Goal: Task Accomplishment & Management: Manage account settings

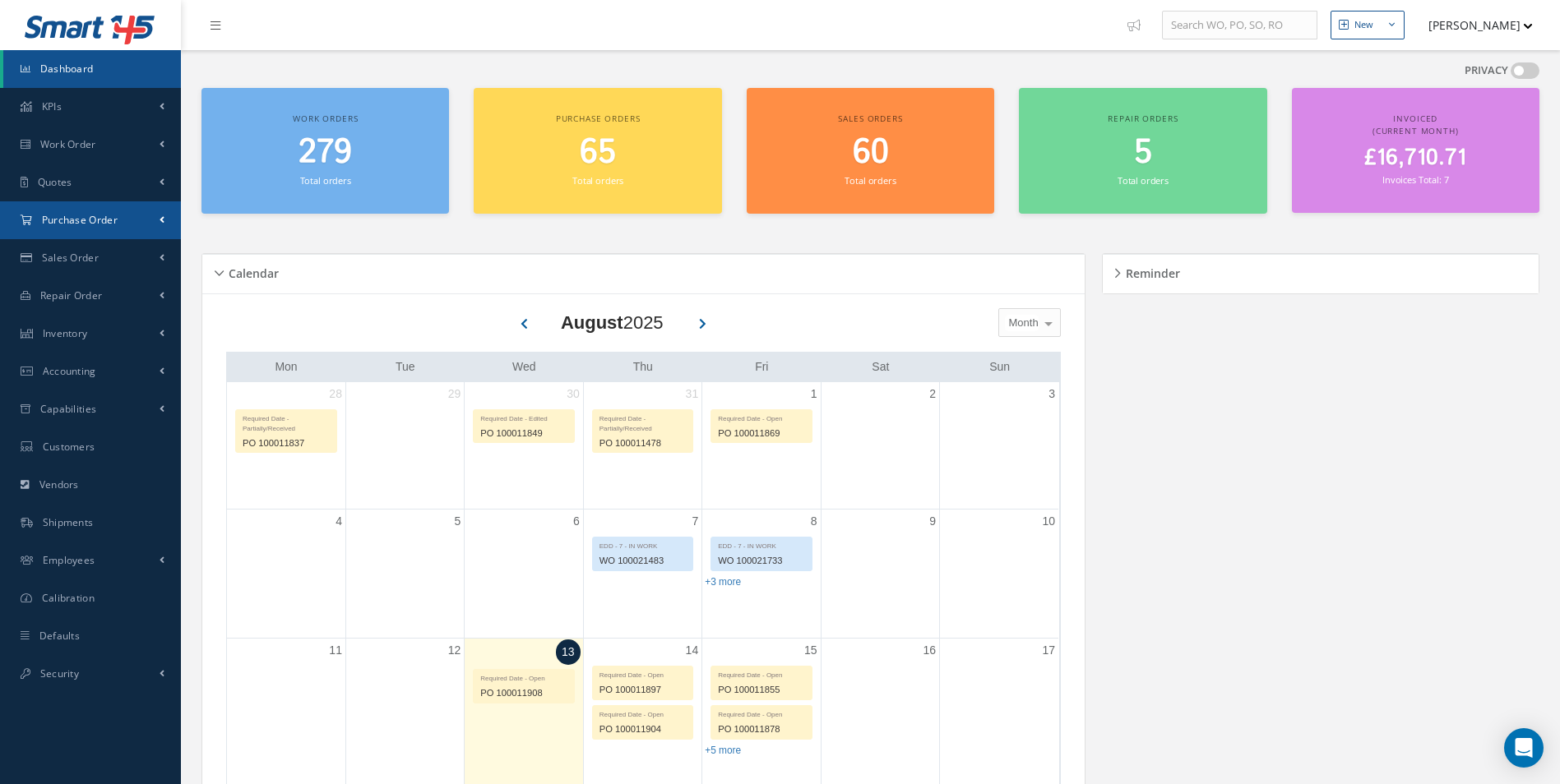
click at [139, 214] on link "Purchase Order" at bounding box center [90, 220] width 181 height 38
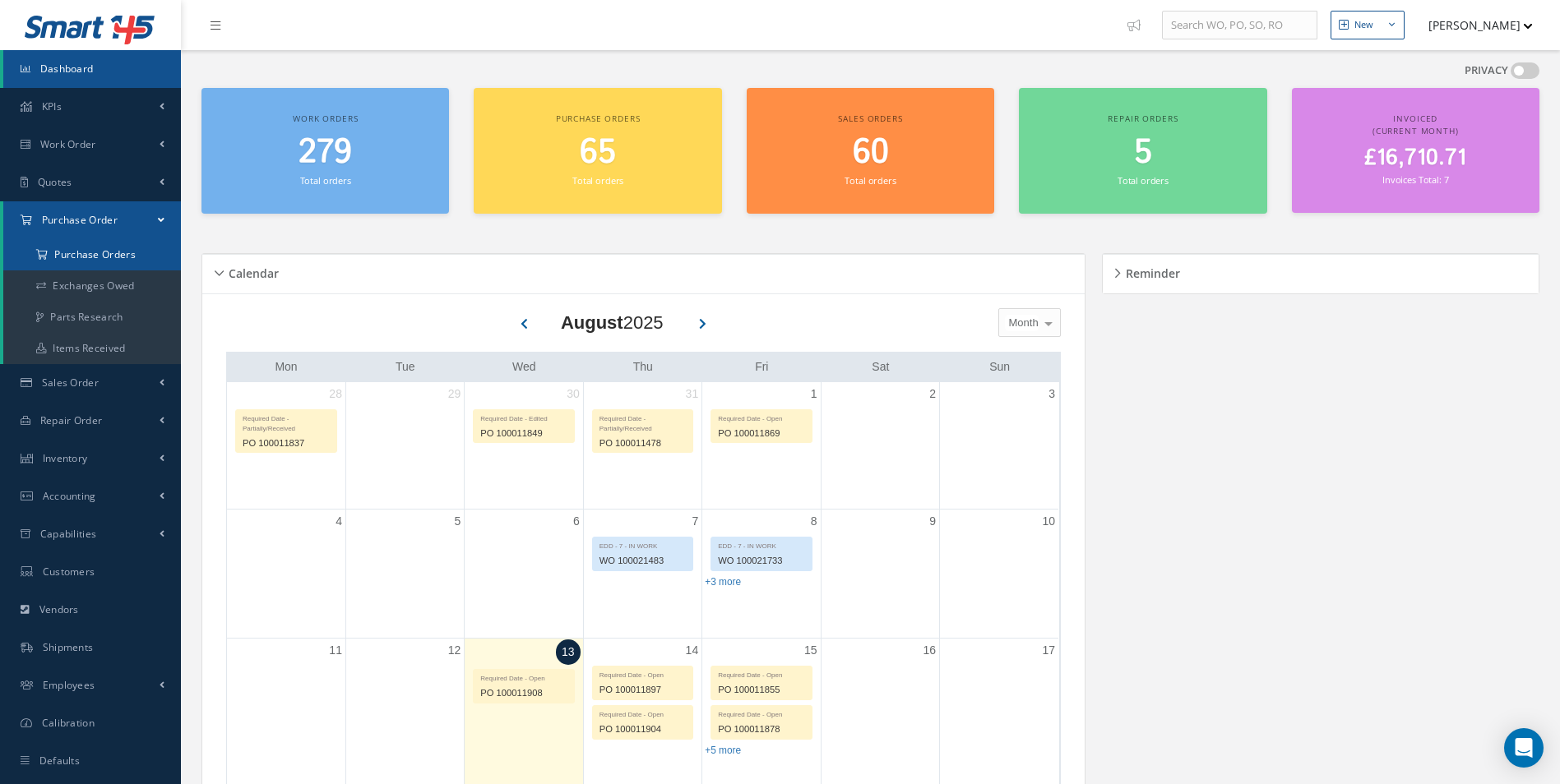
click at [112, 250] on a=1&status_id=2&status_id=3&status_id=5&collapsedFilters"] "Purchase Orders" at bounding box center [91, 254] width 178 height 31
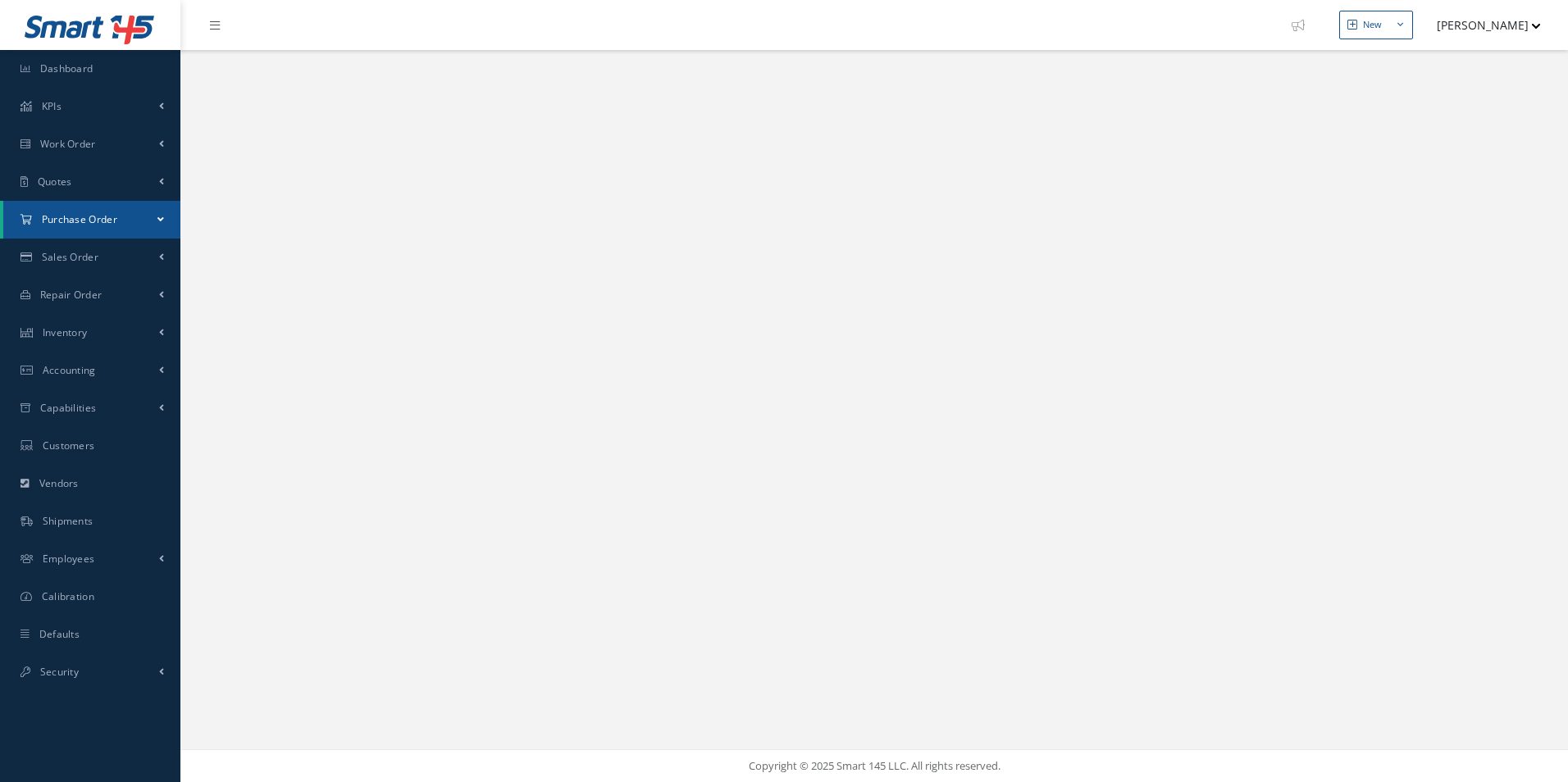
select select "25"
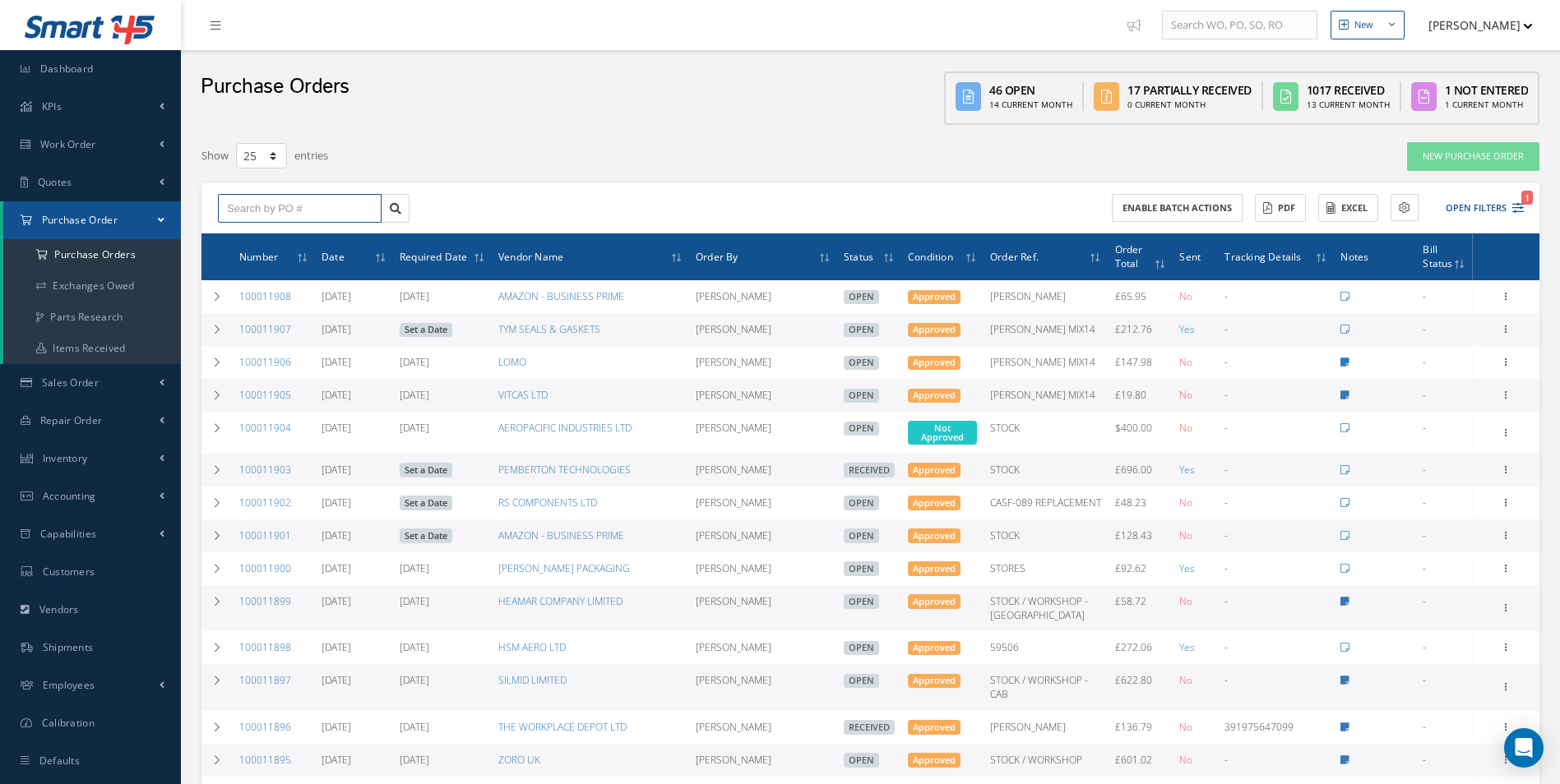
click at [329, 215] on input "text" at bounding box center [299, 208] width 164 height 29
type input "100011903"
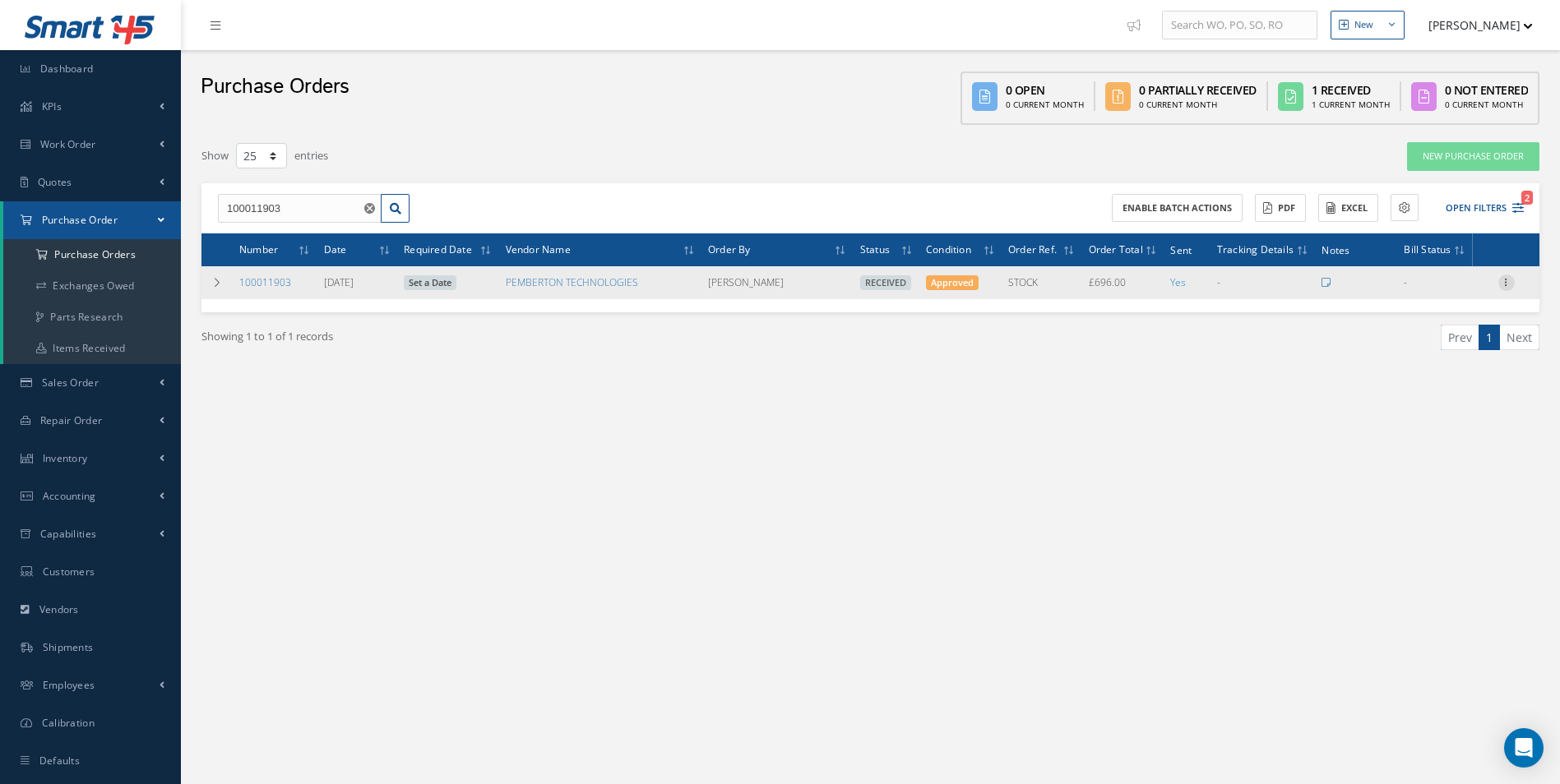
click at [1512, 285] on icon at bounding box center [1506, 281] width 16 height 13
click at [1432, 352] on link "Create Bill" at bounding box center [1431, 357] width 130 height 22
type input "116.00"
type input "0.00"
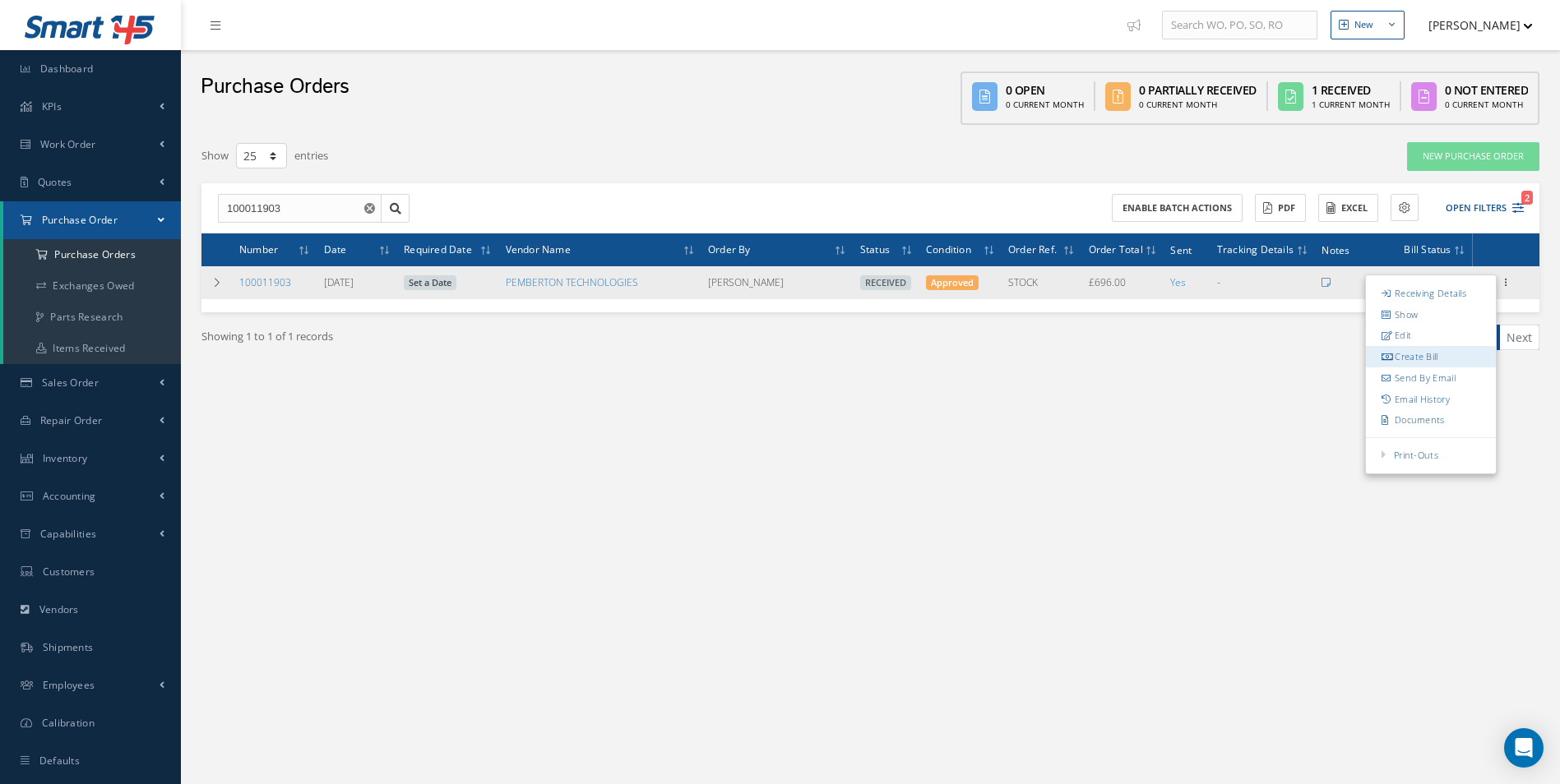
type input "0.00"
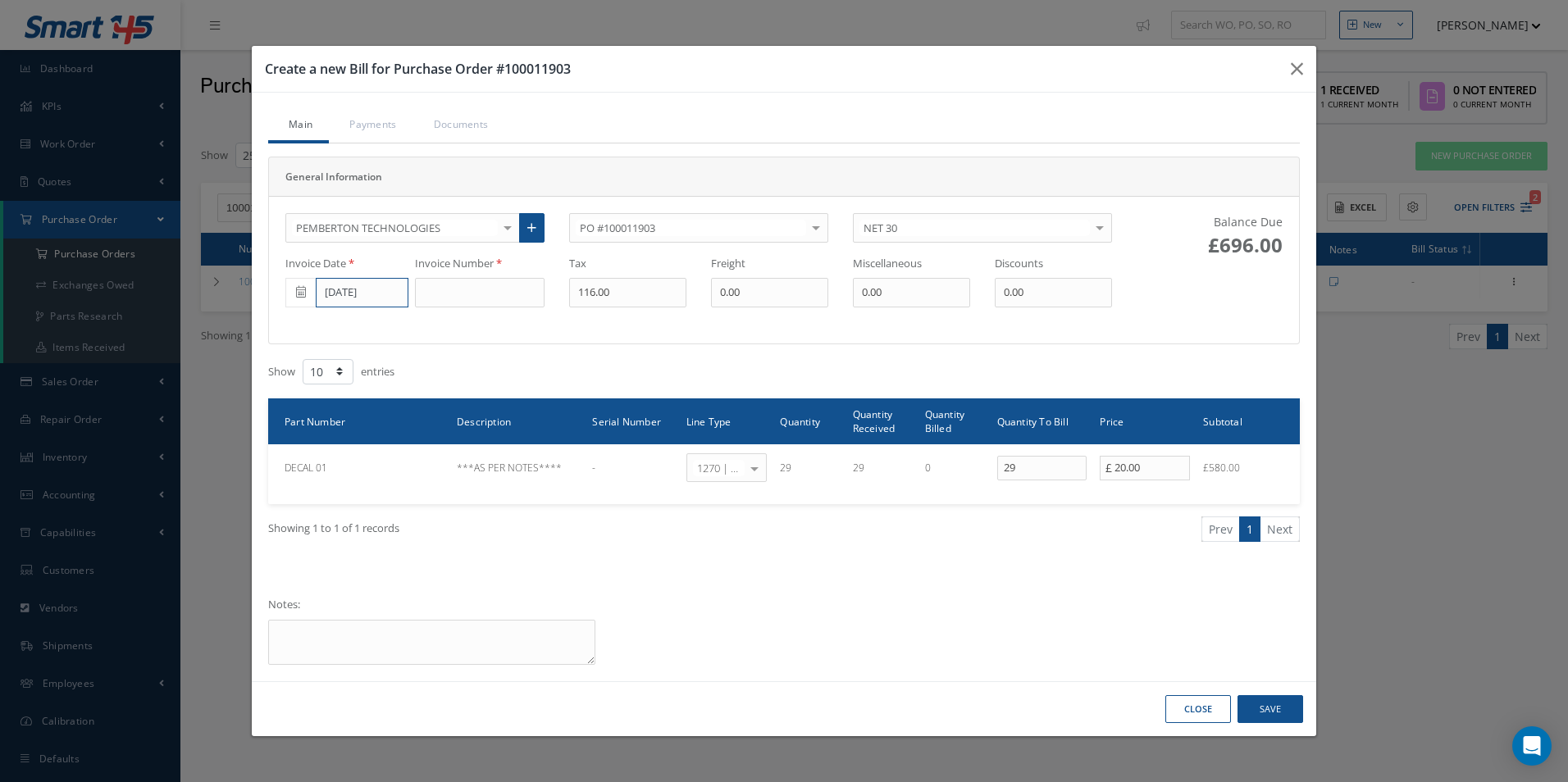
click at [347, 295] on input "[DATE]" at bounding box center [361, 292] width 93 height 29
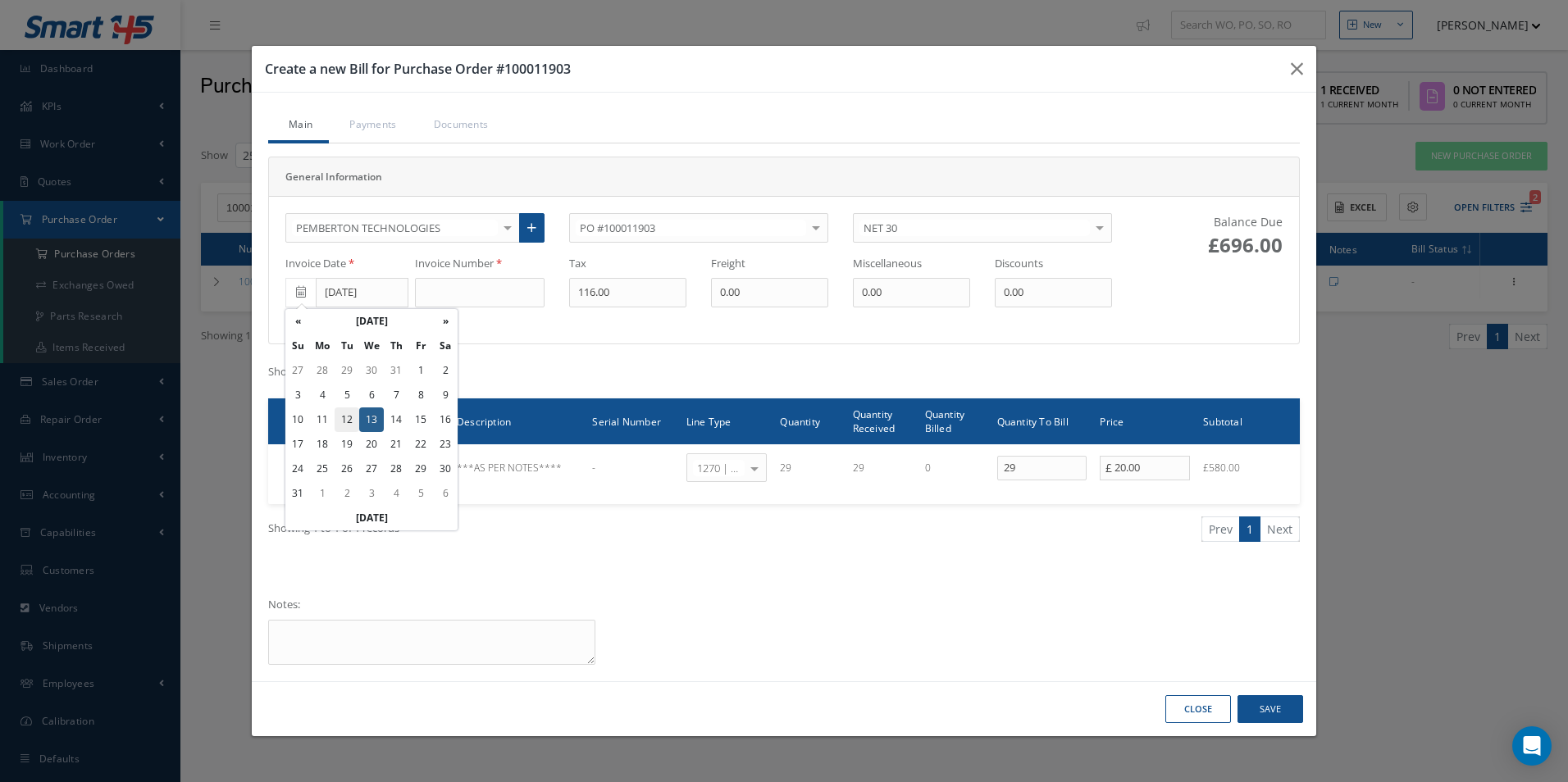
click at [350, 417] on td "12" at bounding box center [346, 420] width 24 height 24
type input "08/12/2025"
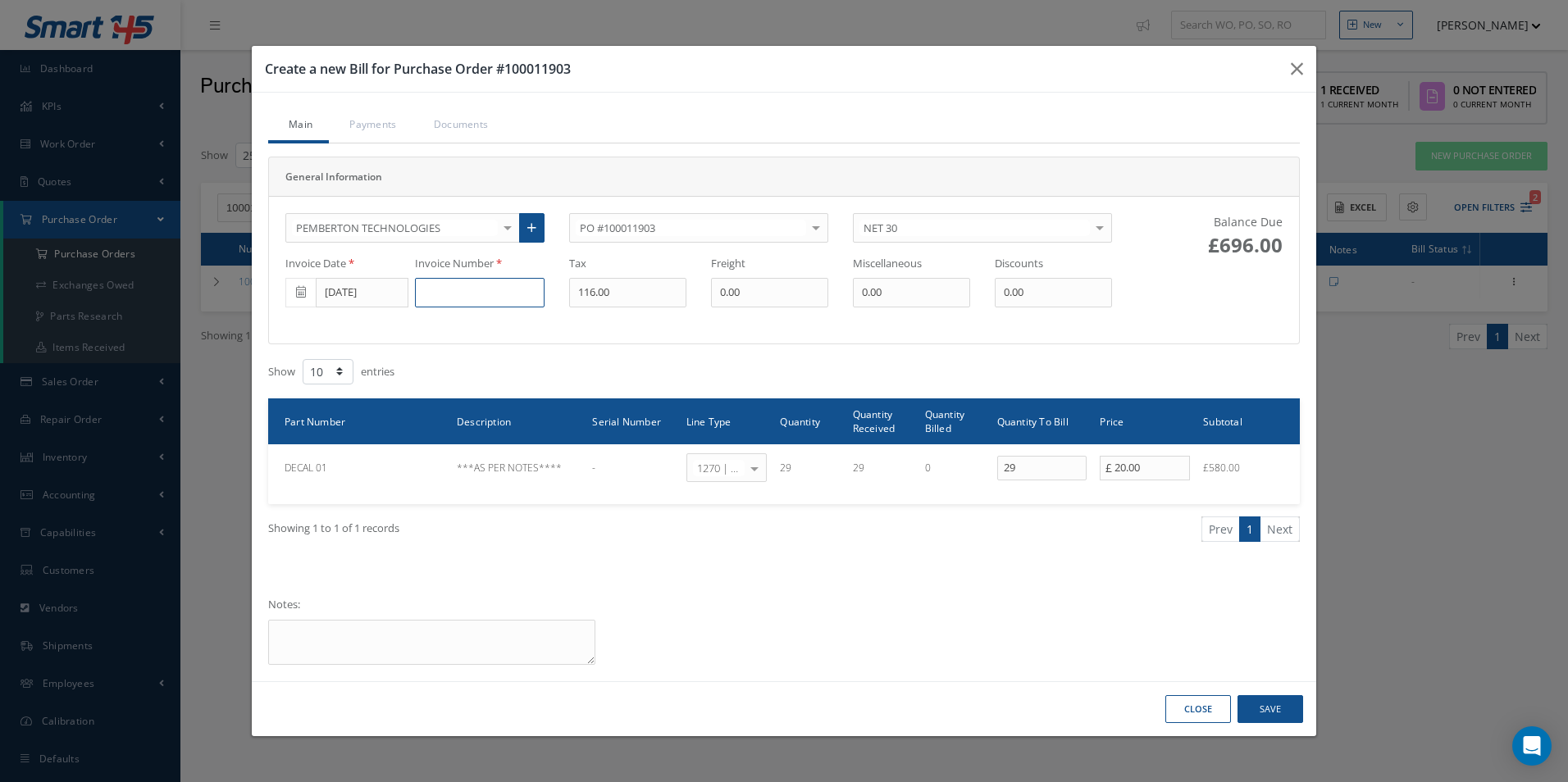
click at [481, 288] on input at bounding box center [480, 292] width 130 height 29
type input "6347"
click at [1274, 702] on button "Save" at bounding box center [1270, 710] width 66 height 29
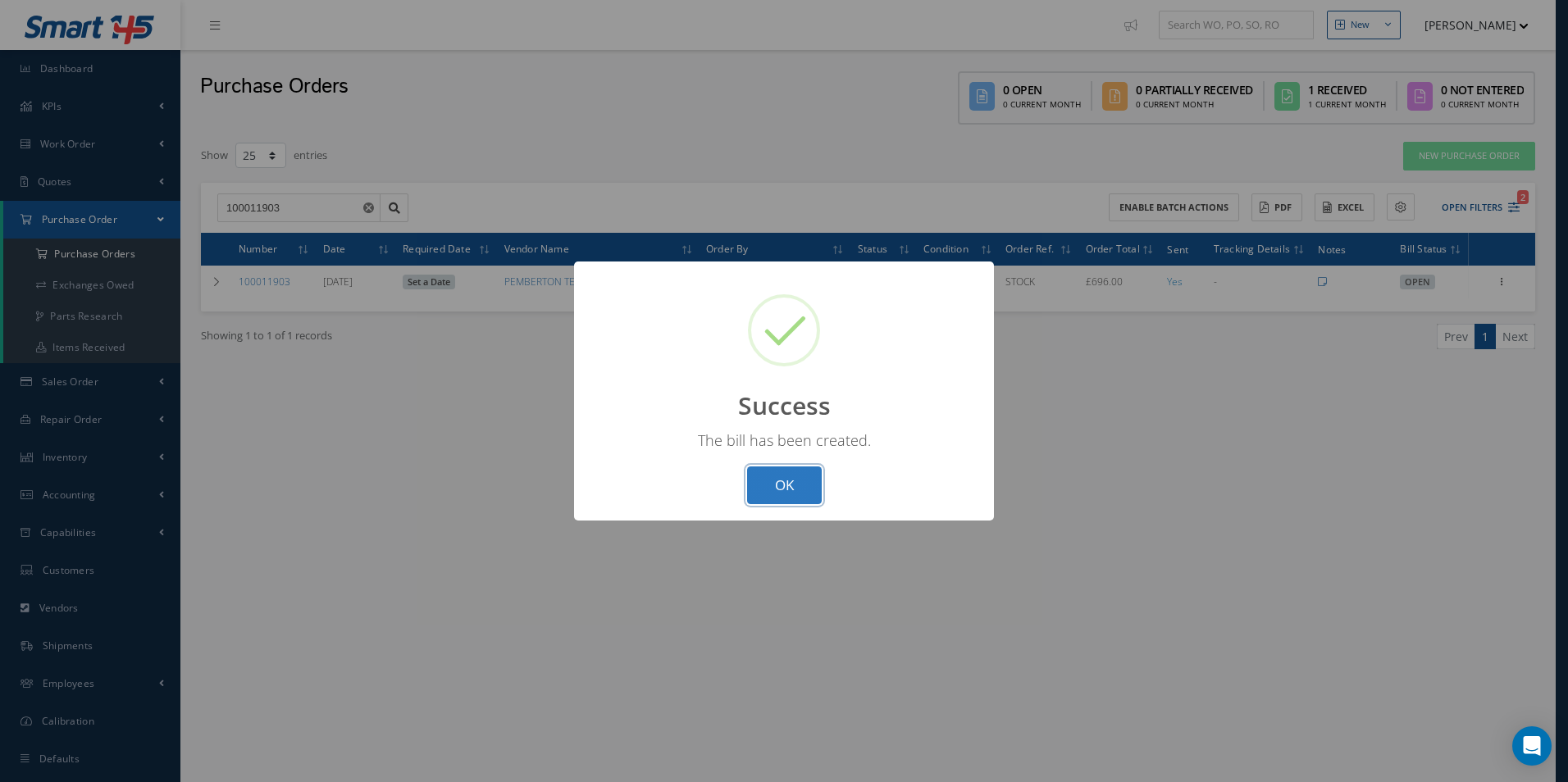
click at [774, 484] on button "OK" at bounding box center [784, 485] width 74 height 38
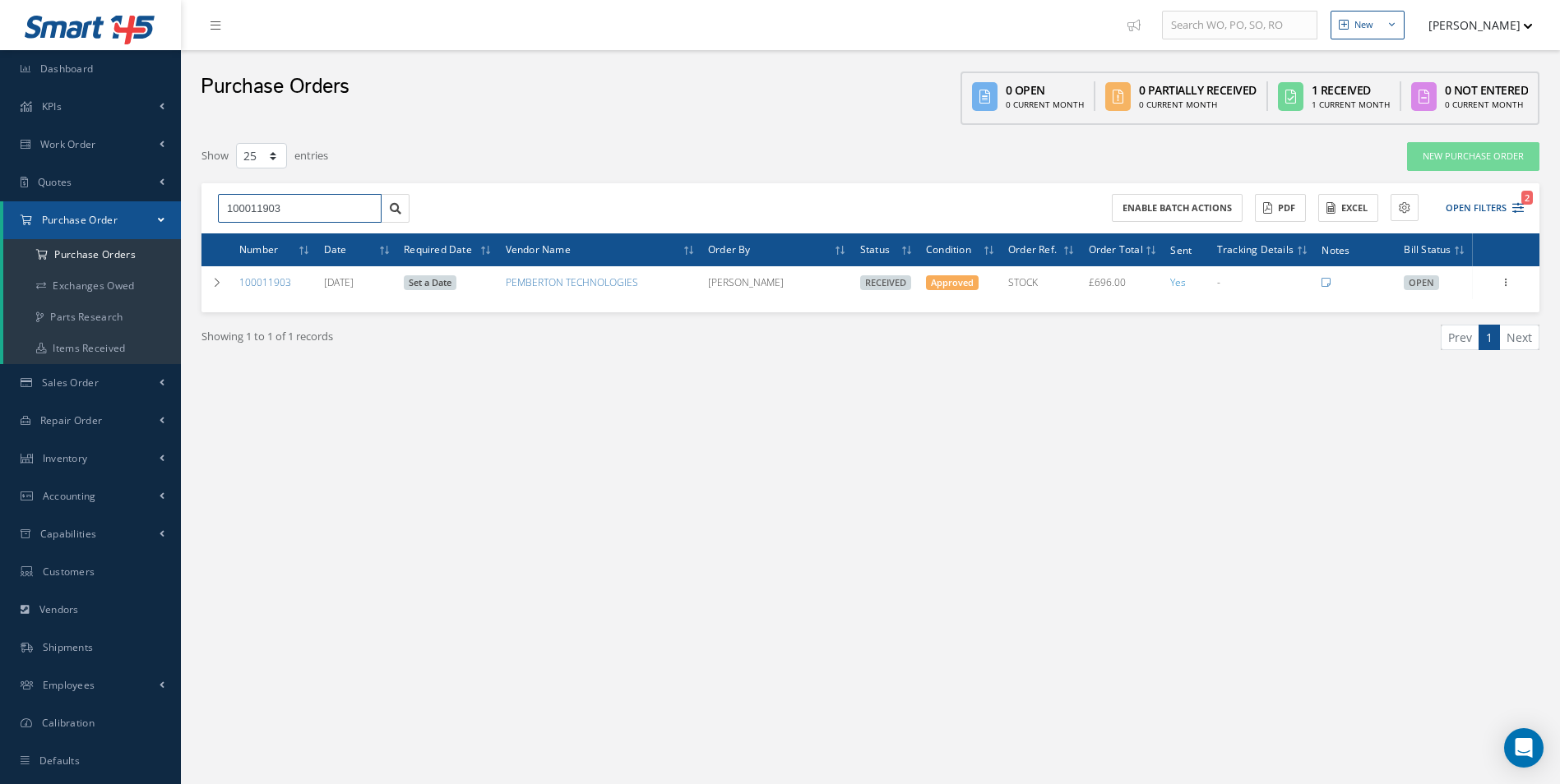
drag, startPoint x: 302, startPoint y: 211, endPoint x: -3, endPoint y: 212, distance: 305.0
click at [0, 212] on html "Smart 145 Dashboard KPIs Work Order Accounting Work Order Work Order Work Order…" at bounding box center [780, 392] width 1560 height 784
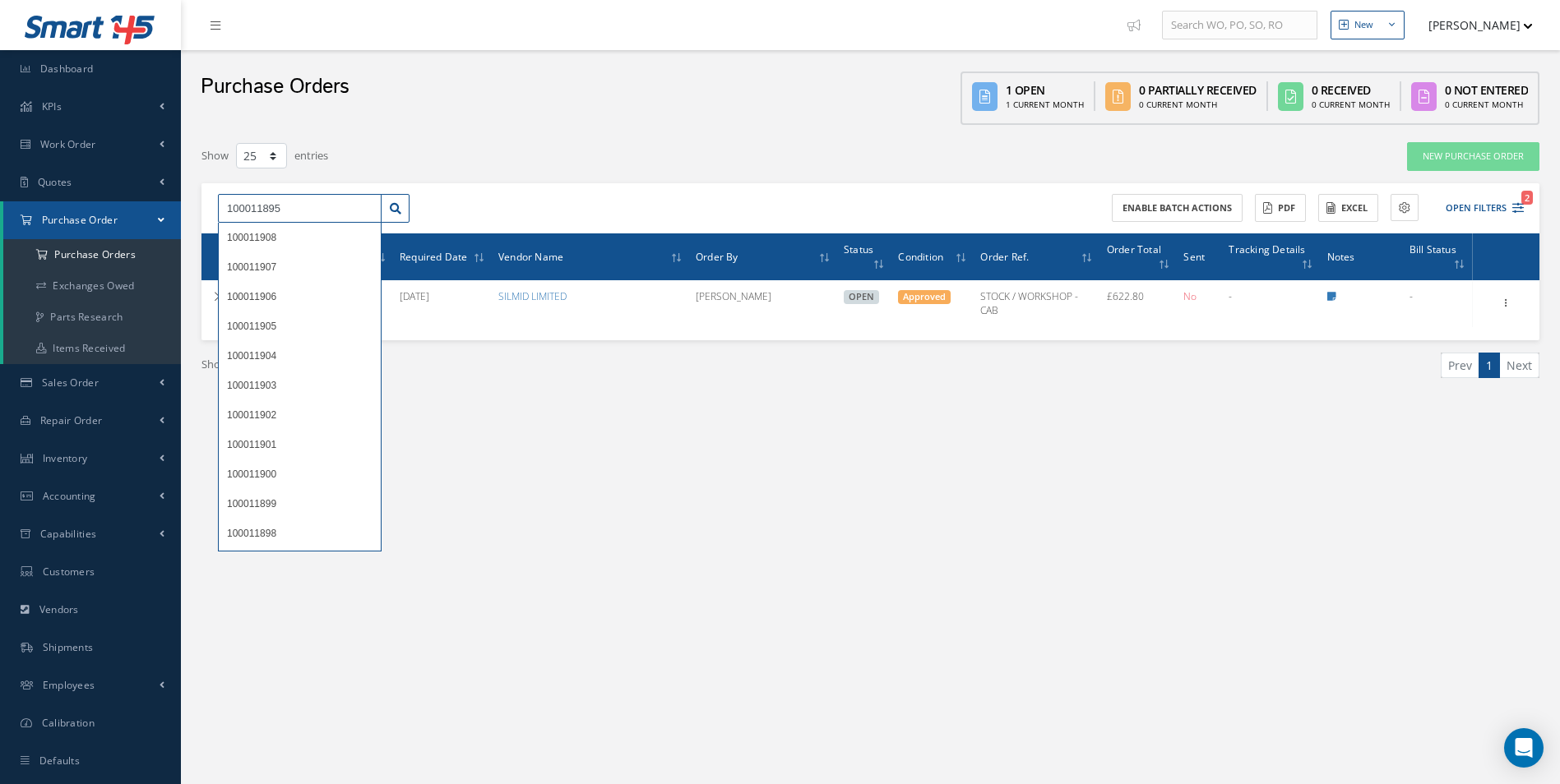
type input "100011895"
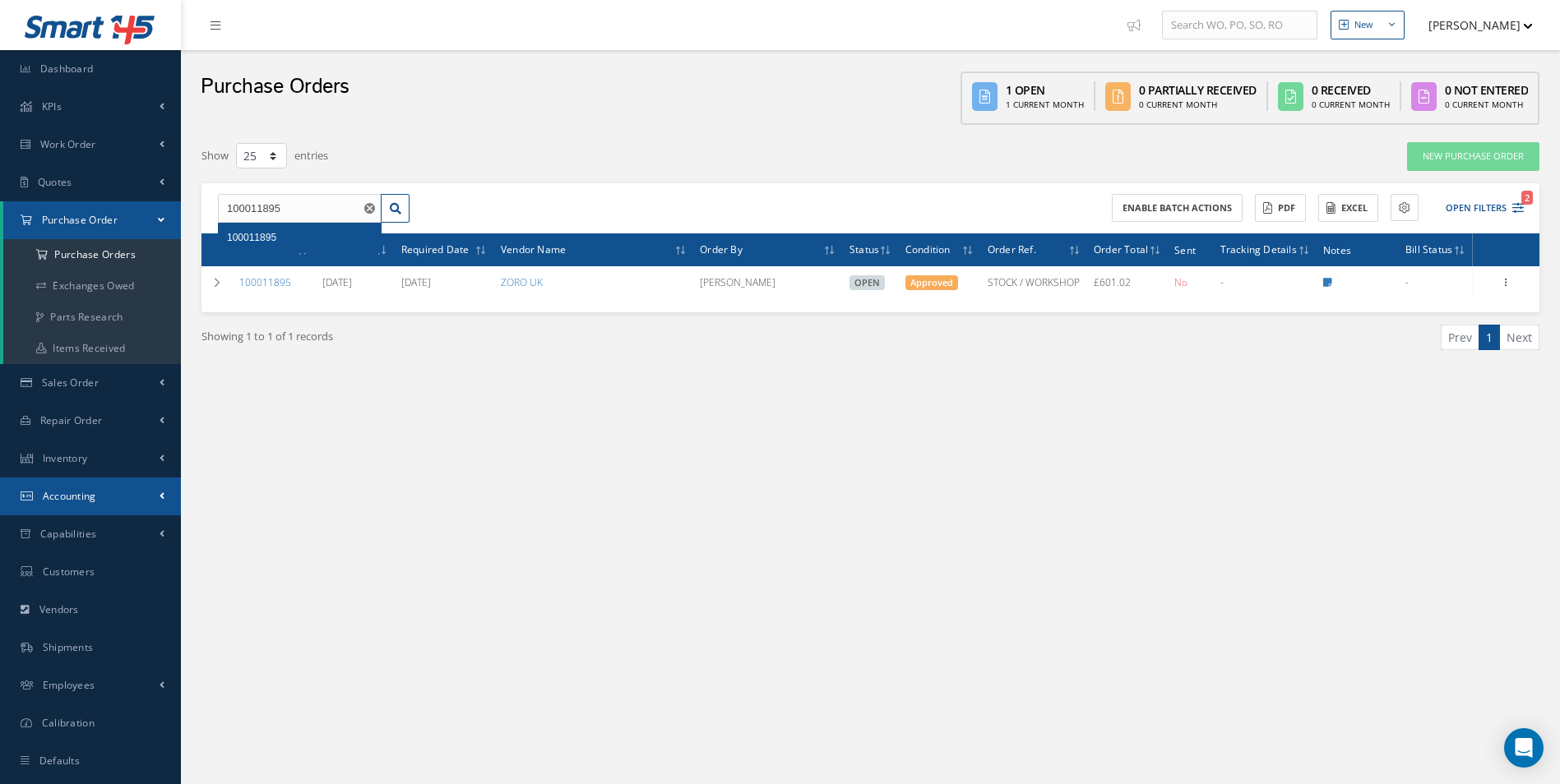
click at [95, 485] on link "Accounting" at bounding box center [90, 497] width 181 height 38
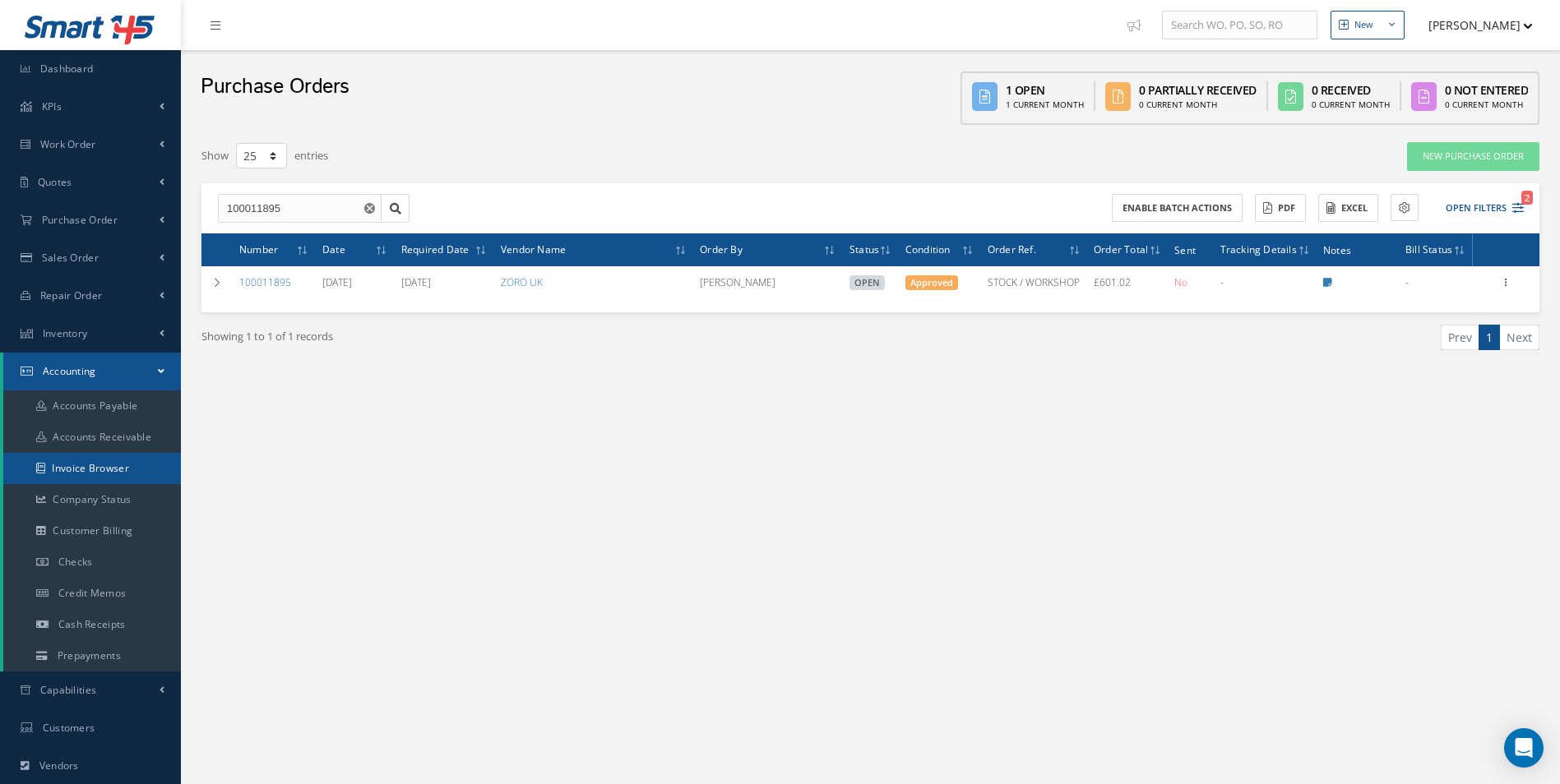
click at [104, 472] on link "Invoice Browser" at bounding box center [91, 468] width 178 height 31
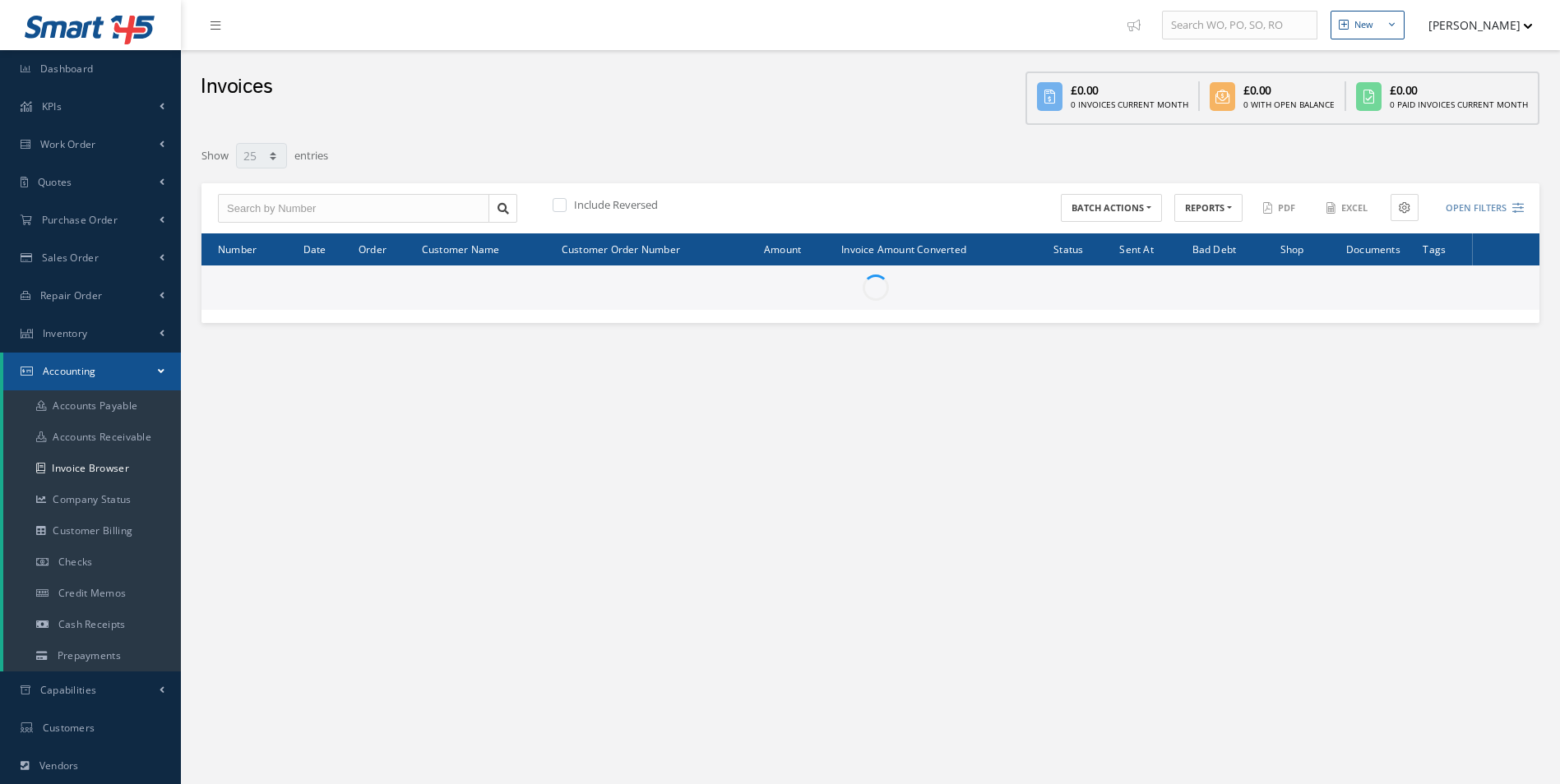
select select "25"
click at [290, 203] on input "text" at bounding box center [353, 208] width 271 height 29
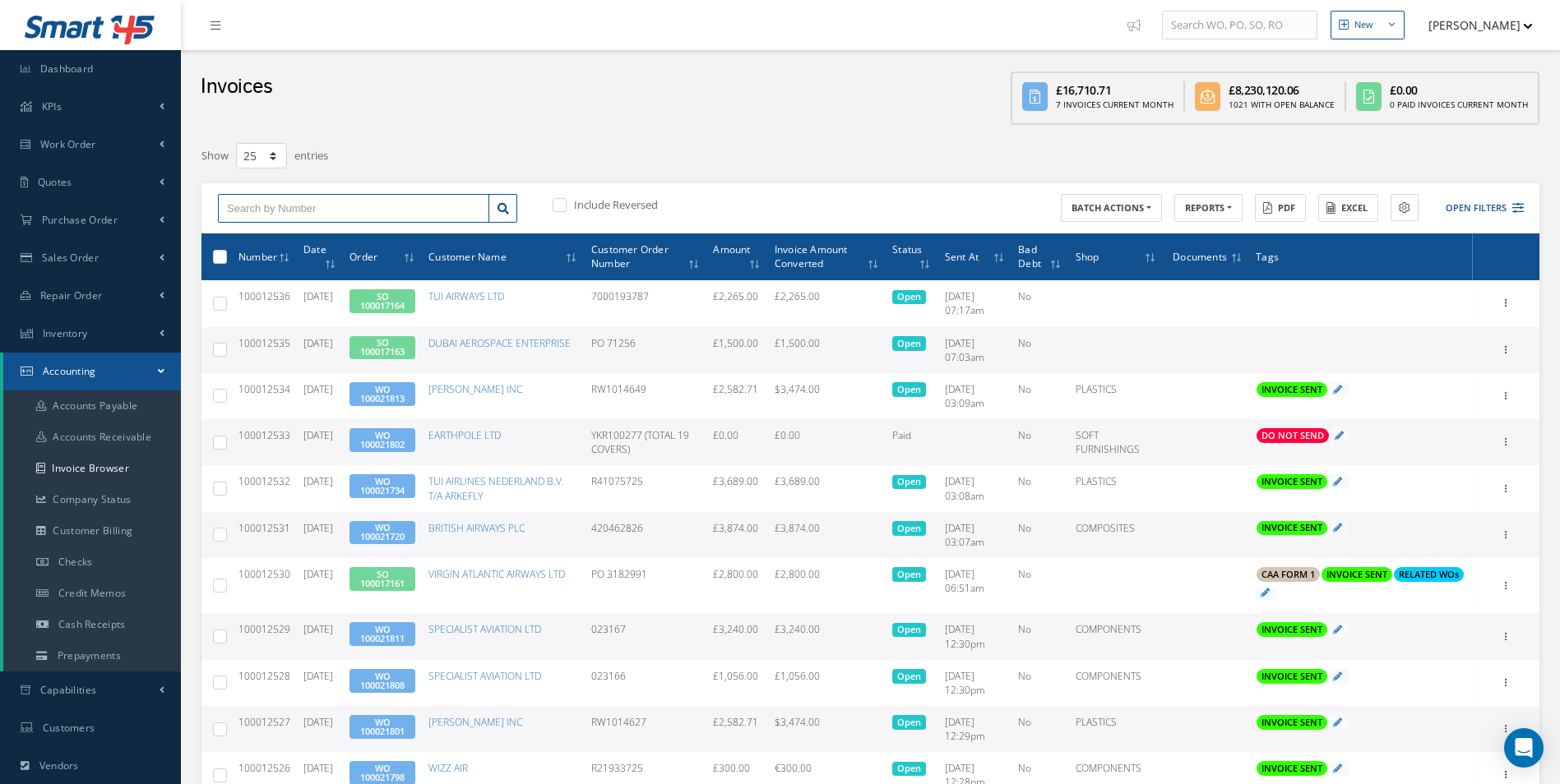
paste input "100012410"
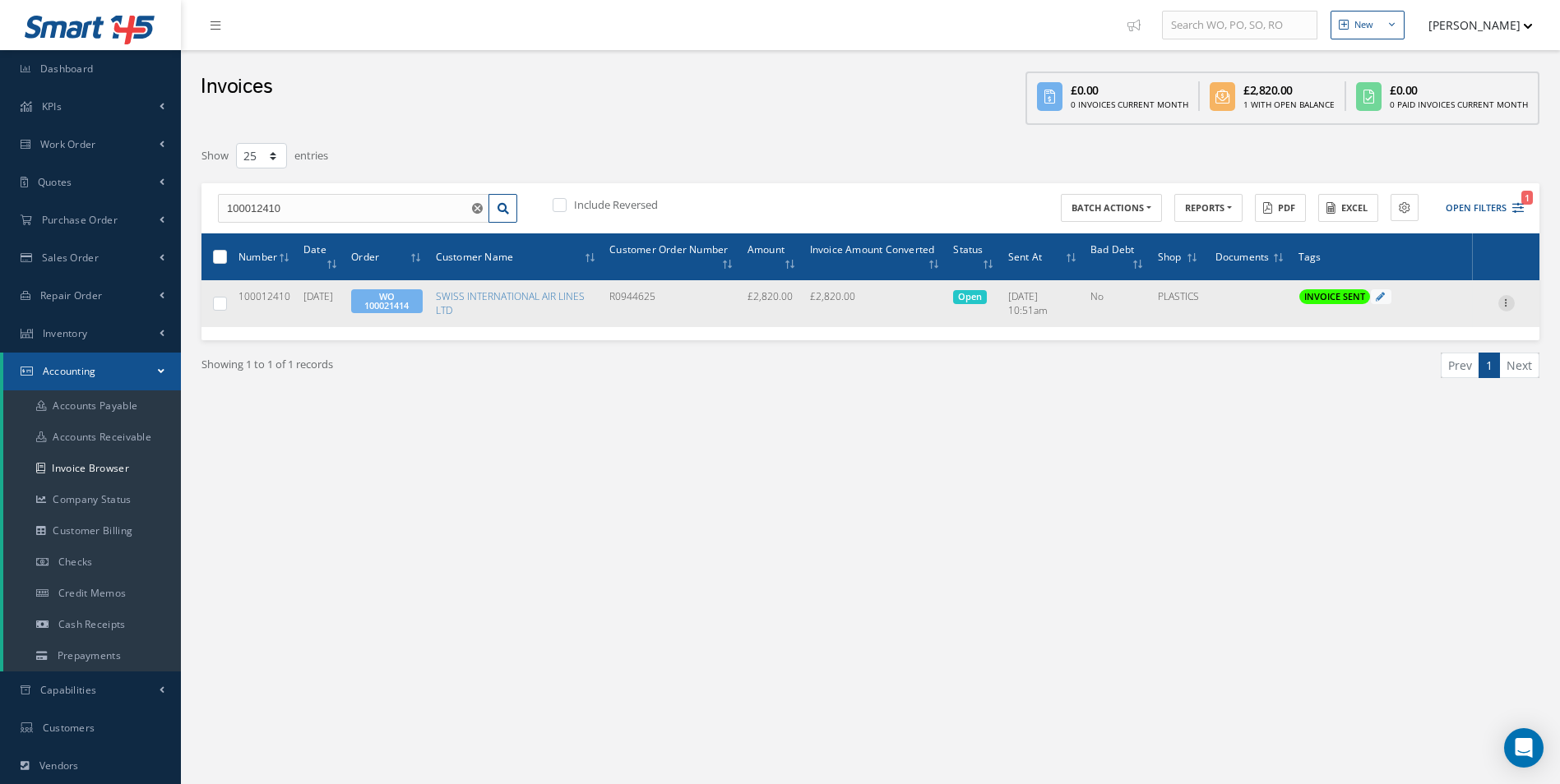
click at [1506, 301] on icon at bounding box center [1506, 302] width 16 height 13
click at [1418, 315] on link "Print" at bounding box center [1431, 313] width 130 height 22
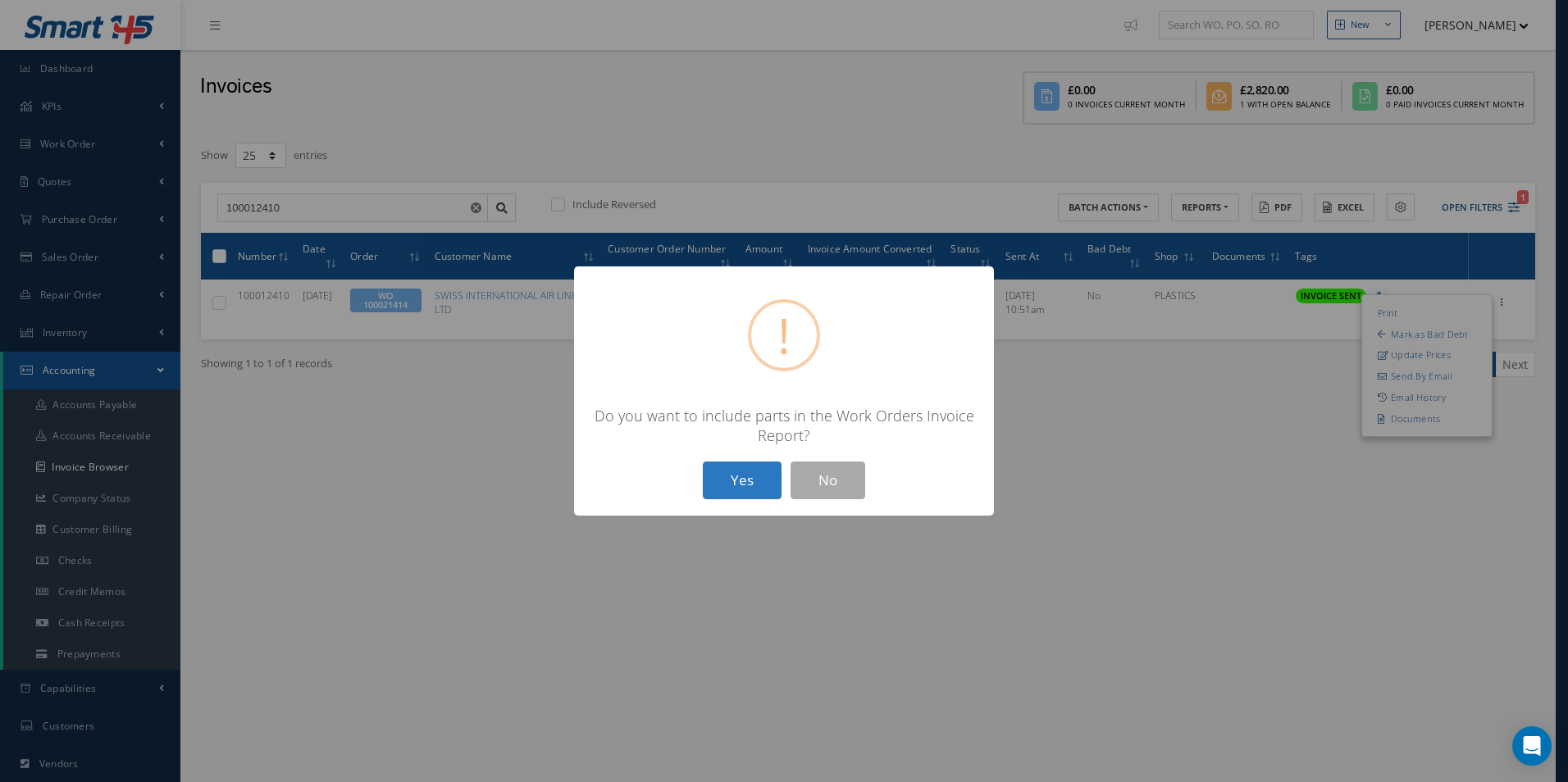
click at [733, 483] on button "Yes" at bounding box center [743, 481] width 79 height 38
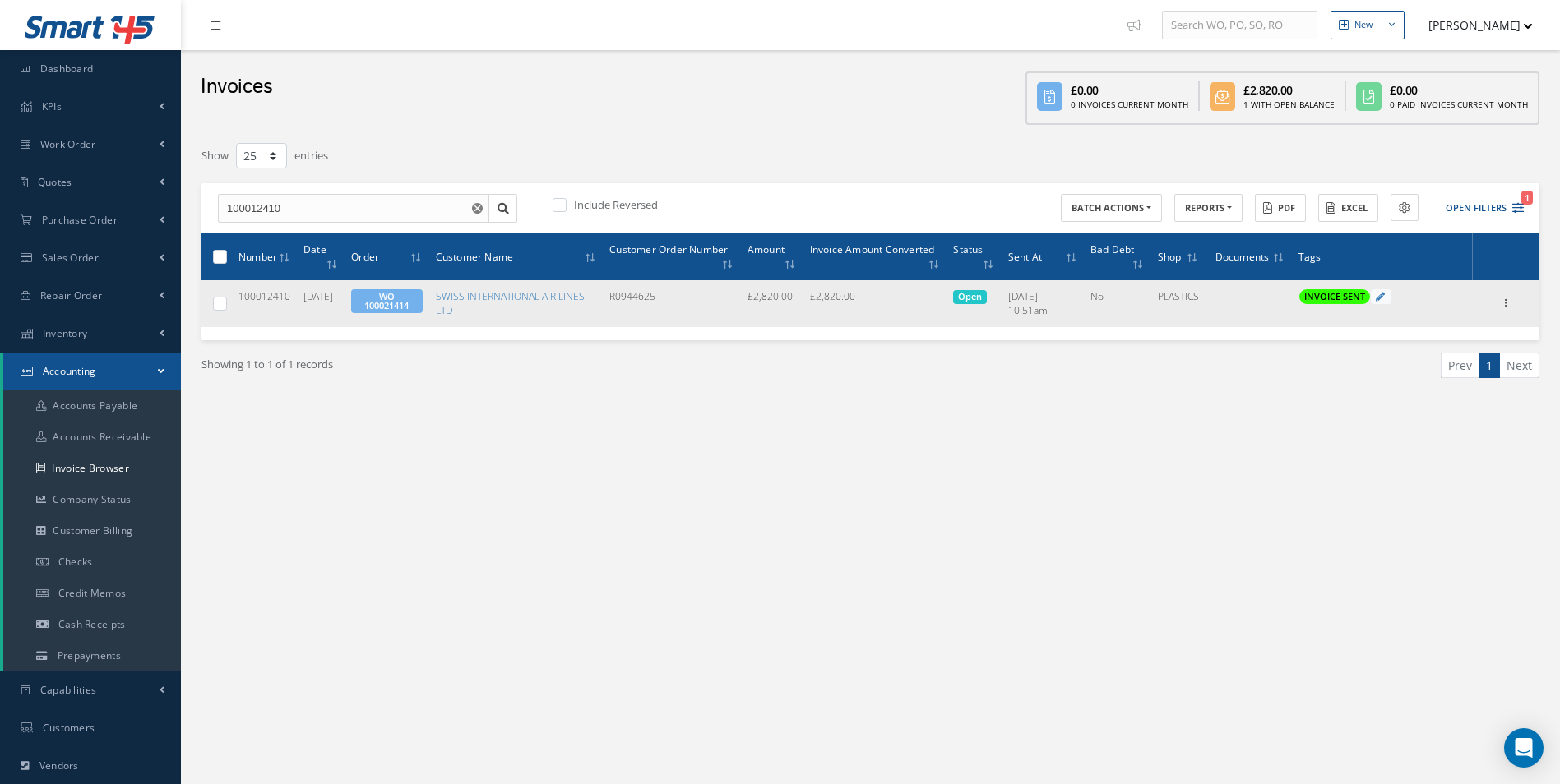
click at [408, 299] on link "WO 100021414" at bounding box center [386, 300] width 44 height 22
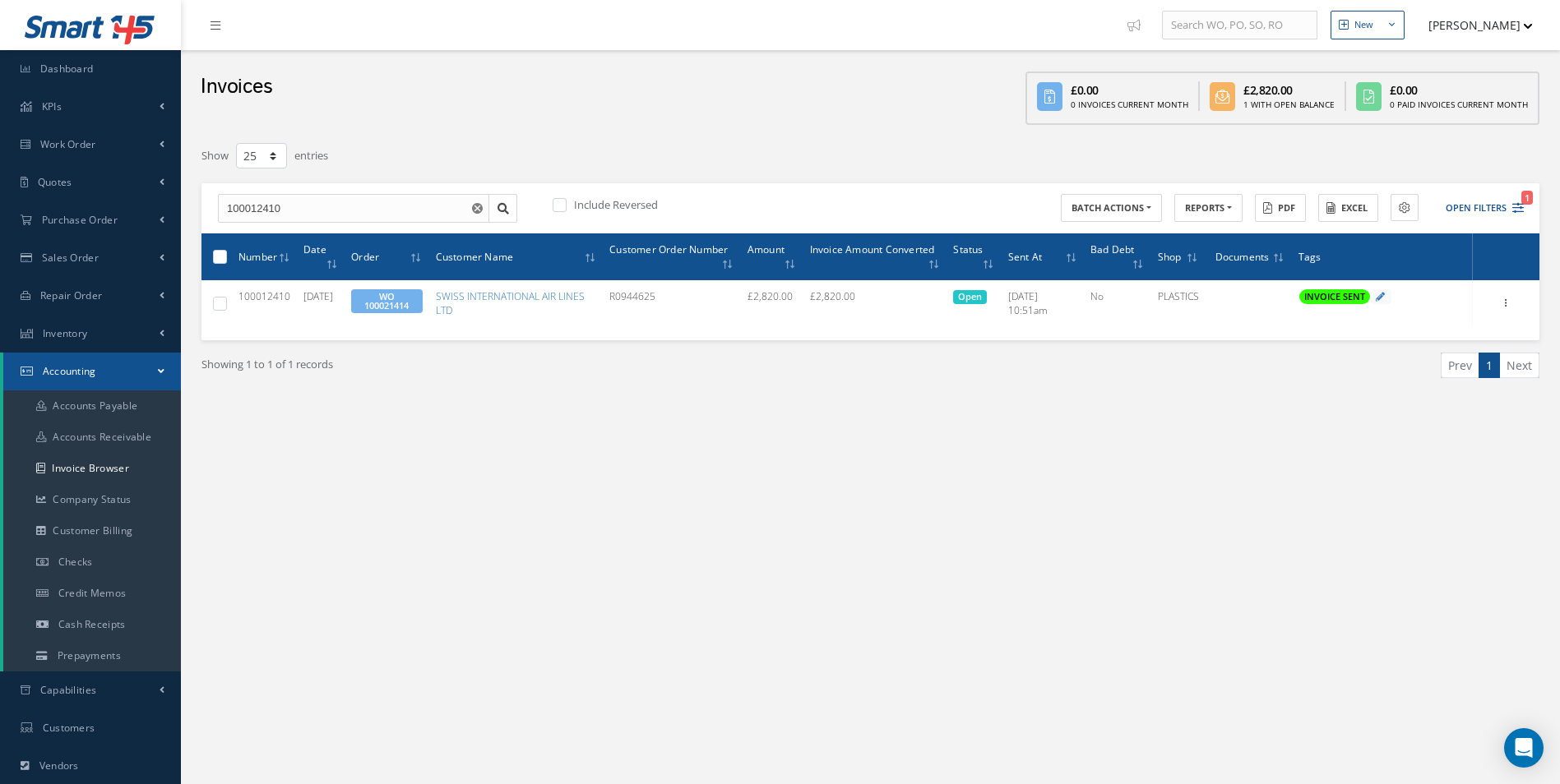
drag, startPoint x: 366, startPoint y: 225, endPoint x: 339, endPoint y: 212, distance: 30.0
click at [358, 222] on div "100012410 100012410 Include Reversed BATCH ACTIONS Print selected items (0) Gen…" at bounding box center [870, 209] width 1338 height 51
click at [0, 185] on html "Smart 145 Dashboard KPIs Work Order Accounting Work Order Work Order Work Order…" at bounding box center [780, 392] width 1560 height 784
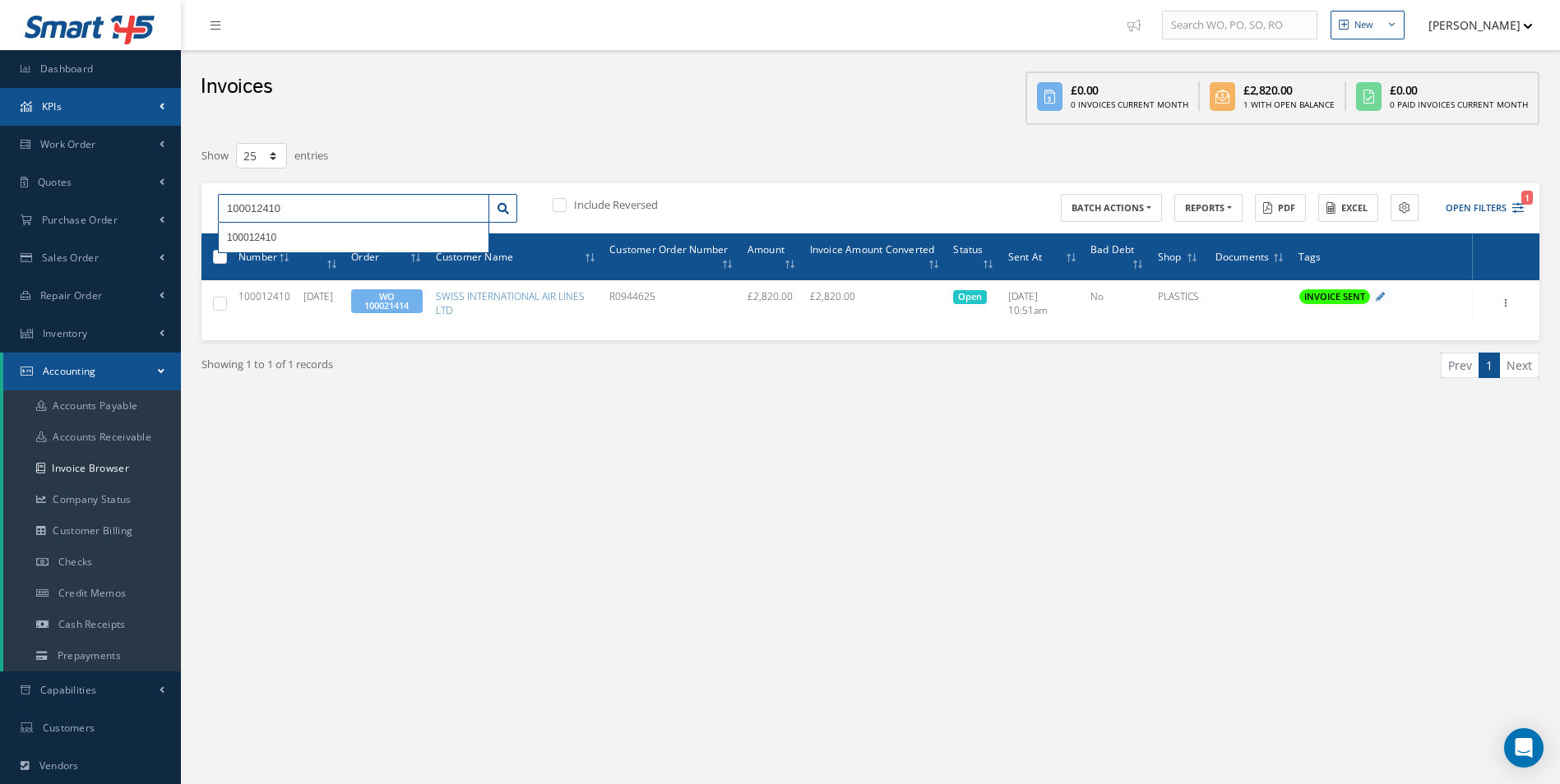
paste input "21415"
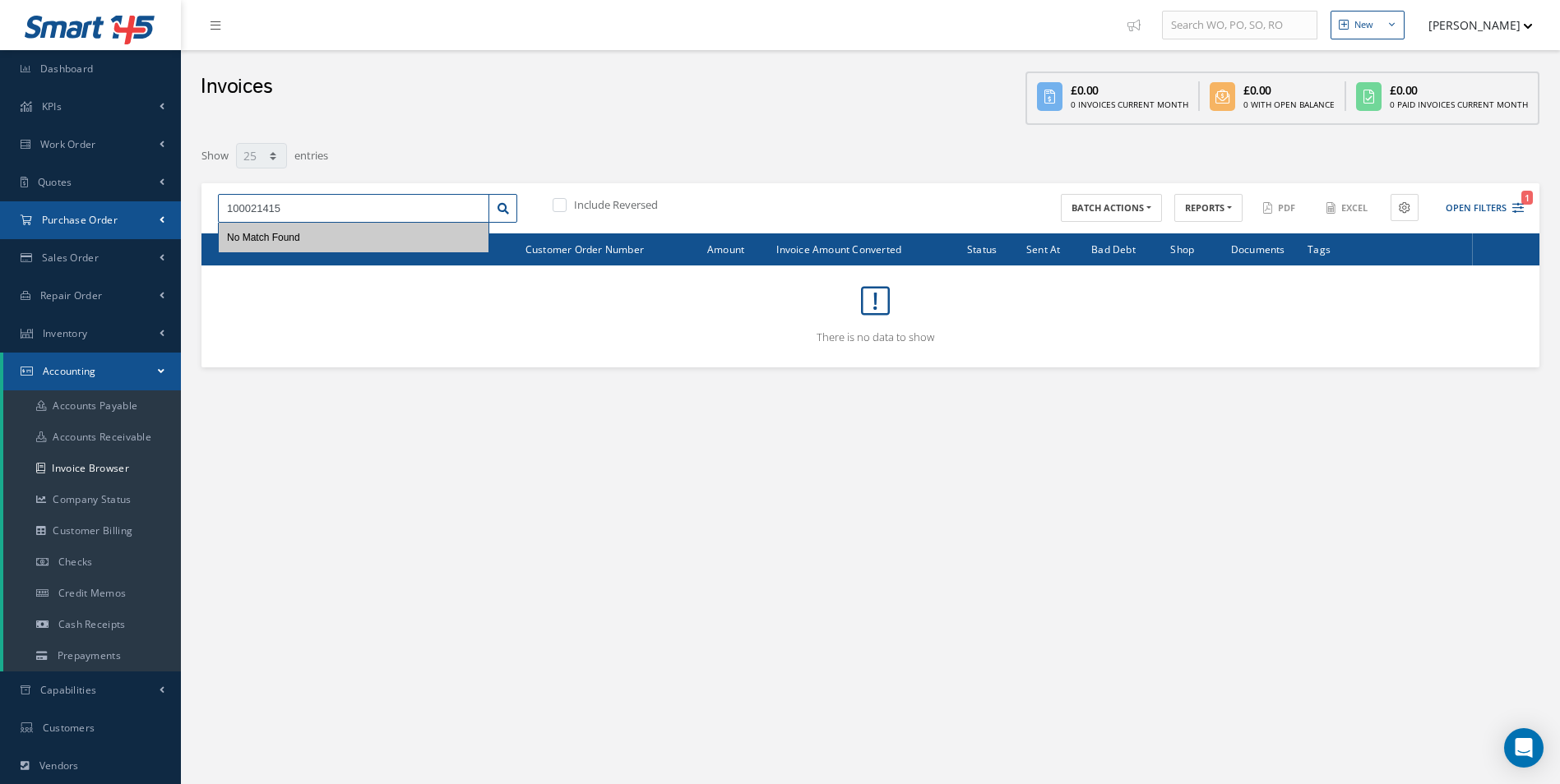
drag, startPoint x: 296, startPoint y: 208, endPoint x: 56, endPoint y: 202, distance: 240.1
click at [56, 202] on div "Smart 145 Dashboard KPIs Work Order Accounting Work Order Work Order Work Order…" at bounding box center [780, 487] width 1560 height 974
paste input "12496"
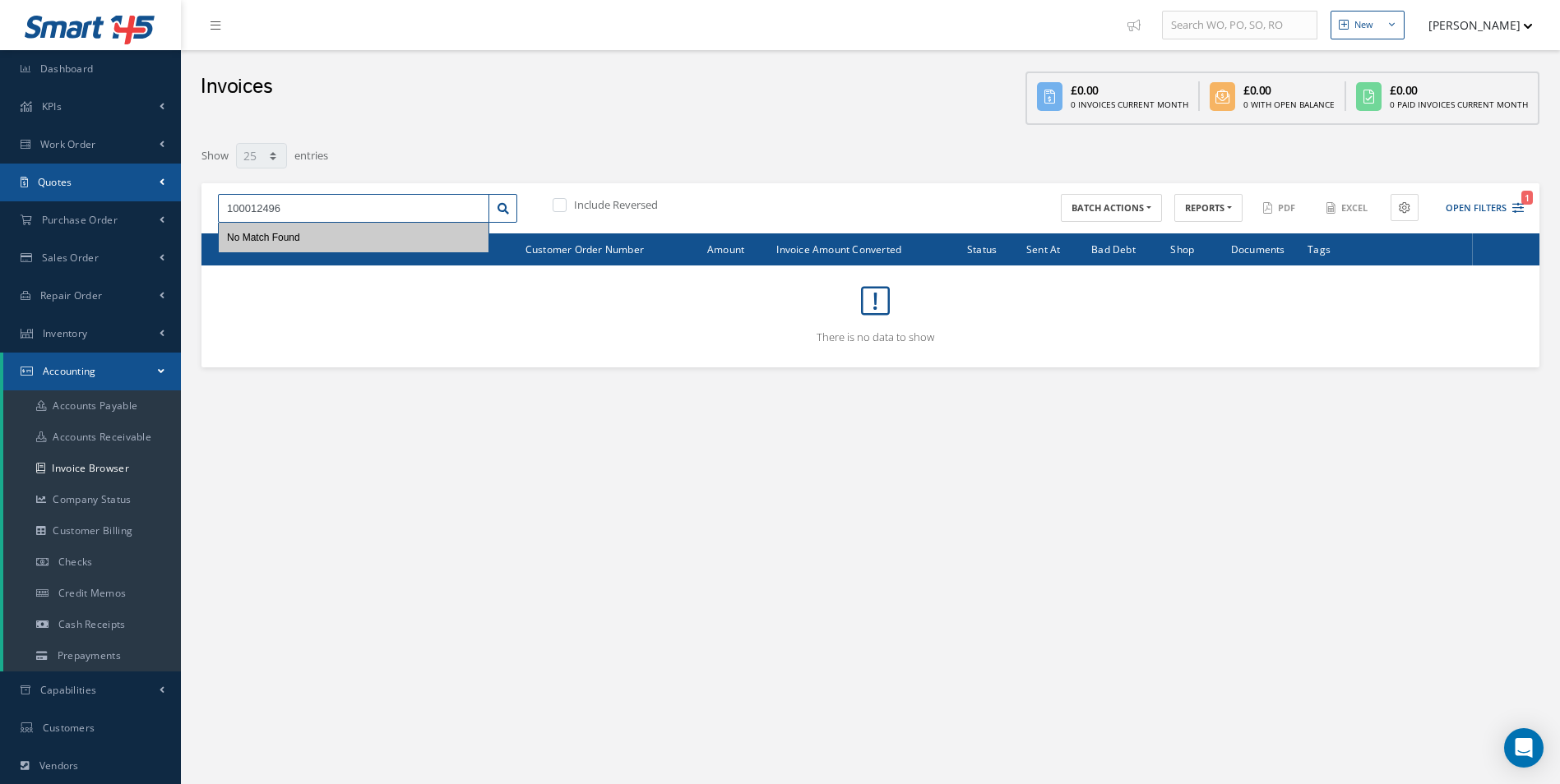
type input "100012496"
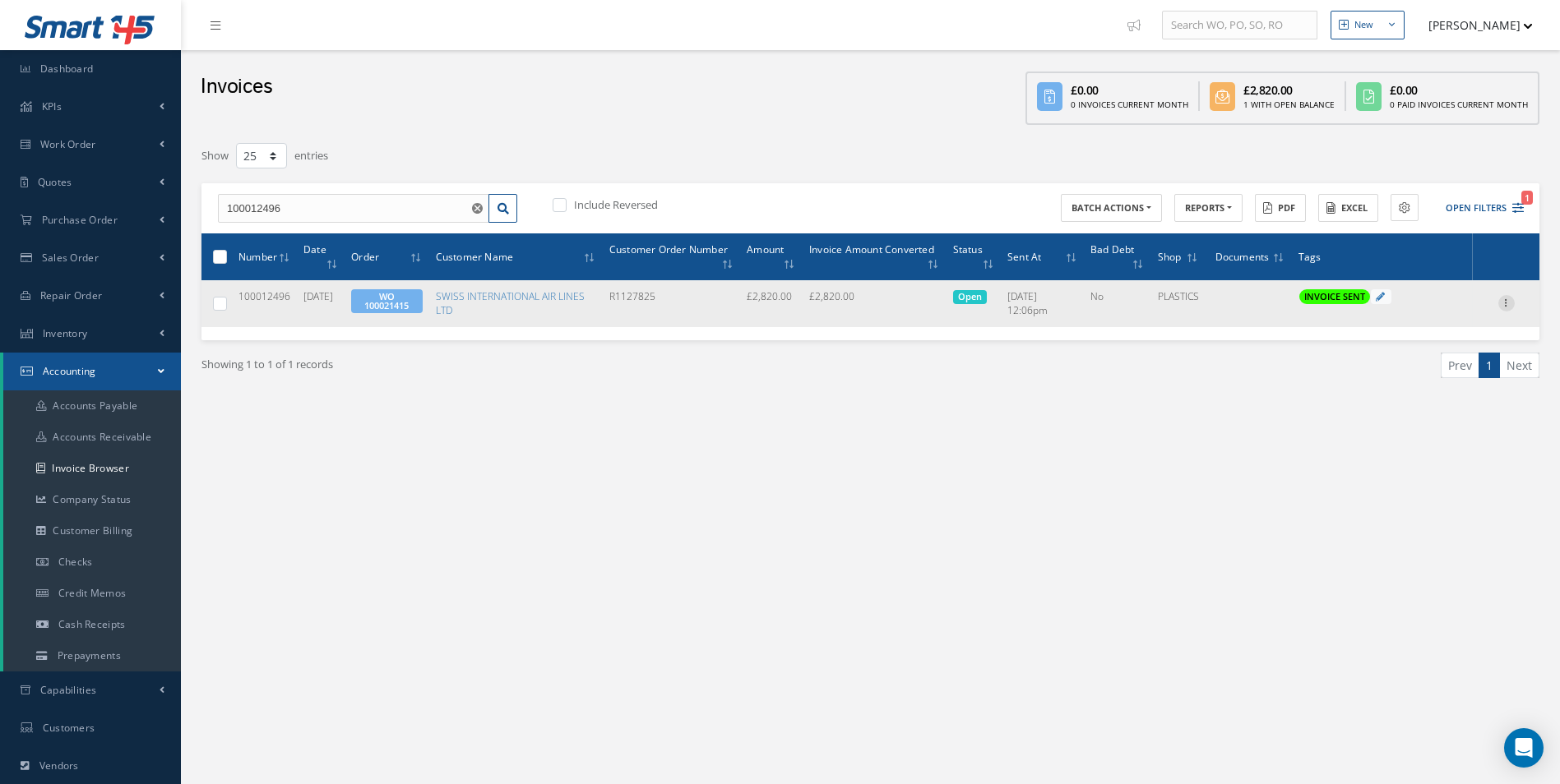
click at [1512, 304] on icon at bounding box center [1506, 302] width 16 height 13
click at [1414, 312] on link "Print" at bounding box center [1431, 313] width 130 height 22
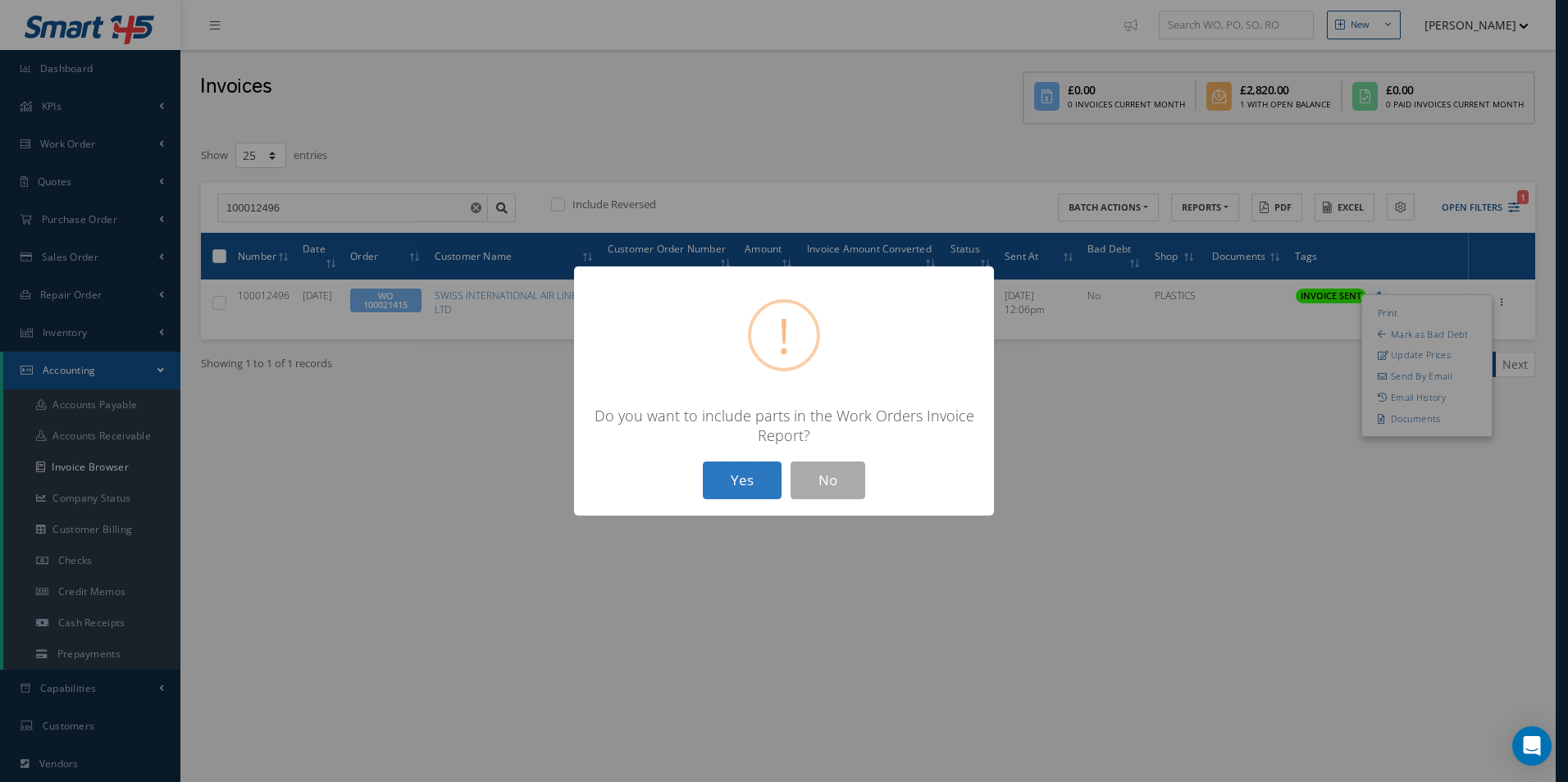
click at [737, 483] on button "Yes" at bounding box center [743, 481] width 79 height 38
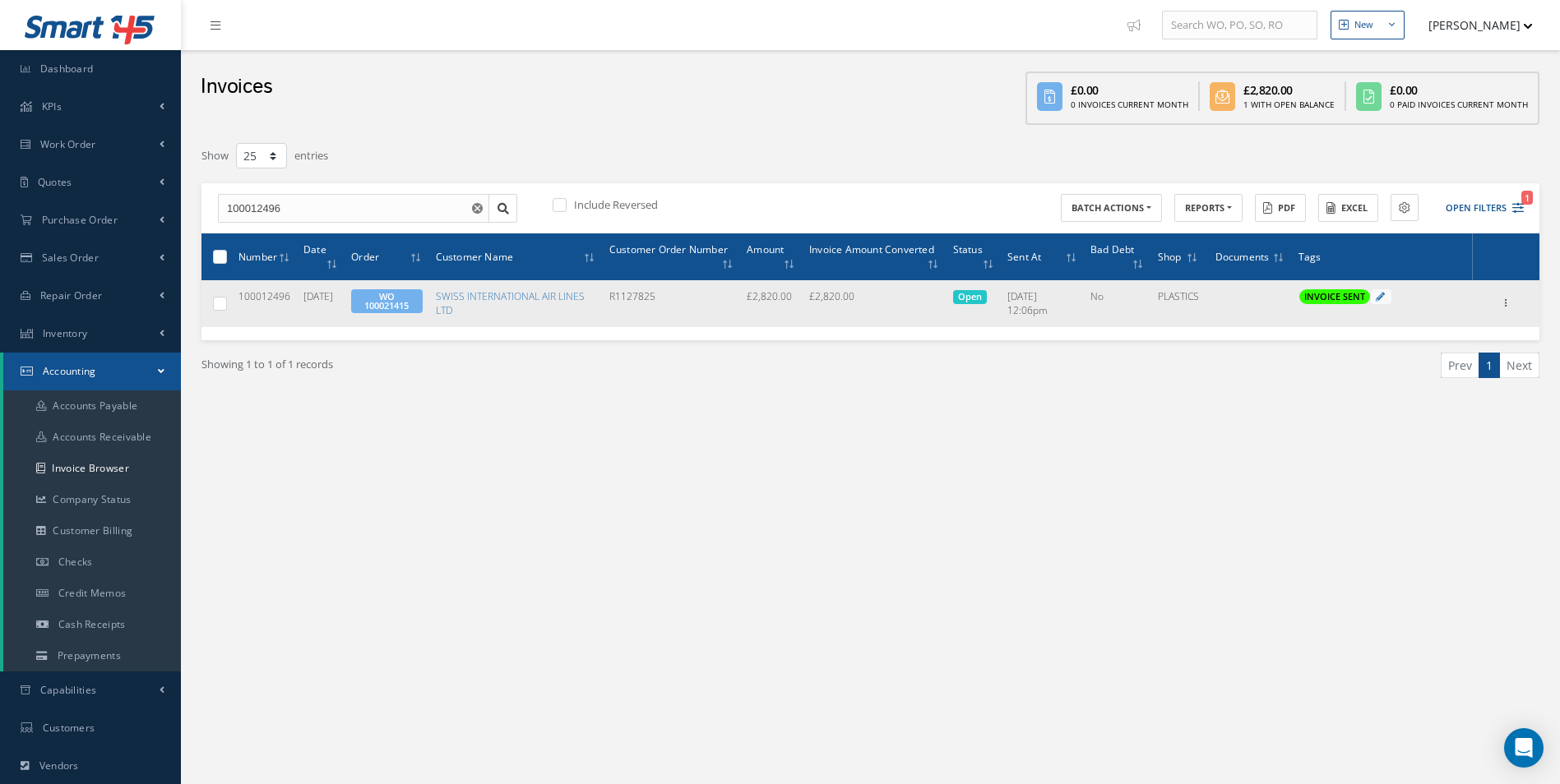
click at [397, 296] on link "WO 100021415" at bounding box center [386, 300] width 44 height 22
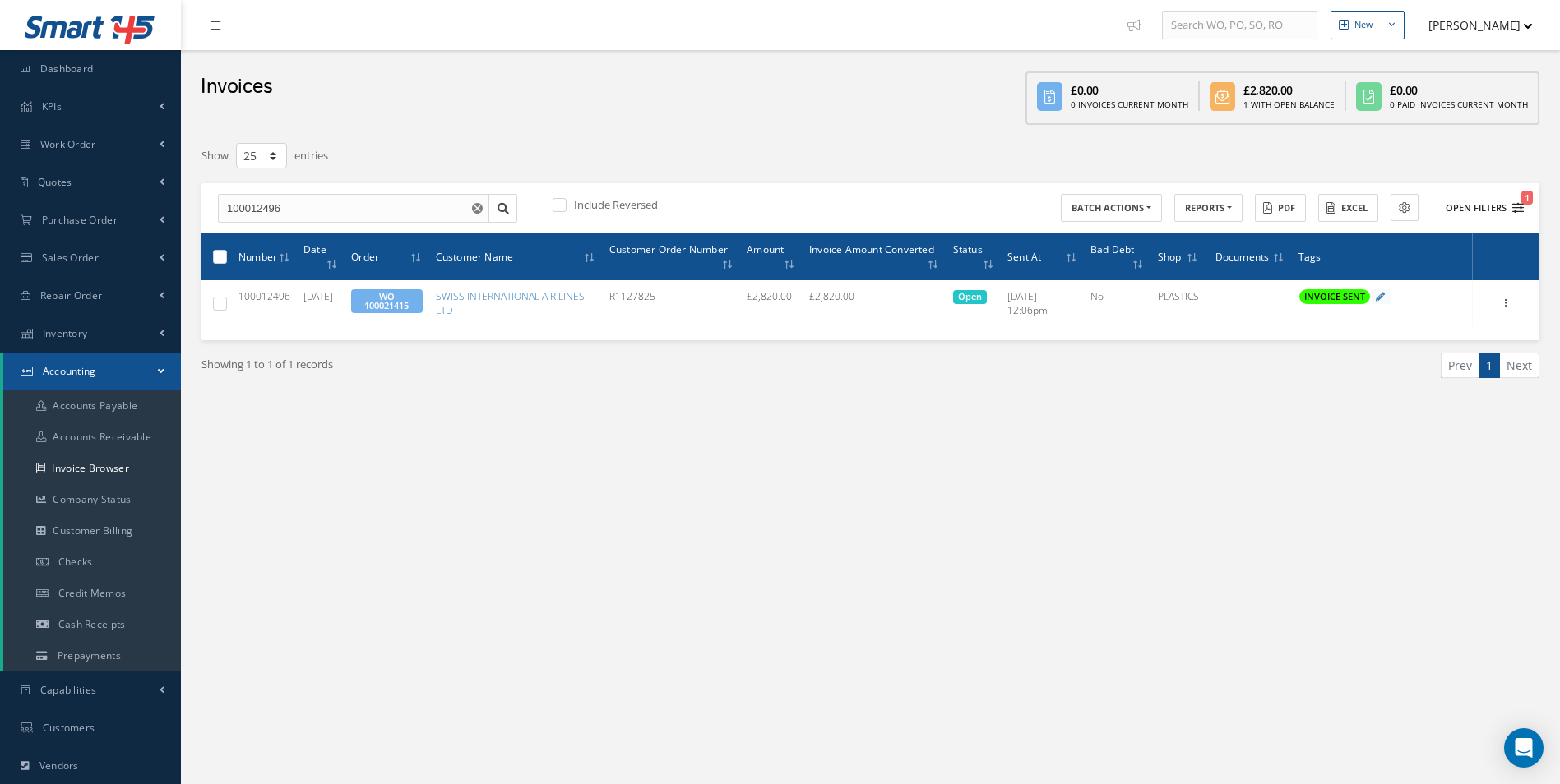
drag, startPoint x: 1458, startPoint y: 202, endPoint x: 1468, endPoint y: 203, distance: 10.0
click at [1468, 203] on button "Open Filters 1" at bounding box center [1477, 208] width 93 height 27
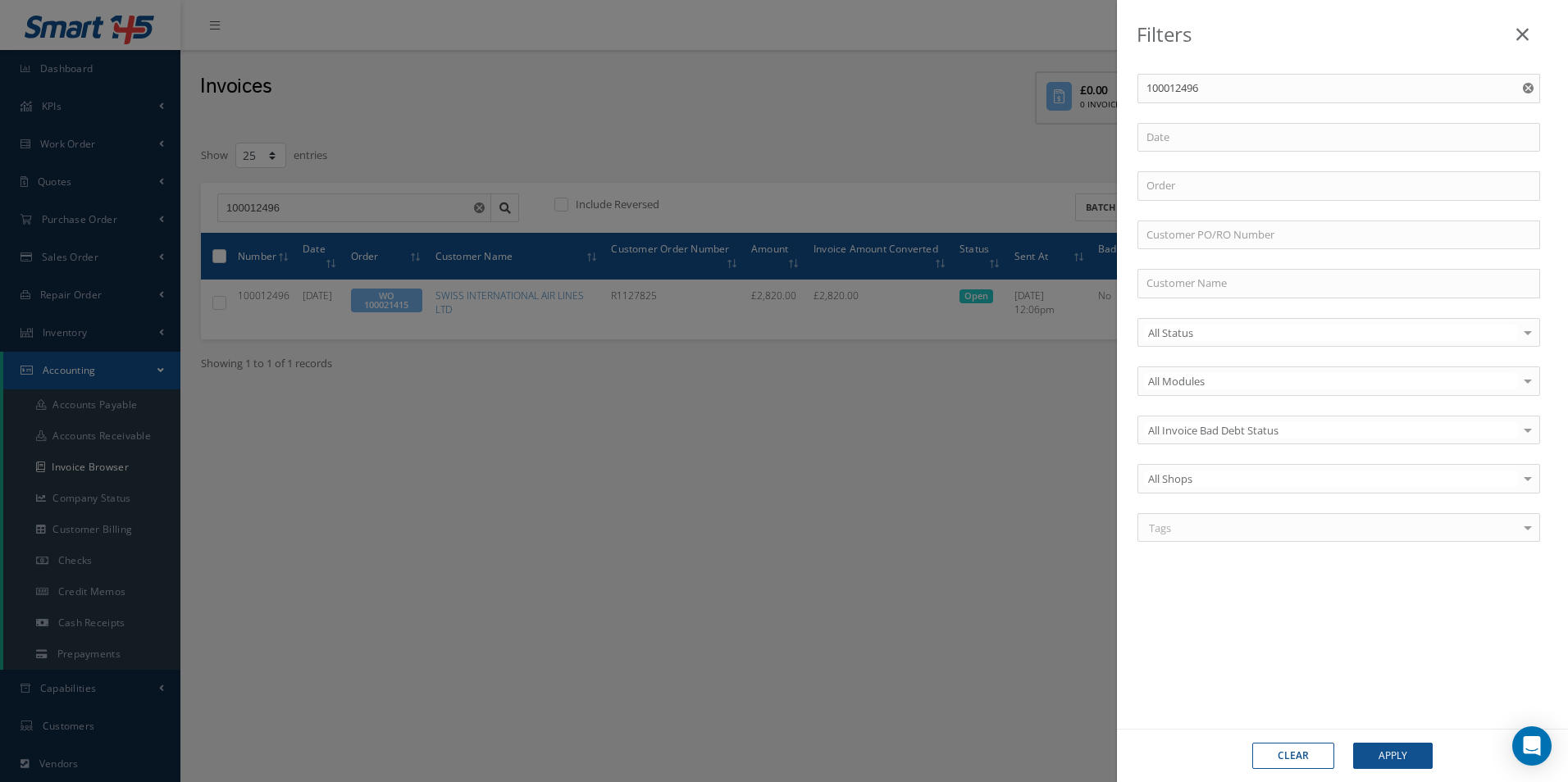
click at [1521, 90] on button "button" at bounding box center [1530, 88] width 21 height 29
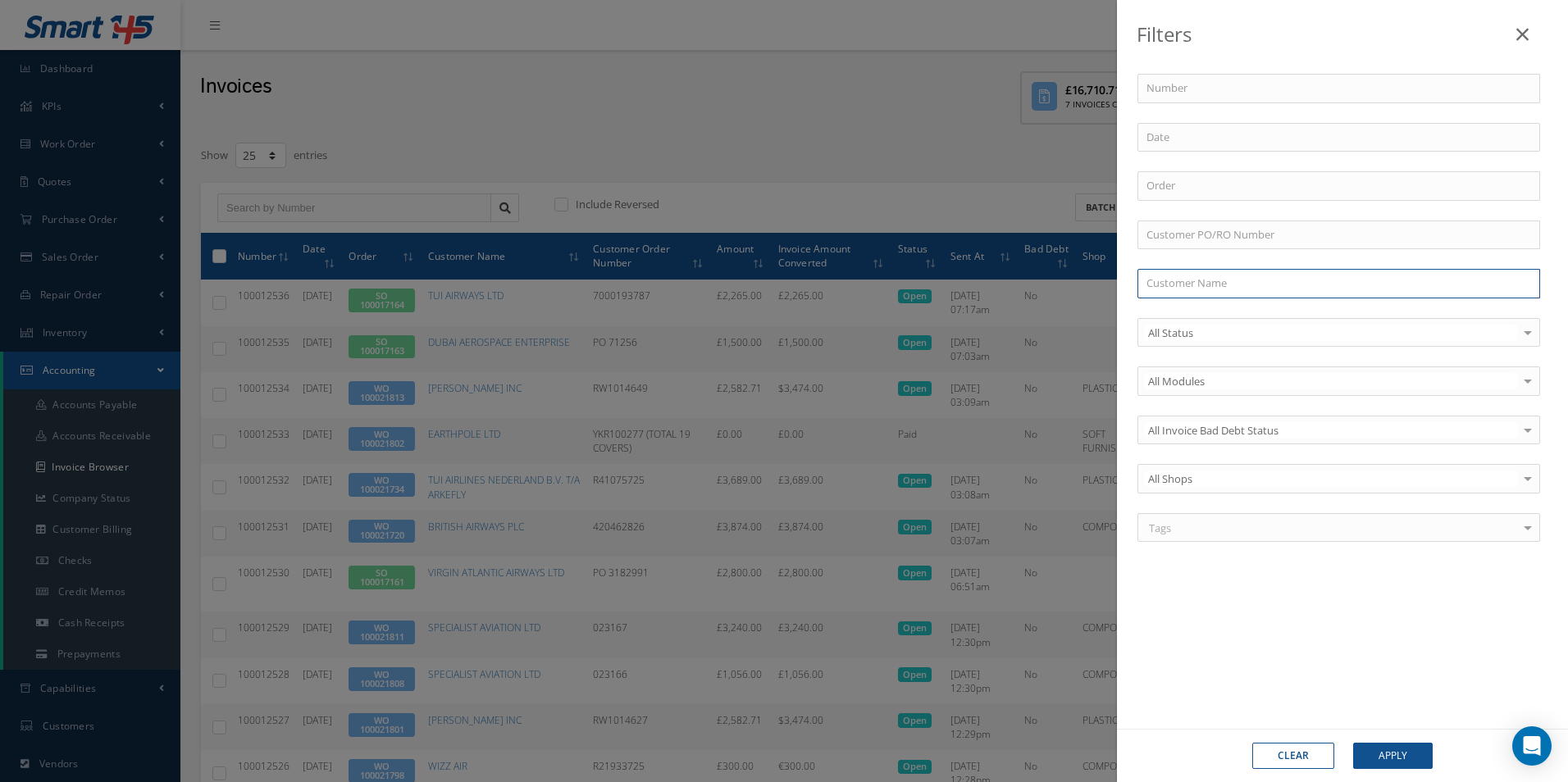
click at [1218, 293] on input "text" at bounding box center [1339, 284] width 403 height 29
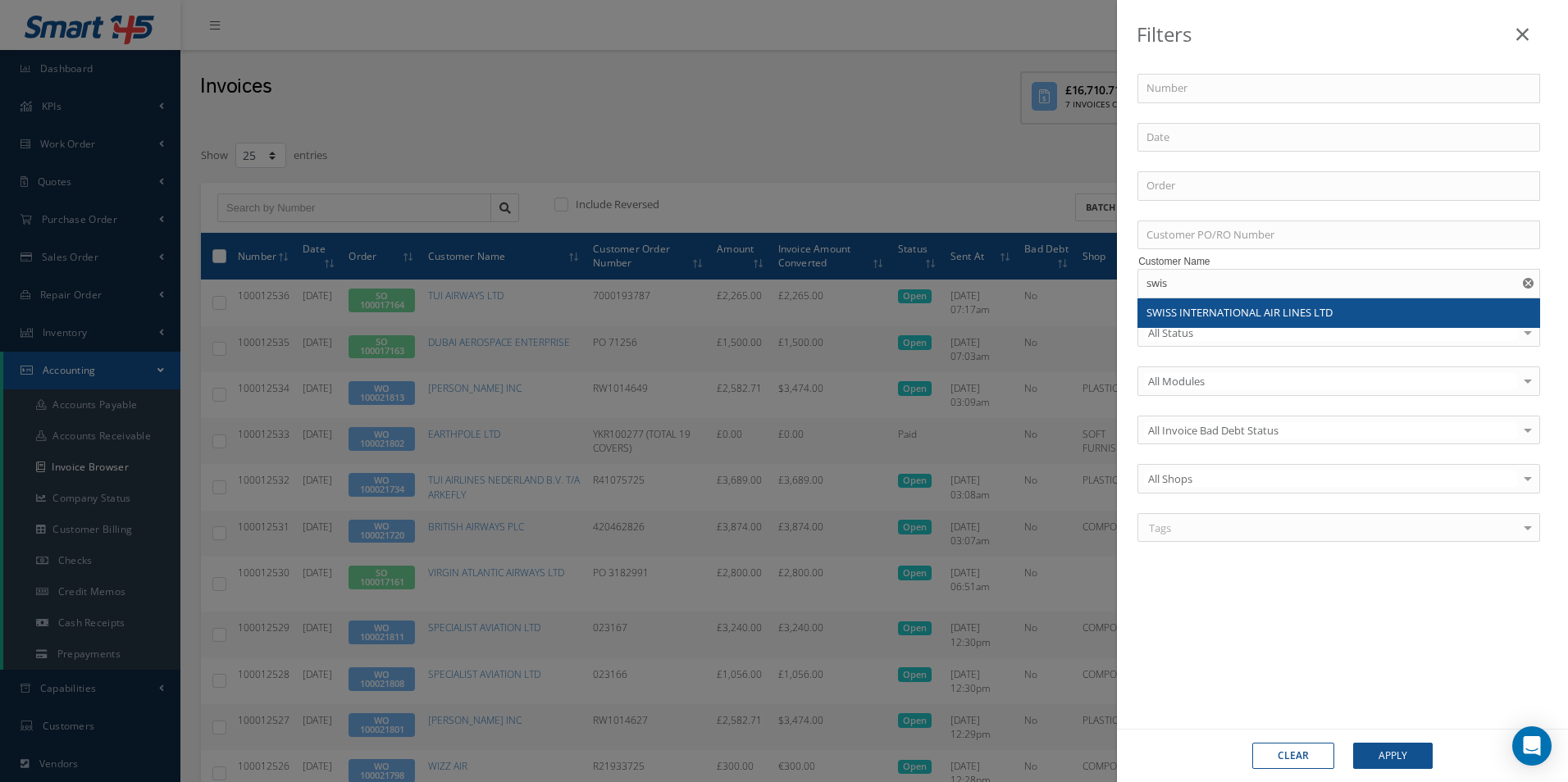
click at [1207, 314] on span "SWISS INTERNATIONAL AIR LINES LTD" at bounding box center [1239, 313] width 186 height 15
type input "SWISS INTERNATIONAL AIR LINES LTD"
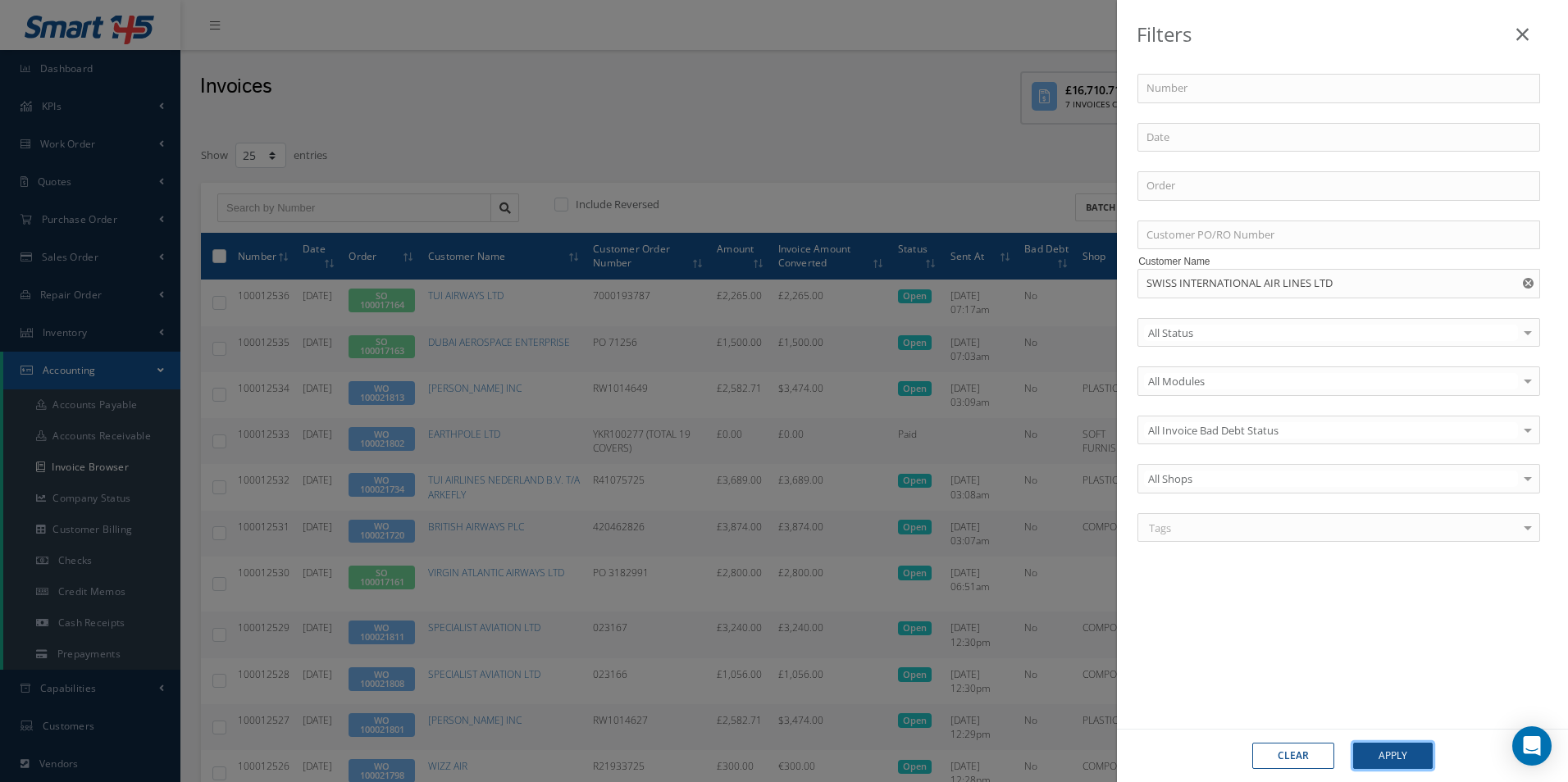
click at [1396, 751] on button "Apply" at bounding box center [1392, 756] width 80 height 26
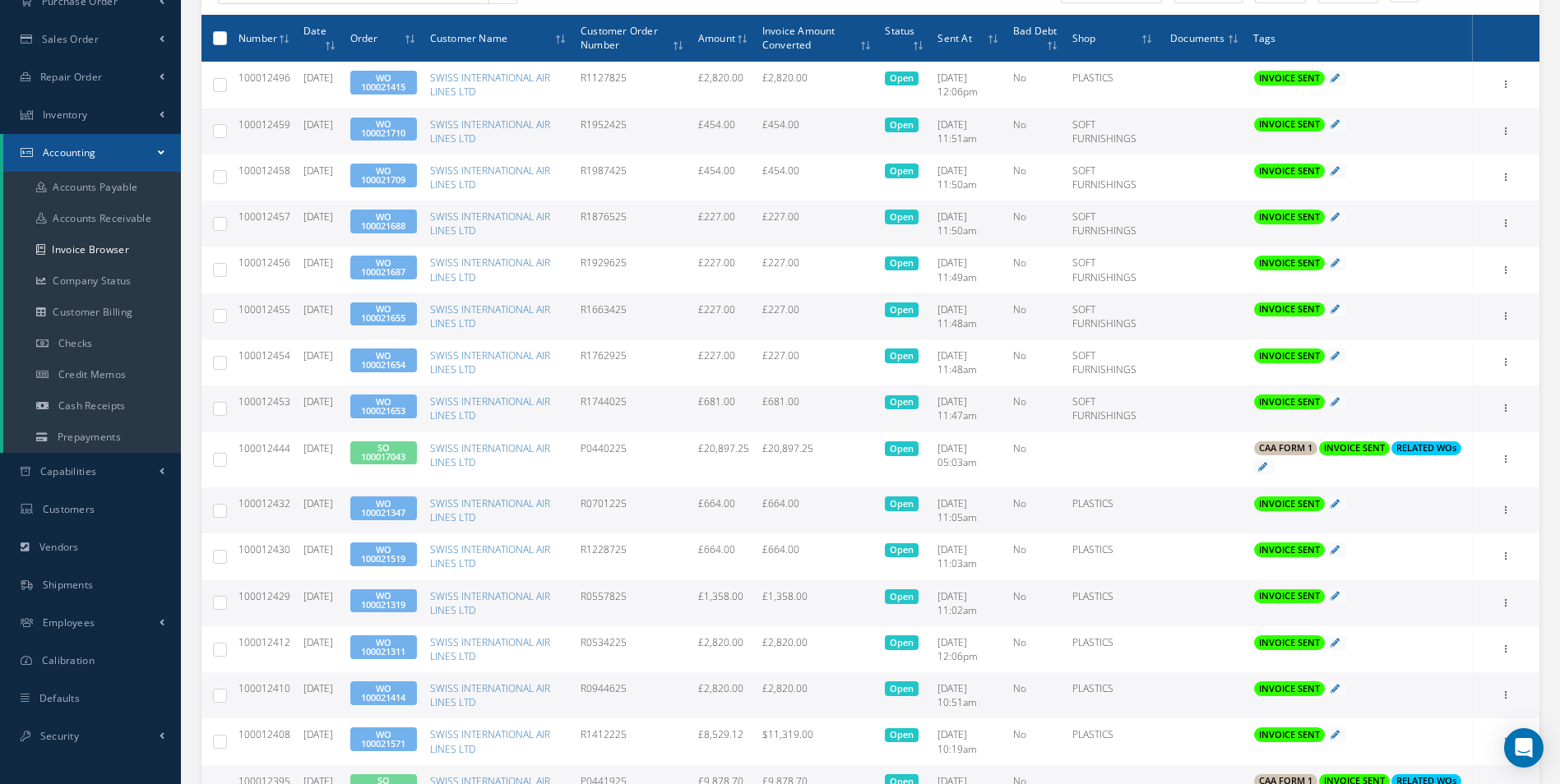
scroll to position [247, 0]
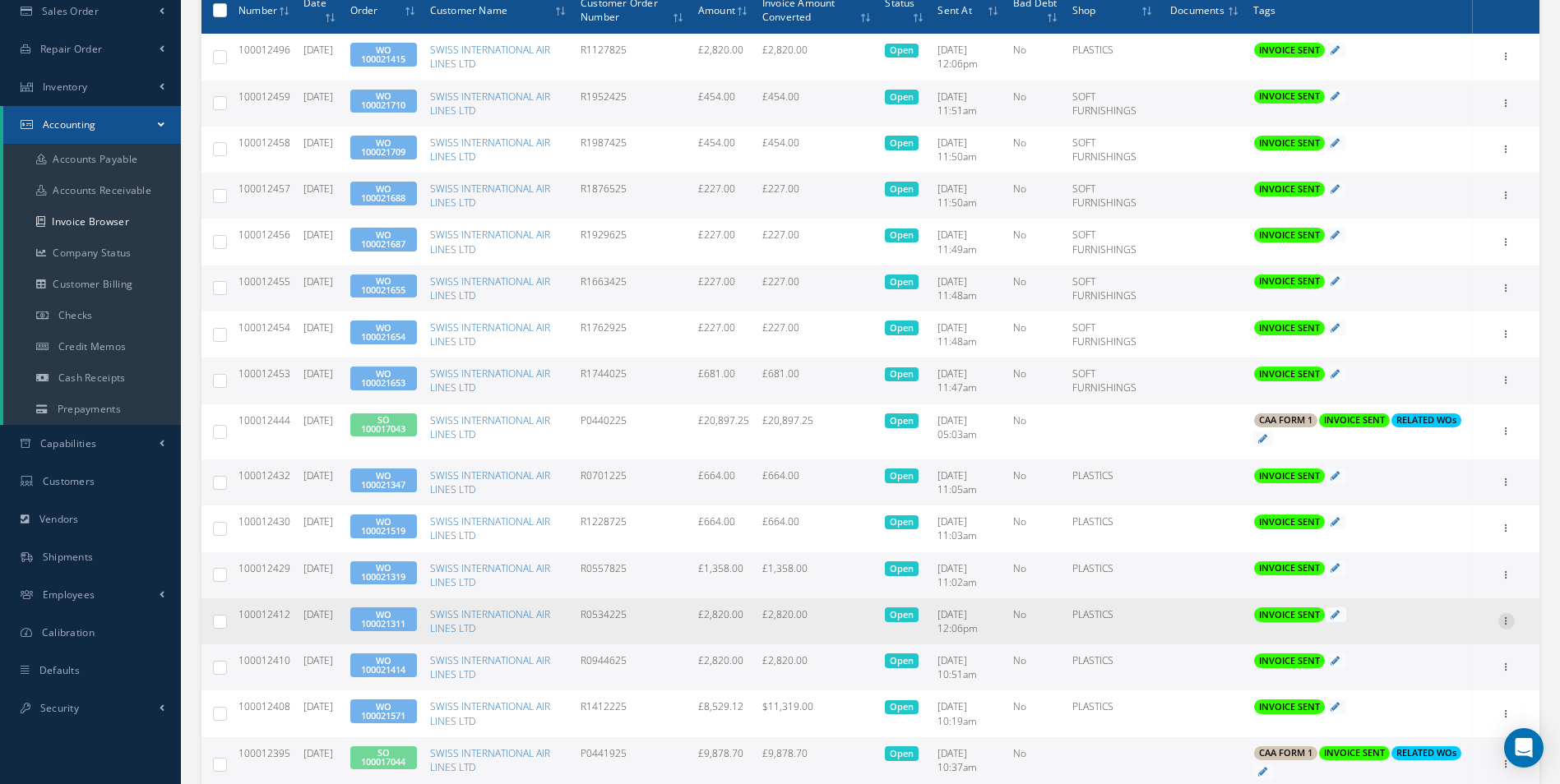
click at [1512, 621] on icon at bounding box center [1506, 620] width 16 height 13
click at [1434, 632] on link "Print" at bounding box center [1431, 632] width 130 height 22
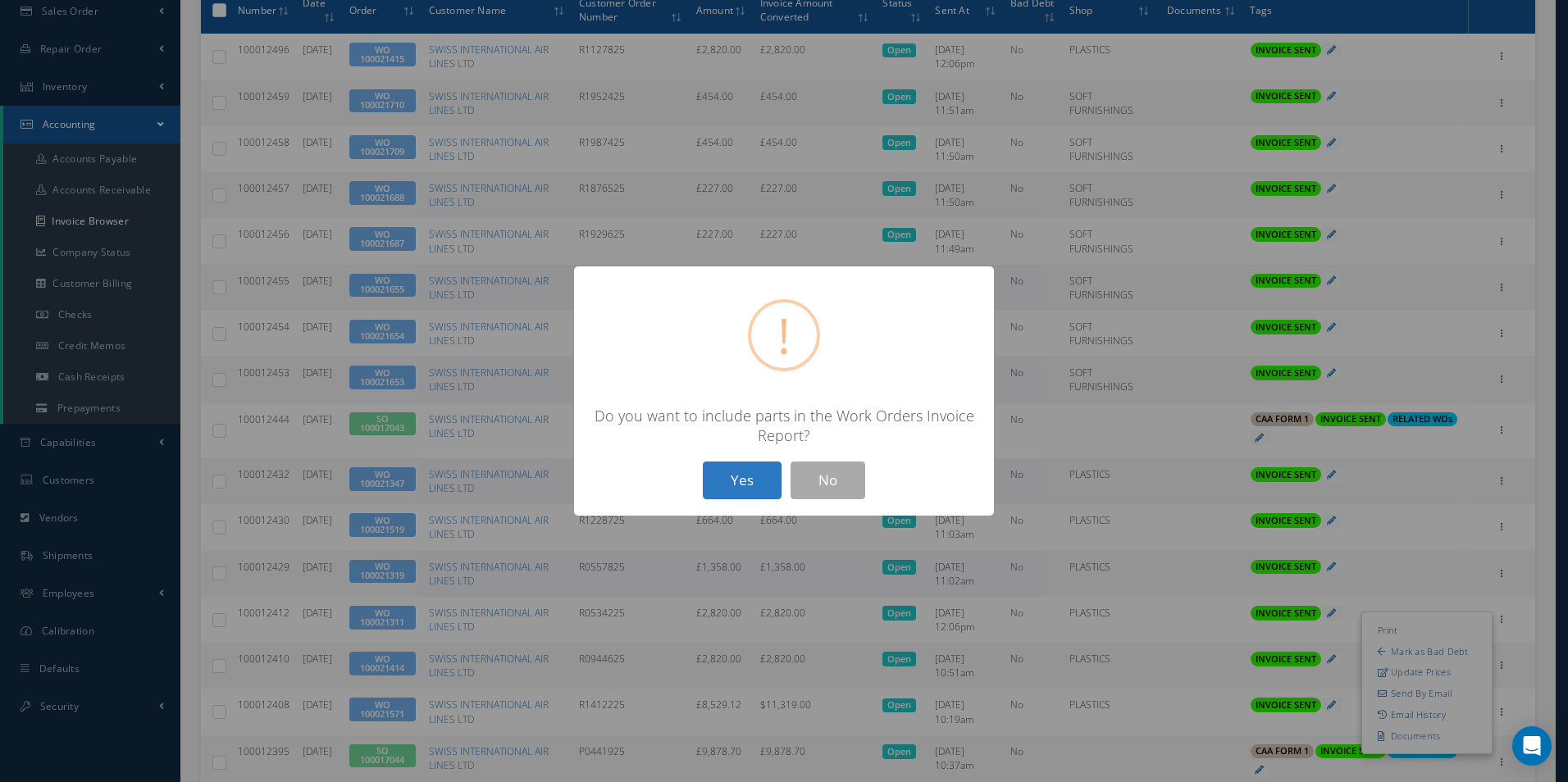
click at [758, 486] on button "Yes" at bounding box center [743, 481] width 79 height 38
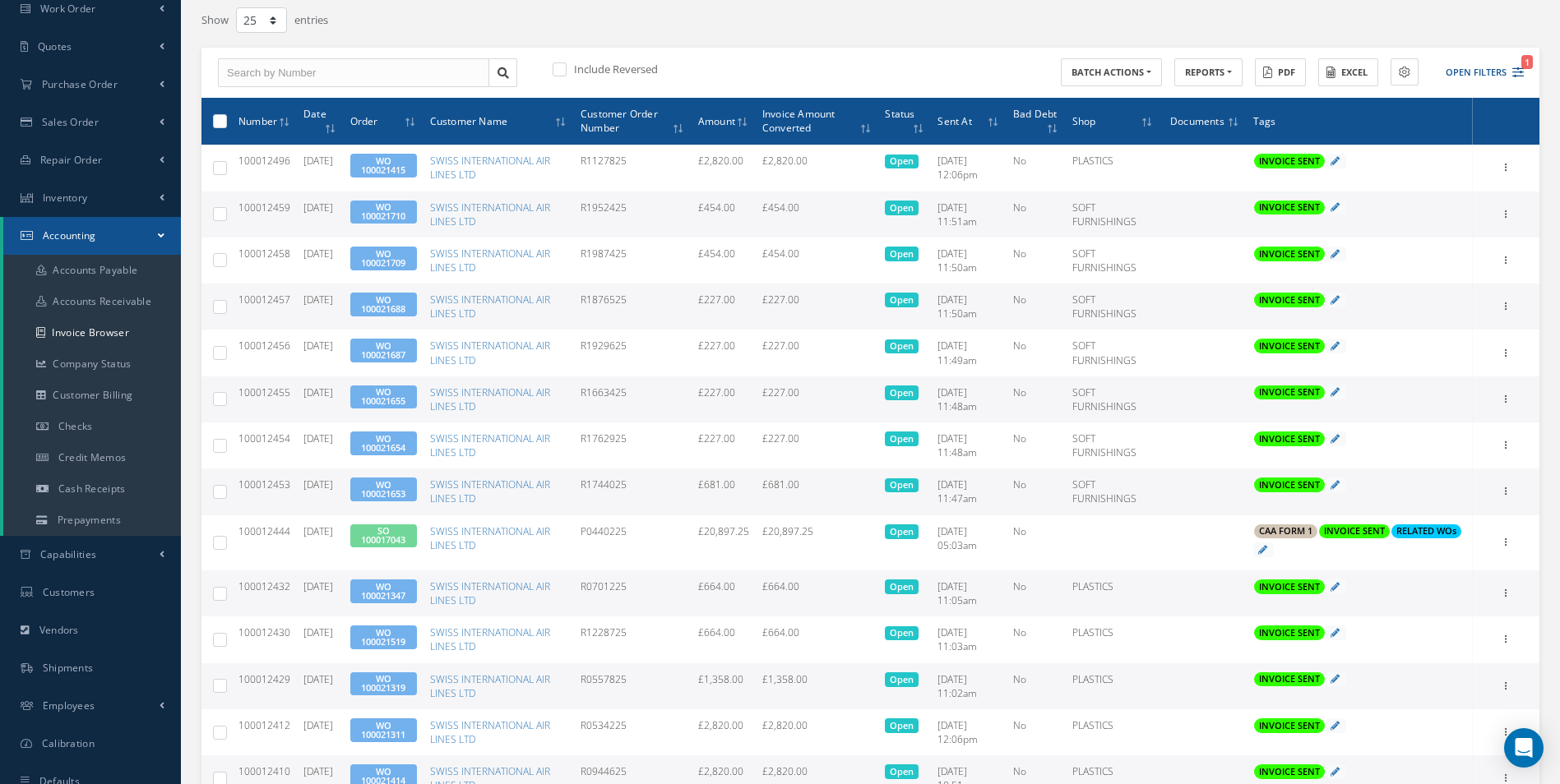
scroll to position [165, 0]
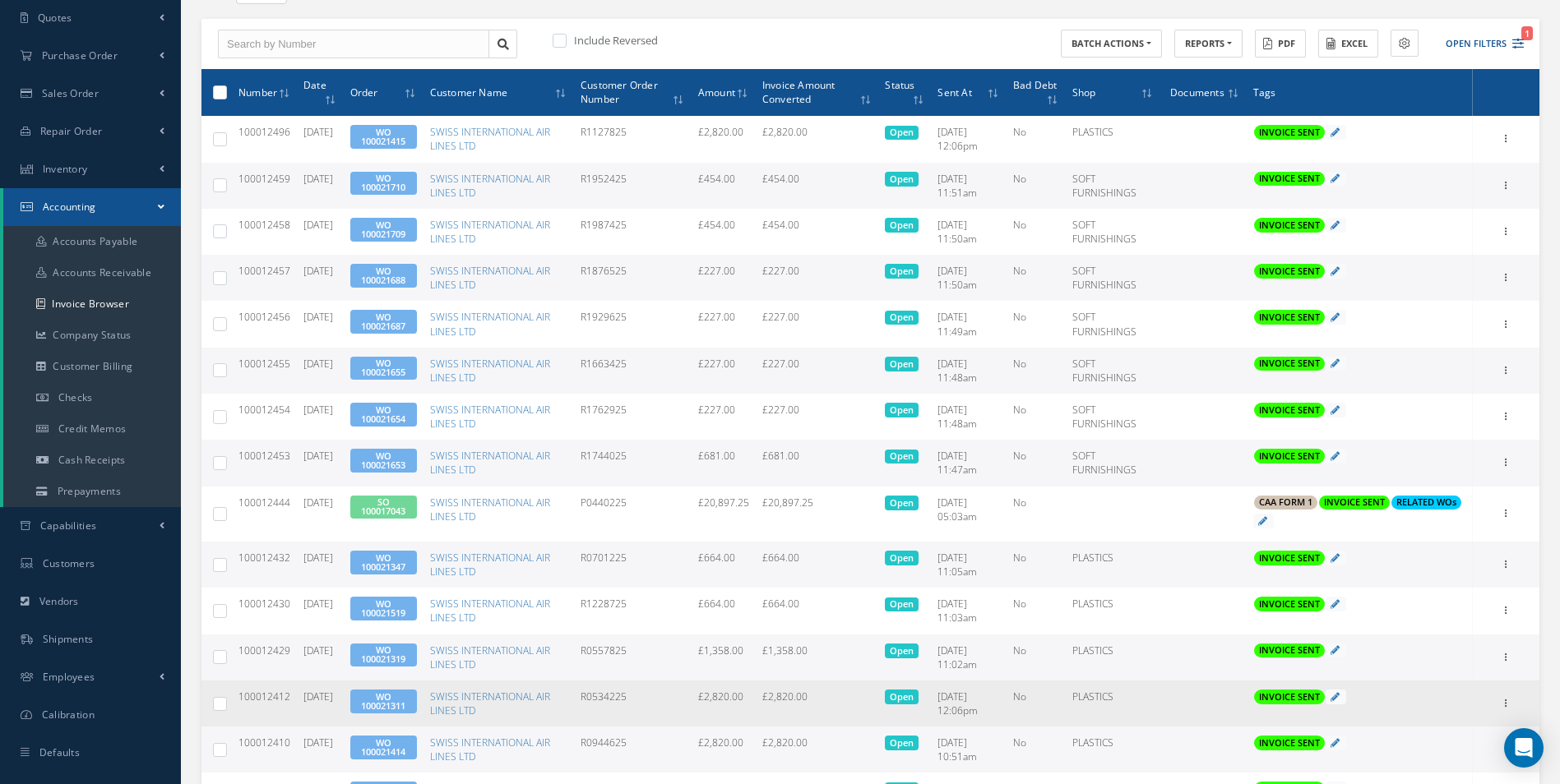
click at [393, 697] on span "WO 100021311" at bounding box center [383, 701] width 67 height 24
click at [406, 706] on link "WO 100021311" at bounding box center [382, 701] width 44 height 22
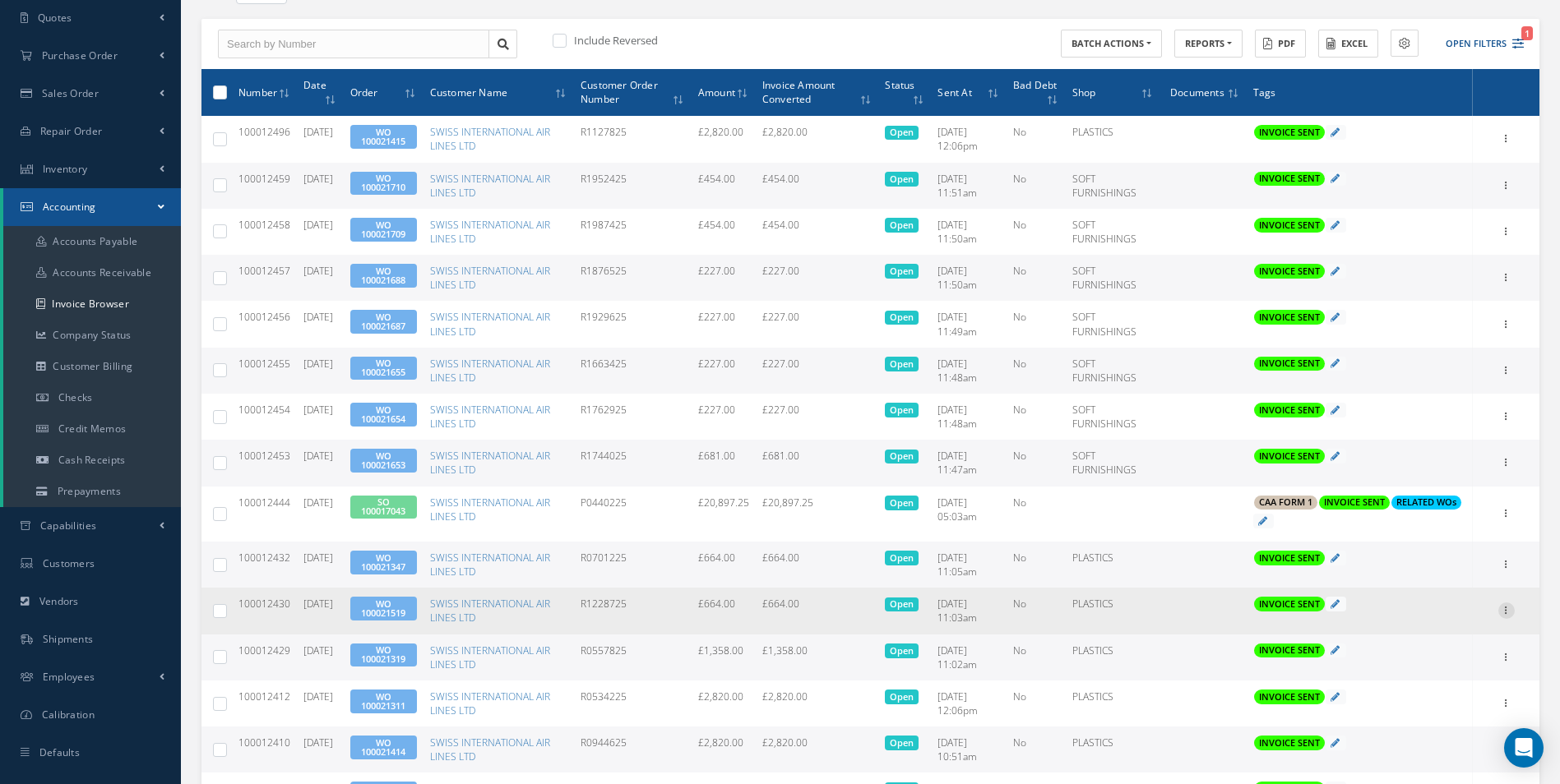
click at [1506, 617] on div at bounding box center [1506, 610] width 16 height 16
click at [1427, 615] on link "Print" at bounding box center [1431, 621] width 130 height 22
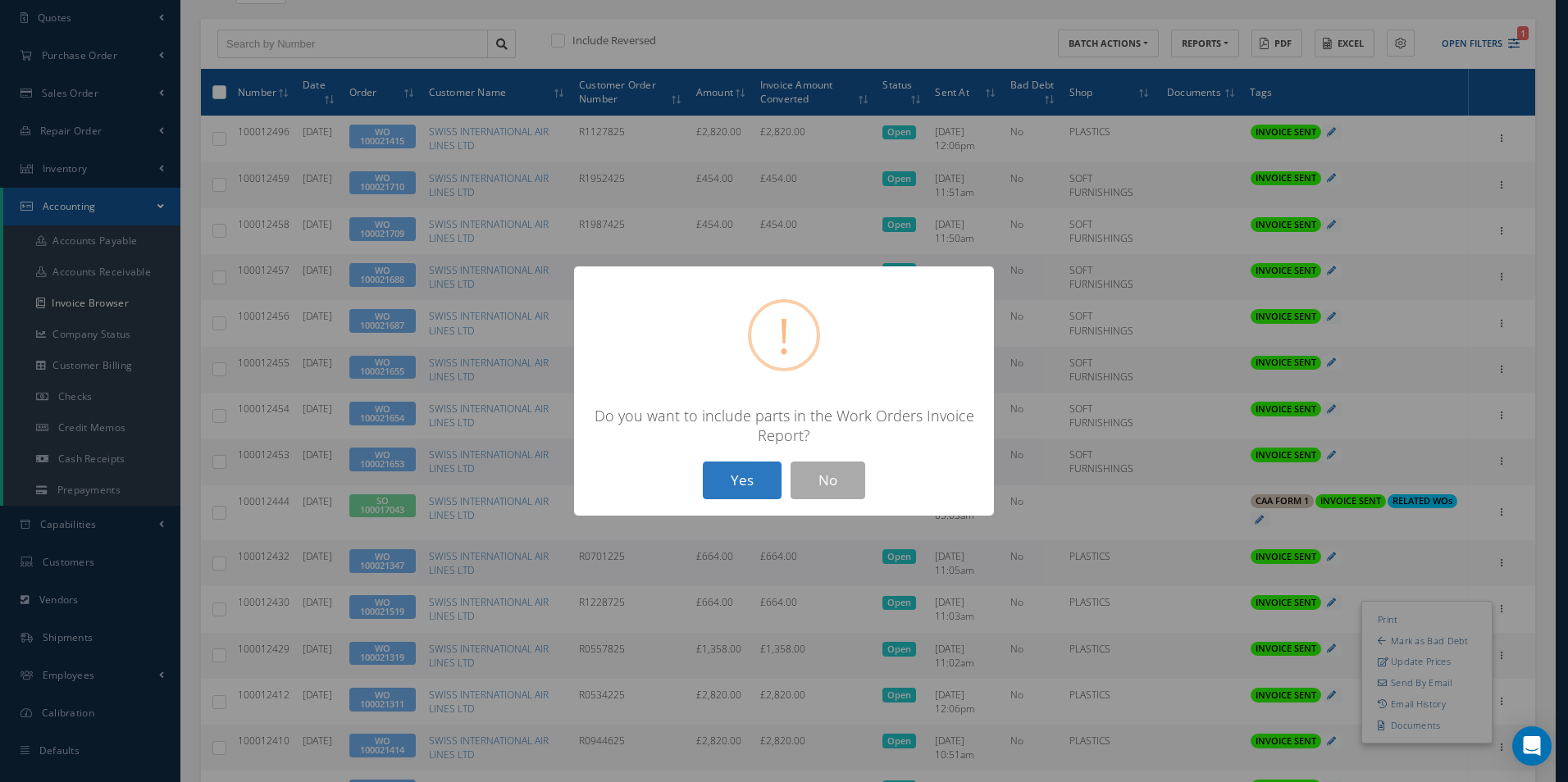
click at [754, 484] on button "Yes" at bounding box center [743, 481] width 79 height 38
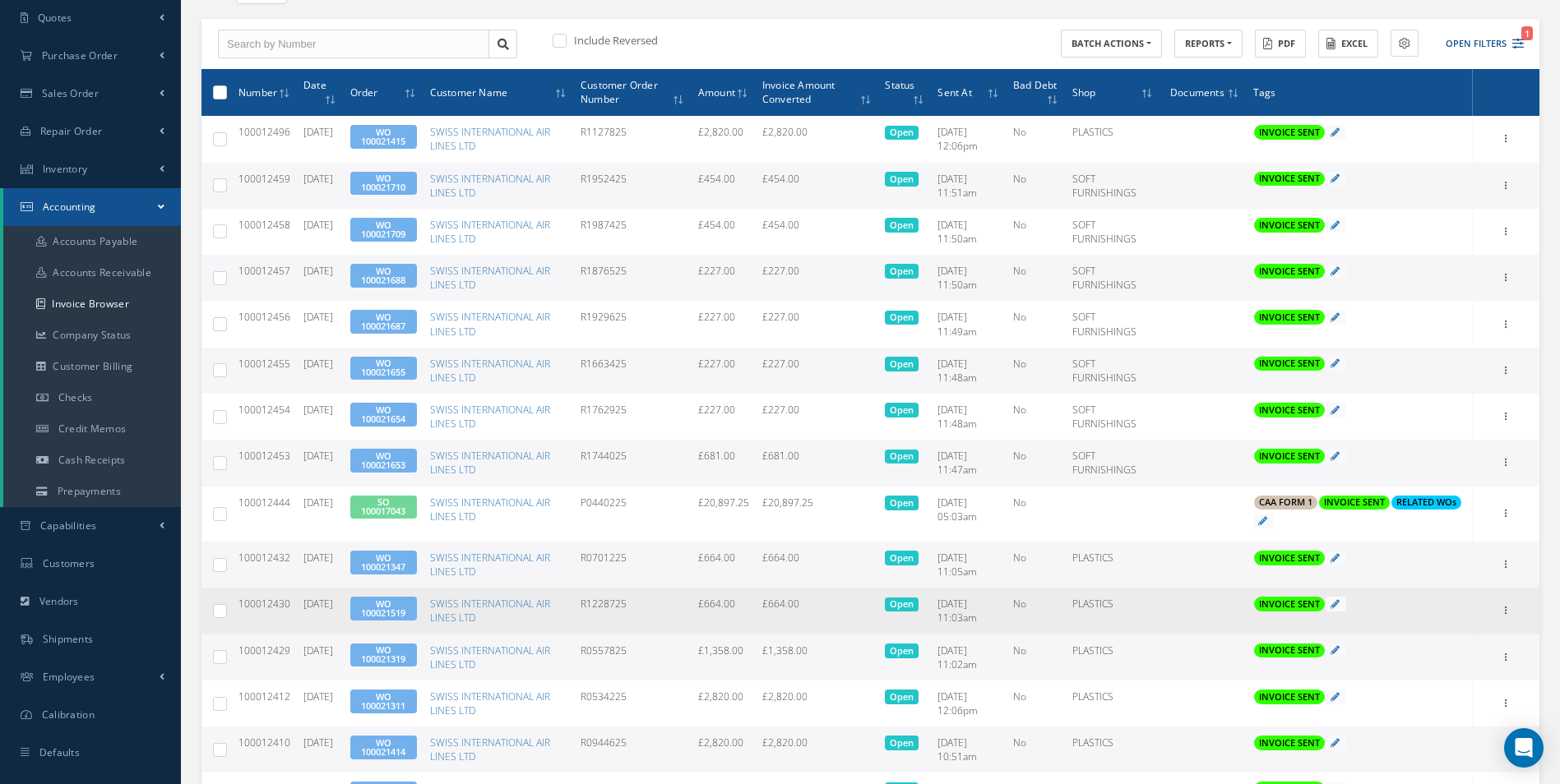
click at [403, 607] on link "WO 100021519" at bounding box center [382, 608] width 44 height 22
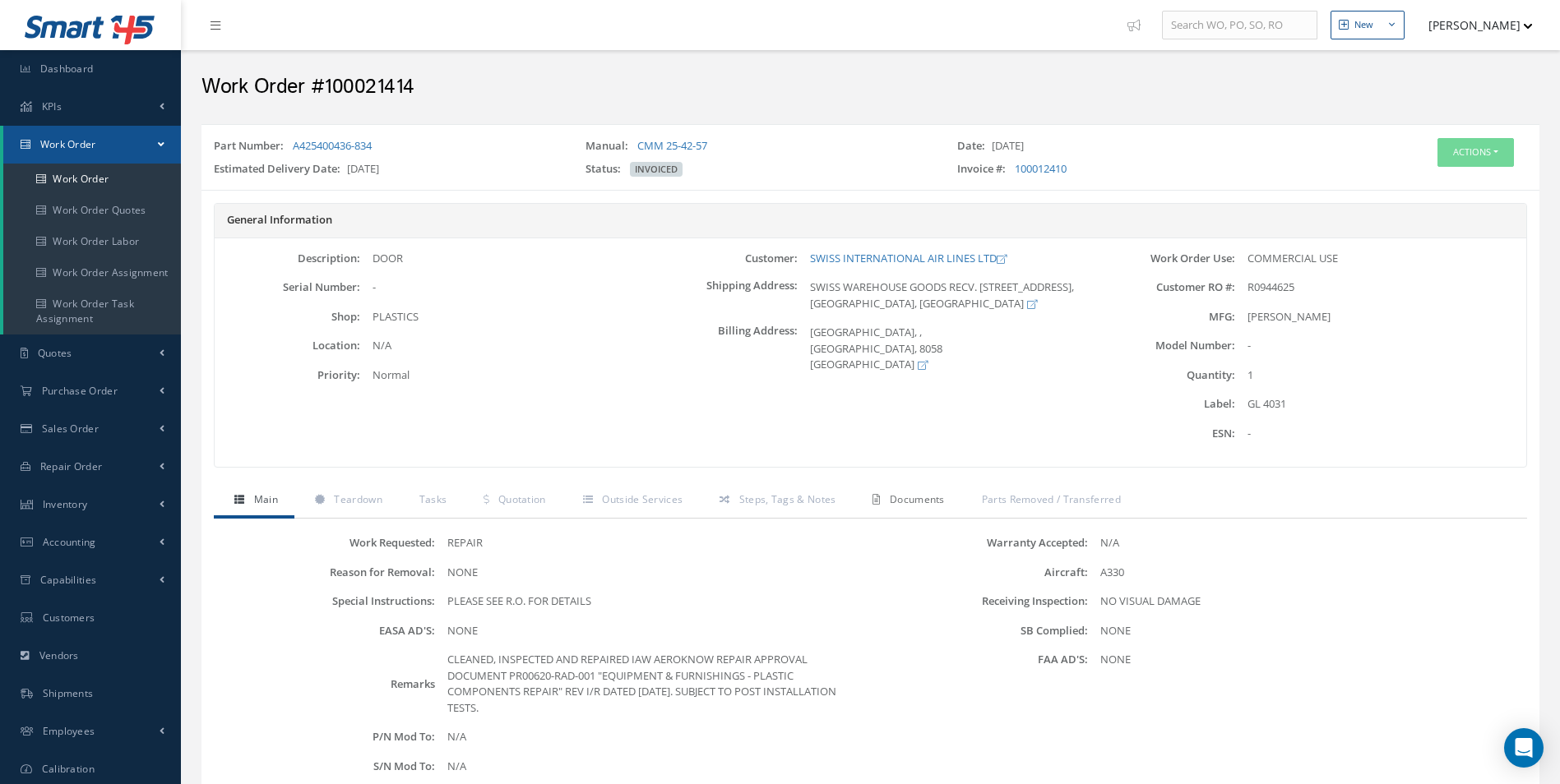
click at [909, 498] on span "Documents" at bounding box center [917, 499] width 56 height 14
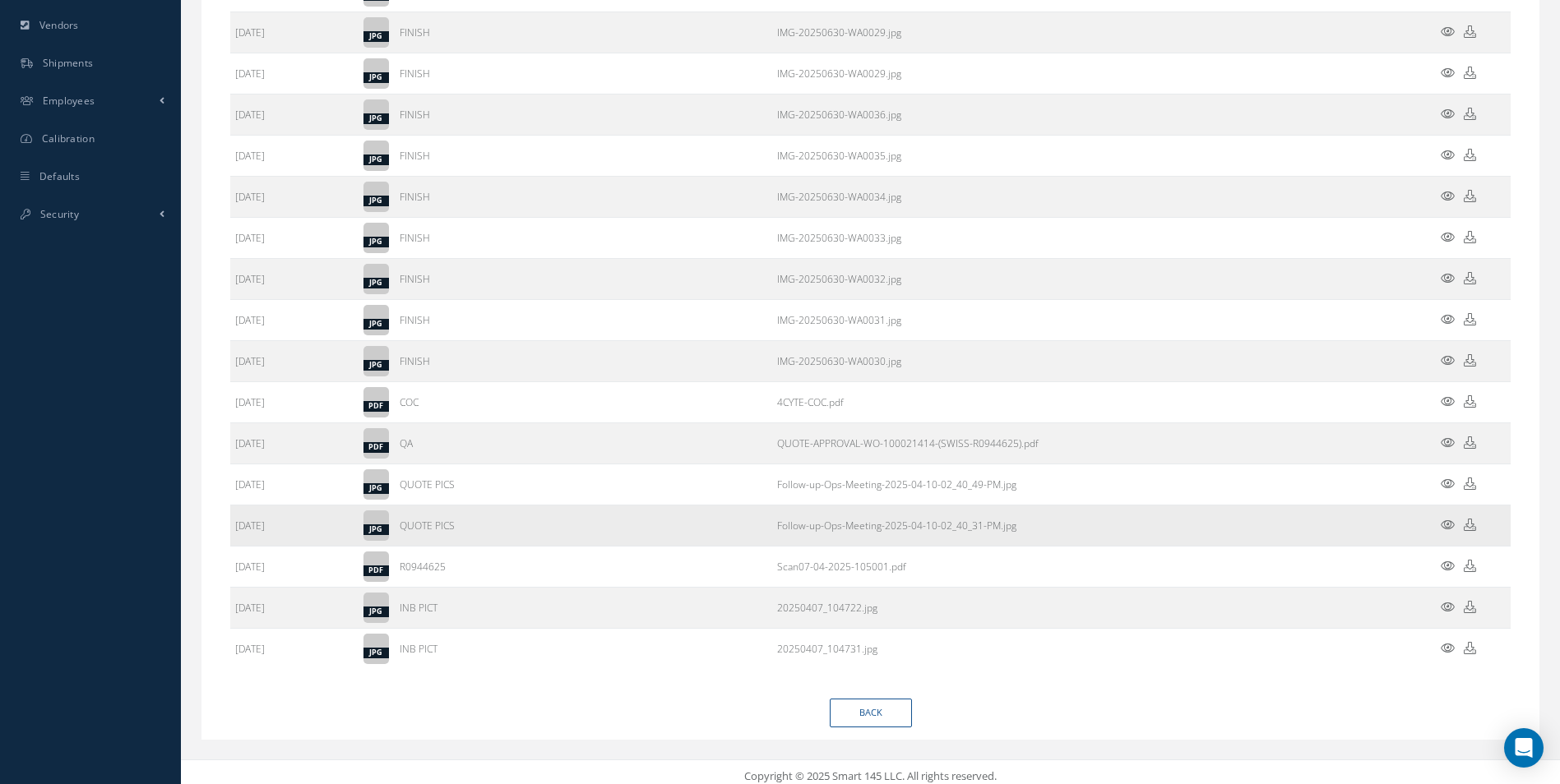
scroll to position [640, 0]
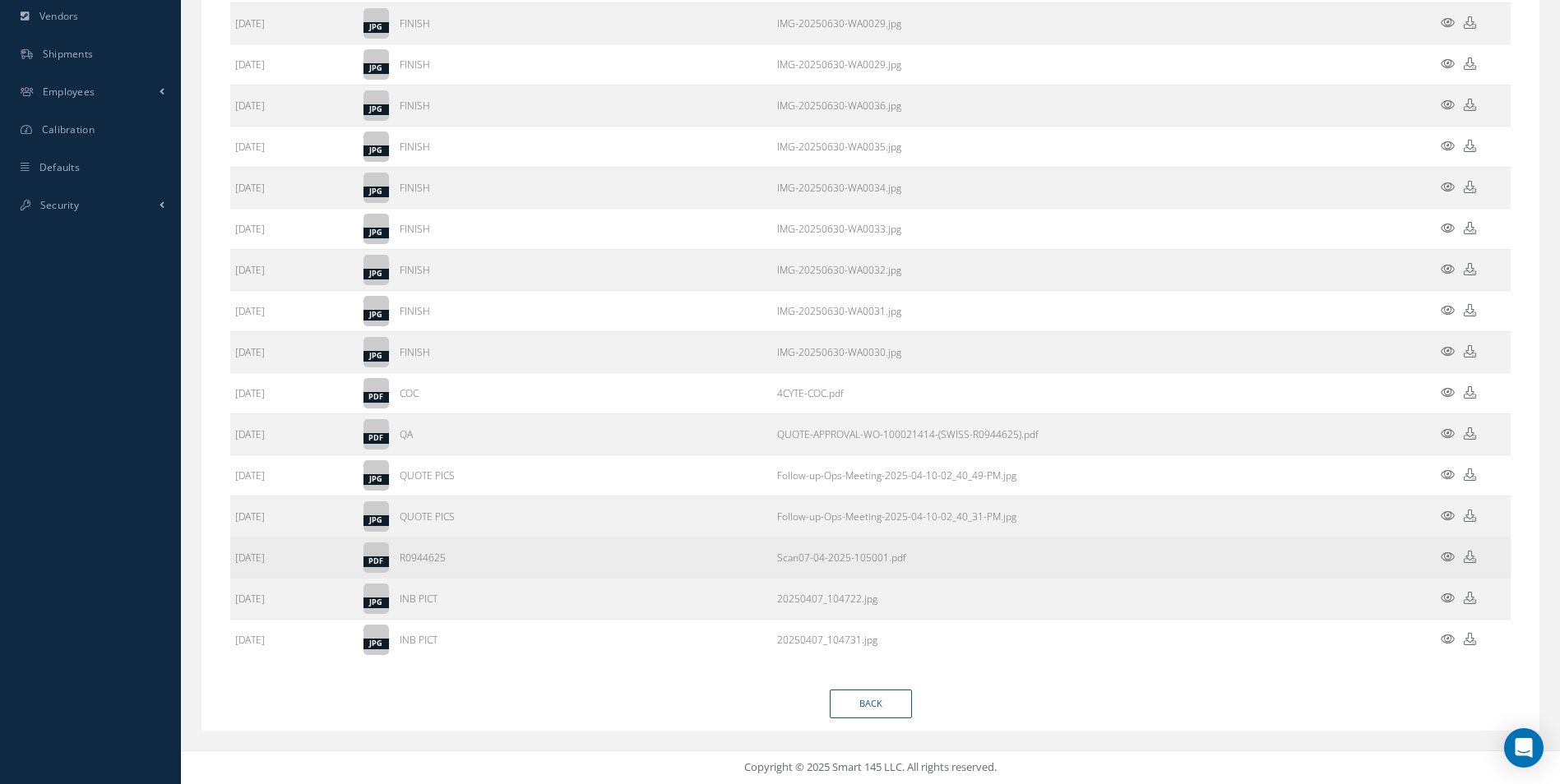
click at [1473, 556] on icon at bounding box center [1470, 556] width 12 height 12
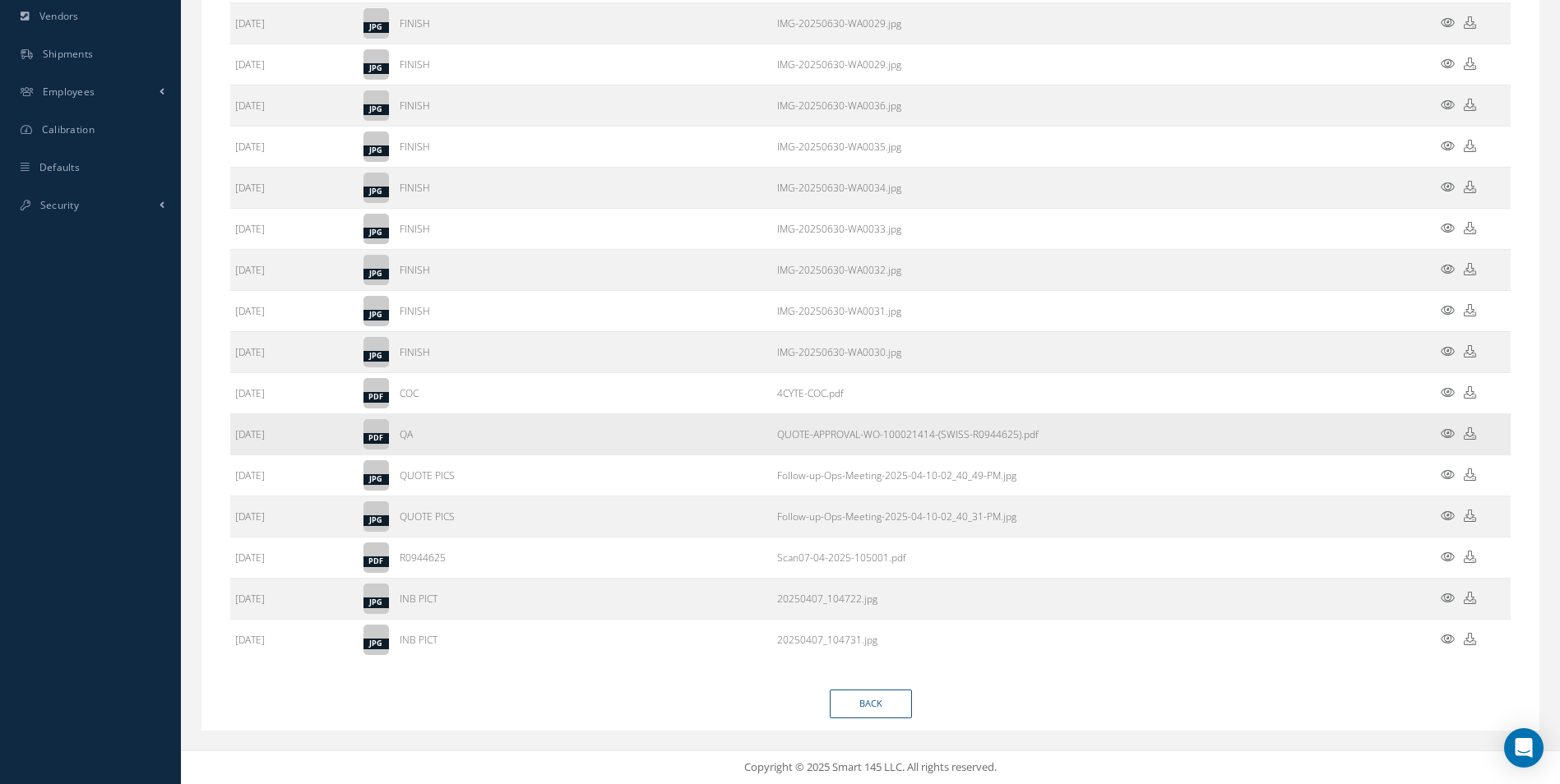
click at [1465, 439] on icon at bounding box center [1470, 433] width 12 height 12
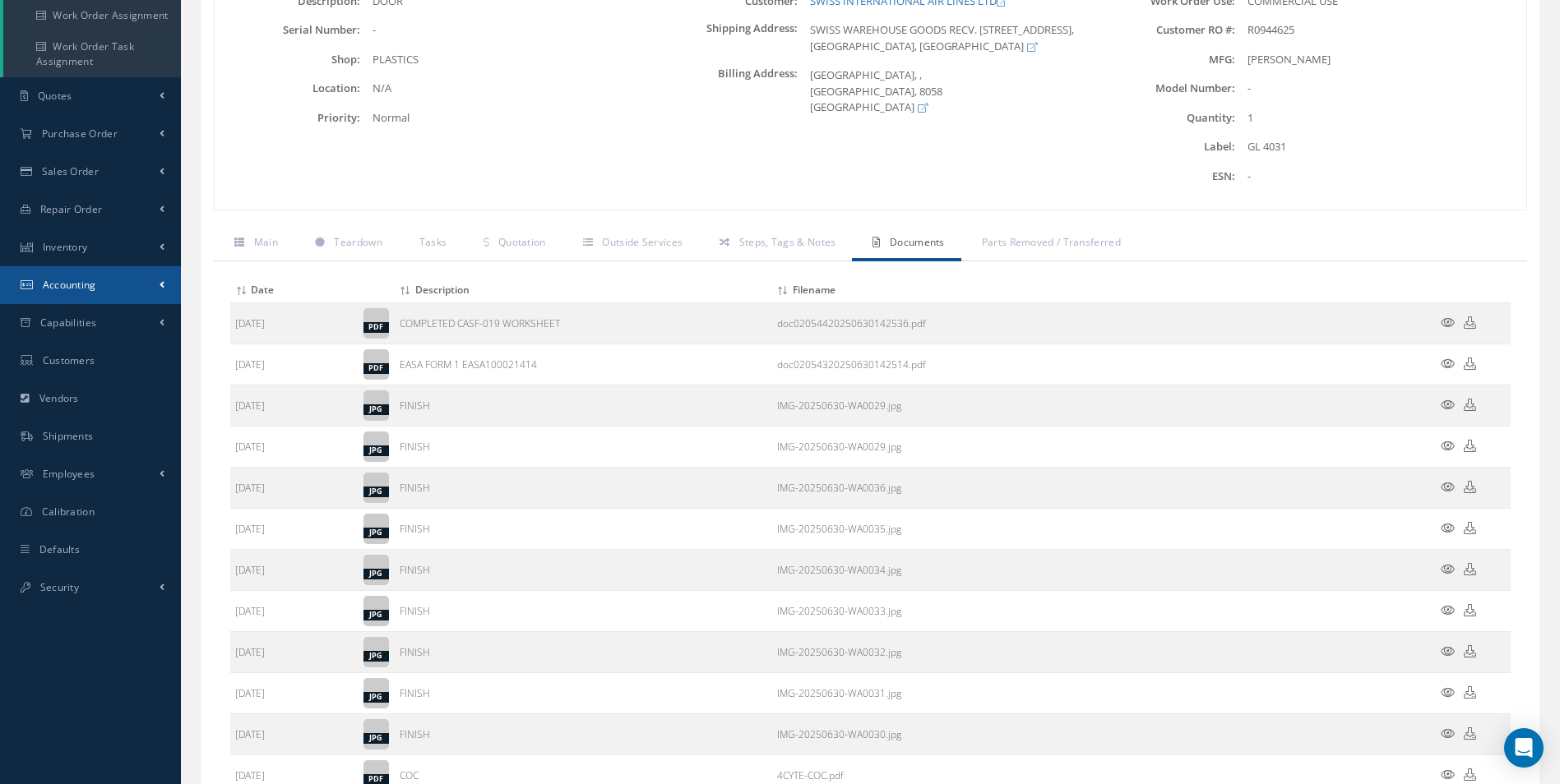
scroll to position [229, 0]
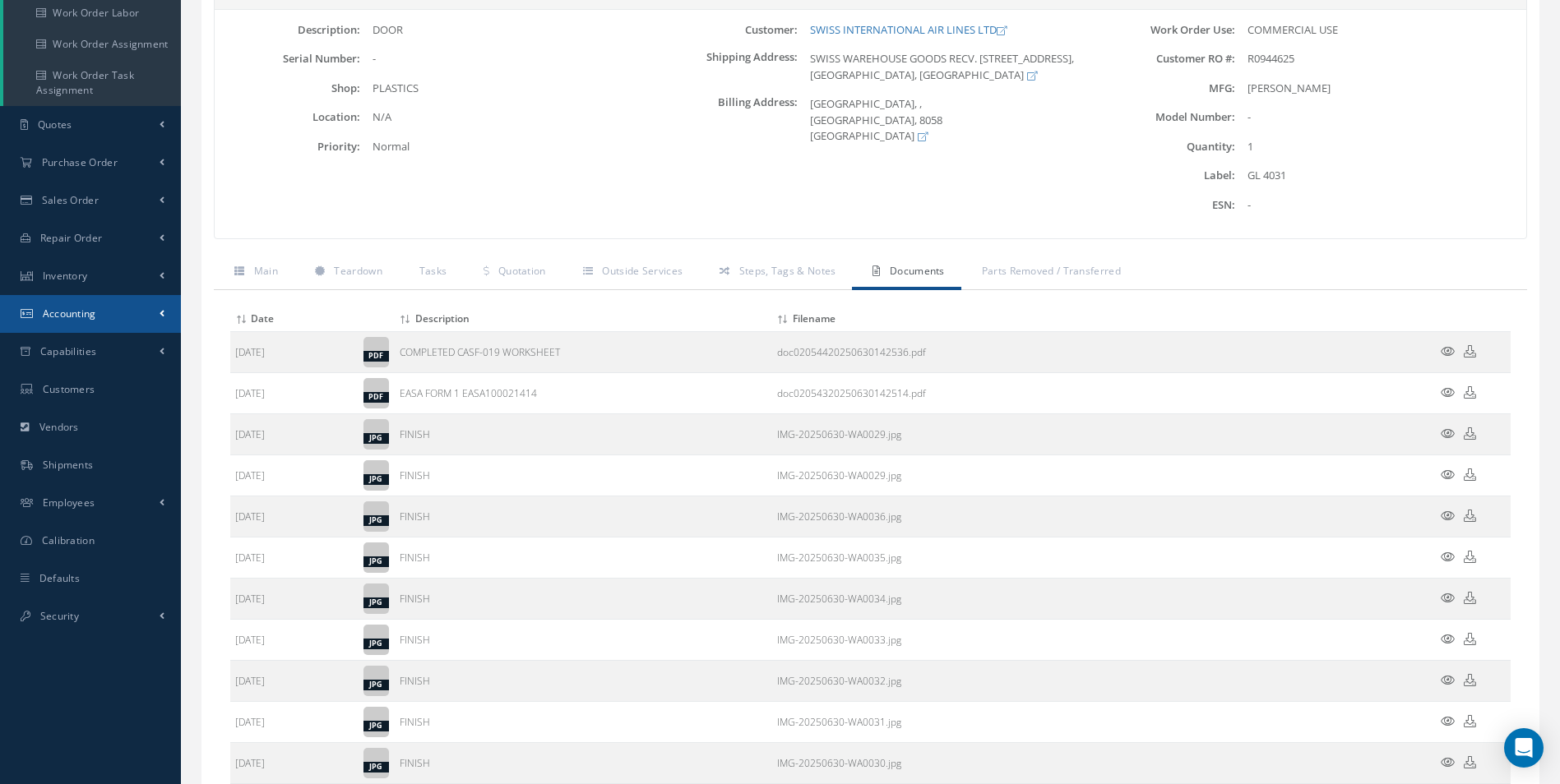
click at [111, 306] on link "Accounting" at bounding box center [90, 314] width 181 height 38
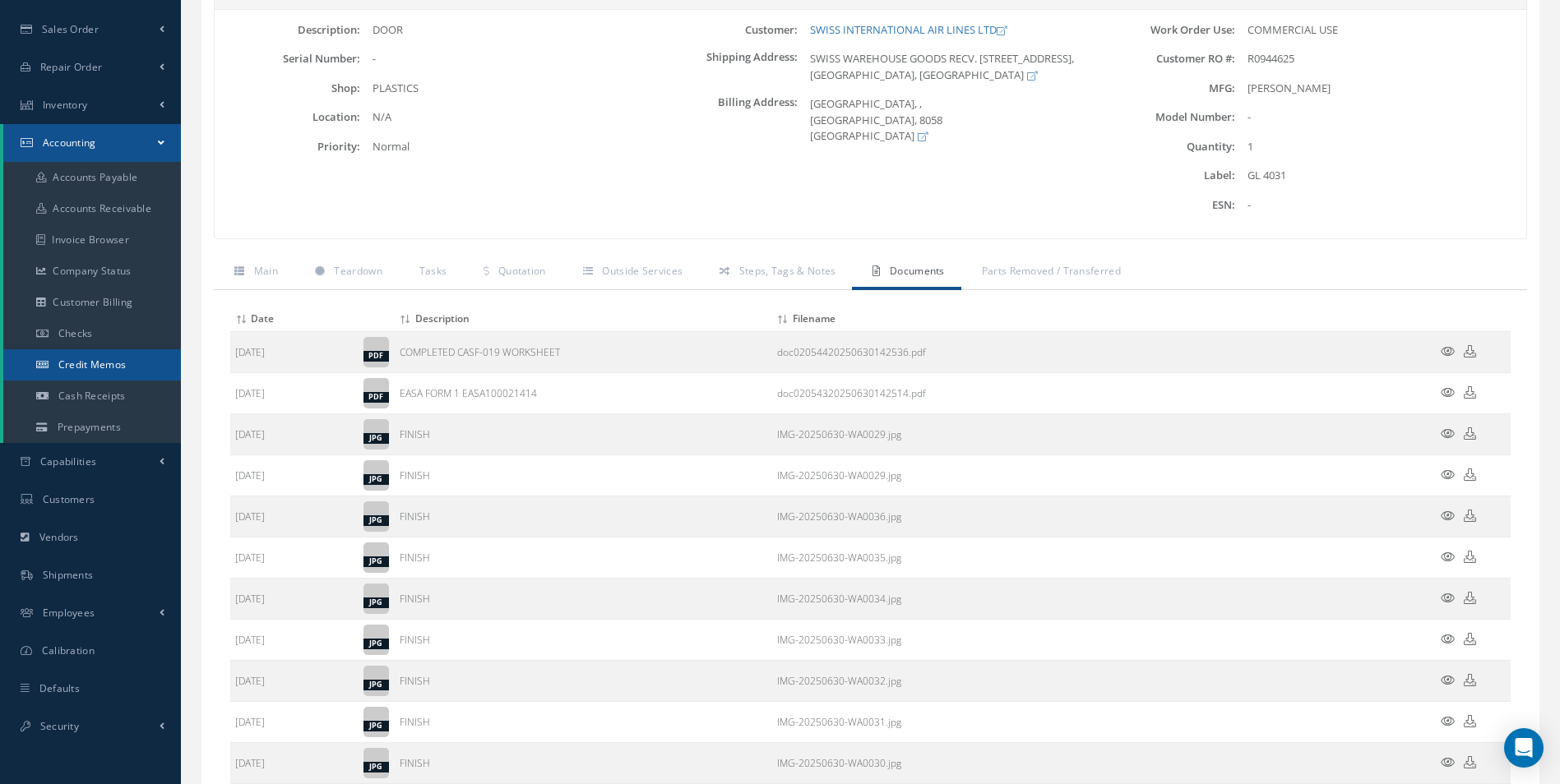
click at [107, 357] on link "Credit Memos" at bounding box center [91, 364] width 178 height 31
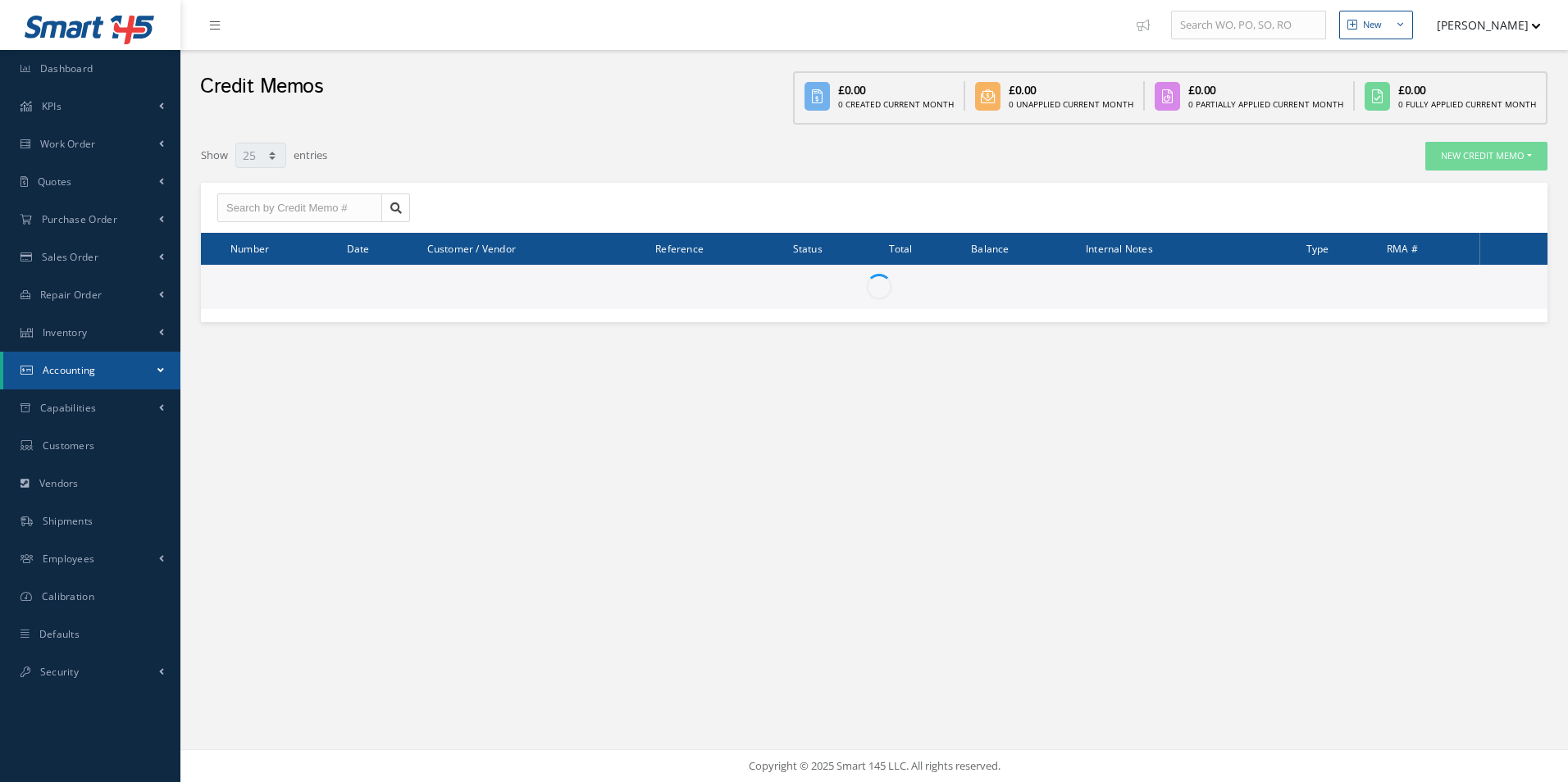
select select "25"
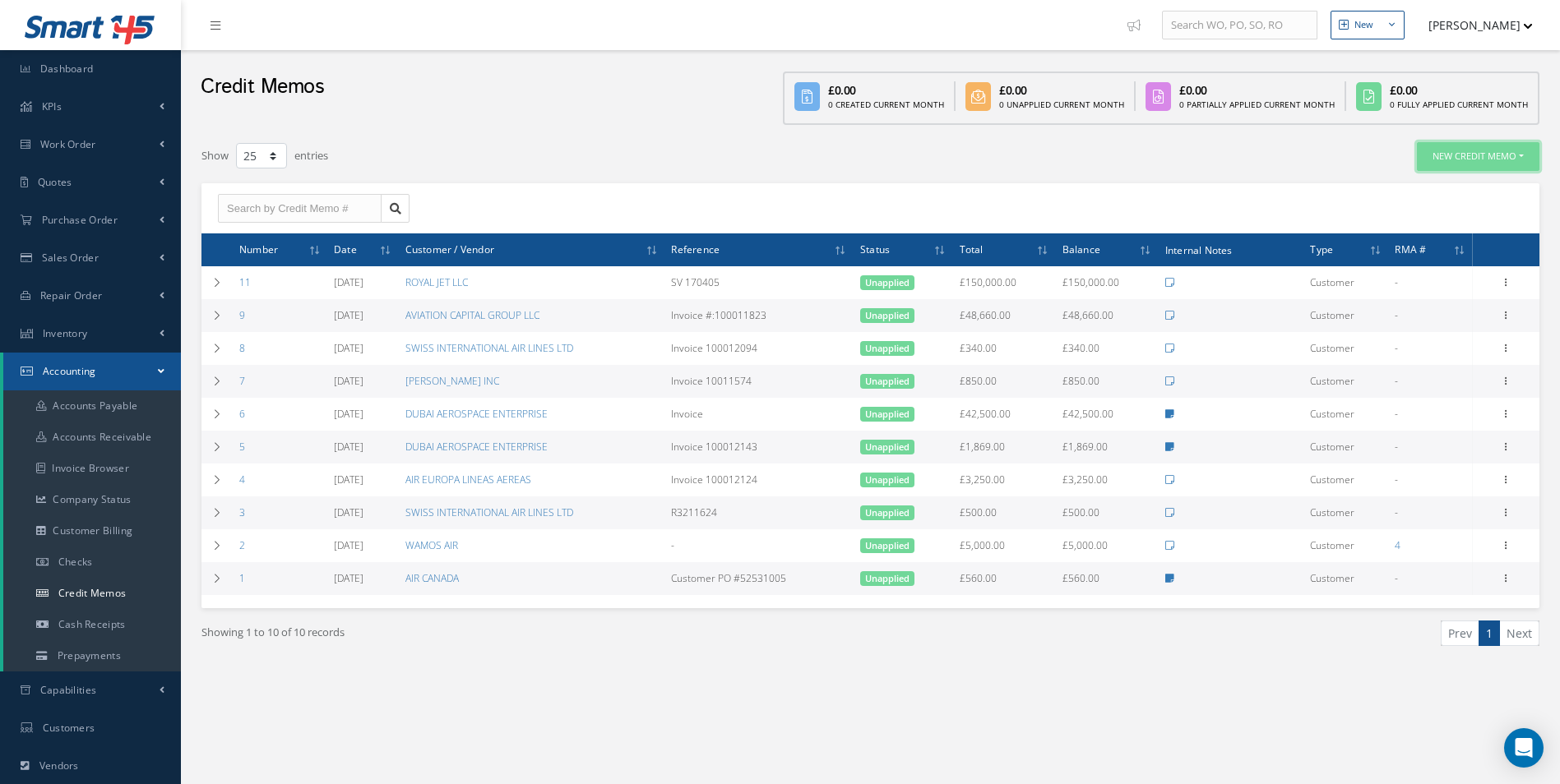
click at [1462, 156] on button "New Credit Memo" at bounding box center [1478, 156] width 122 height 29
drag, startPoint x: 1456, startPoint y: 183, endPoint x: 1428, endPoint y: 198, distance: 31.8
click at [1456, 183] on link "For Customer" at bounding box center [1474, 184] width 132 height 23
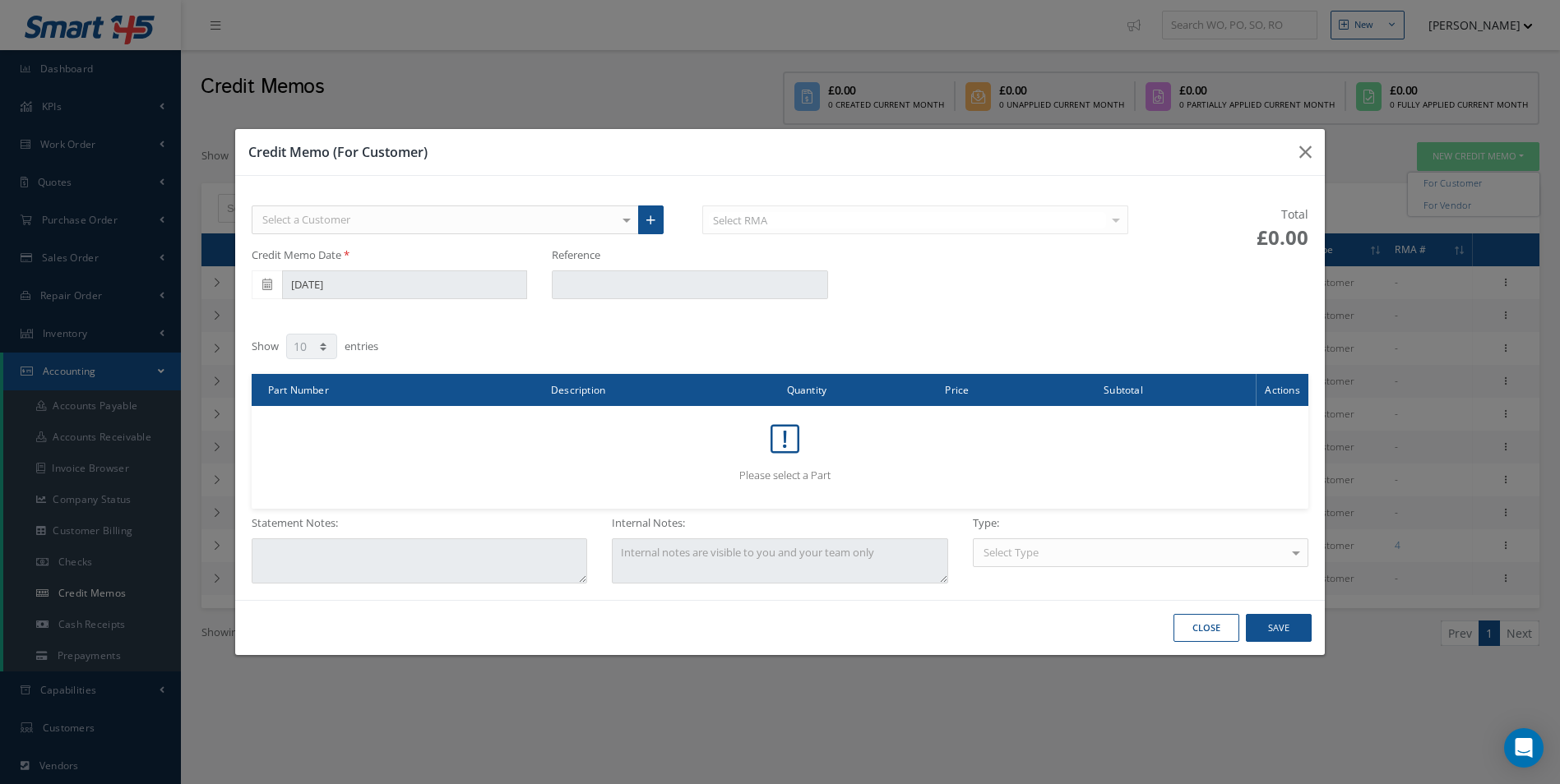
click at [448, 288] on div "Credit Memo Date [DATE]" at bounding box center [390, 273] width 301 height 52
click at [264, 286] on div "Credit Memo Date [DATE]" at bounding box center [390, 273] width 301 height 52
click at [590, 222] on div "Select a Customer" at bounding box center [445, 219] width 388 height 29
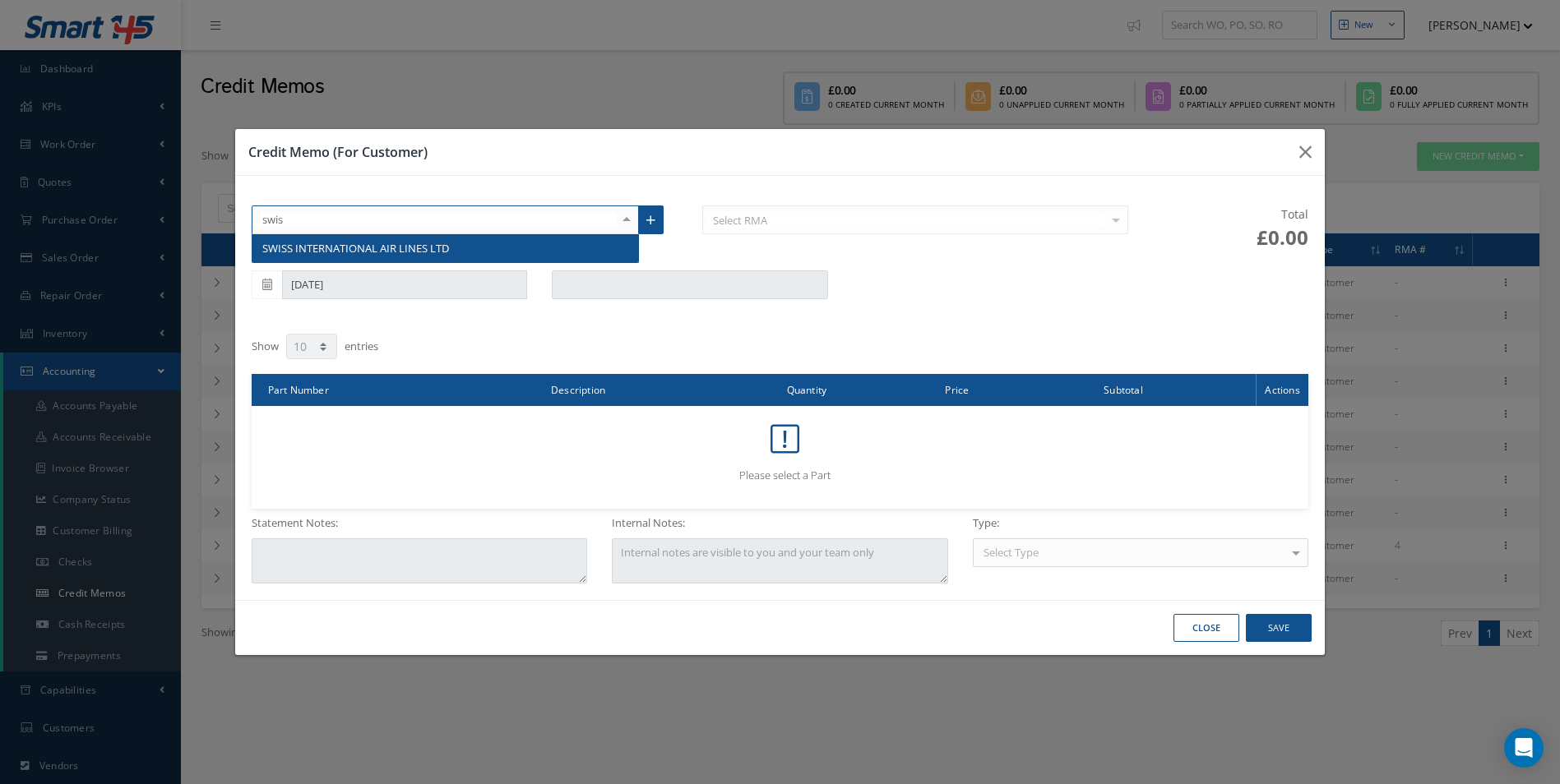
type input "swiss"
click at [533, 243] on span "SWISS INTERNATIONAL AIR LINES LTD" at bounding box center [445, 248] width 387 height 28
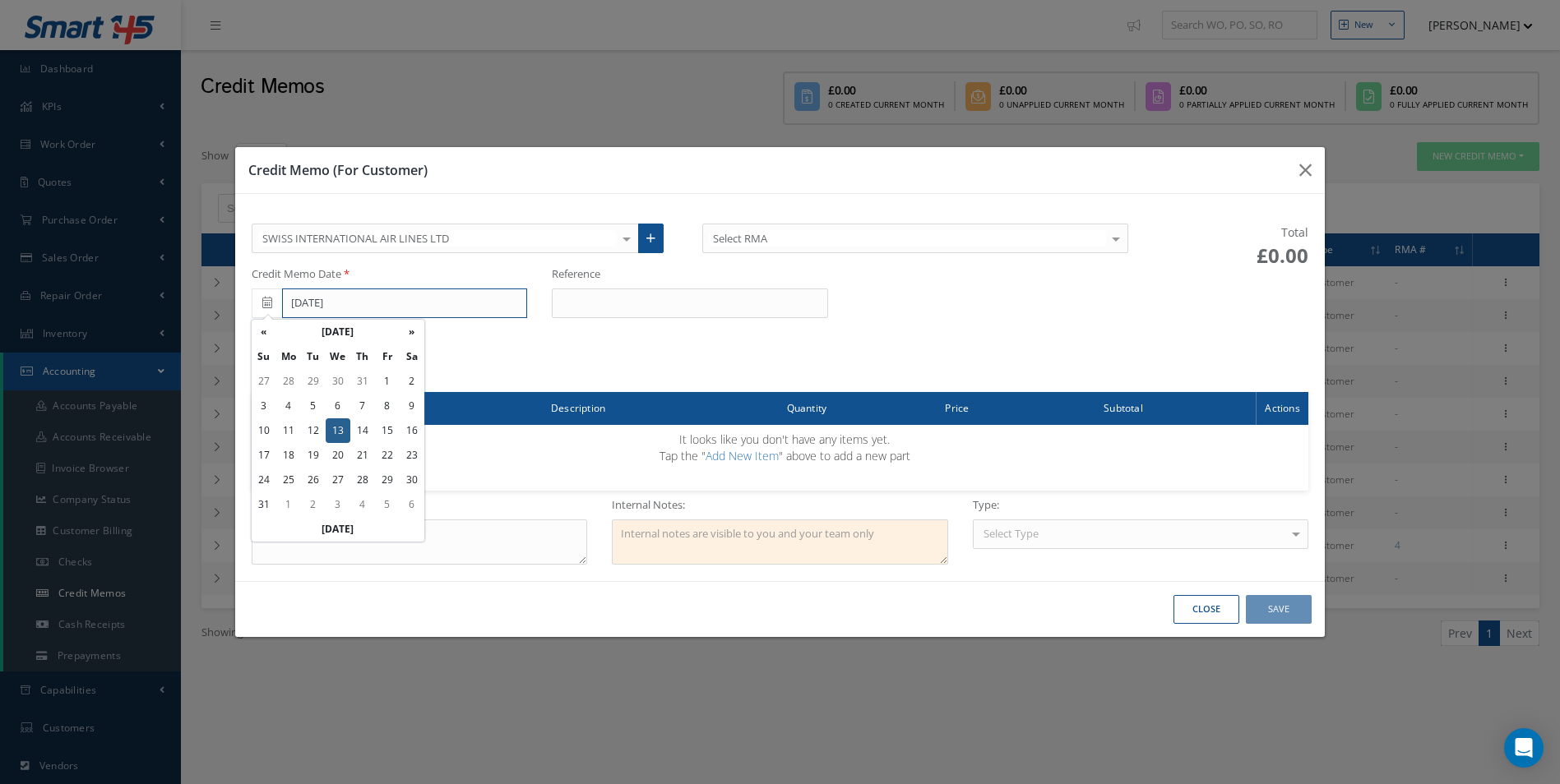
click at [393, 312] on input "[DATE]" at bounding box center [405, 303] width 246 height 29
click at [270, 332] on th "«" at bounding box center [264, 332] width 24 height 24
click at [367, 482] on td "31" at bounding box center [362, 480] width 24 height 24
type input "07/31/2025"
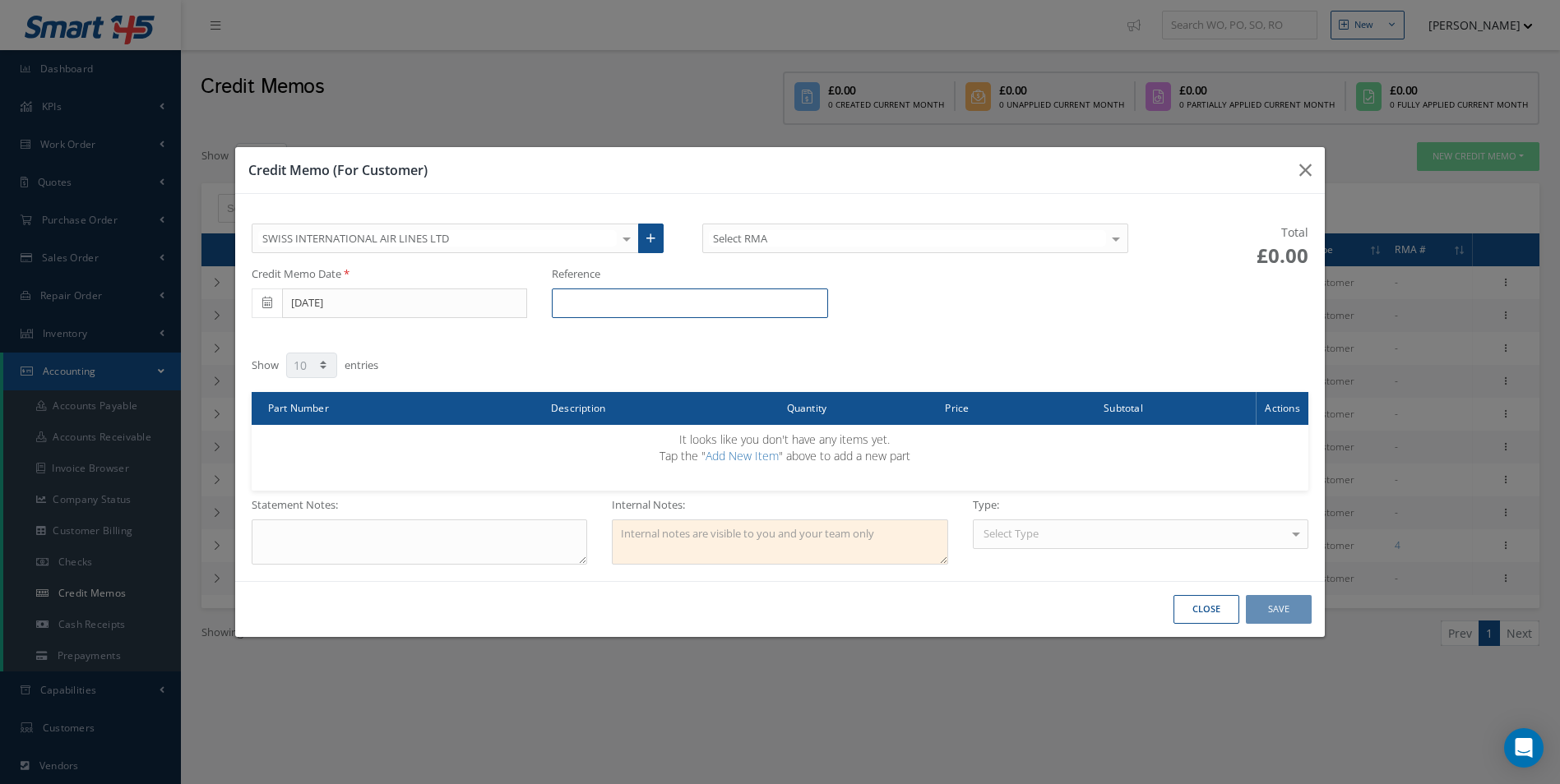
click at [762, 315] on input "text" at bounding box center [690, 303] width 277 height 29
paste input "R0944625"
type input "R0944625"
click at [305, 537] on textarea at bounding box center [419, 542] width 336 height 45
paste textarea "100012410"
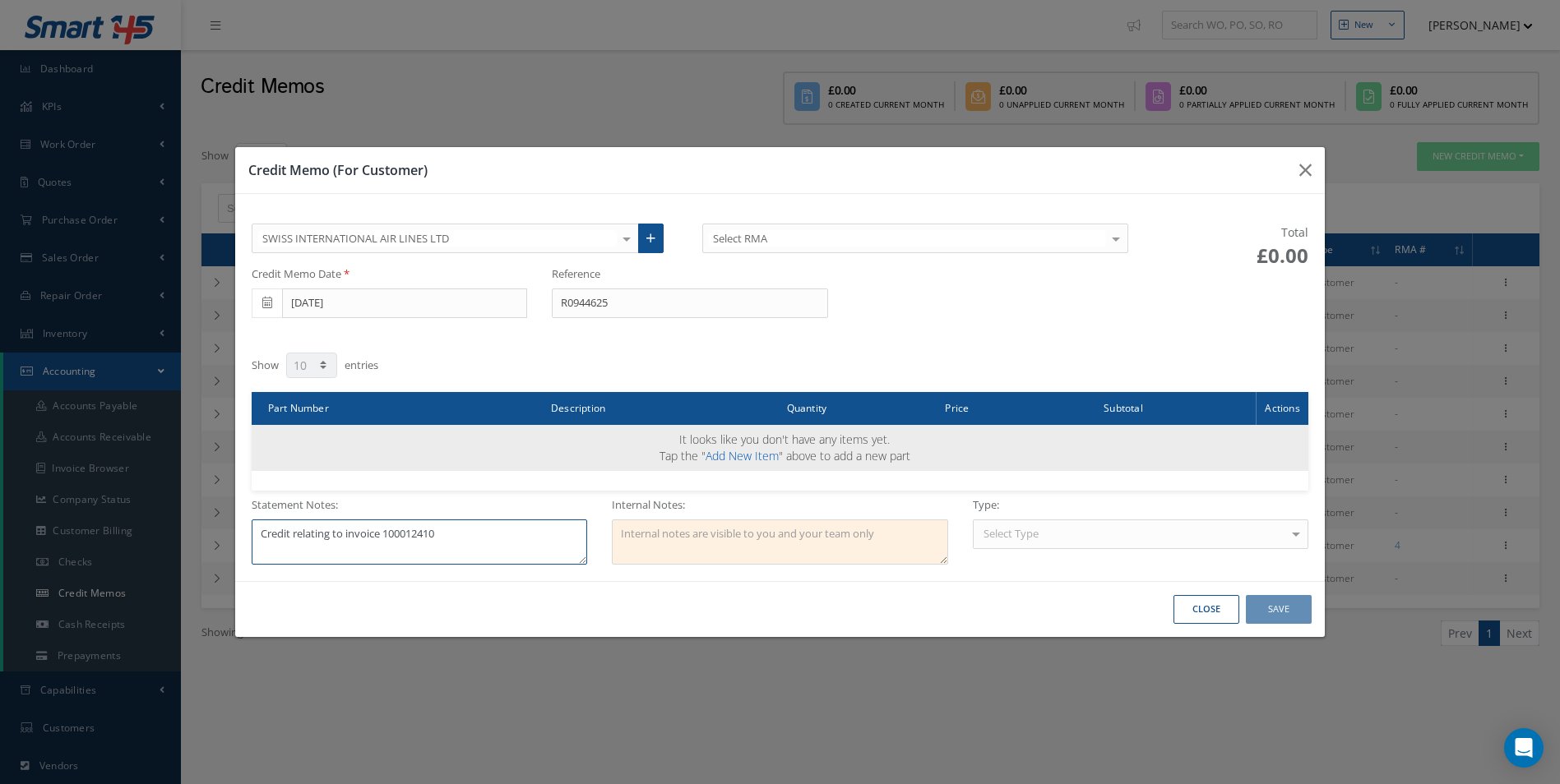
type textarea "Credit relating to invoice 100012410"
click at [764, 459] on link "Add New Item" at bounding box center [743, 456] width 73 height 16
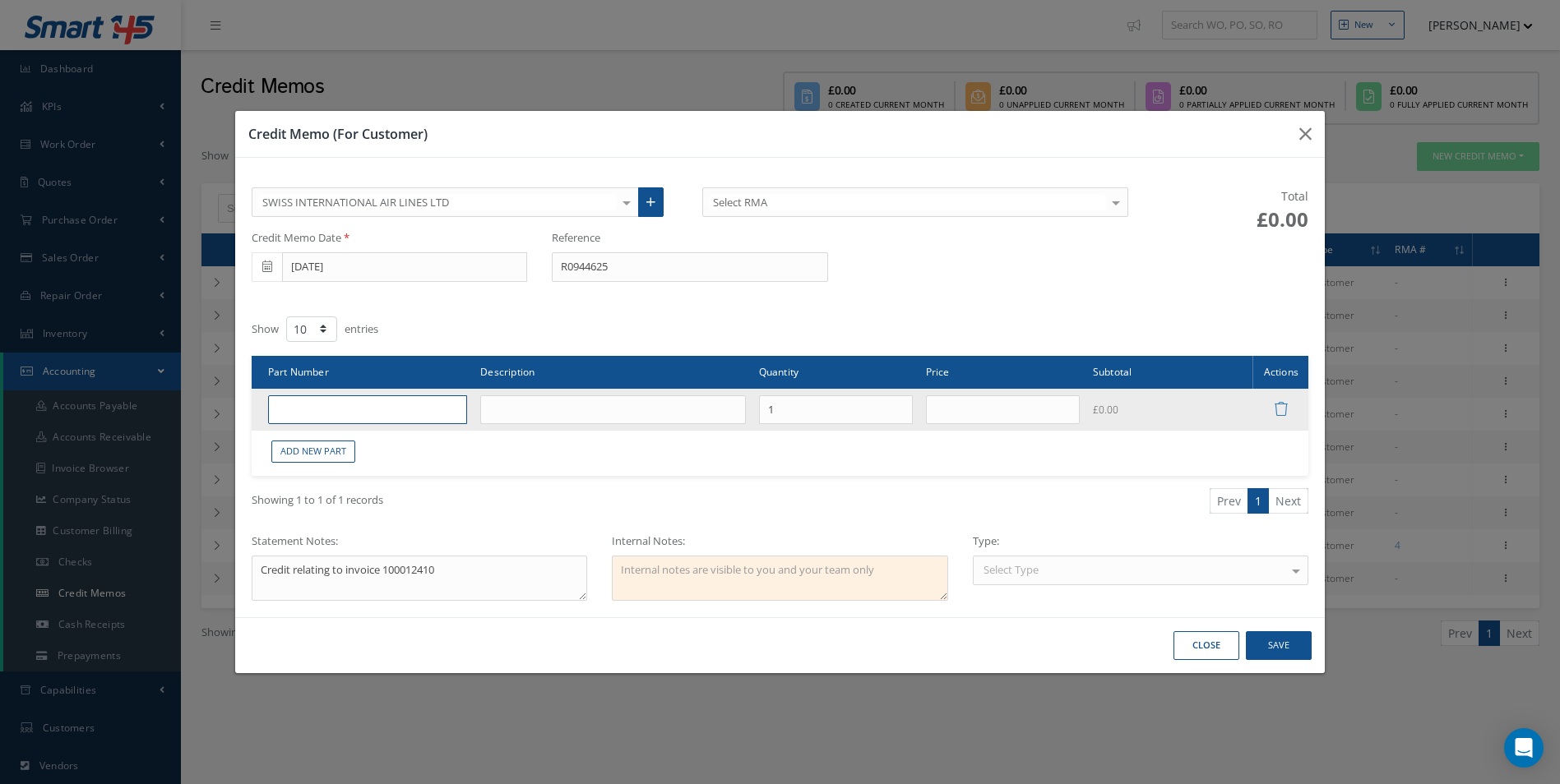
click at [307, 408] on input "text" at bounding box center [368, 409] width 200 height 29
paste input "A425400436-834"
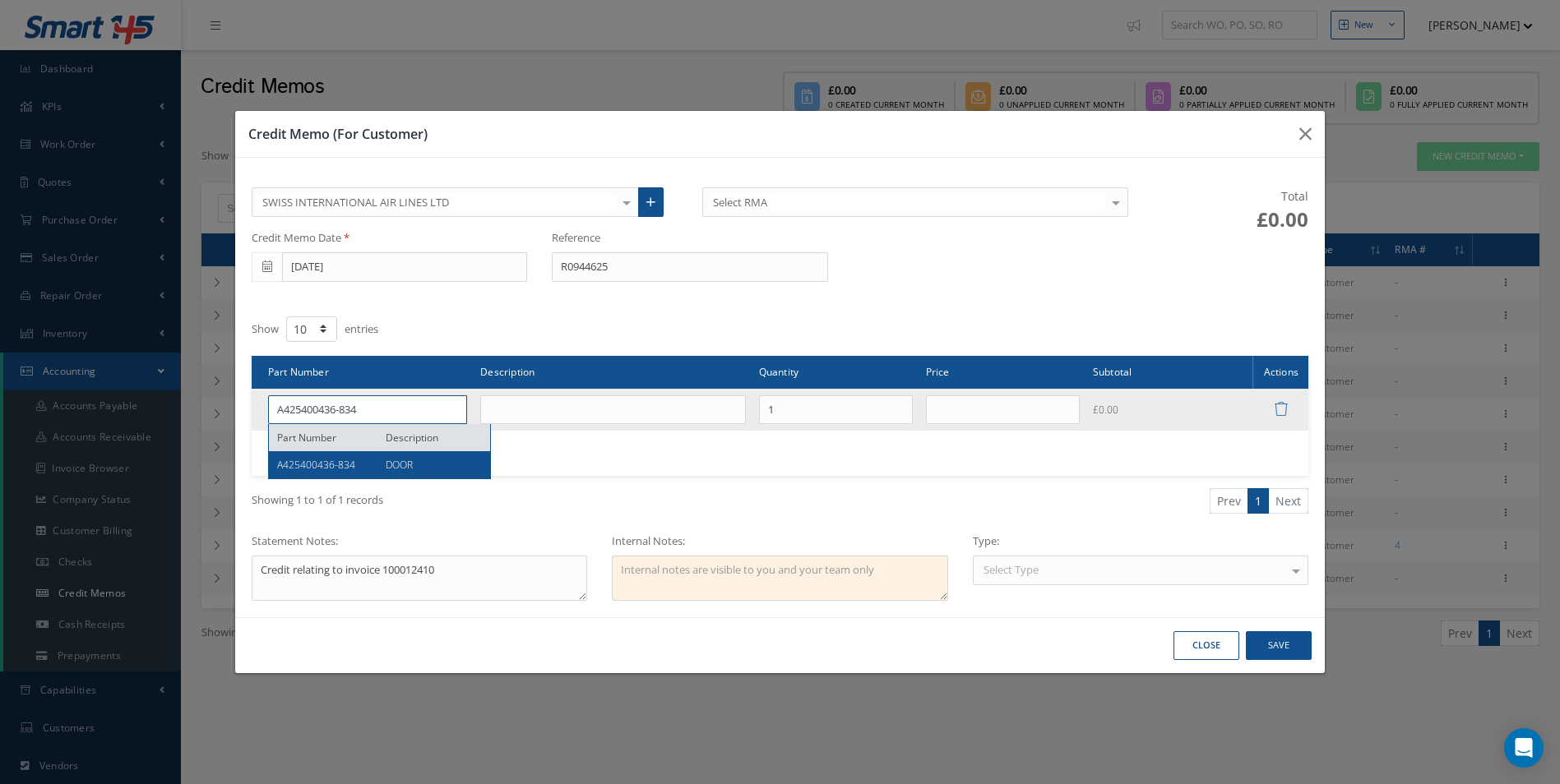
type input "A425400436-834"
click at [331, 464] on span "A425400436-834" at bounding box center [315, 465] width 78 height 14
type input "DOOR"
click at [1029, 416] on input "text" at bounding box center [1003, 409] width 153 height 29
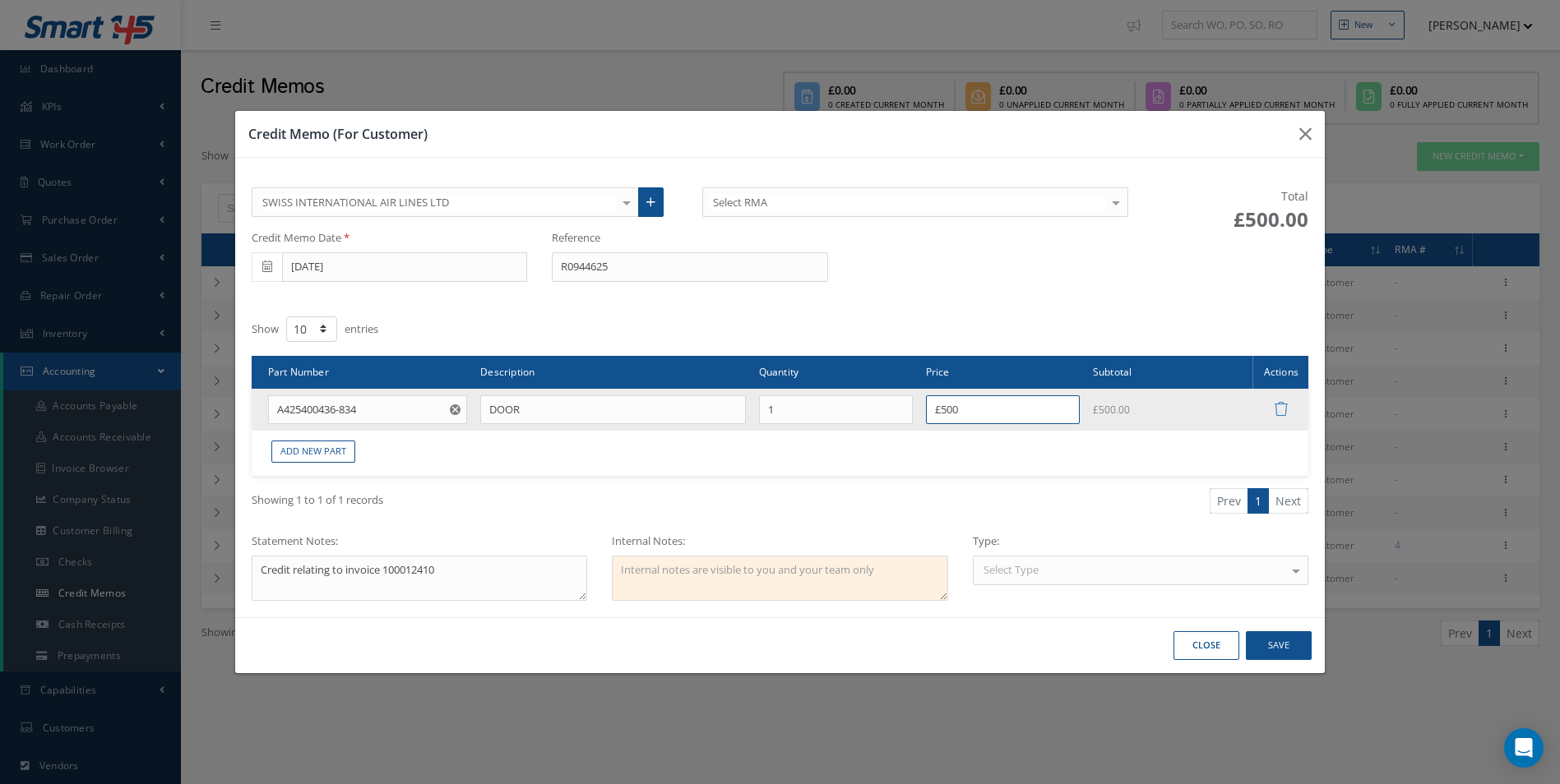
type input "£500"
click at [1166, 570] on div "Select Type" at bounding box center [1140, 570] width 336 height 29
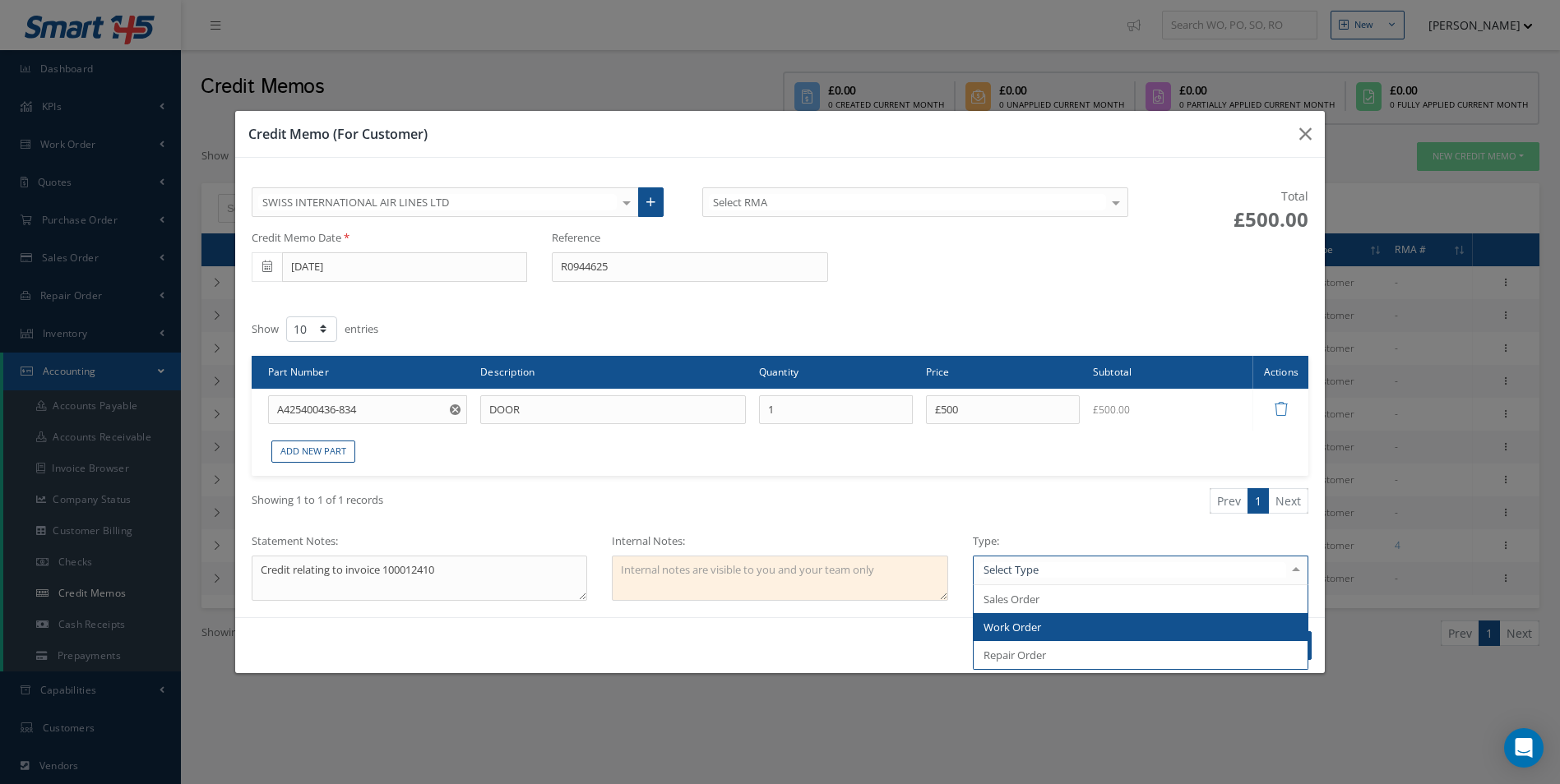
click at [1112, 615] on span "Work Order" at bounding box center [1141, 628] width 335 height 28
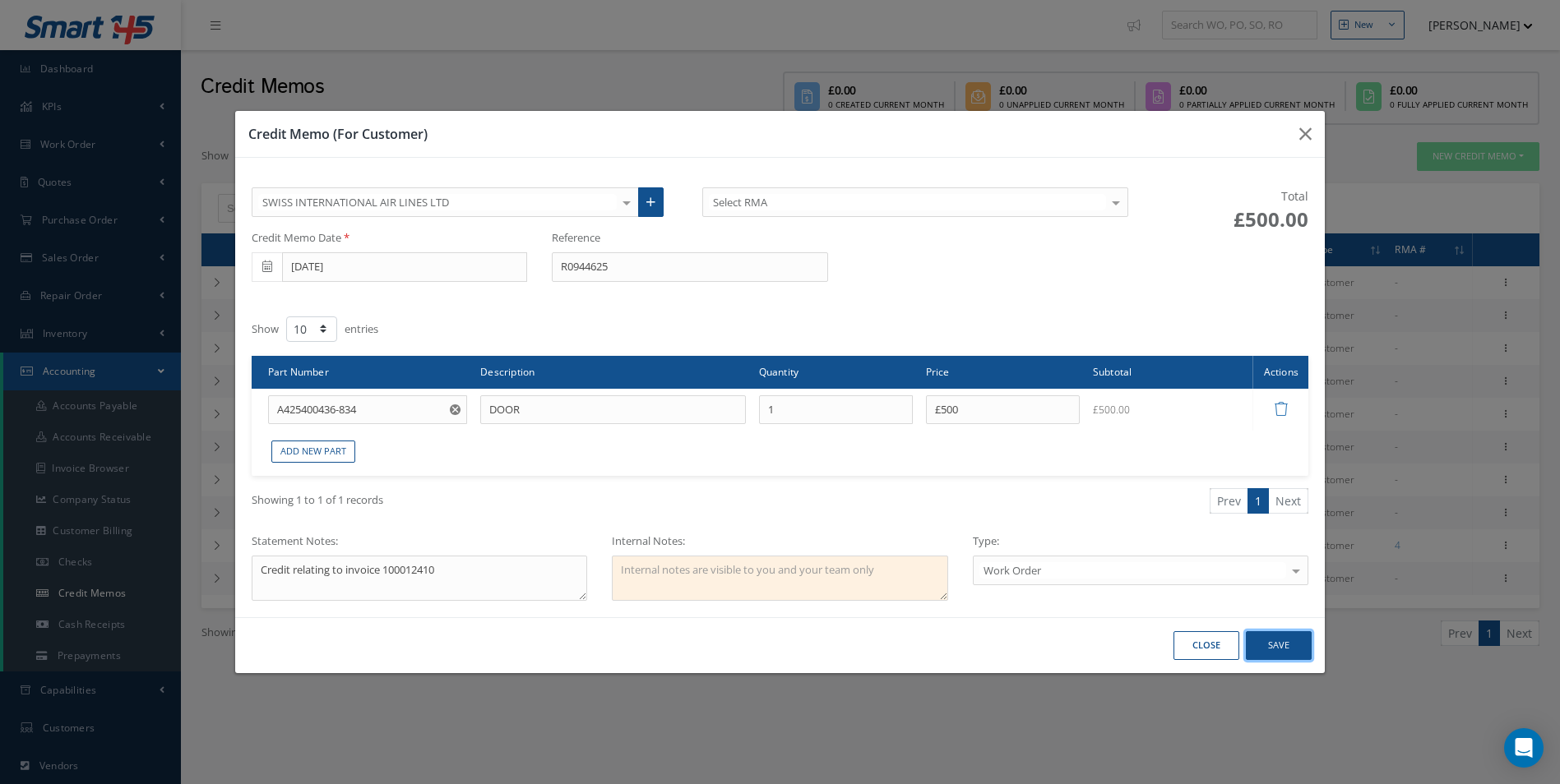
click at [0, 0] on button "Save" at bounding box center [0, 0] width 0 height 0
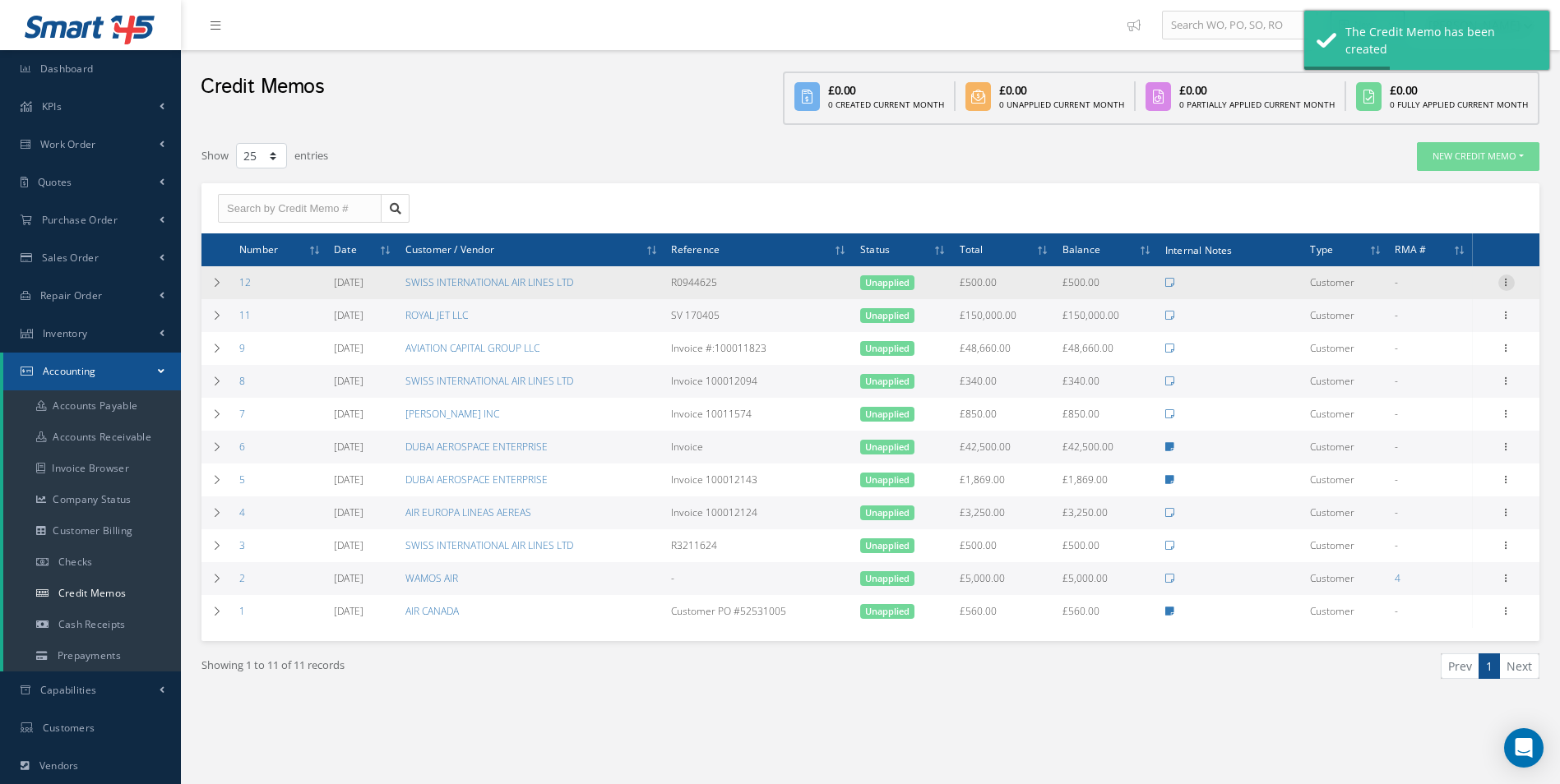
click at [1508, 280] on icon at bounding box center [1506, 281] width 16 height 13
click at [1430, 313] on link "Print" at bounding box center [1431, 314] width 130 height 22
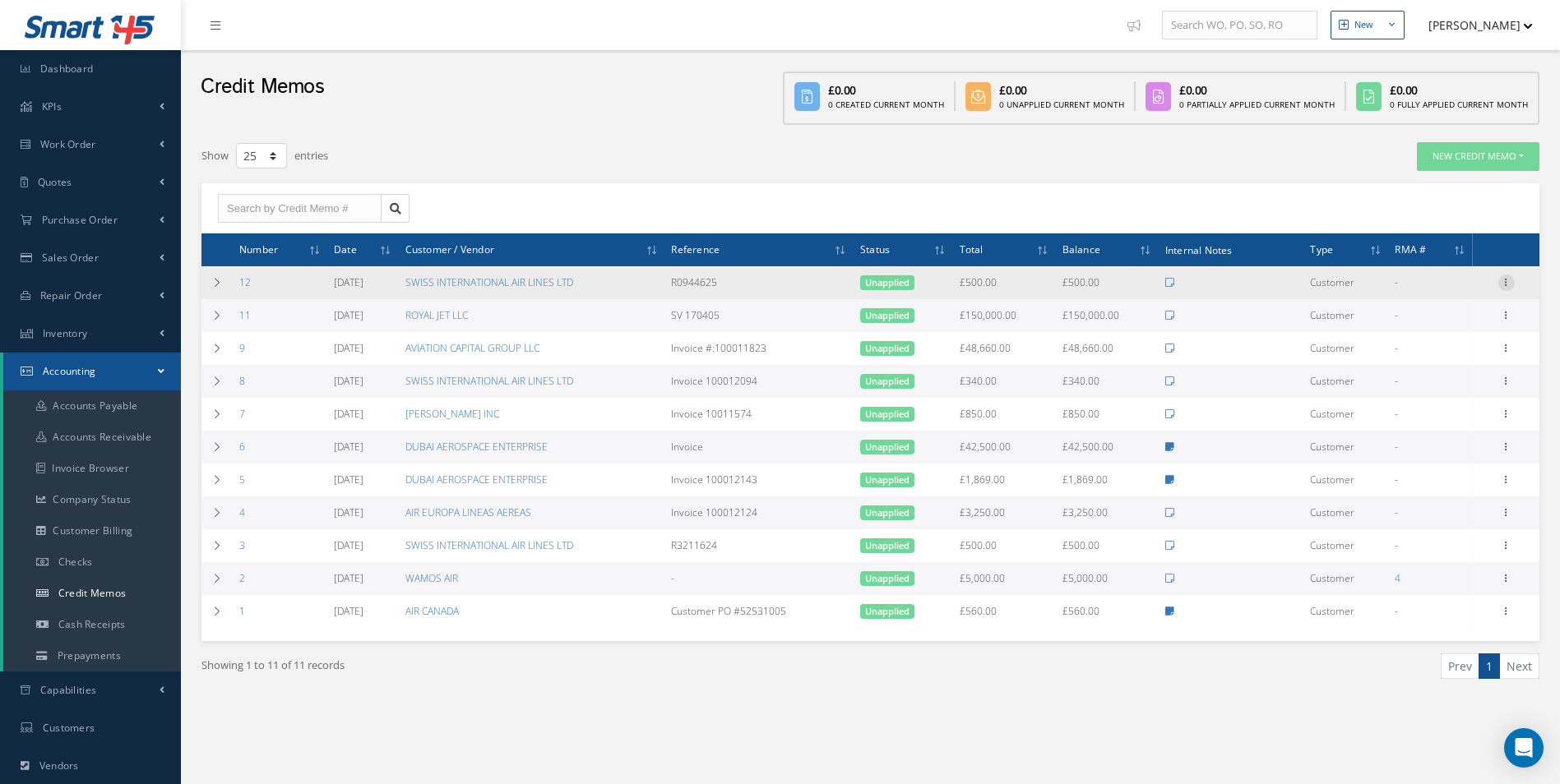
click at [1508, 283] on icon at bounding box center [1506, 281] width 16 height 13
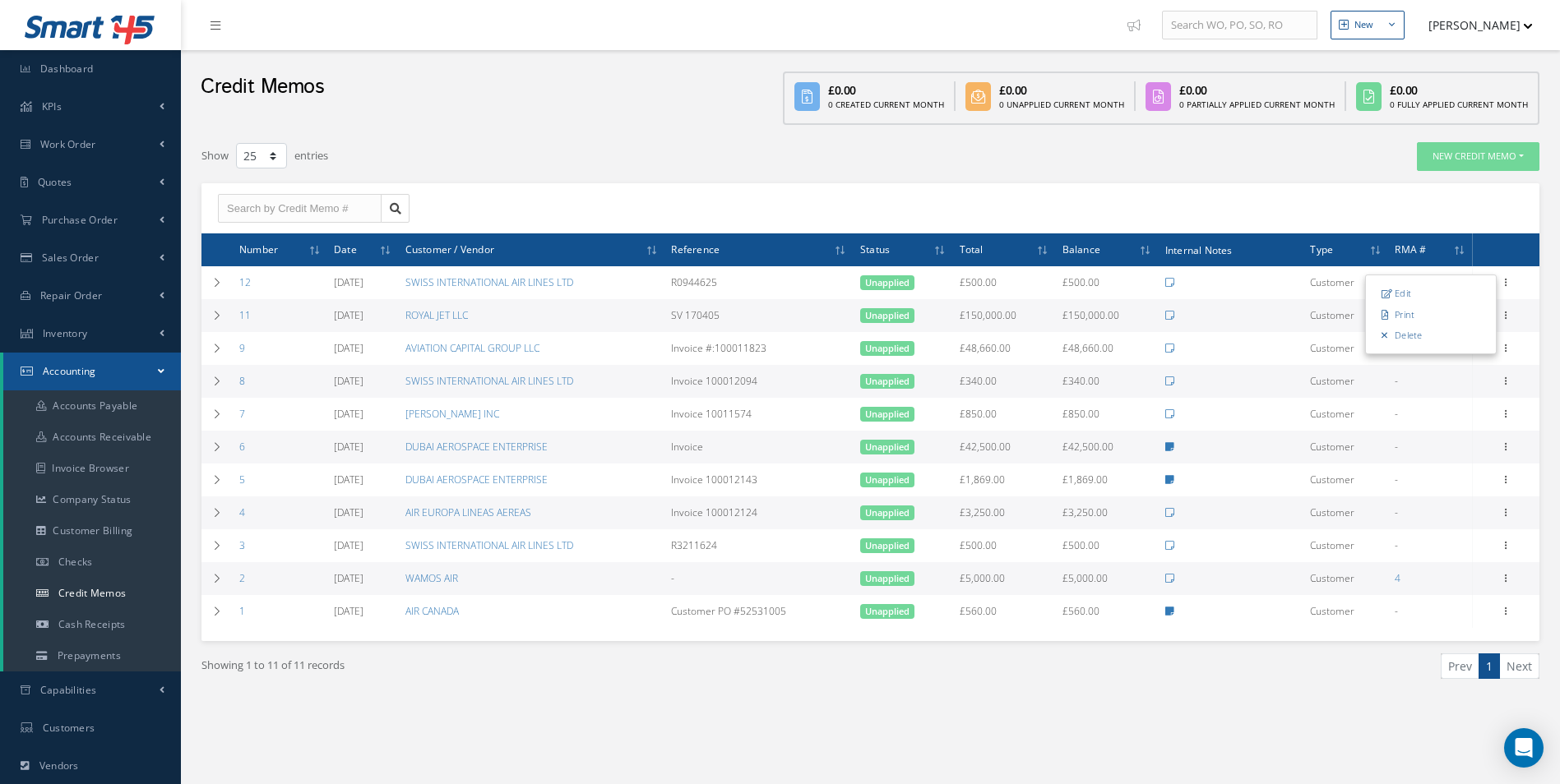
click at [1349, 202] on div "ACTIONS Receive Payments Select Customer Cabinair Services 1ST CHOICE AEROSPACE…" at bounding box center [870, 209] width 1338 height 51
click at [1454, 159] on button "New Credit Memo" at bounding box center [1478, 156] width 122 height 29
click at [1431, 184] on link "For Customer" at bounding box center [1474, 184] width 132 height 23
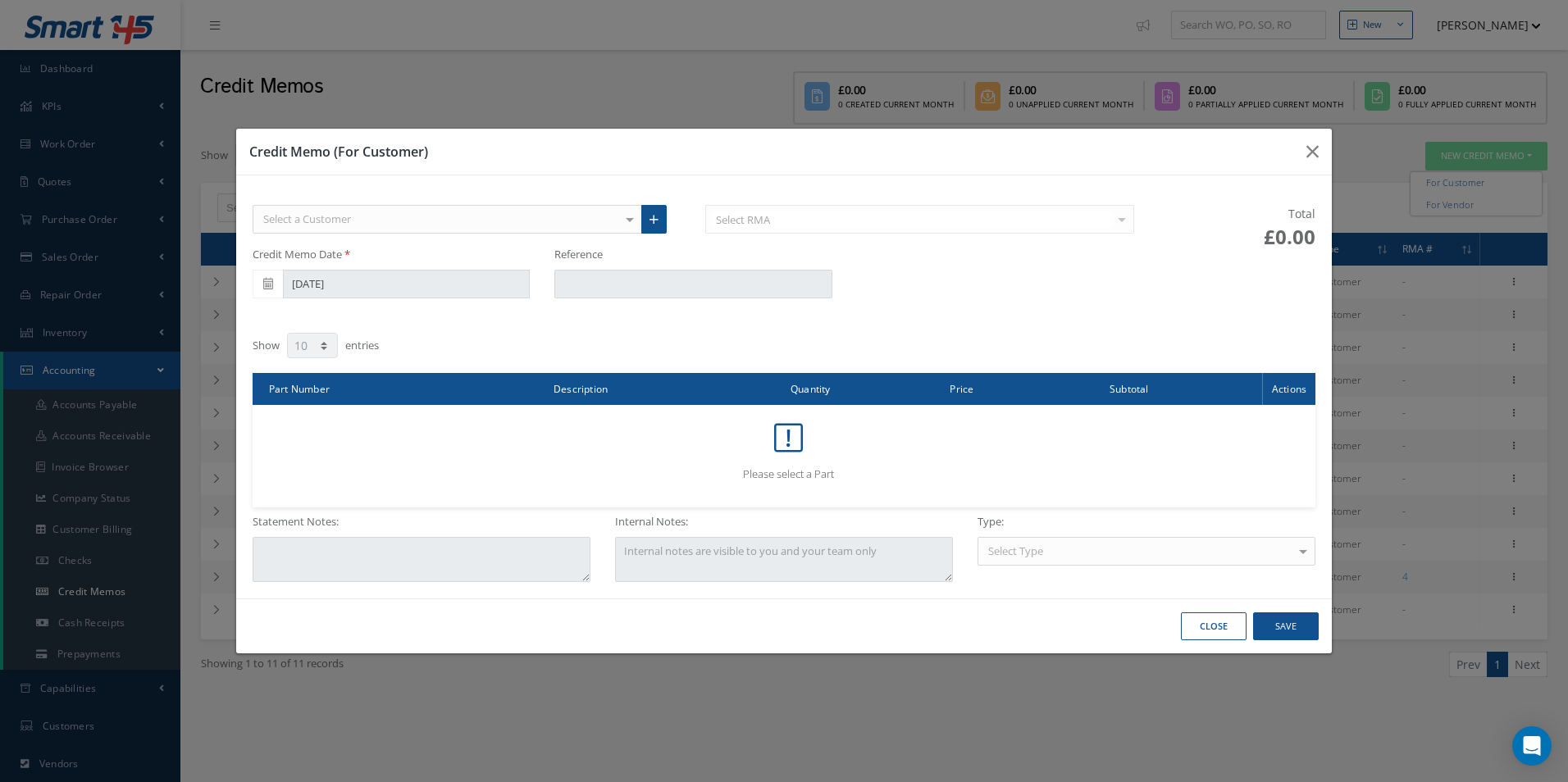
click at [405, 219] on div "Select a Customer" at bounding box center [448, 219] width 391 height 29
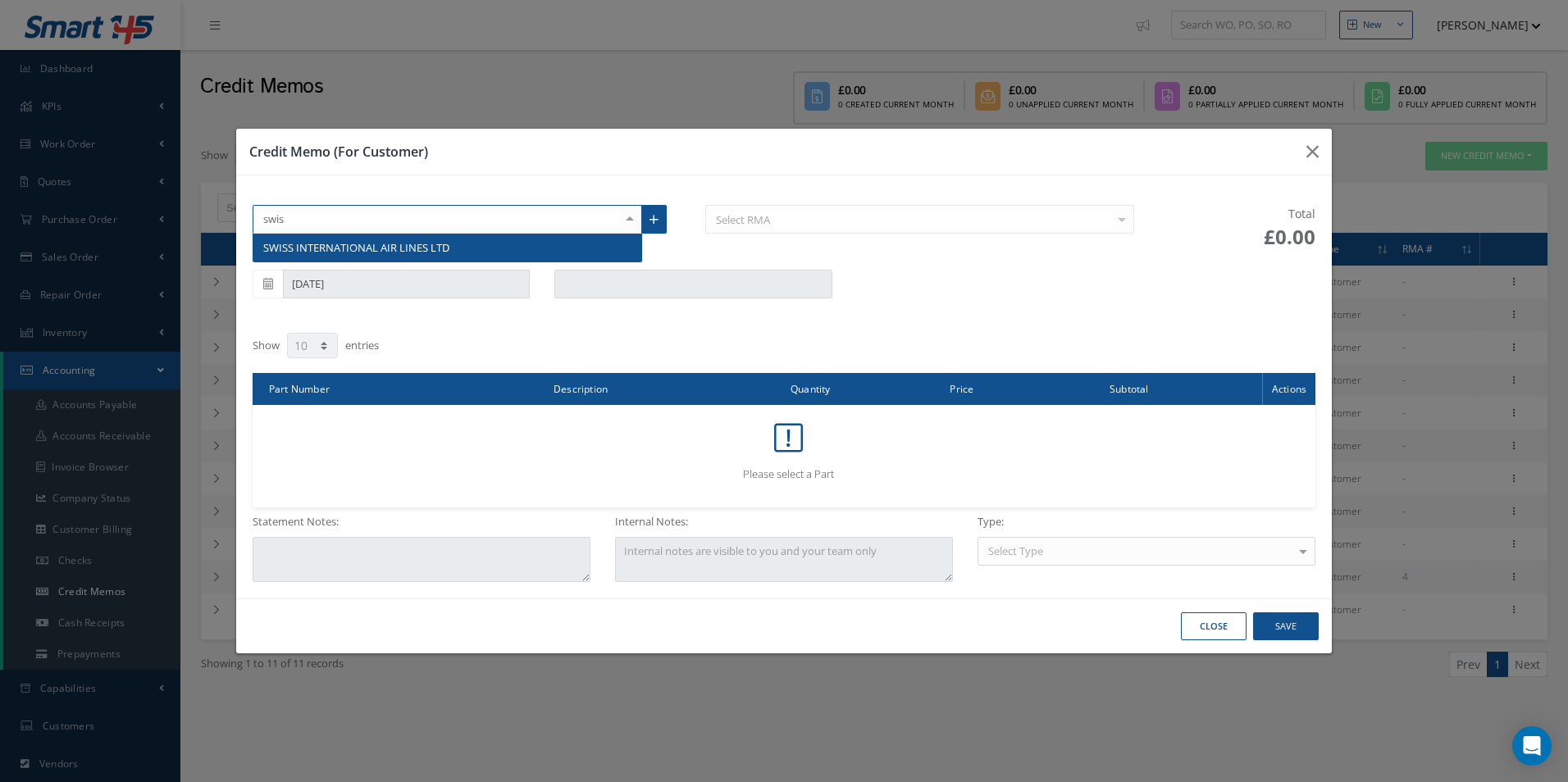
type input "swiss"
click at [390, 249] on span "SWISS INTERNATIONAL AIR LINES LTD" at bounding box center [356, 248] width 186 height 15
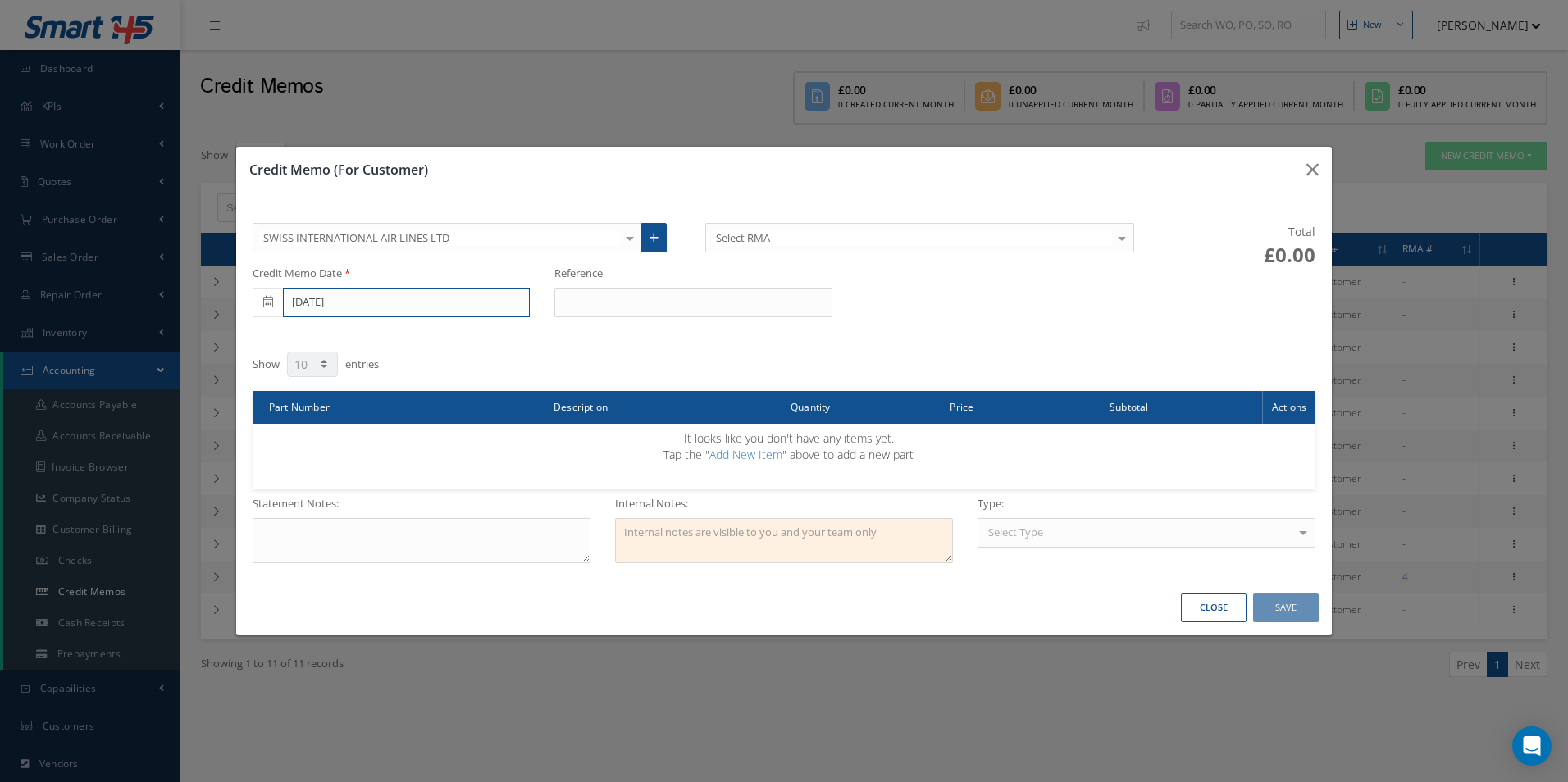
click at [407, 301] on input "08/13/2025" at bounding box center [406, 302] width 247 height 29
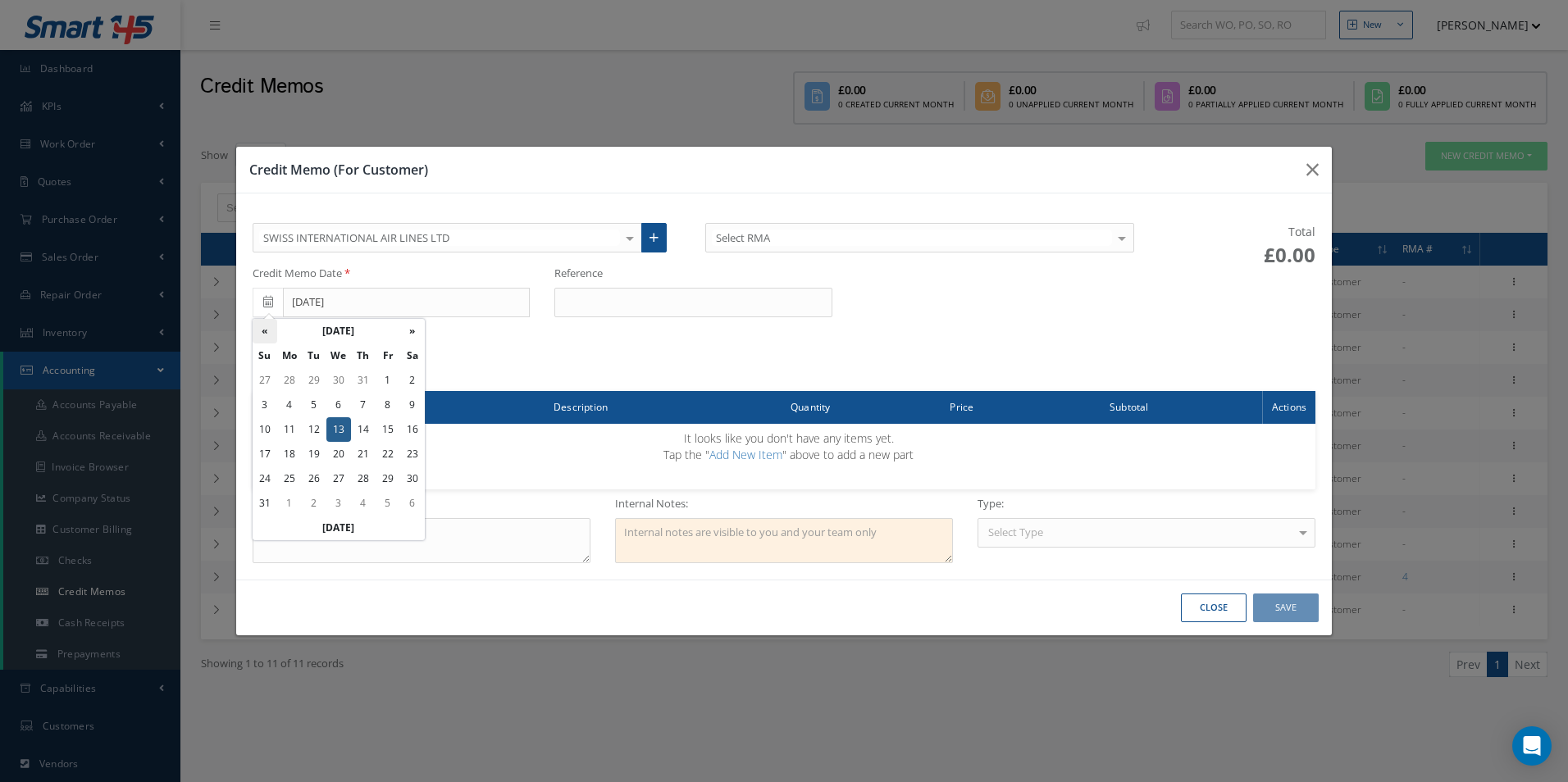
click at [260, 332] on th "«" at bounding box center [265, 331] width 24 height 24
click at [355, 482] on td "31" at bounding box center [363, 479] width 24 height 24
type input "[DATE]"
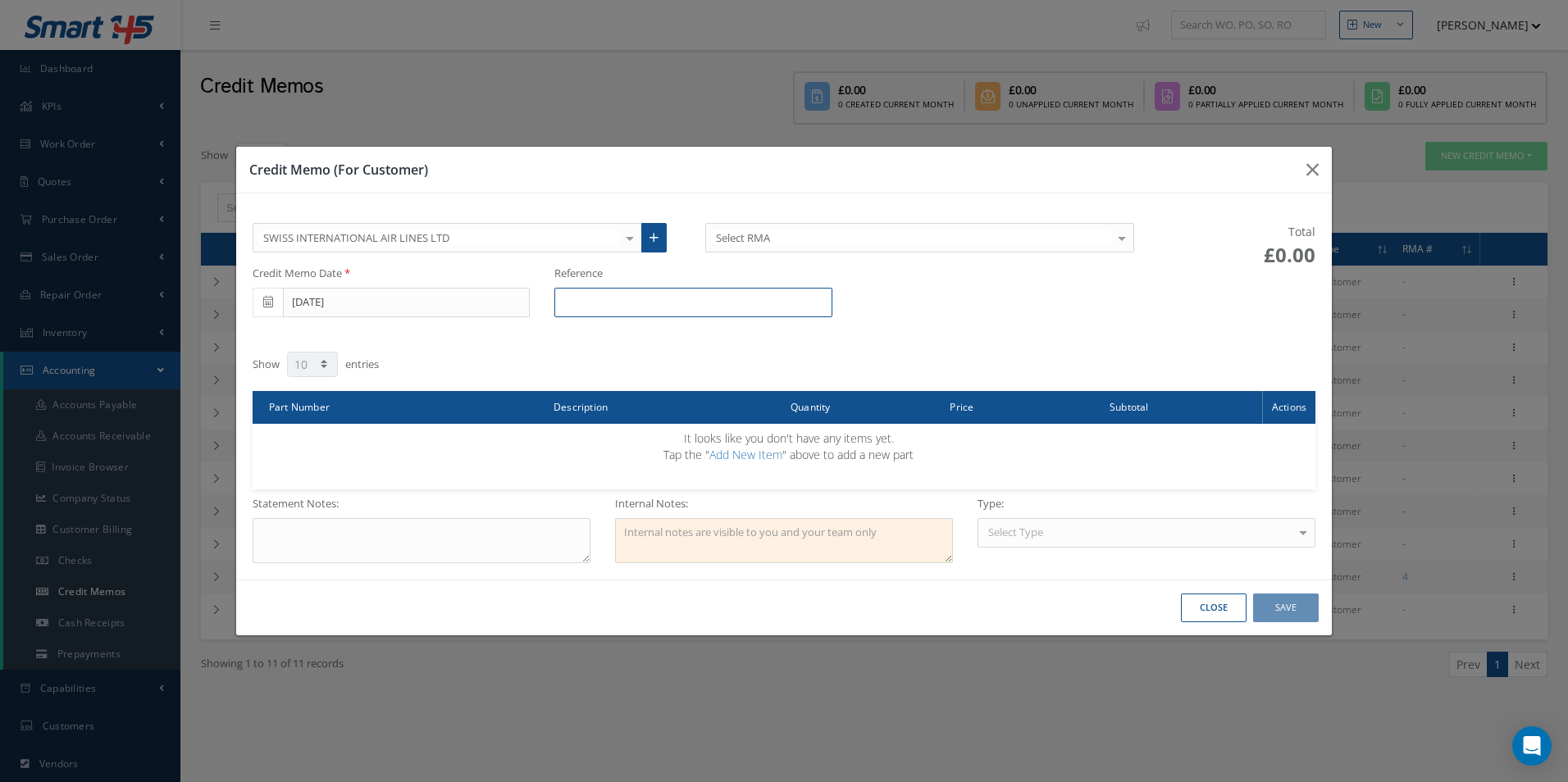
click at [760, 303] on input "text" at bounding box center [693, 302] width 277 height 29
paste input "R1127825"
type input "R1127825"
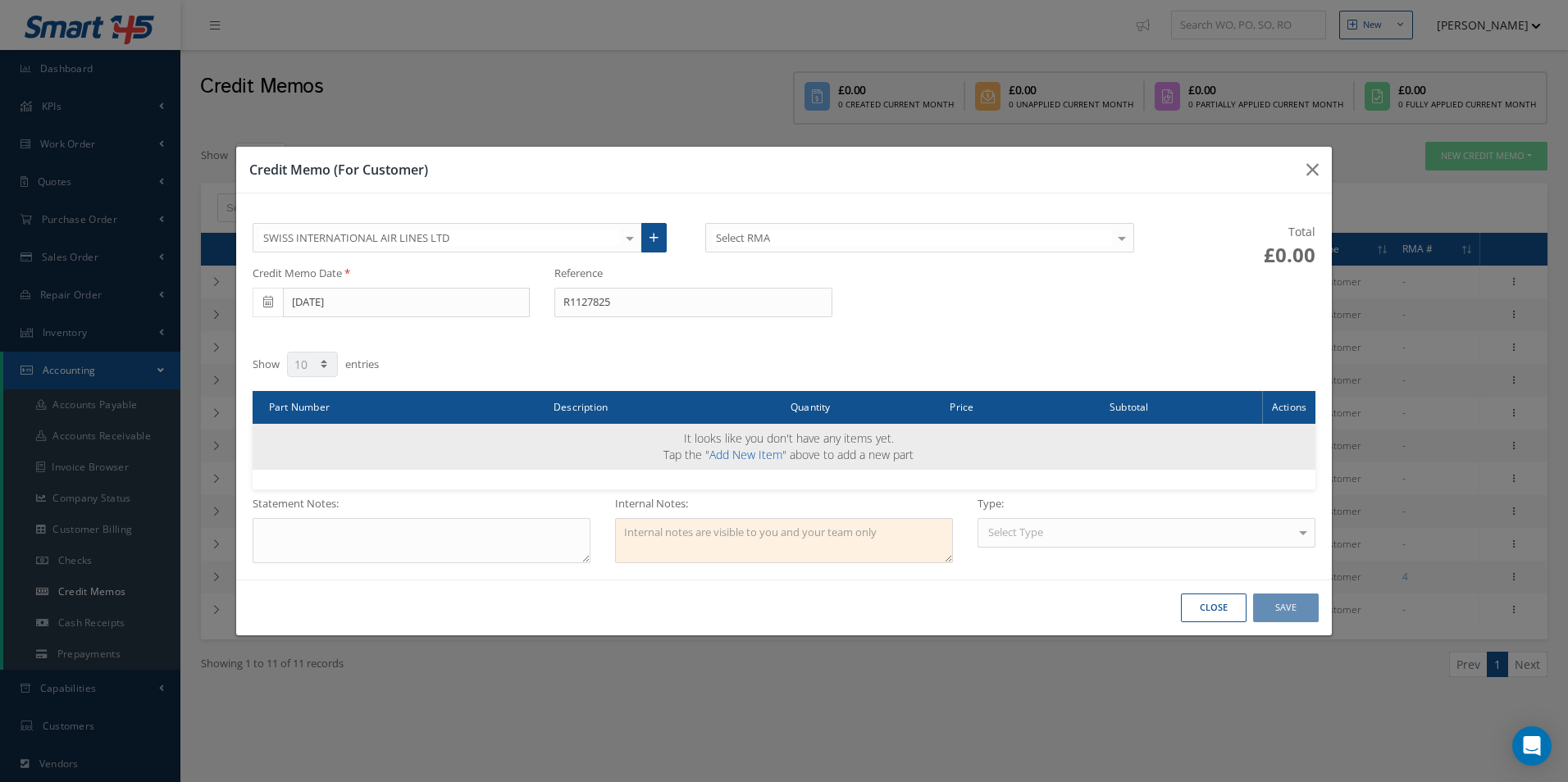
click at [749, 451] on link "Add New Item" at bounding box center [746, 454] width 73 height 16
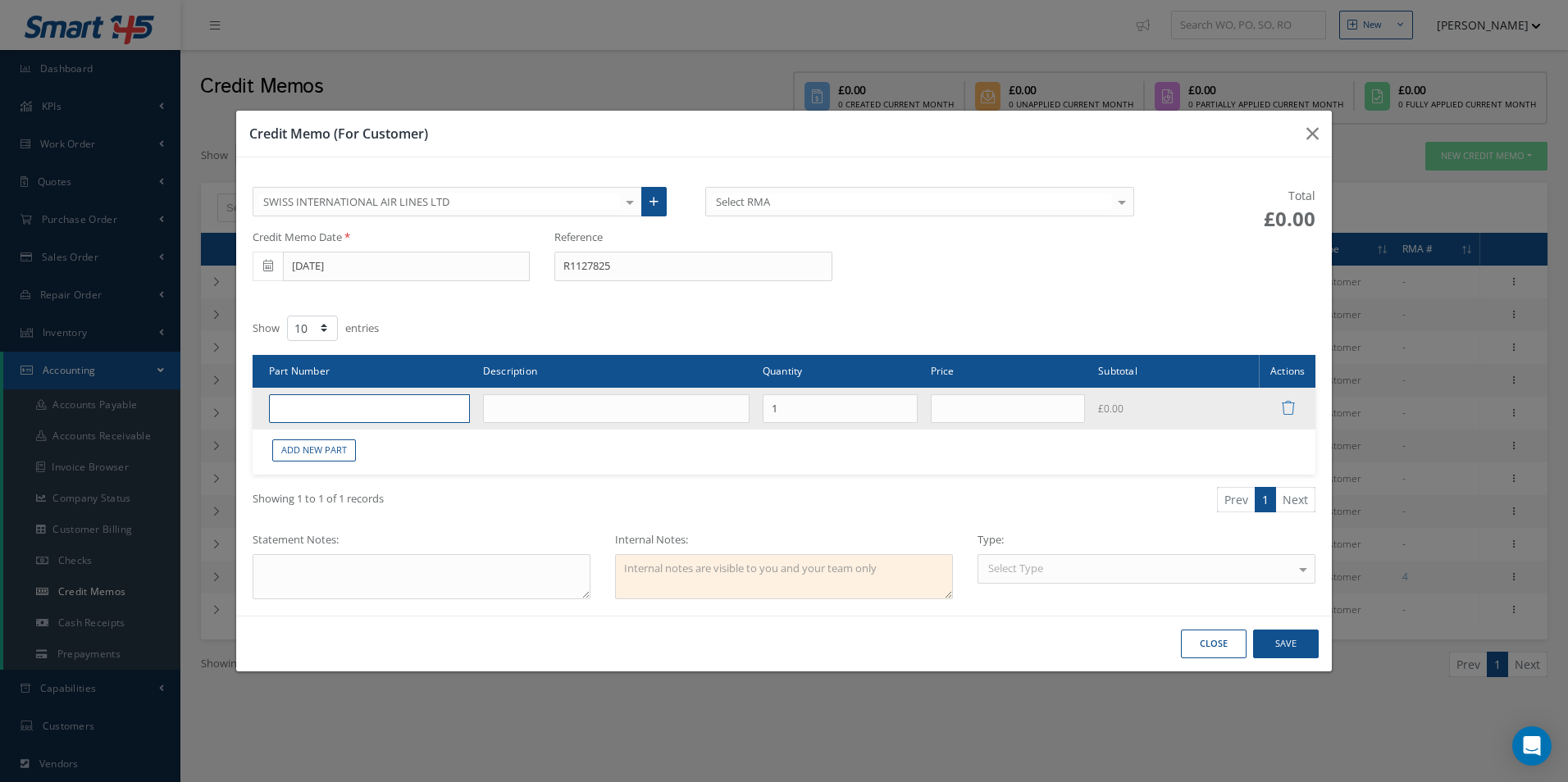
click at [334, 416] on input "text" at bounding box center [370, 408] width 201 height 29
paste input "A425400436-834"
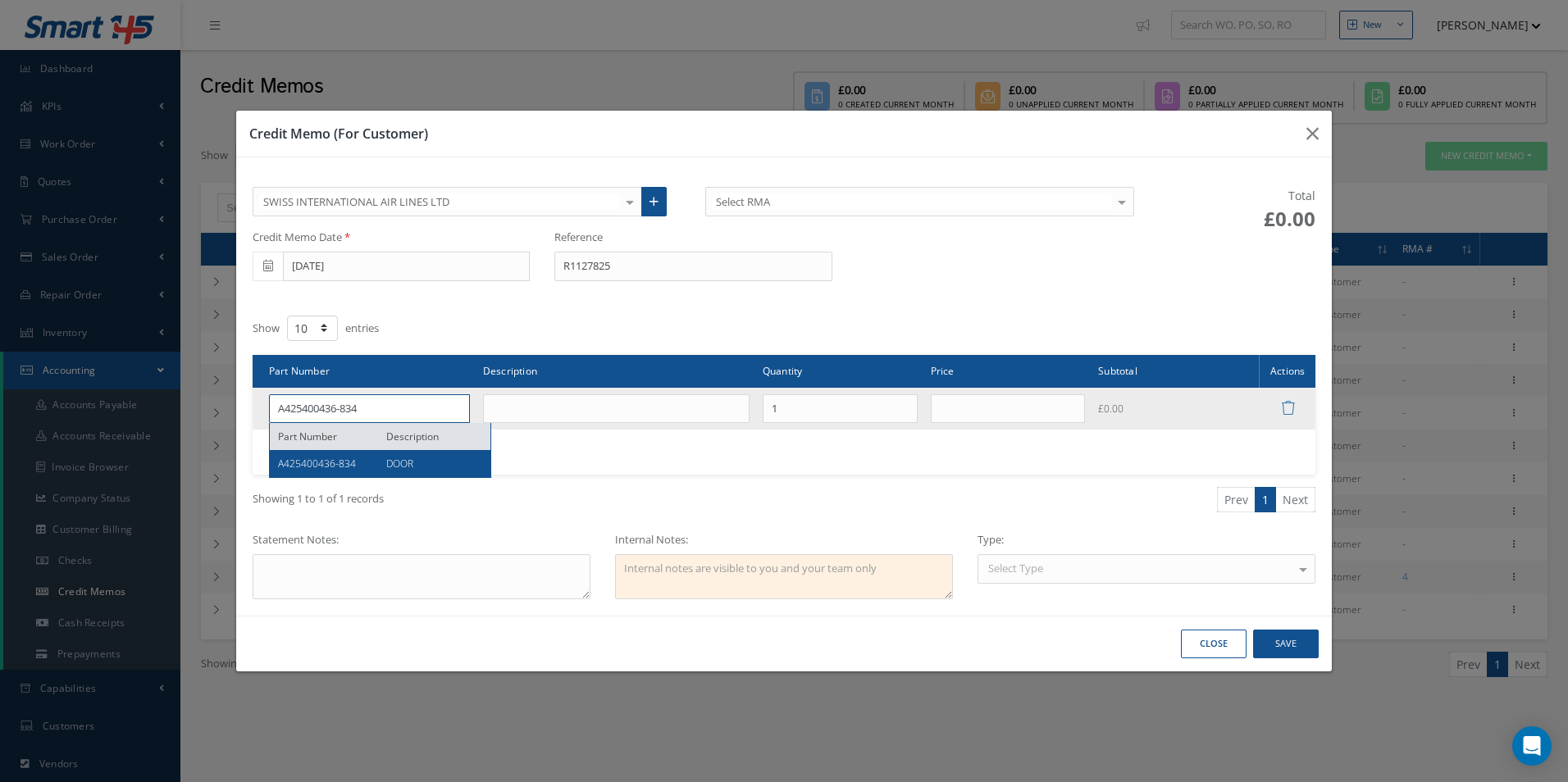
type input "A425400436-834"
click at [341, 460] on span "A425400436-834" at bounding box center [316, 464] width 78 height 14
type input "DOOR"
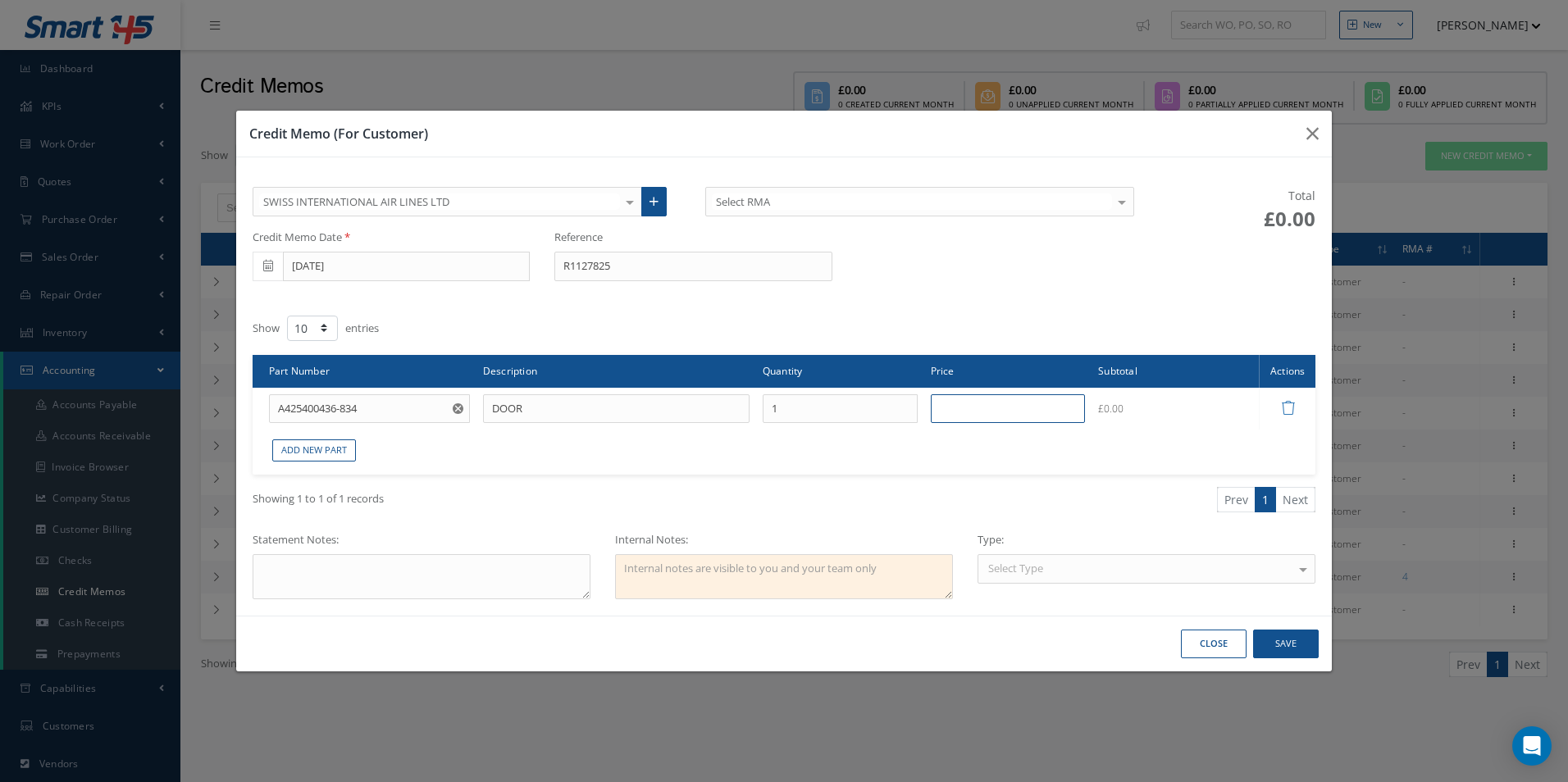
drag, startPoint x: 990, startPoint y: 419, endPoint x: 932, endPoint y: 431, distance: 59.2
click at [990, 419] on input "text" at bounding box center [1007, 408] width 155 height 29
type input "£500"
click at [341, 572] on textarea at bounding box center [422, 577] width 338 height 45
paste textarea "100012496"
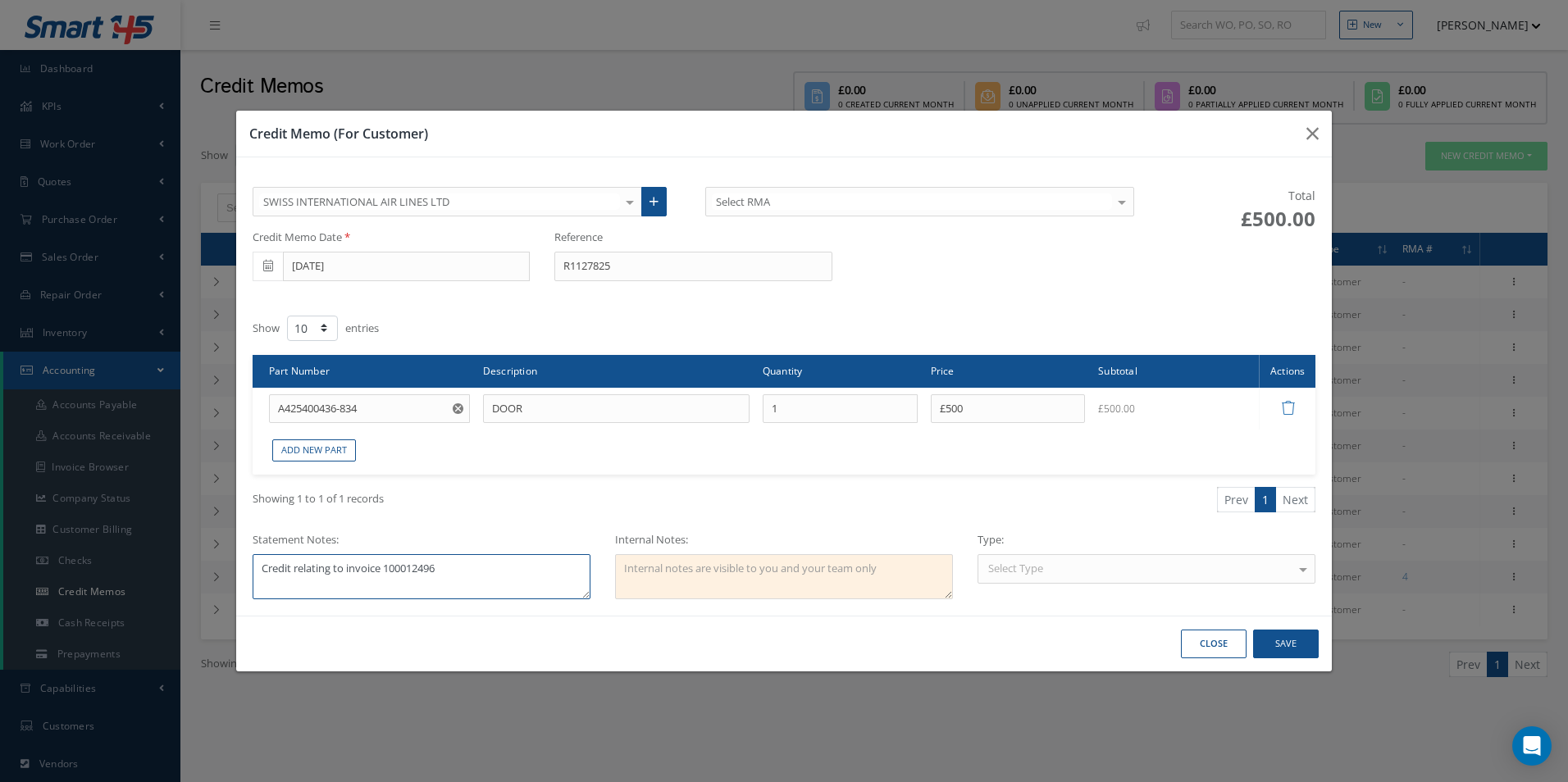
type textarea "Credit relating to invoice 100012496"
click at [1067, 561] on div "Select Type" at bounding box center [1146, 569] width 338 height 29
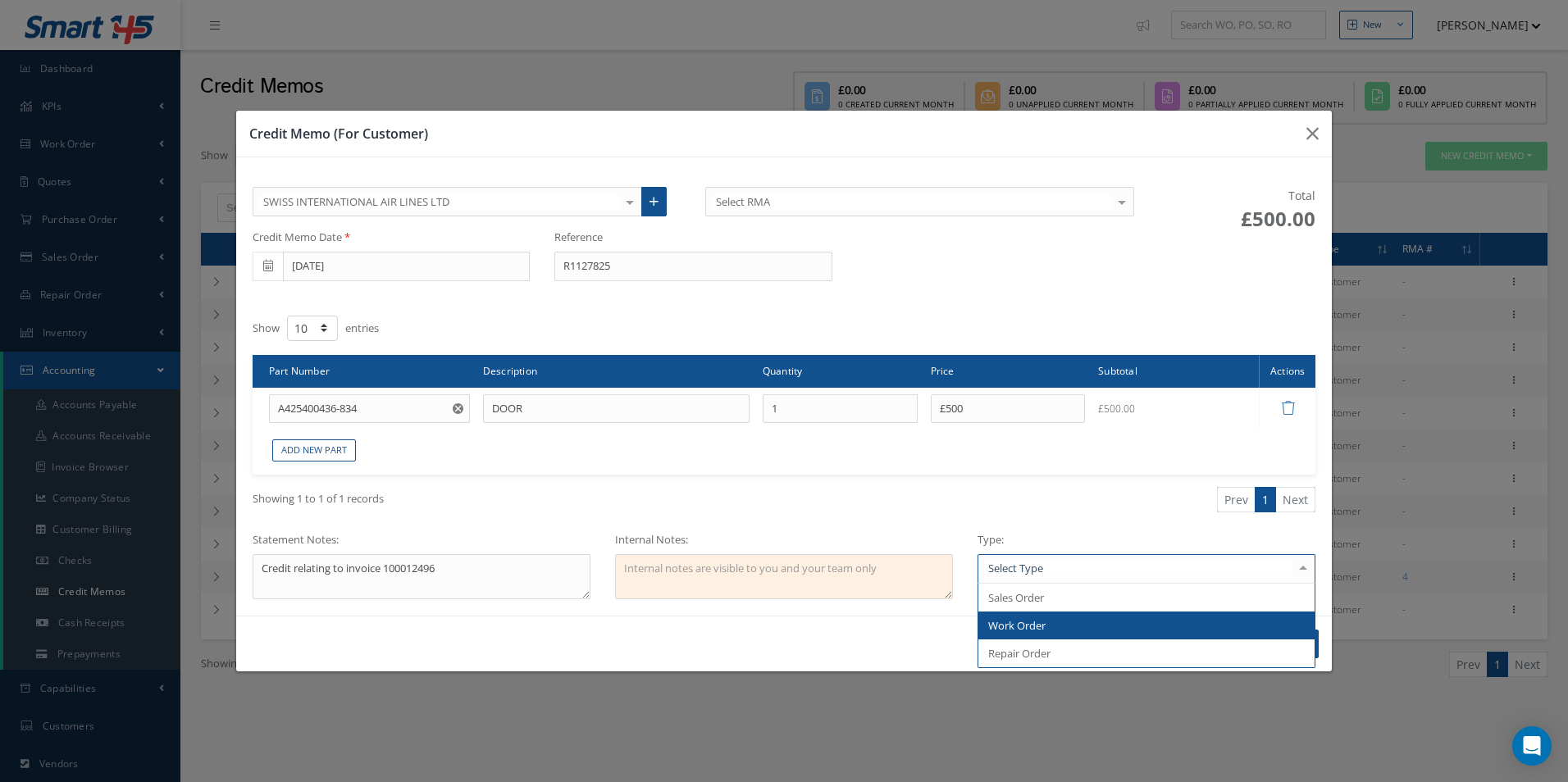
click at [1049, 627] on span "Work Order" at bounding box center [1146, 626] width 336 height 28
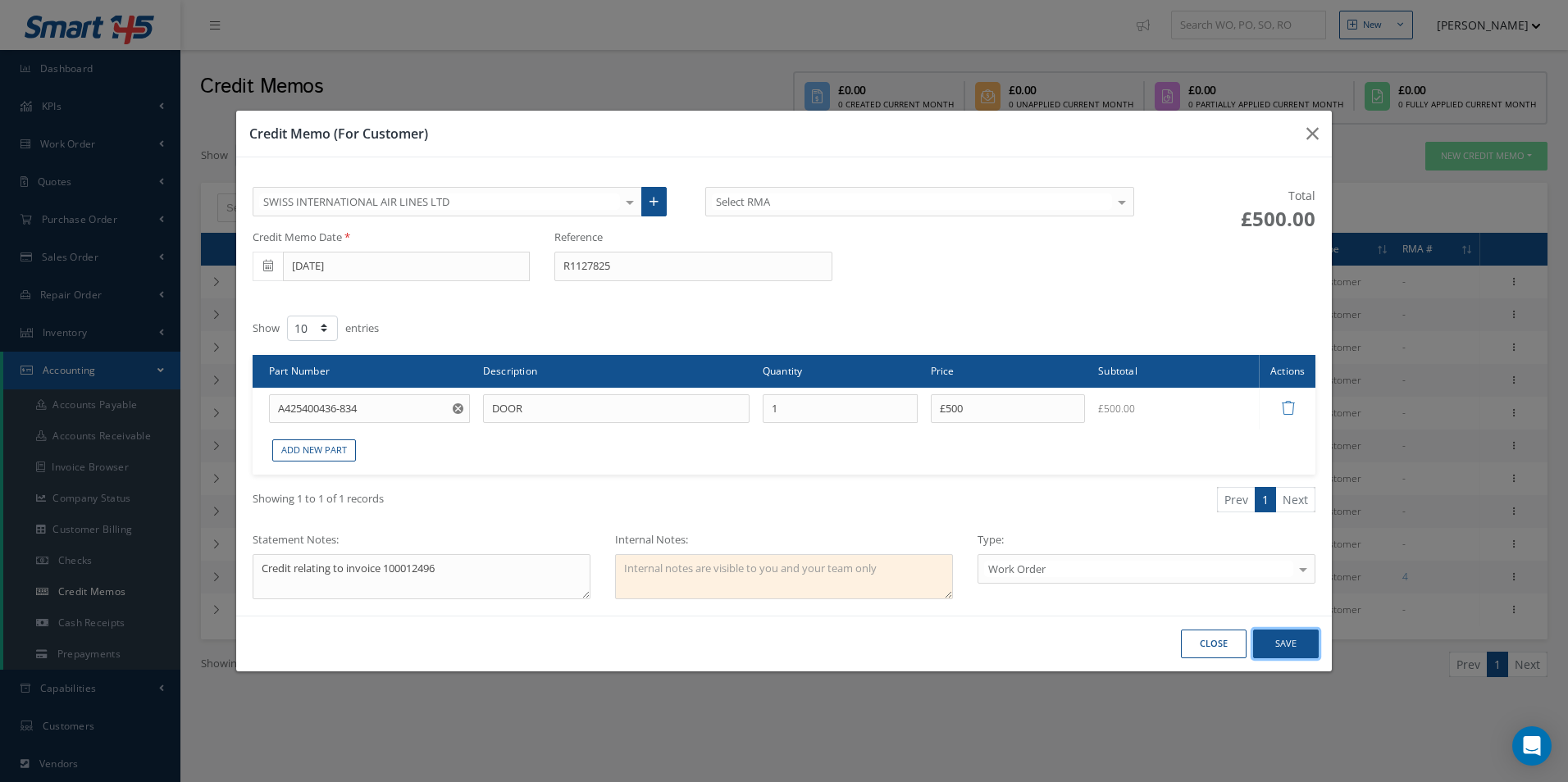
click at [0, 0] on button "Save" at bounding box center [0, 0] width 0 height 0
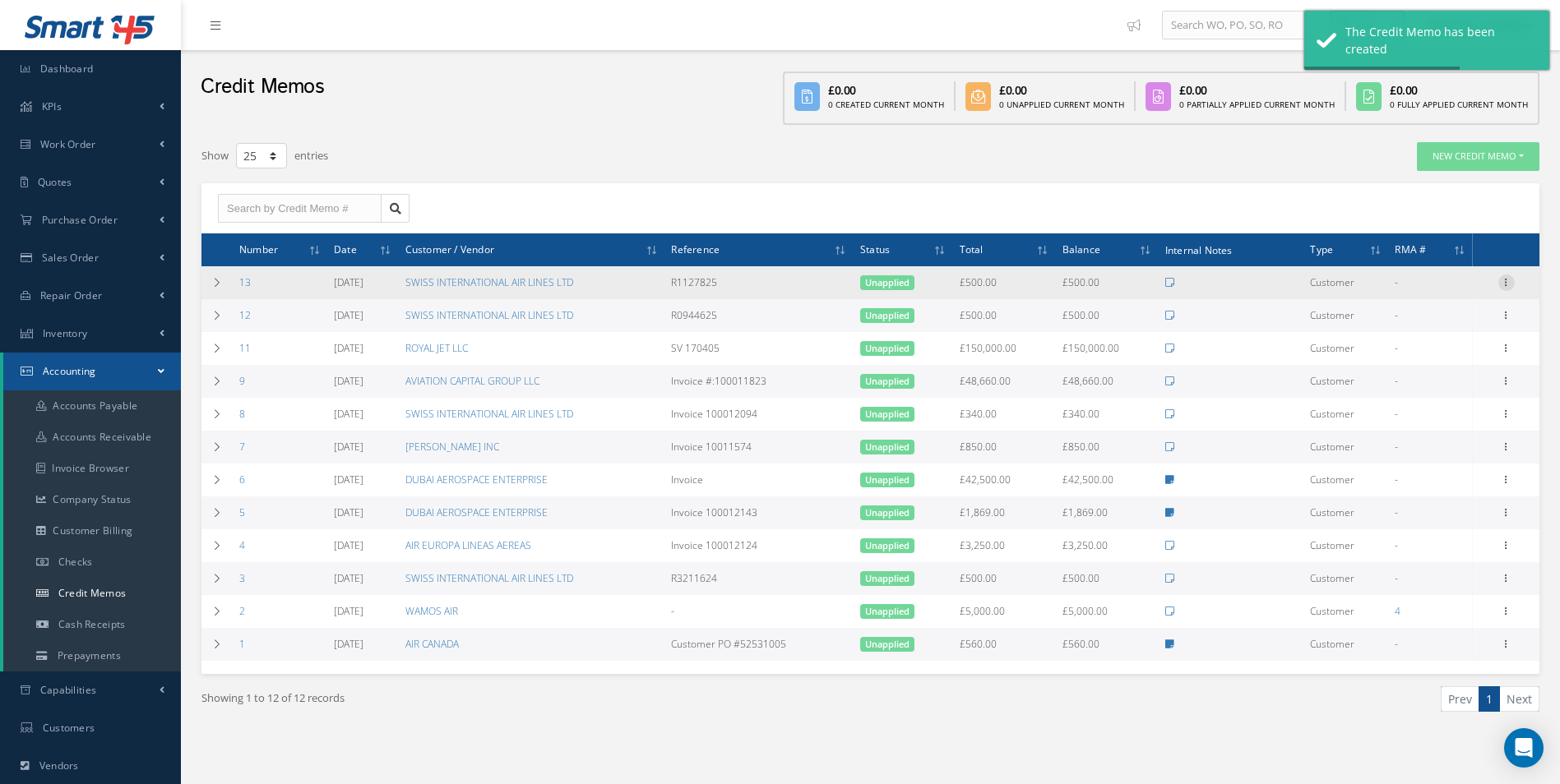
click at [1512, 285] on icon at bounding box center [1506, 281] width 16 height 13
click at [1428, 314] on link "Print" at bounding box center [1431, 314] width 130 height 22
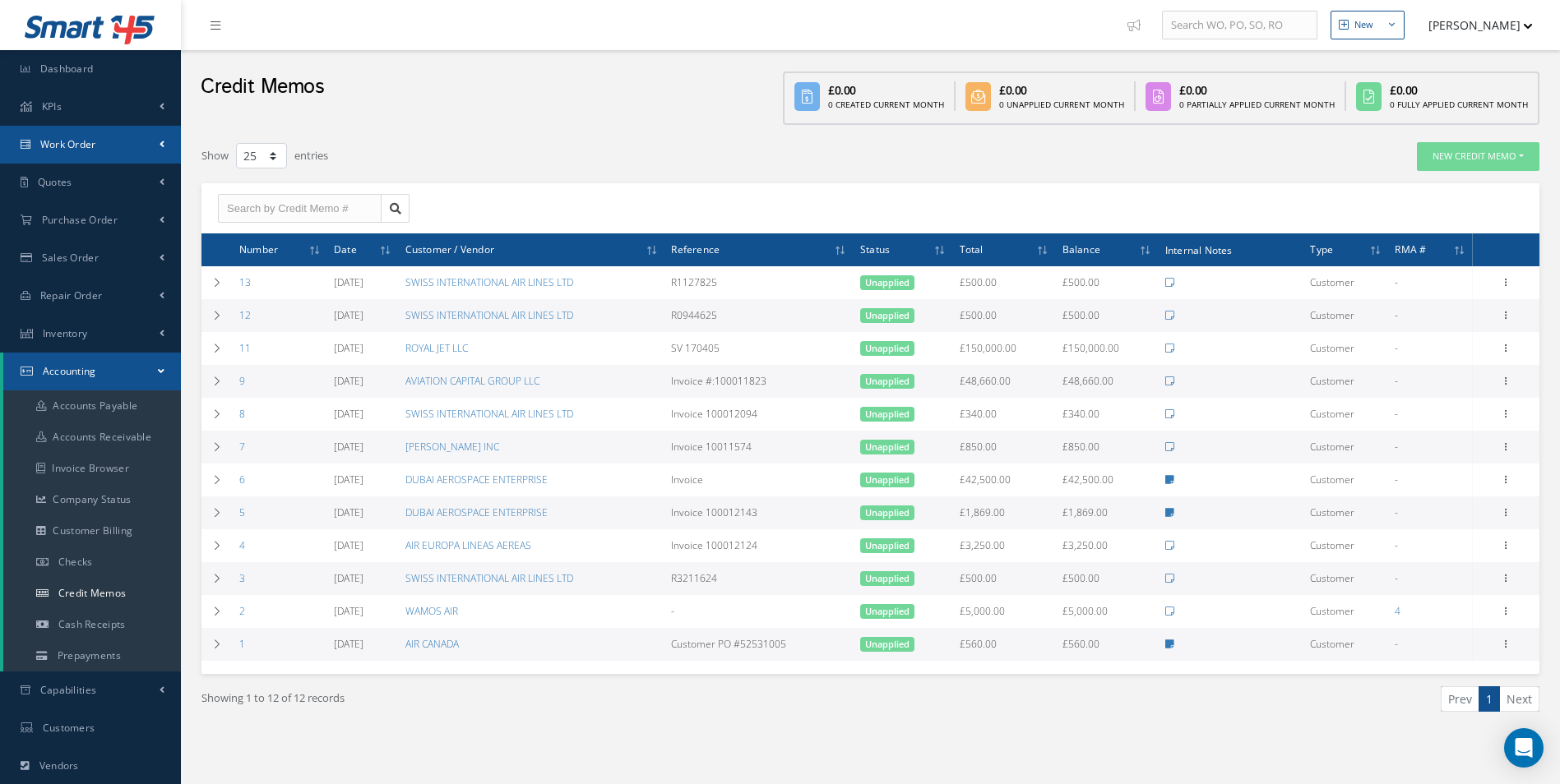
click at [75, 150] on span "Work Order" at bounding box center [68, 144] width 56 height 14
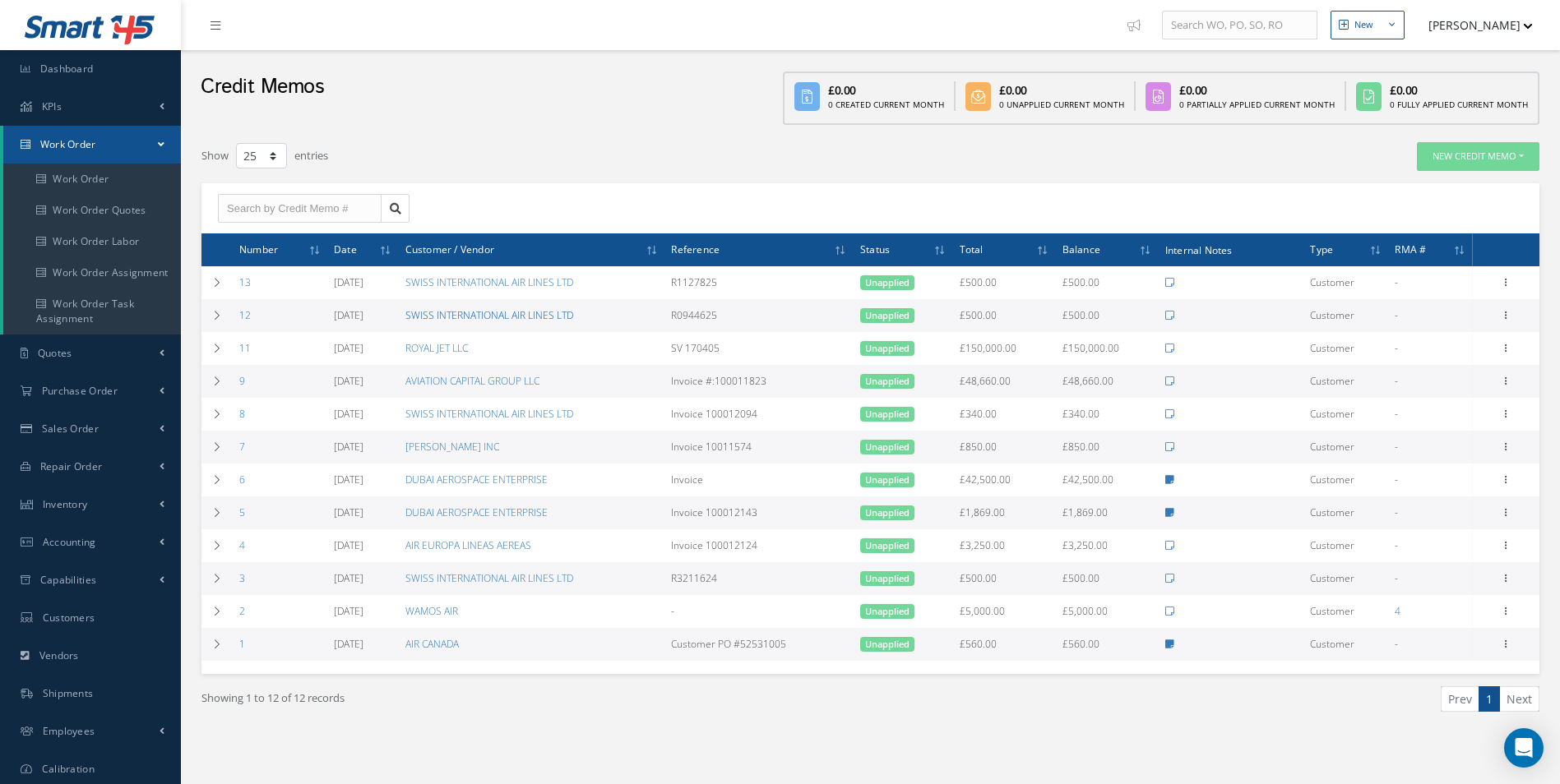
click at [457, 320] on link "SWISS INTERNATIONAL AIR LINES LTD" at bounding box center [490, 315] width 168 height 14
click at [245, 317] on link "12" at bounding box center [245, 315] width 11 height 14
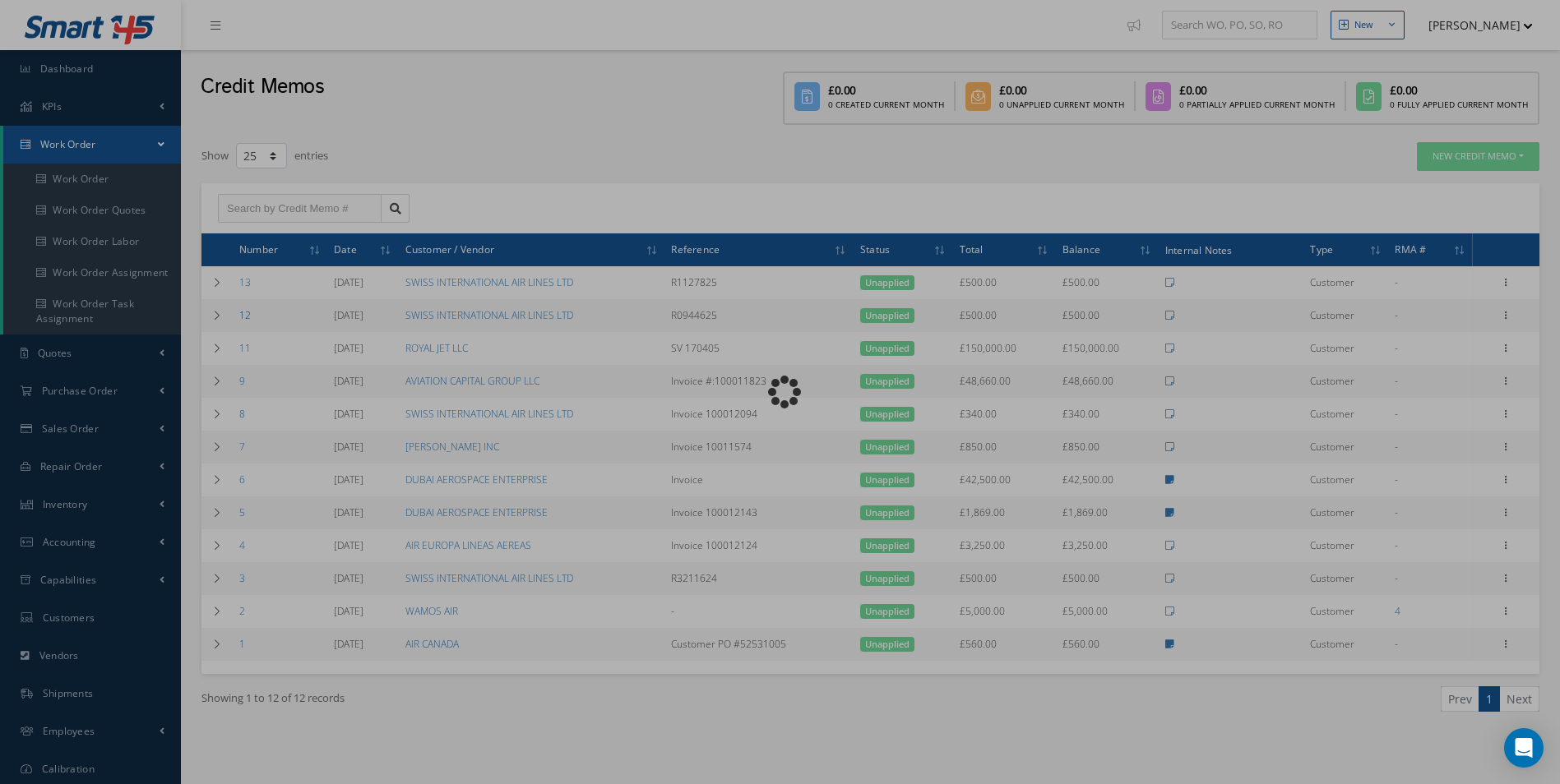
type input "[DATE]"
type input "R0944625"
type textarea "Credit relating to invoice 100012410"
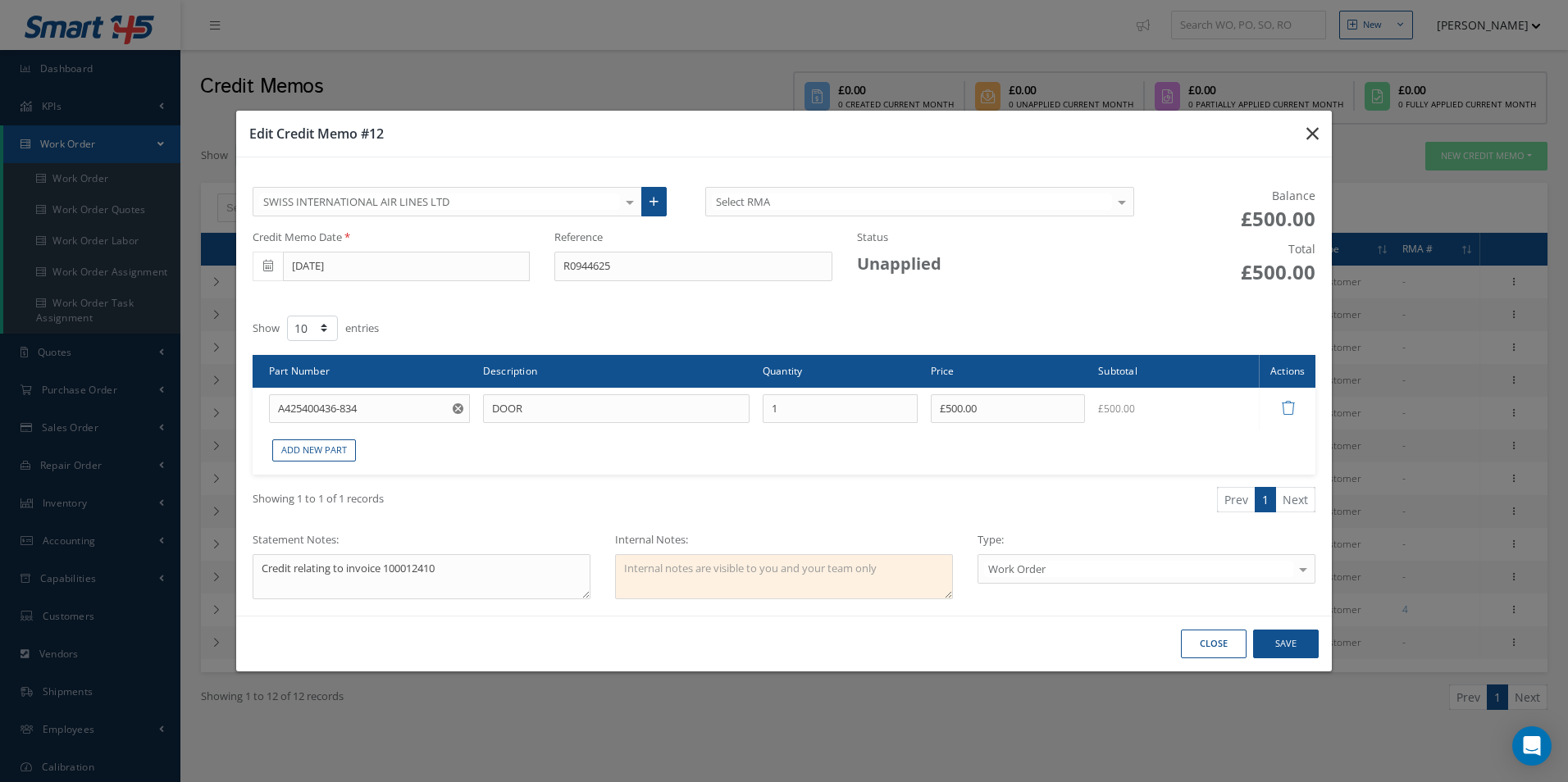
click at [1308, 130] on icon "button" at bounding box center [1313, 133] width 12 height 20
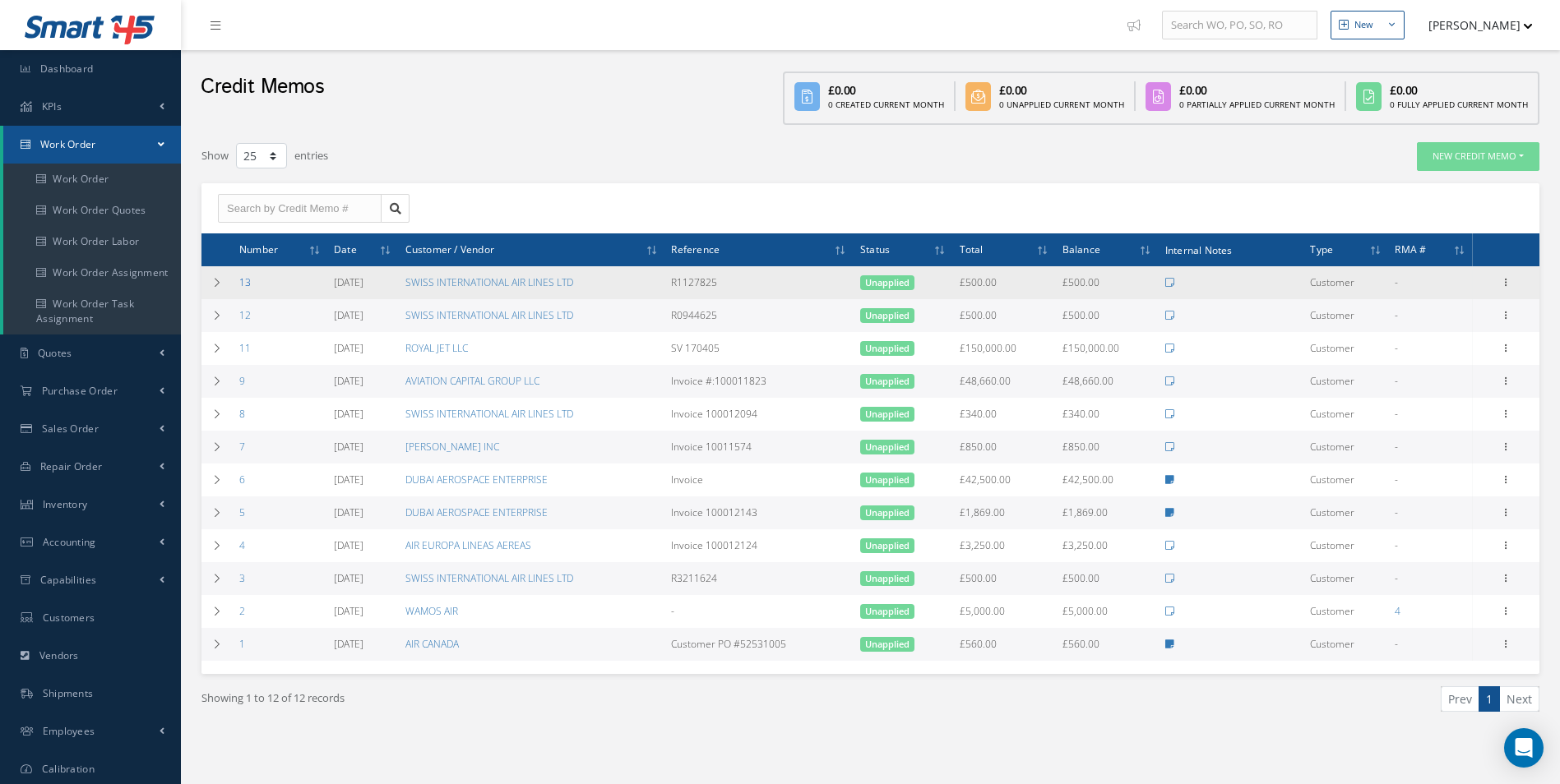
click at [247, 285] on link "13" at bounding box center [245, 282] width 11 height 14
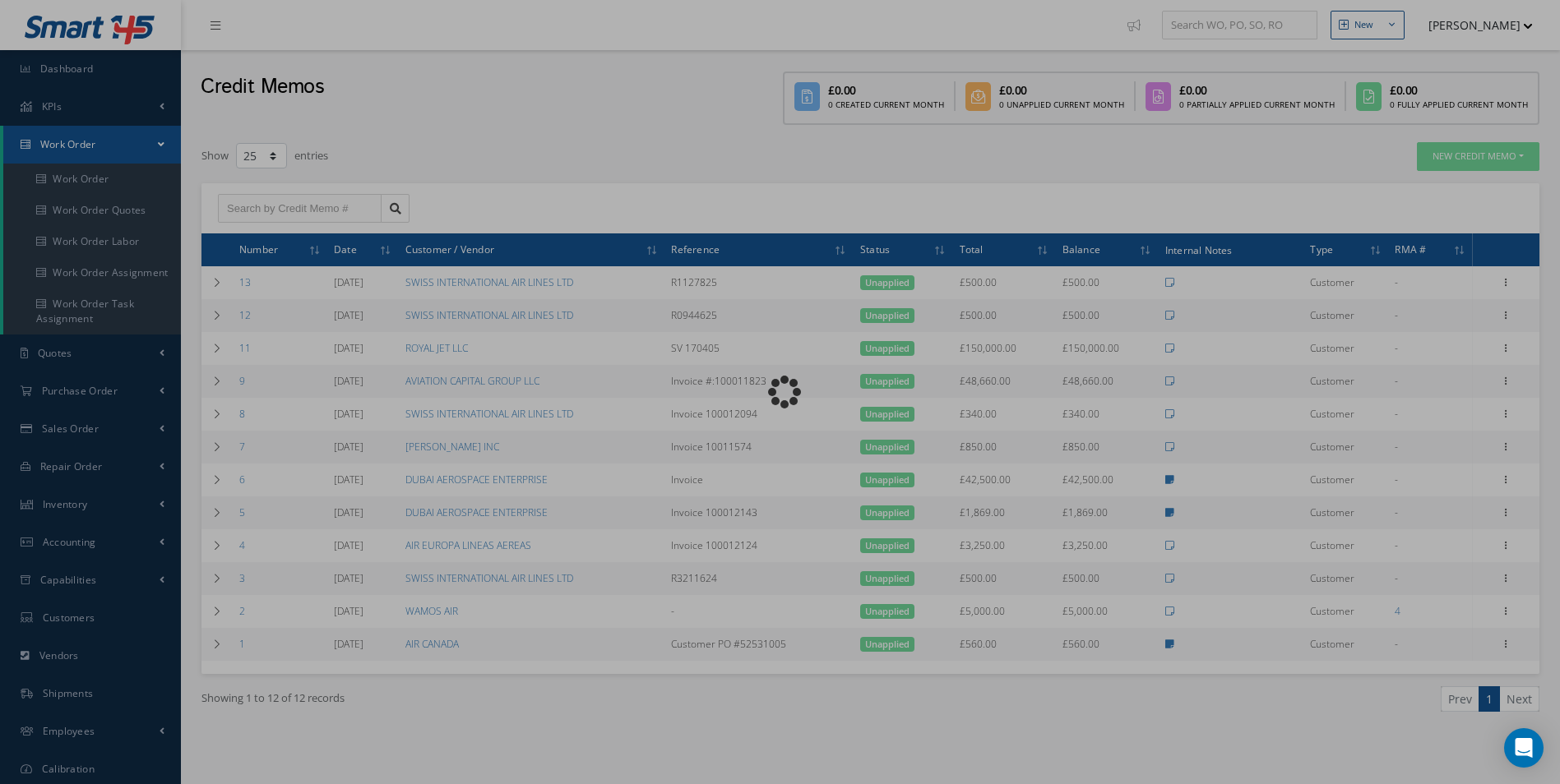
type input "[DATE]"
type input "R1127825"
type textarea "Credit relating to invoice 100012496"
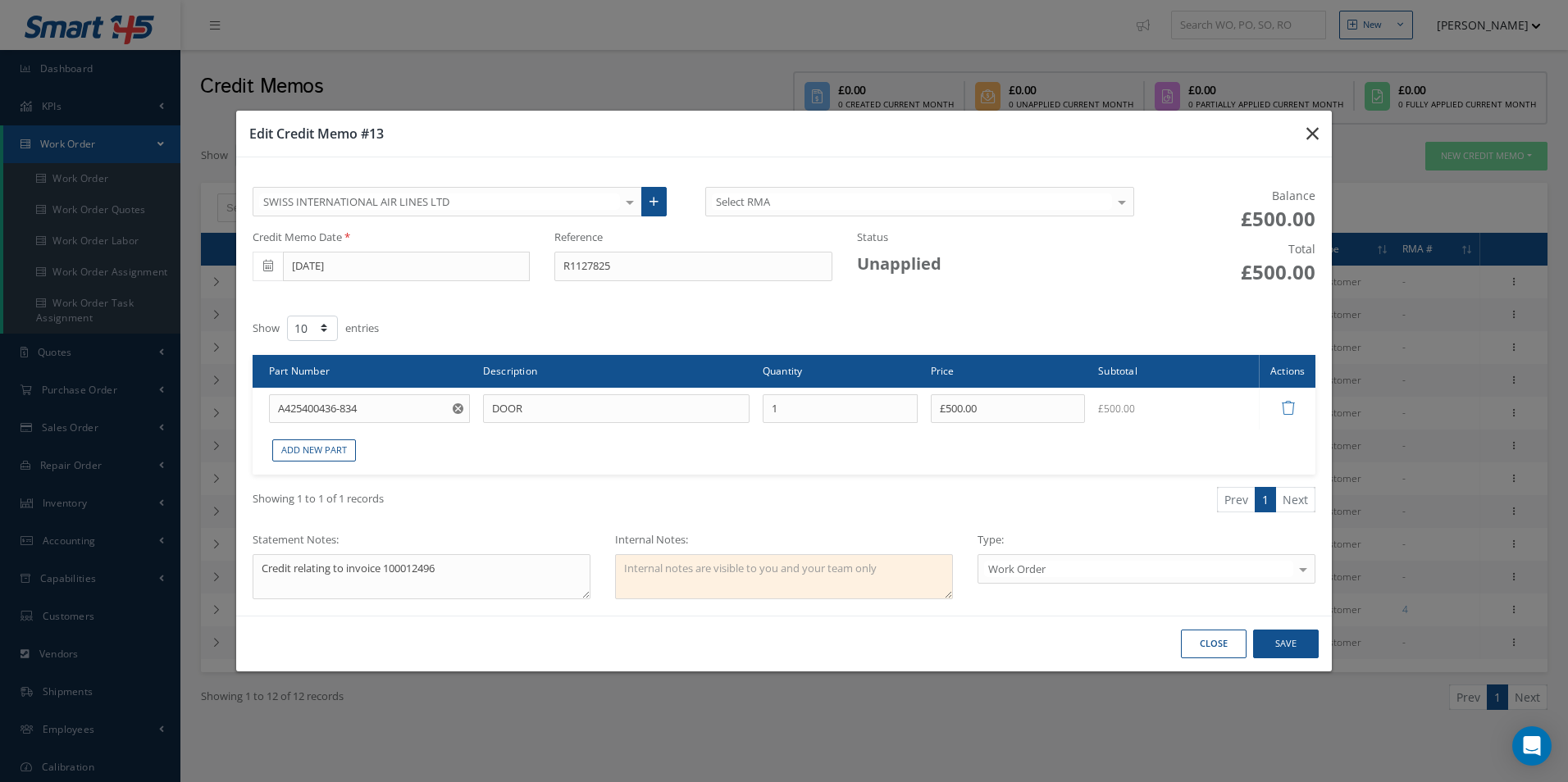
click at [1307, 136] on icon "button" at bounding box center [1313, 133] width 12 height 20
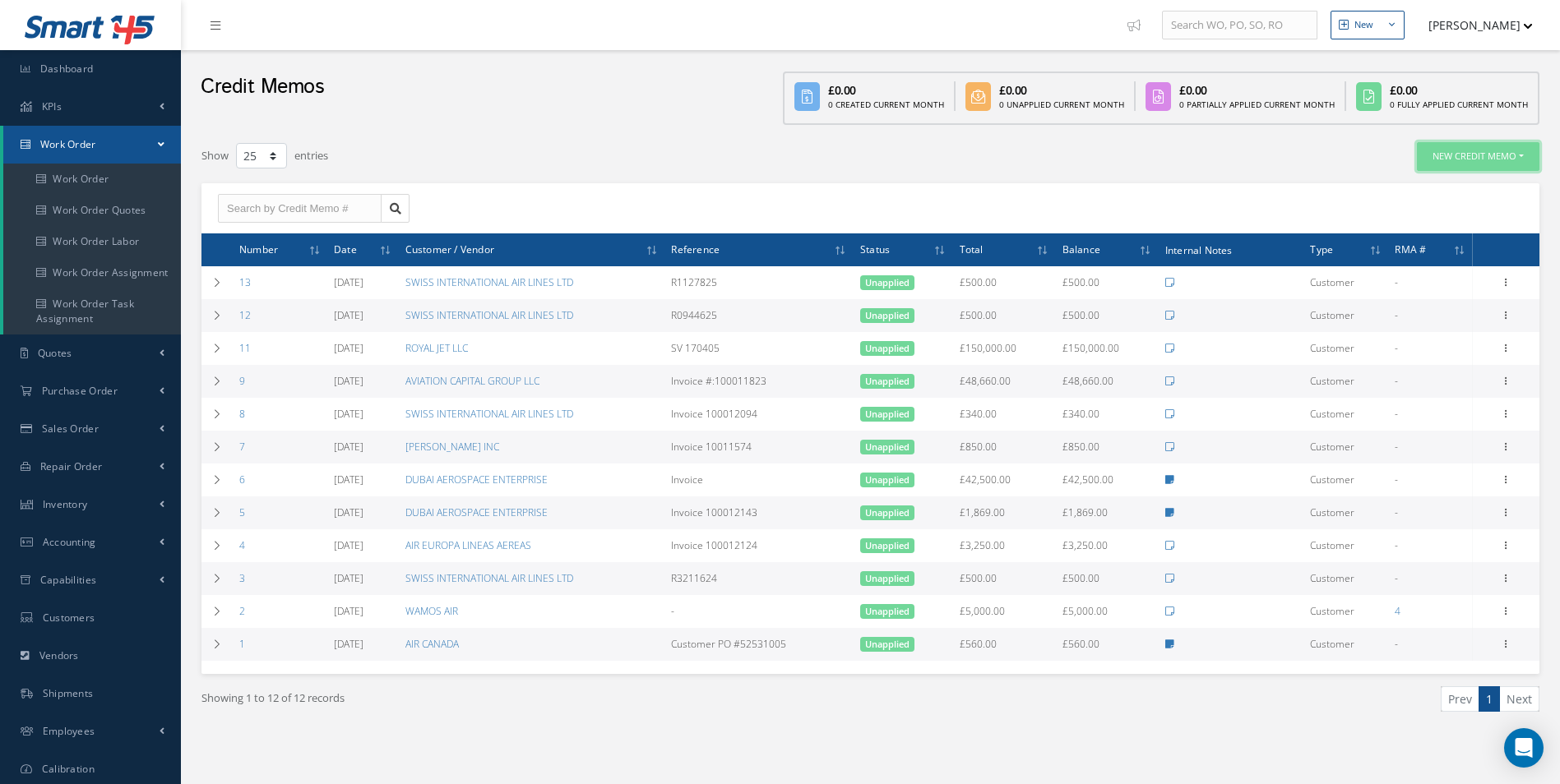
click at [1455, 156] on button "New Credit Memo" at bounding box center [1478, 156] width 122 height 29
click at [1442, 179] on link "For Customer" at bounding box center [1474, 184] width 132 height 23
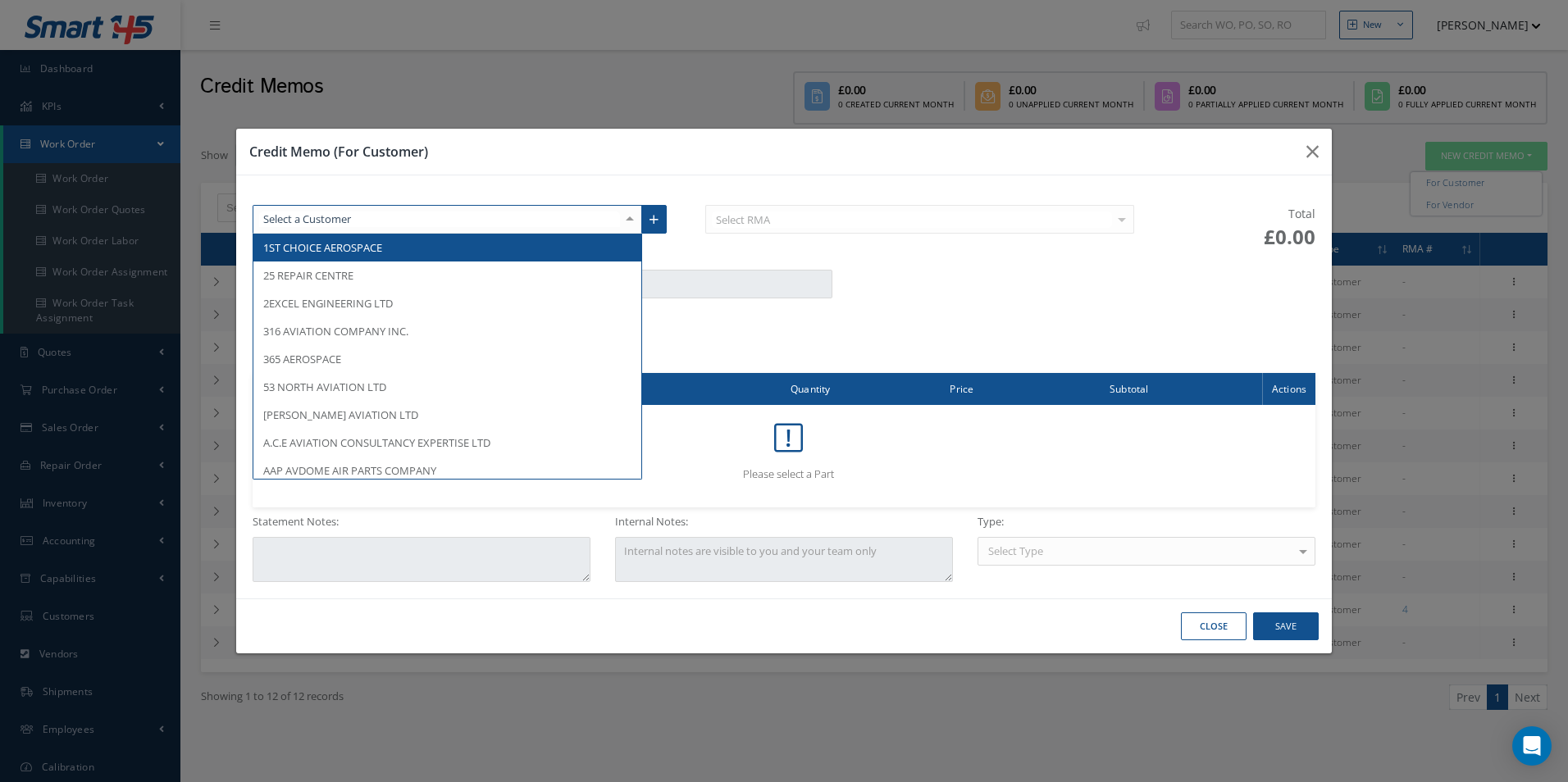
click at [515, 225] on div at bounding box center [448, 219] width 391 height 29
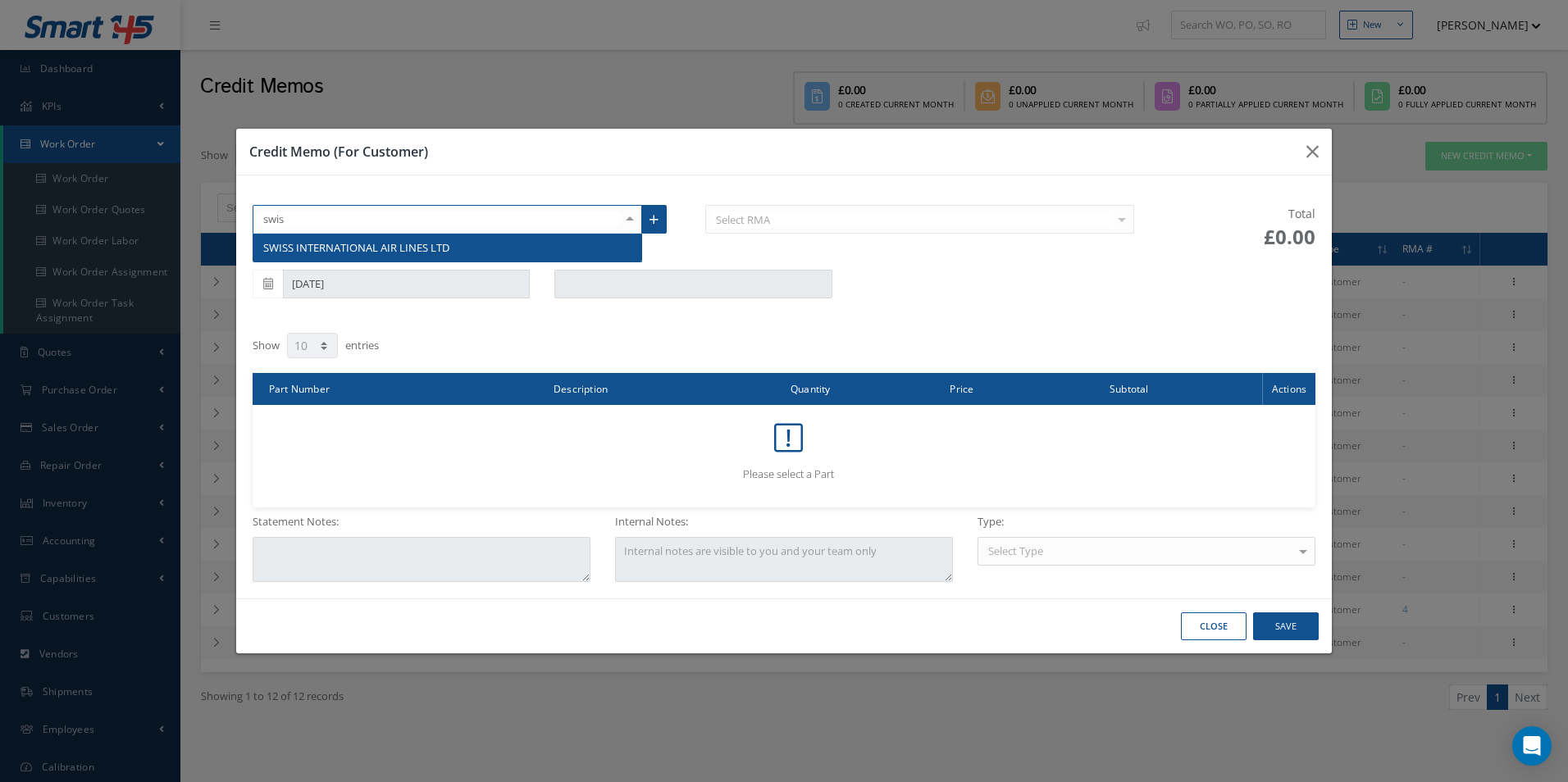
type input "swiss"
click at [431, 243] on span "SWISS INTERNATIONAL AIR LINES LTD" at bounding box center [356, 248] width 186 height 15
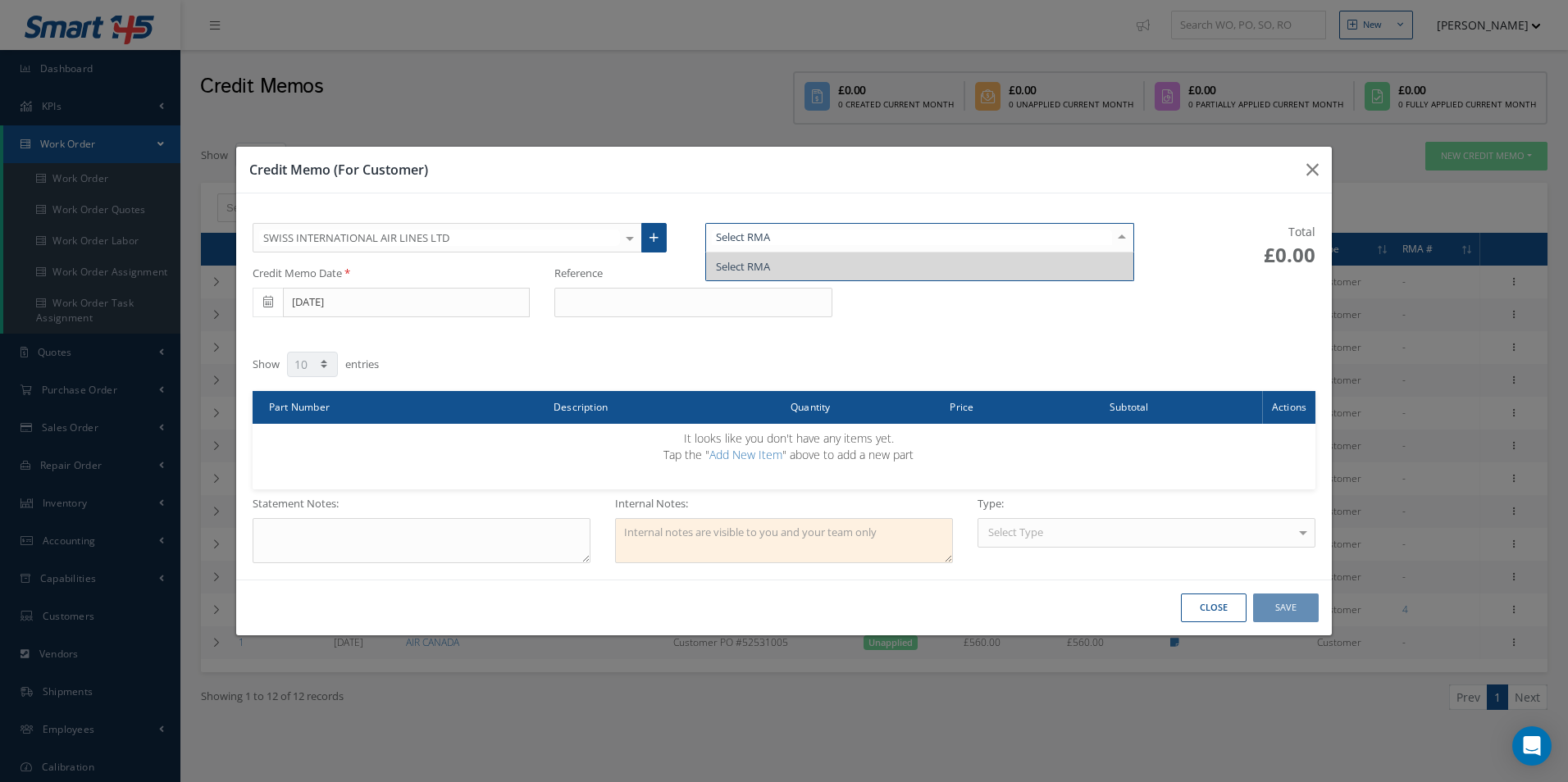
click at [430, 269] on div "Credit Memo Date 08/13/2025" at bounding box center [391, 291] width 301 height 52
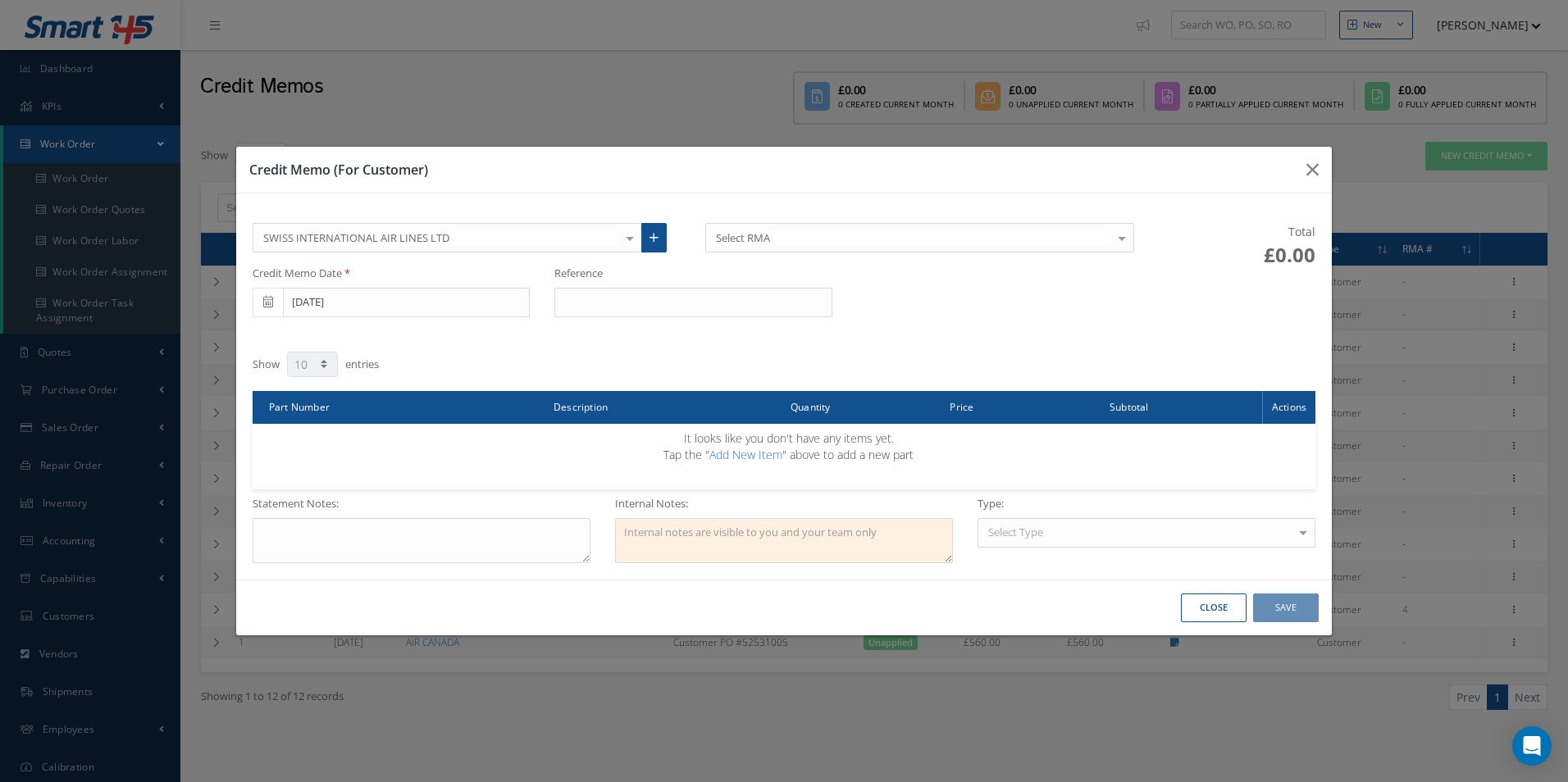
click at [426, 287] on div "Credit Memo Date 08/13/2025" at bounding box center [391, 291] width 301 height 52
click at [269, 301] on icon at bounding box center [268, 301] width 9 height 11
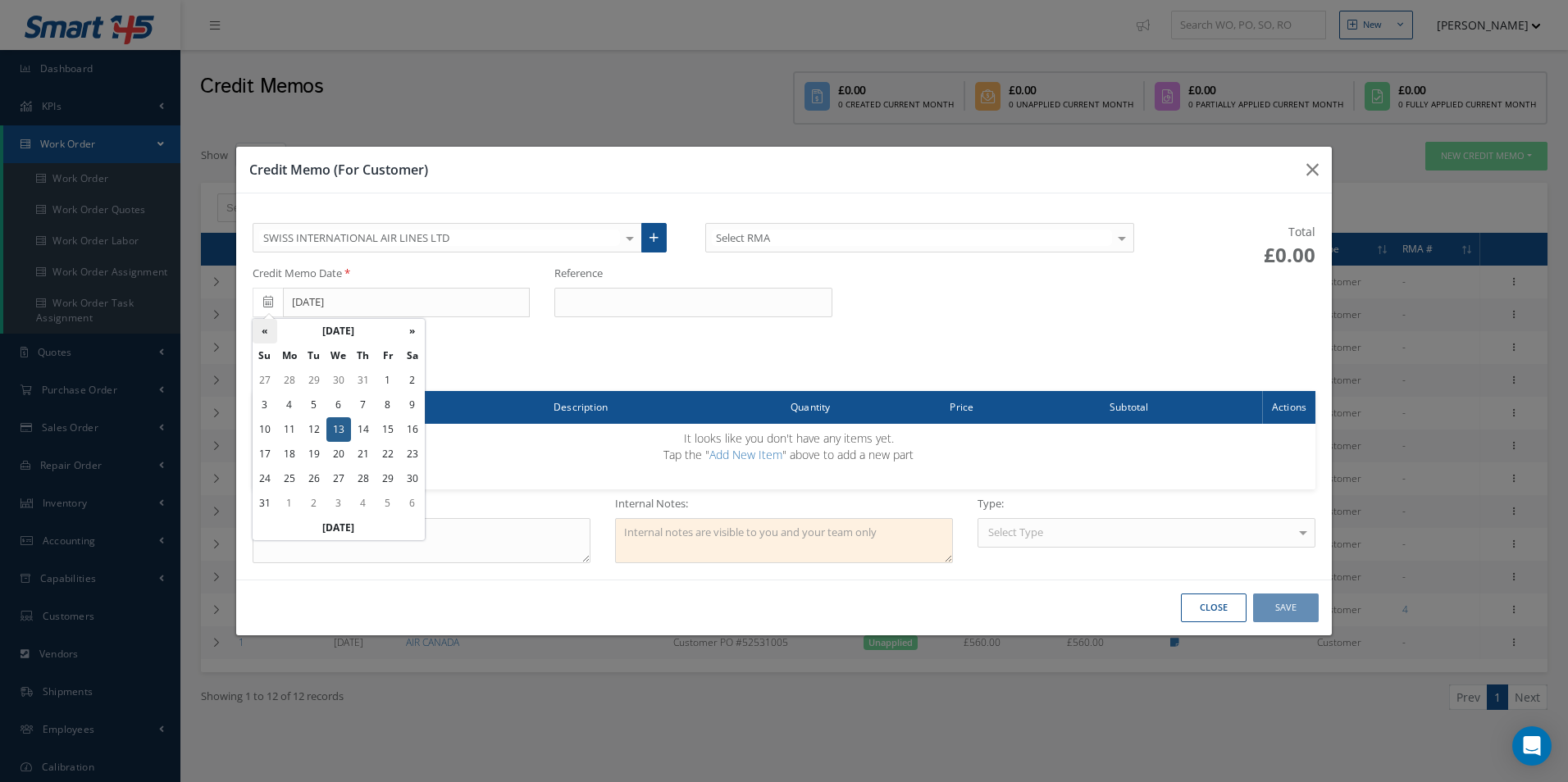
click at [265, 328] on th "«" at bounding box center [265, 331] width 24 height 24
click at [364, 477] on td "31" at bounding box center [363, 479] width 24 height 24
type input "[DATE]"
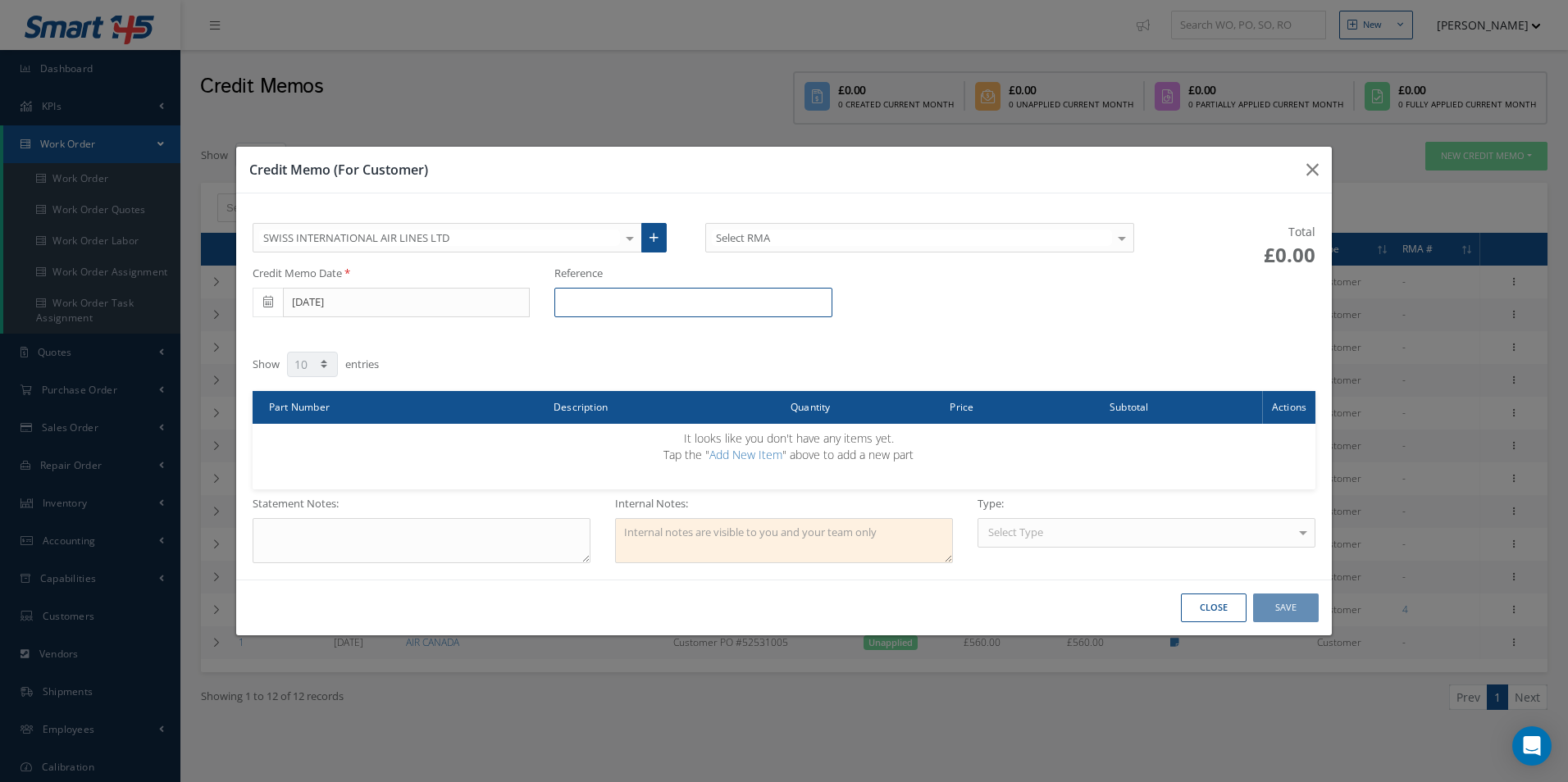
click at [701, 306] on input "text" at bounding box center [693, 302] width 277 height 29
paste input "R0534225"
type input "R0534225"
click at [341, 535] on textarea at bounding box center [422, 541] width 338 height 45
paste textarea "100012412"
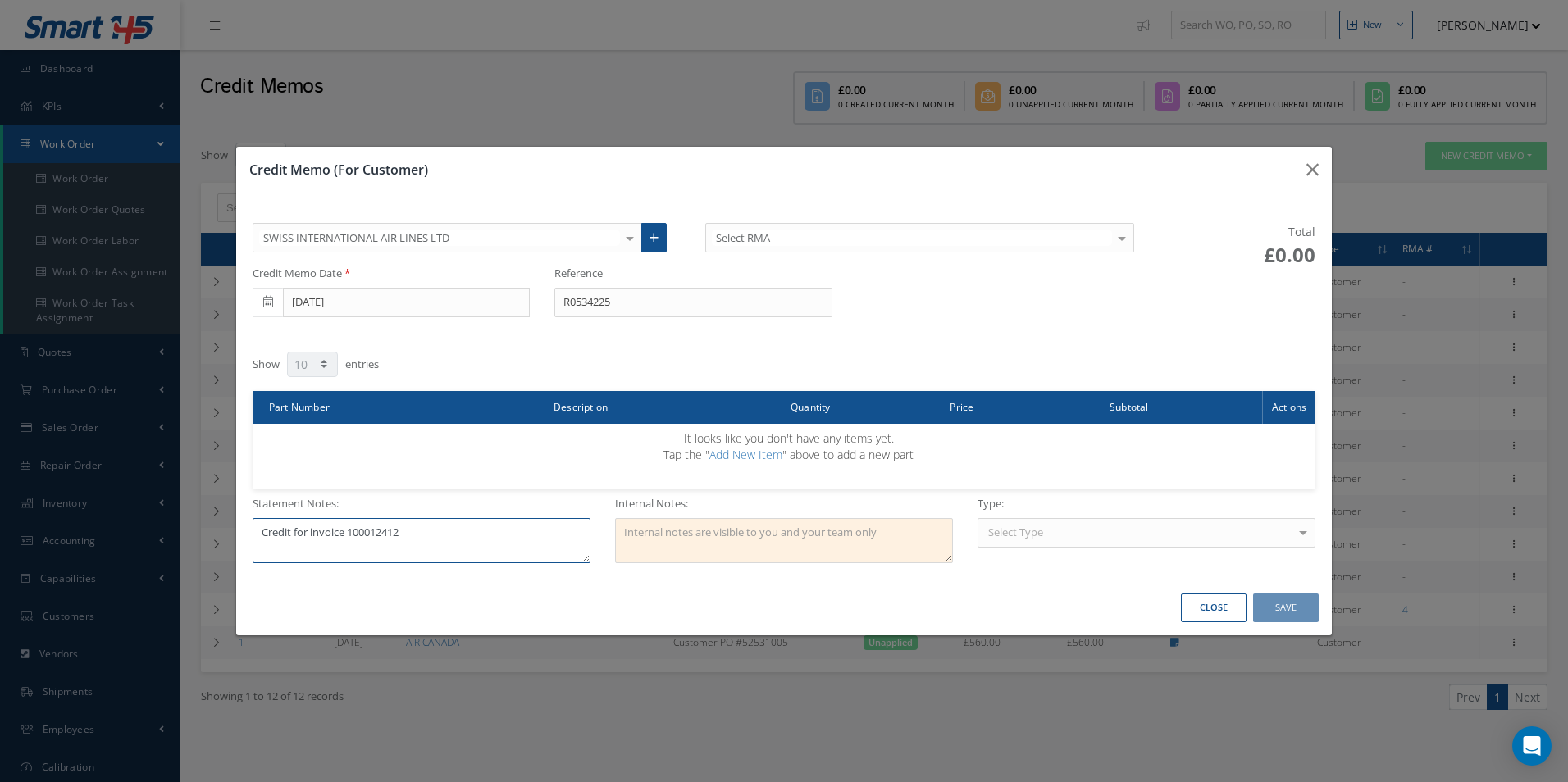
type textarea "Credit for invoice 100012412"
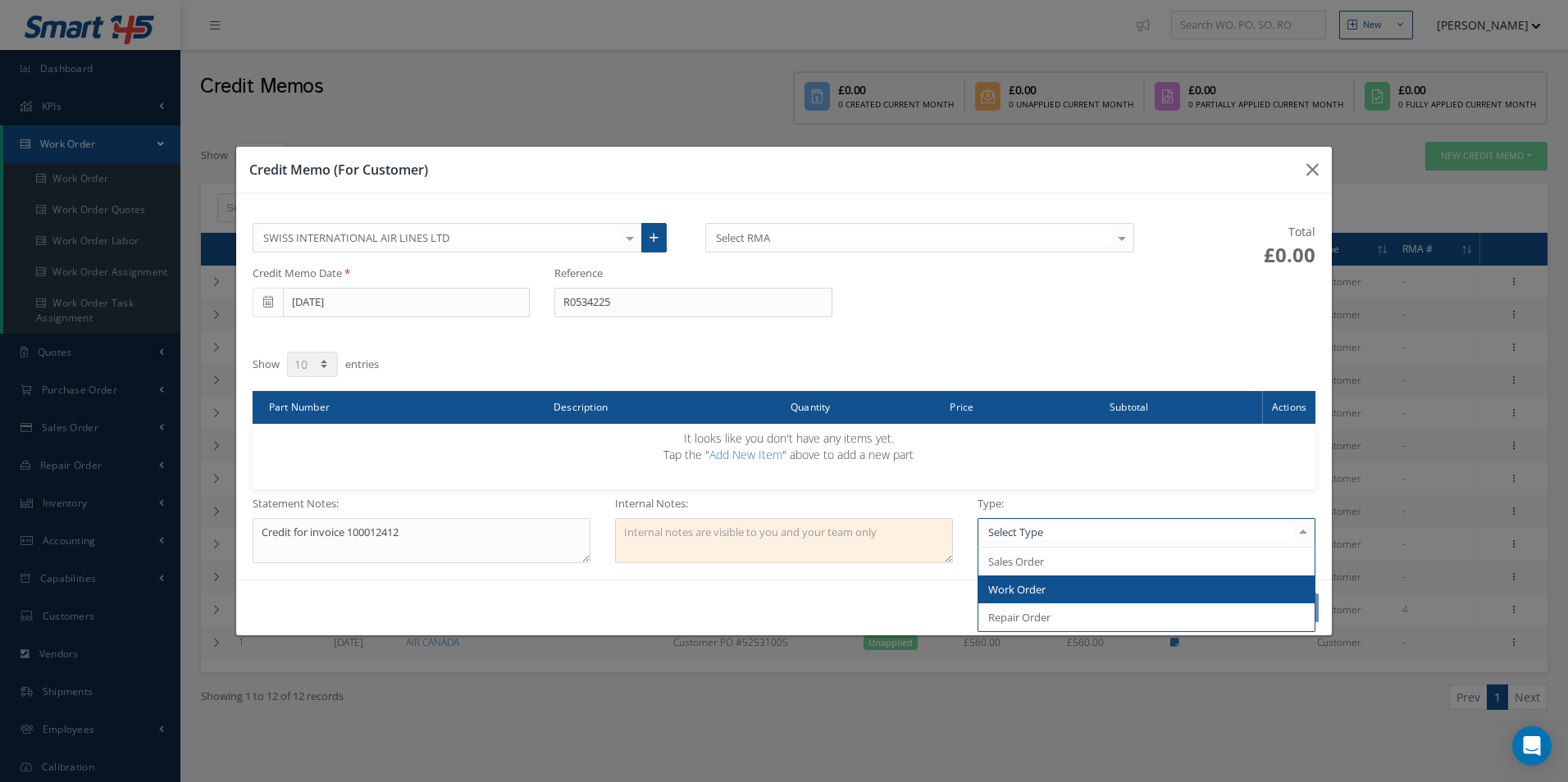
click at [1039, 590] on span "Work Order" at bounding box center [1017, 590] width 57 height 15
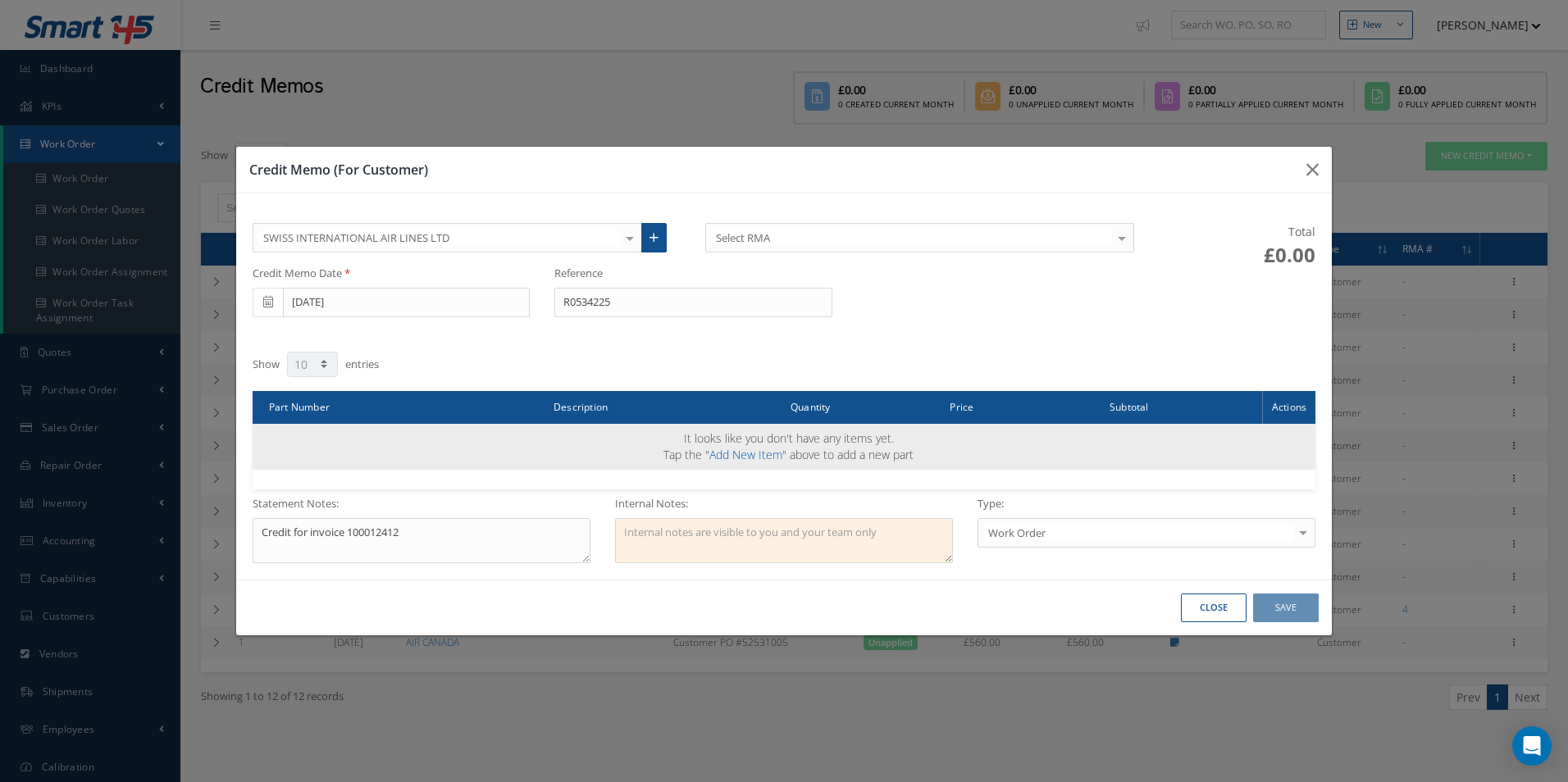
click at [737, 453] on link "Add New Item" at bounding box center [746, 454] width 73 height 16
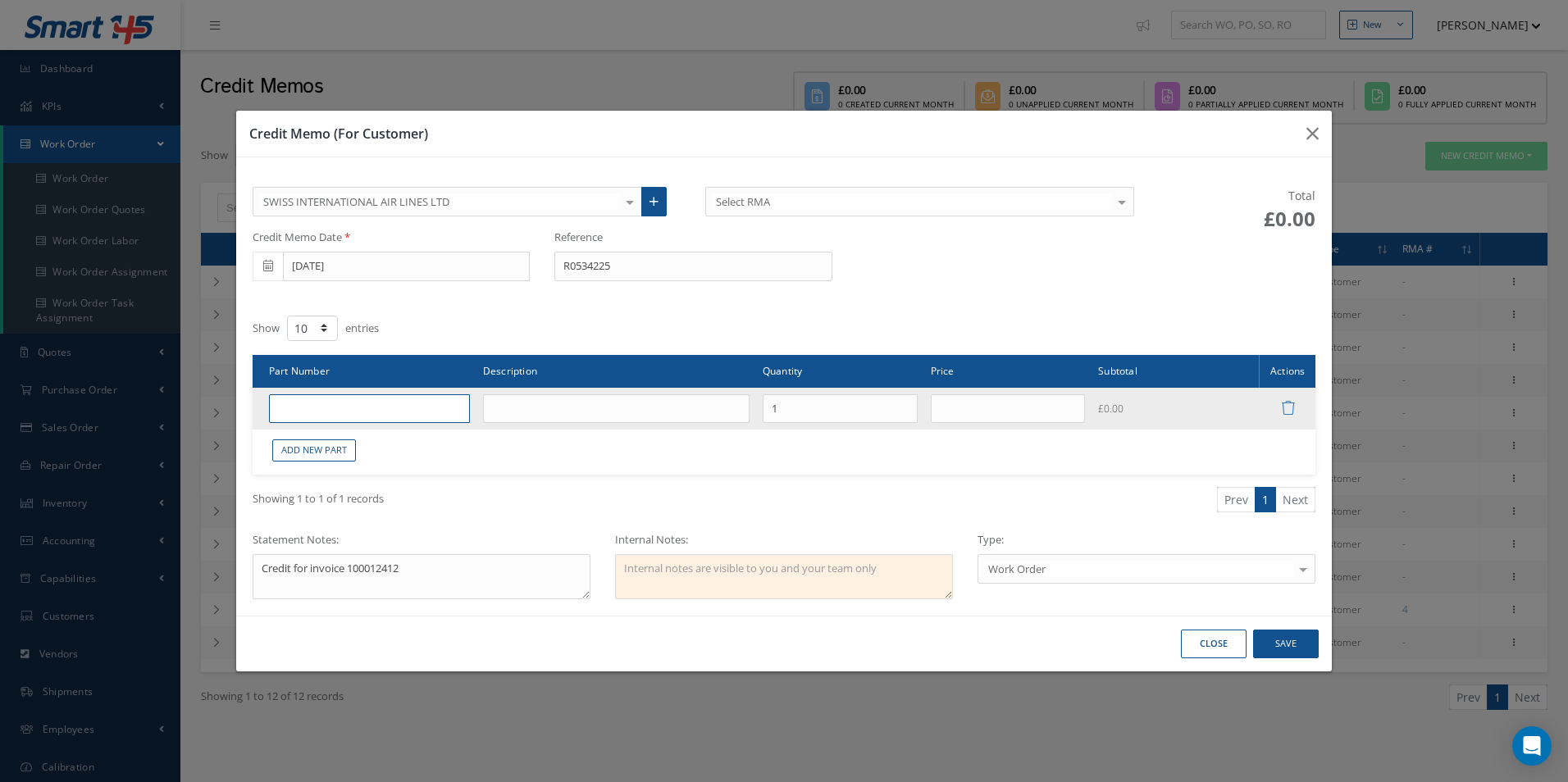
click at [342, 408] on input "text" at bounding box center [370, 408] width 201 height 29
paste input "A425400436-834"
type input "A425400436-834"
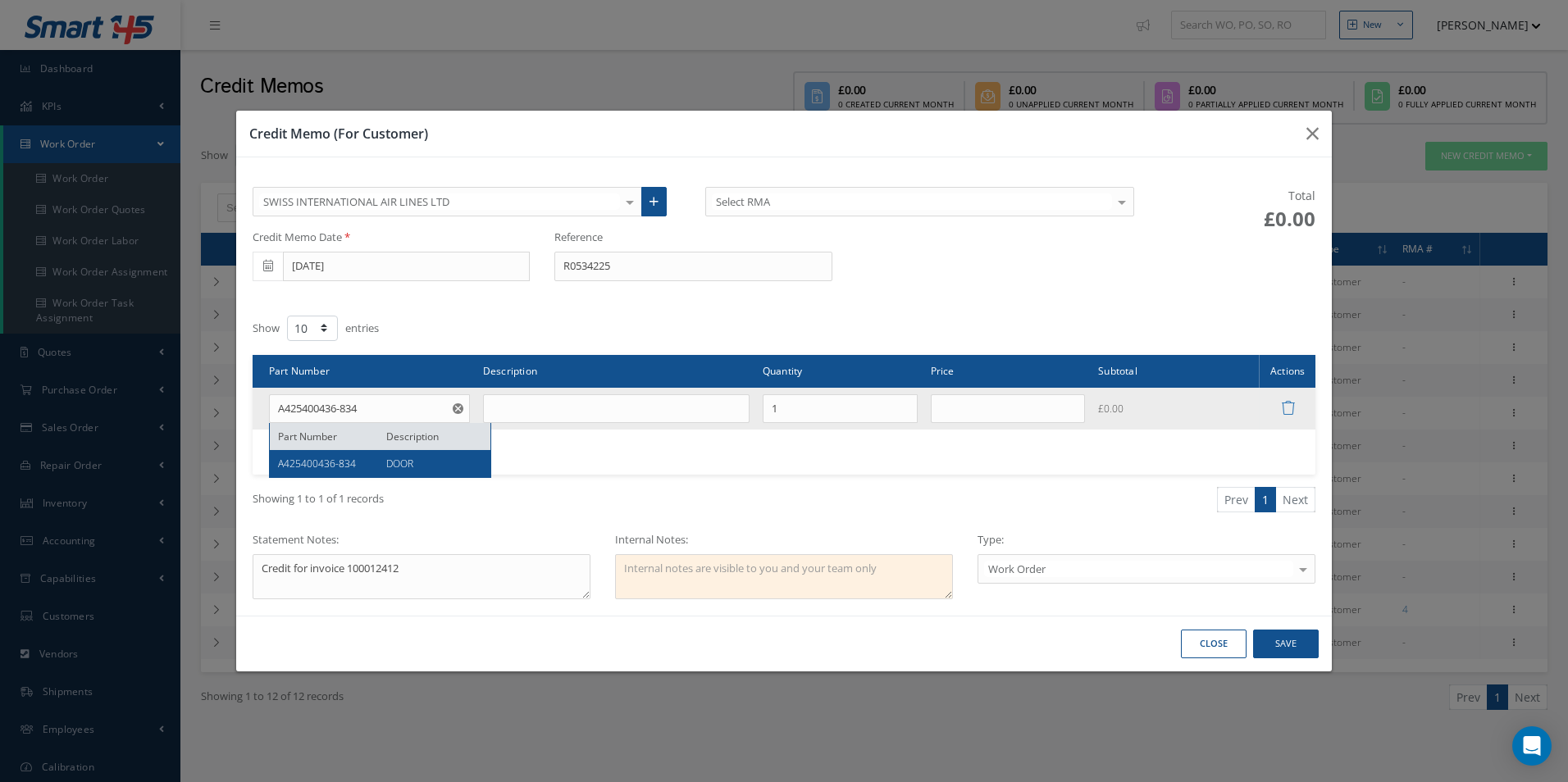
click at [391, 461] on span "DOOR" at bounding box center [399, 464] width 27 height 14
type input "DOOR"
click at [1106, 415] on td "£0.00" at bounding box center [1176, 408] width 168 height 42
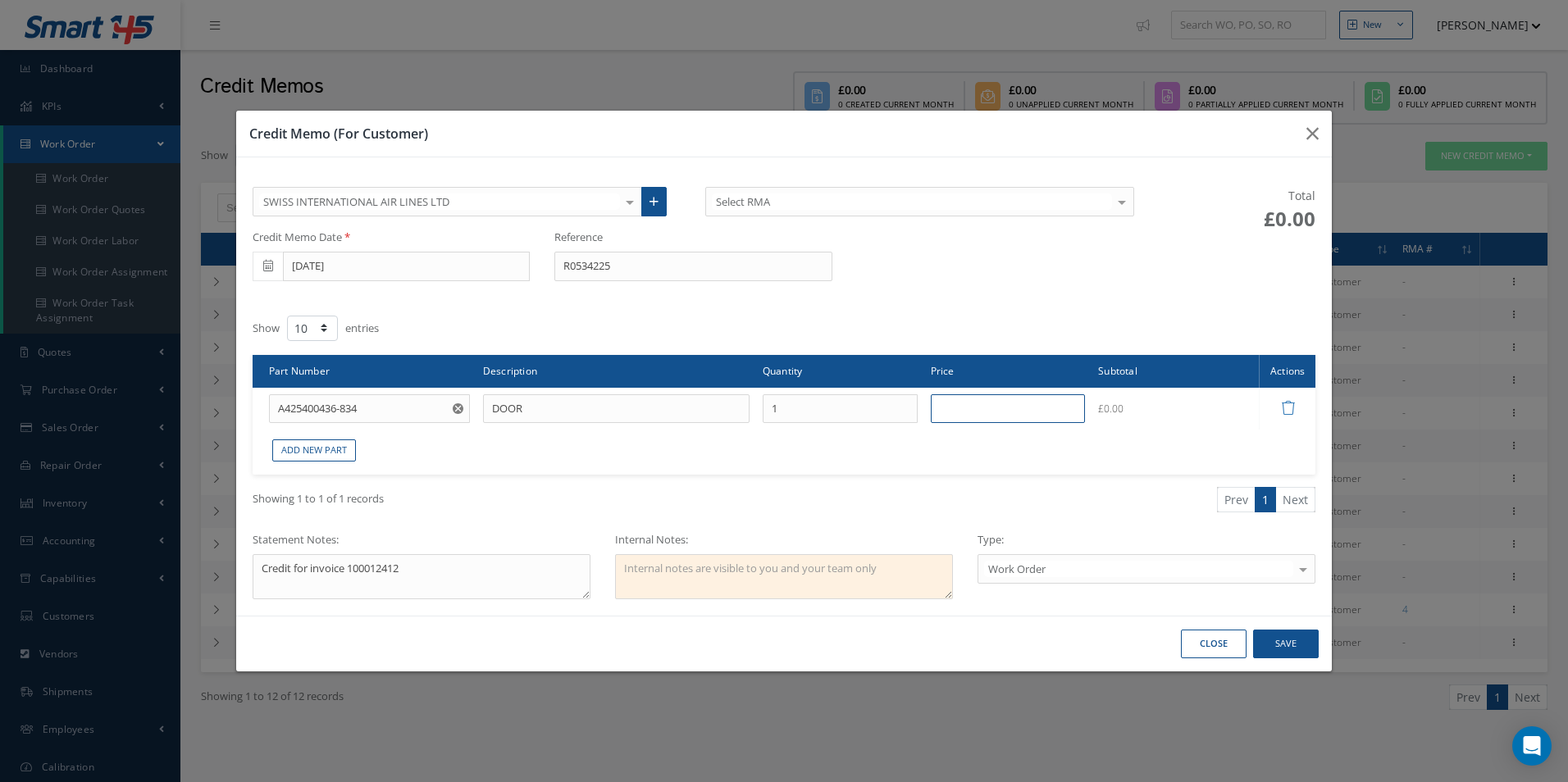
drag, startPoint x: 967, startPoint y: 399, endPoint x: 1003, endPoint y: 384, distance: 39.0
click at [967, 399] on input "text" at bounding box center [1007, 408] width 155 height 29
type input "£500"
click at [0, 0] on button "Save" at bounding box center [0, 0] width 0 height 0
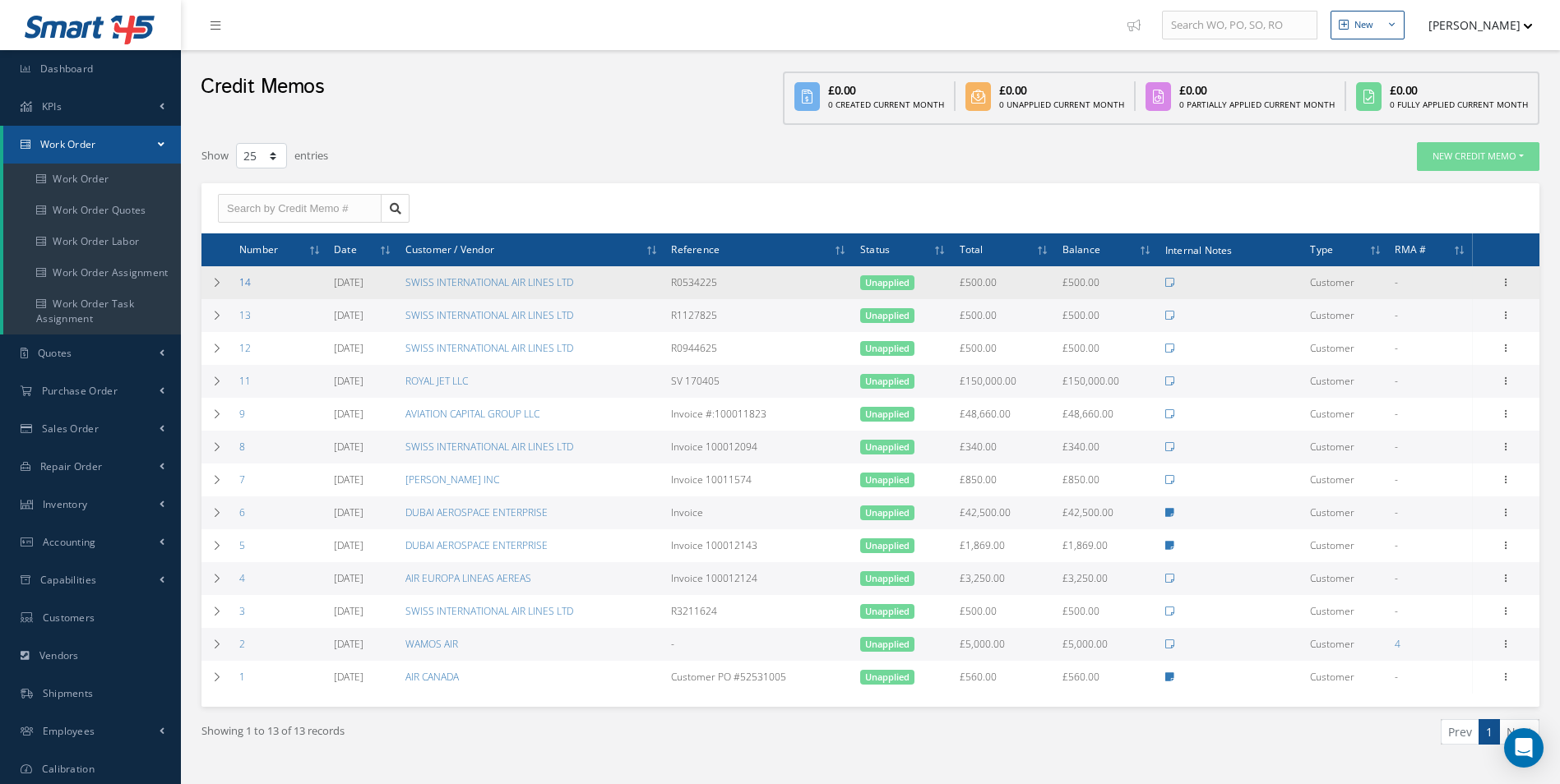
click at [246, 280] on link "14" at bounding box center [245, 282] width 11 height 14
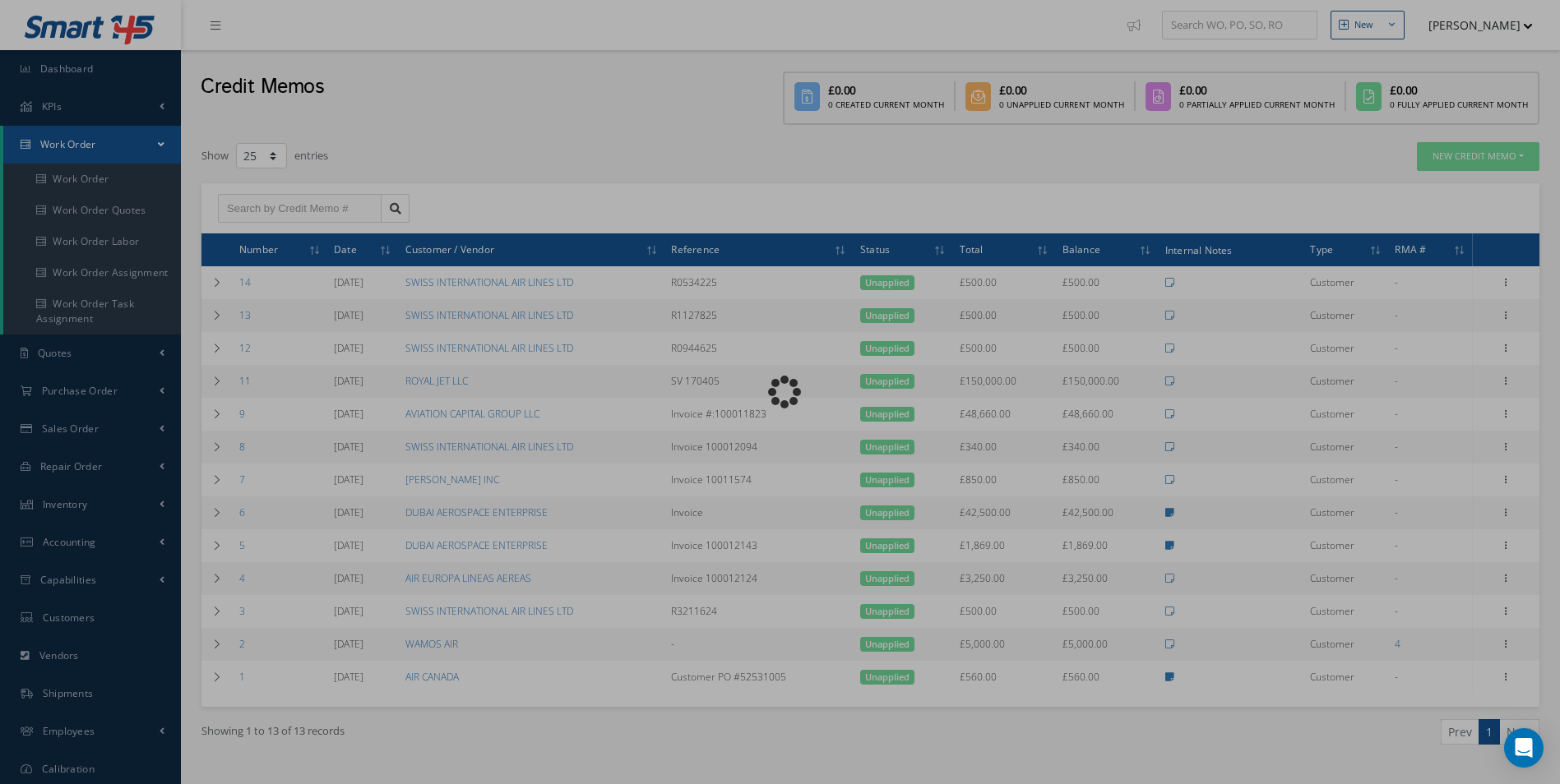
type input "[DATE]"
type input "R0534225"
type textarea "Credit for invoice 100012412"
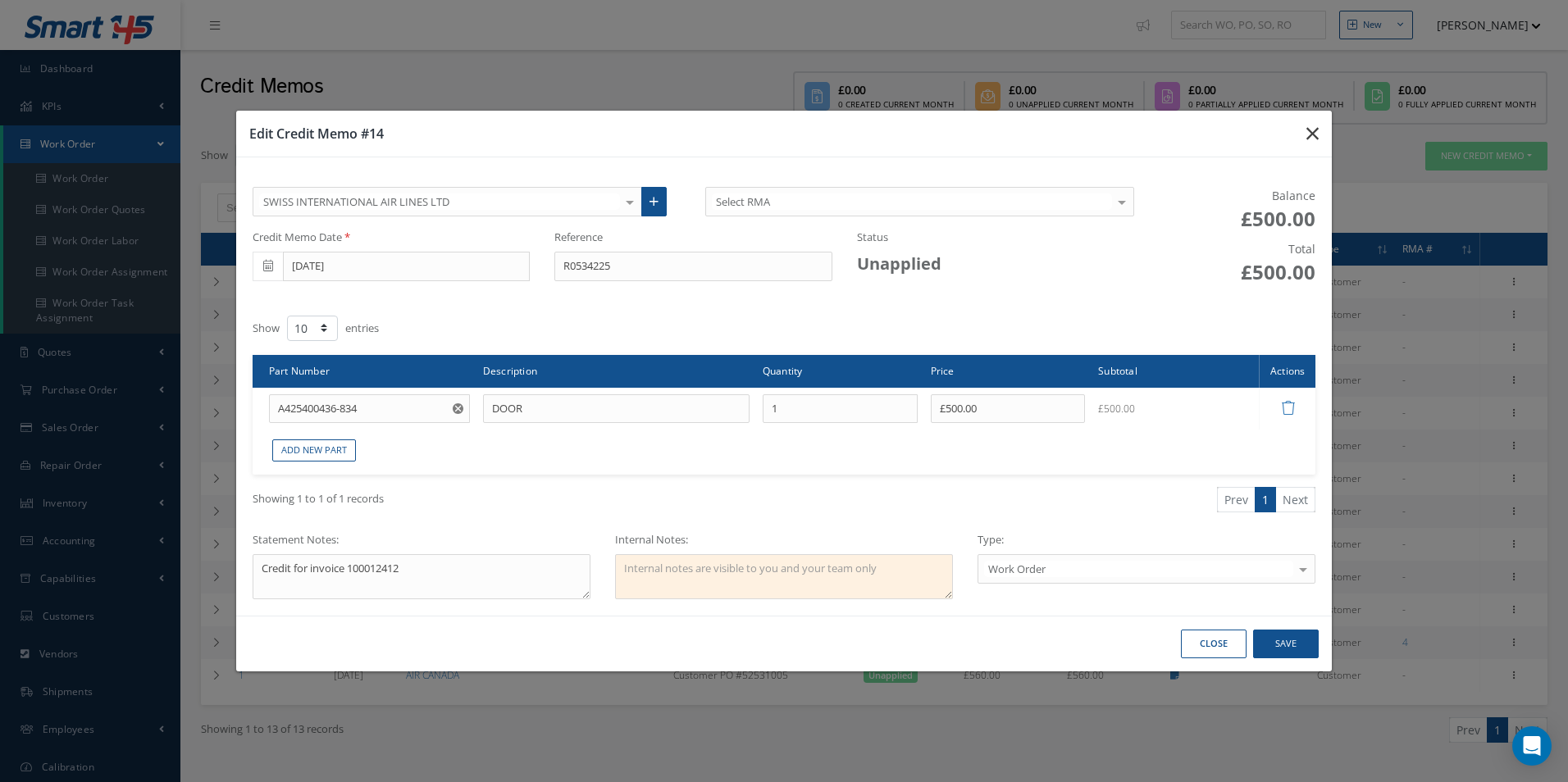
click at [1308, 131] on icon "button" at bounding box center [1313, 133] width 12 height 20
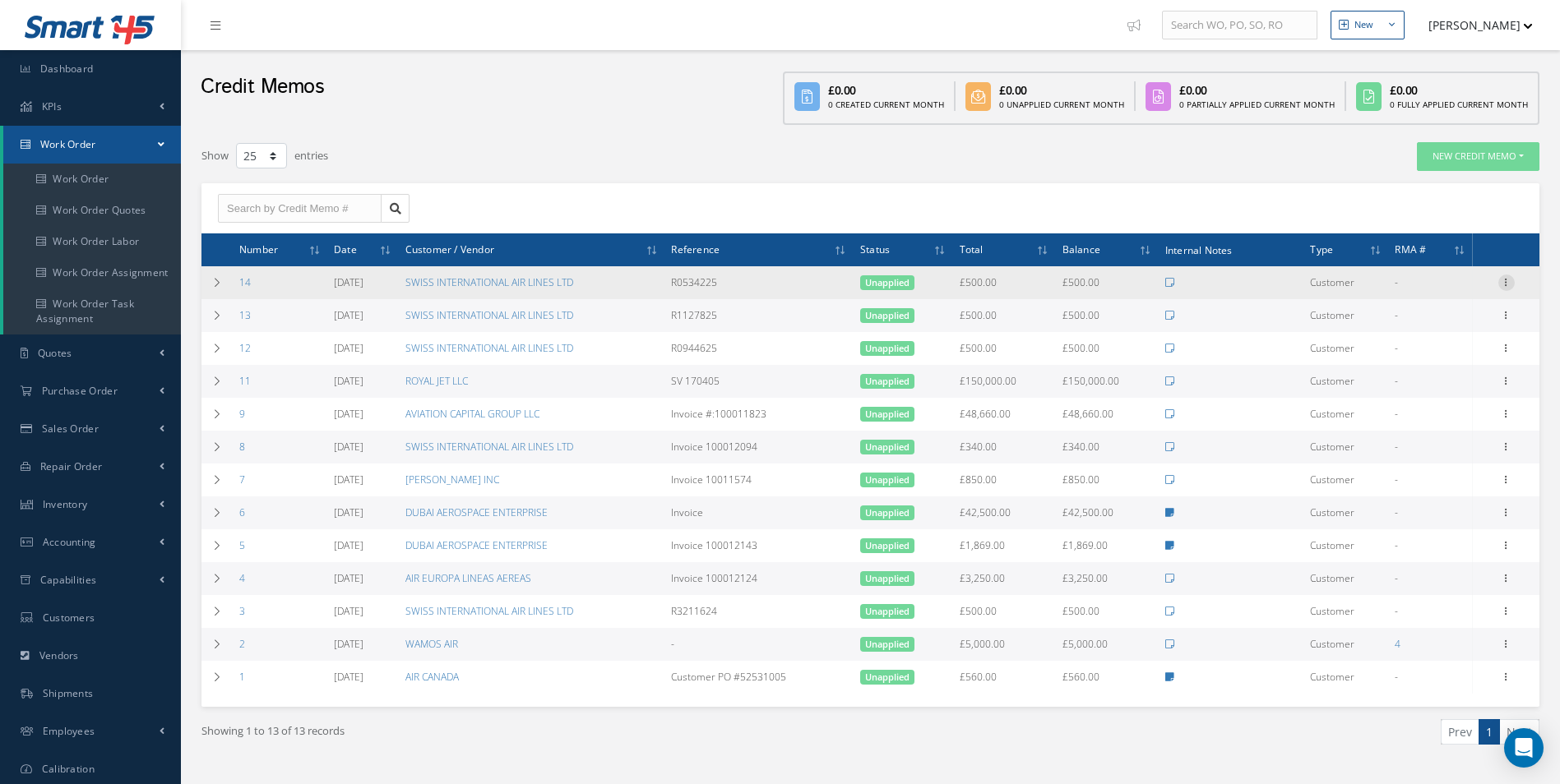
click at [1501, 275] on icon at bounding box center [1506, 281] width 16 height 13
click at [1402, 298] on link "Edit" at bounding box center [1431, 294] width 130 height 22
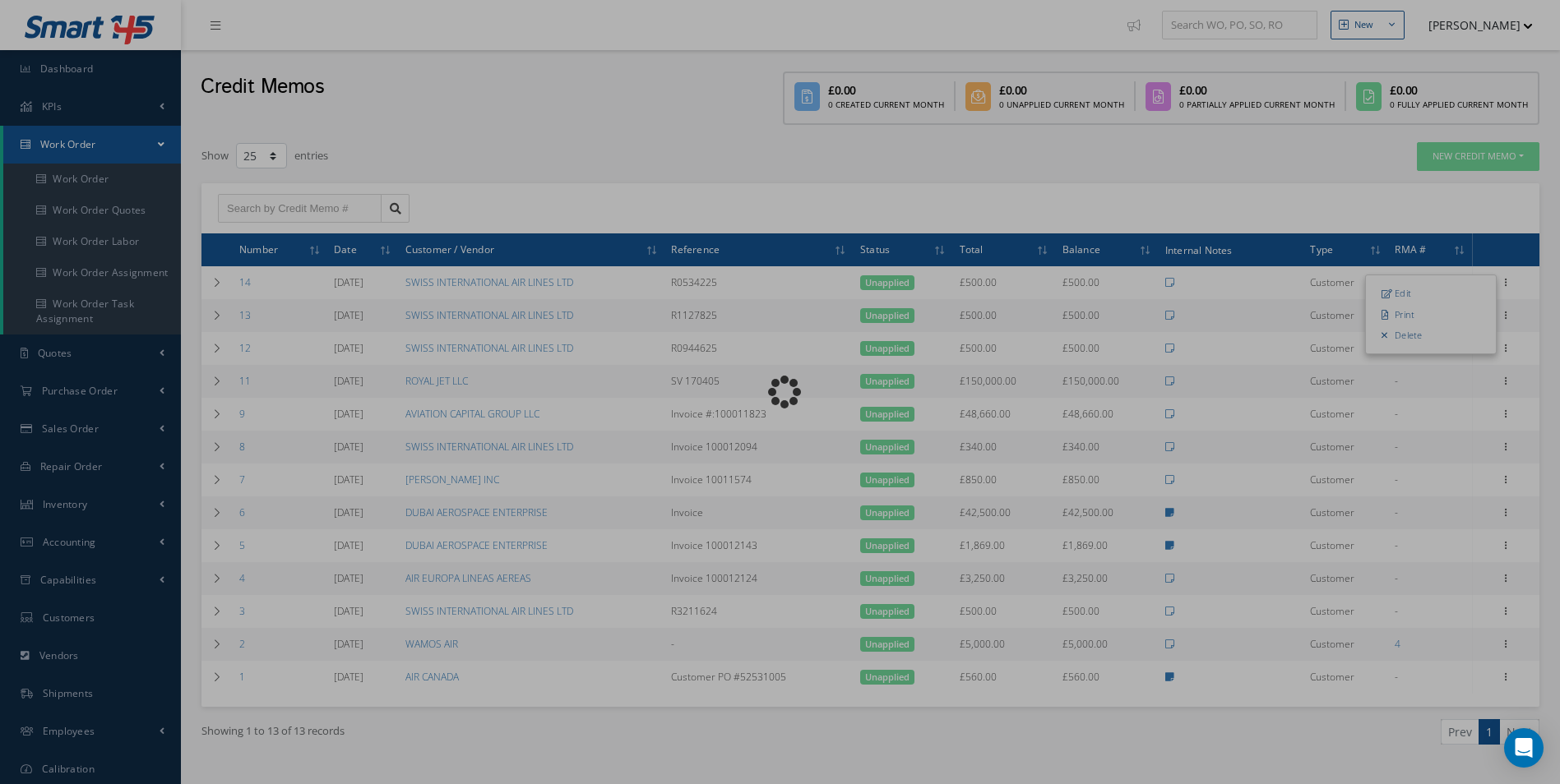
type input "[DATE]"
type input "R0534225"
type textarea "Credit for invoice 100012412"
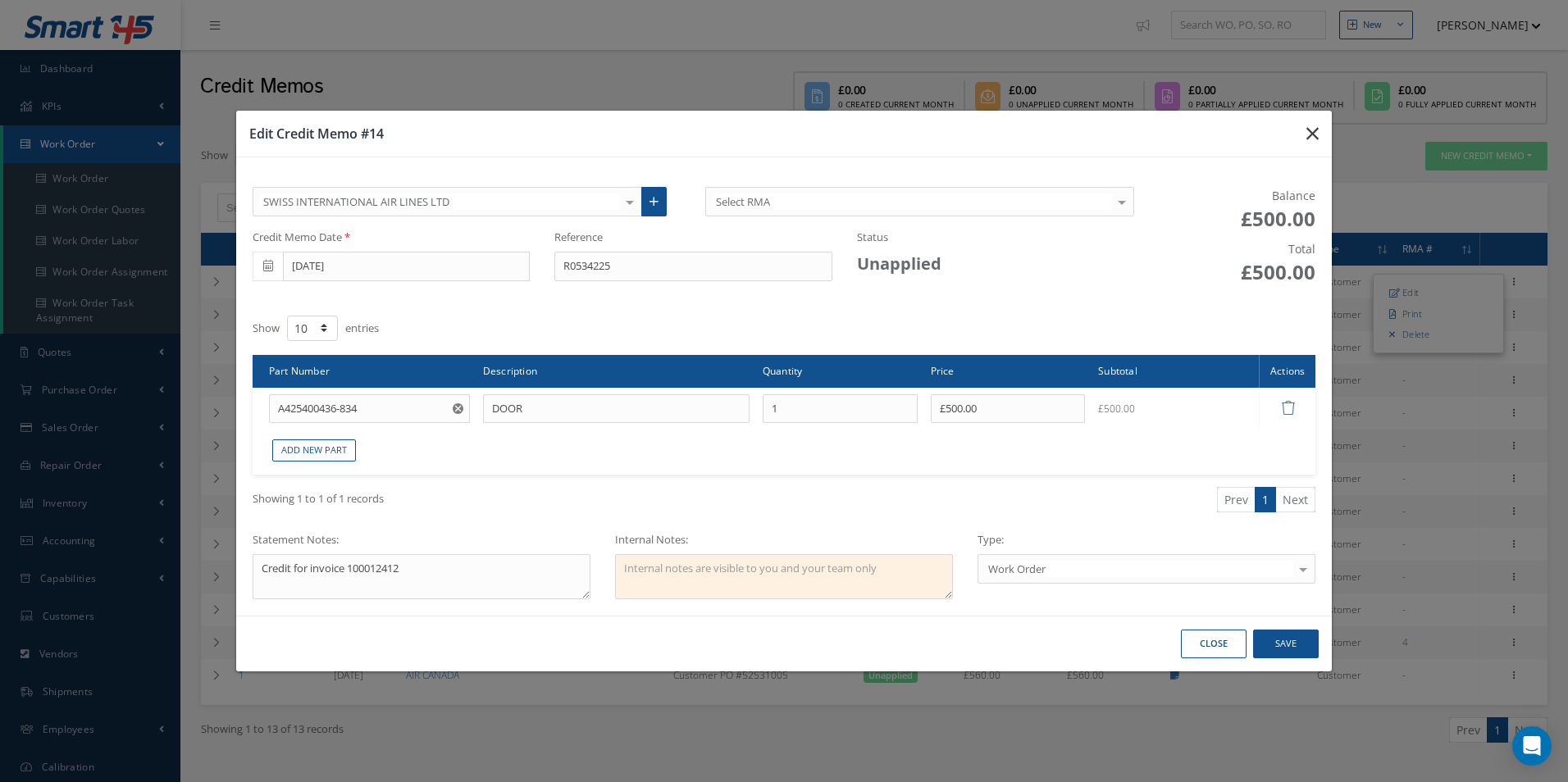
click at [1311, 140] on icon "button" at bounding box center [1313, 133] width 12 height 20
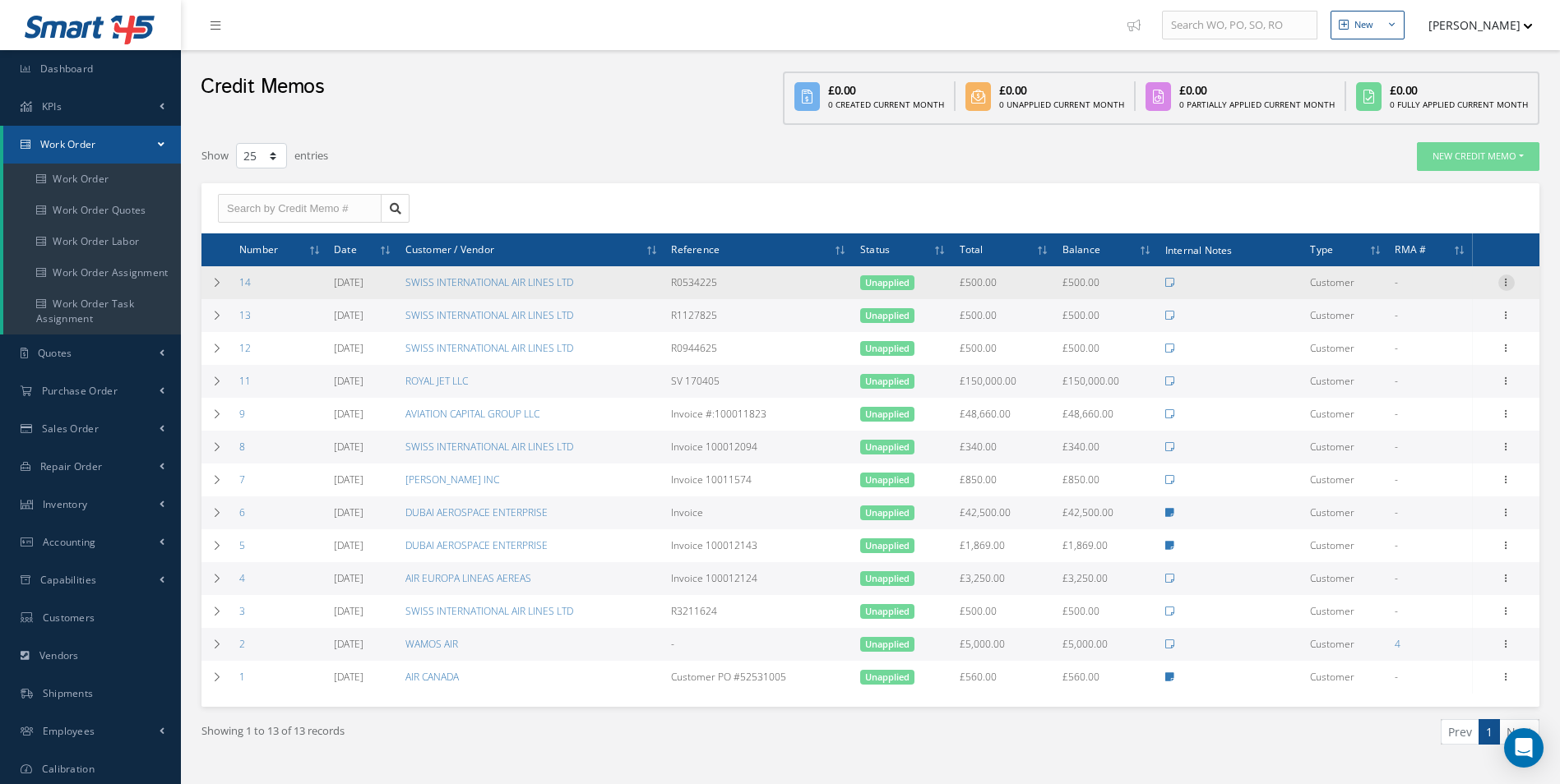
click at [1509, 283] on icon at bounding box center [1506, 281] width 16 height 13
click at [1427, 321] on link "Print" at bounding box center [1431, 314] width 130 height 22
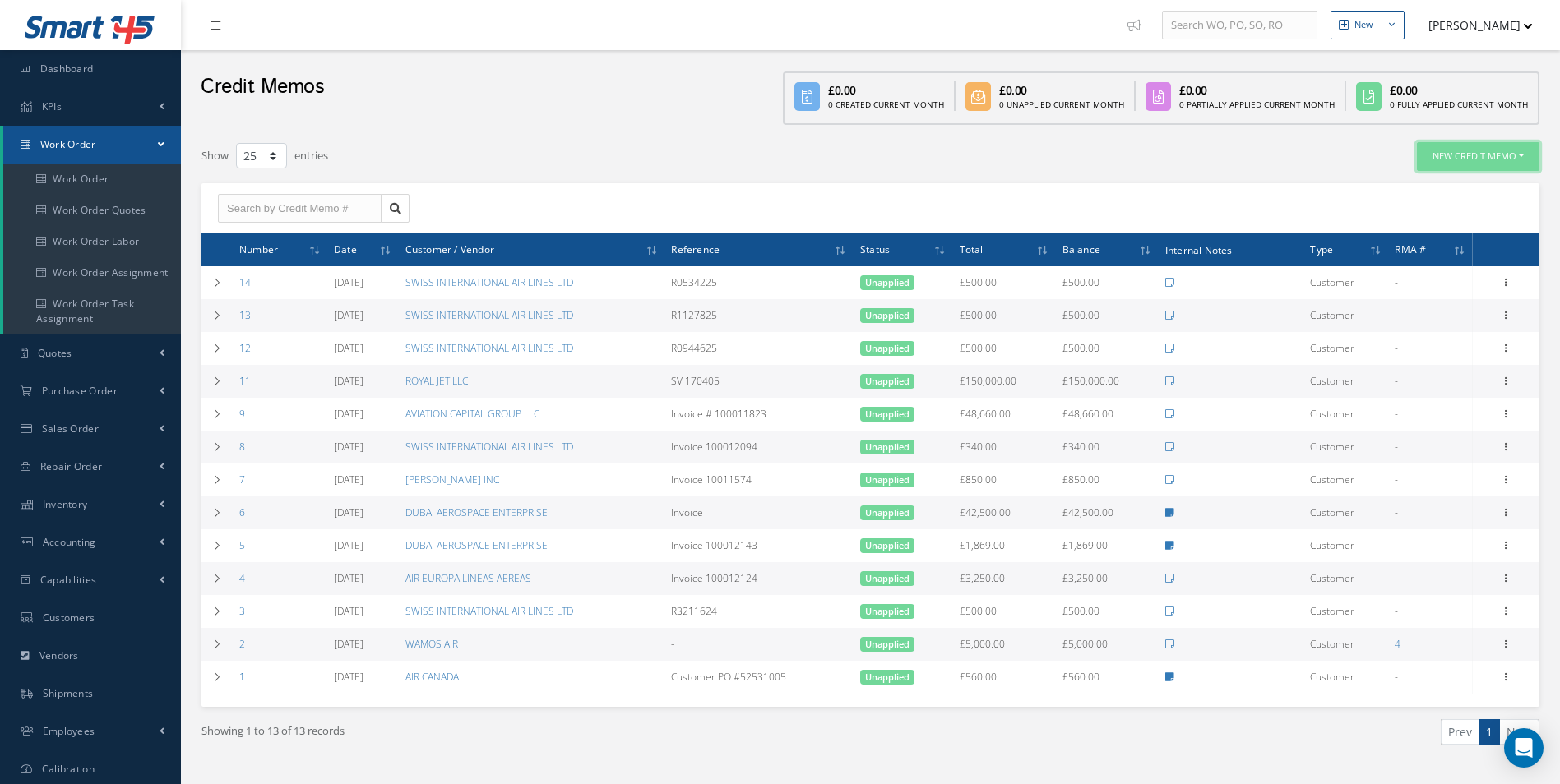
click at [1441, 162] on button "New Credit Memo" at bounding box center [1478, 156] width 122 height 29
click at [1459, 190] on link "For Customer" at bounding box center [1474, 184] width 132 height 23
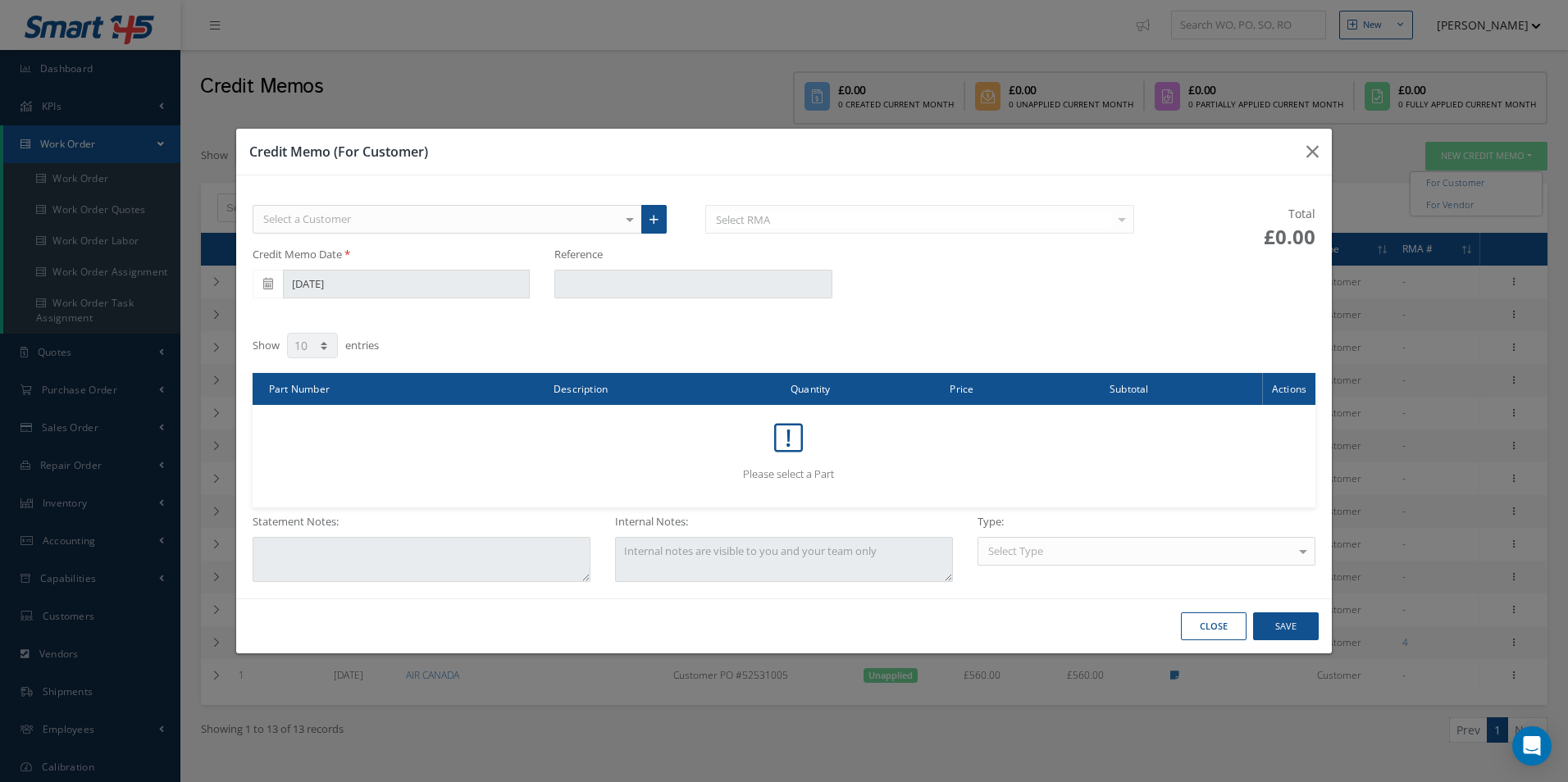
click at [562, 217] on div "Select a Customer" at bounding box center [448, 219] width 391 height 29
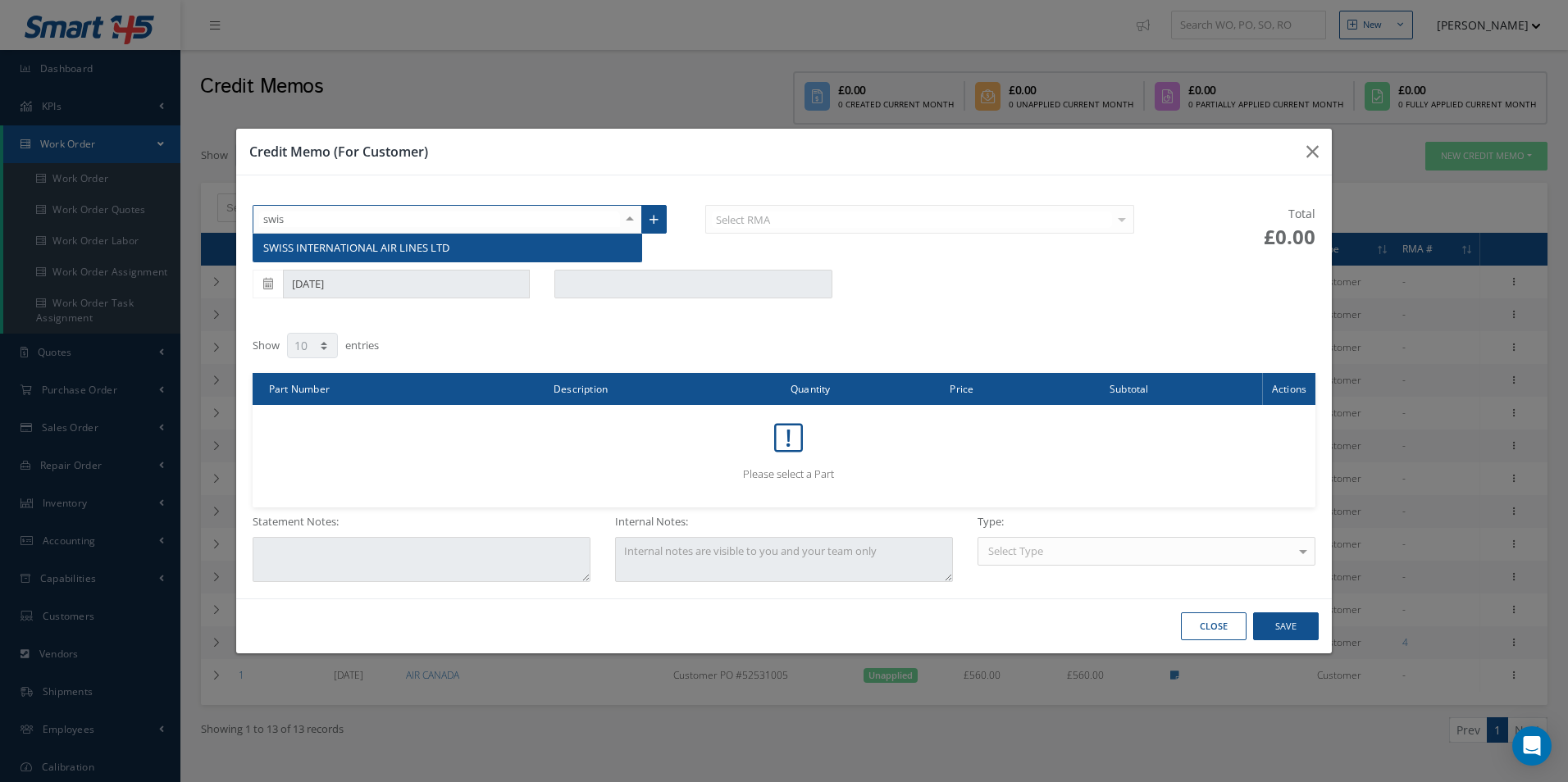
type input "swiss"
click at [434, 256] on span "SWISS INTERNATIONAL AIR LINES LTD" at bounding box center [448, 248] width 389 height 28
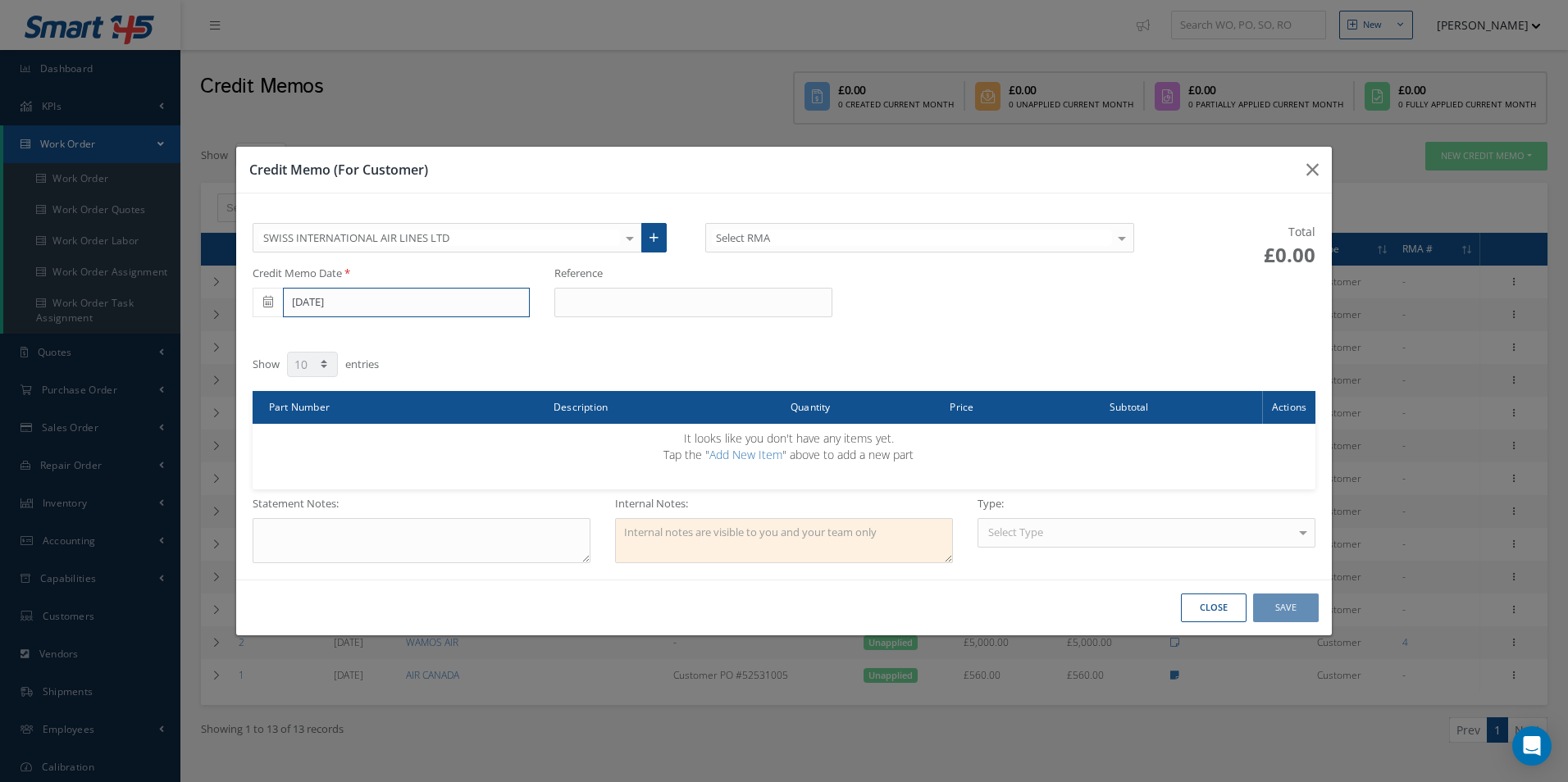
click at [362, 307] on input "08/13/2025" at bounding box center [406, 302] width 247 height 29
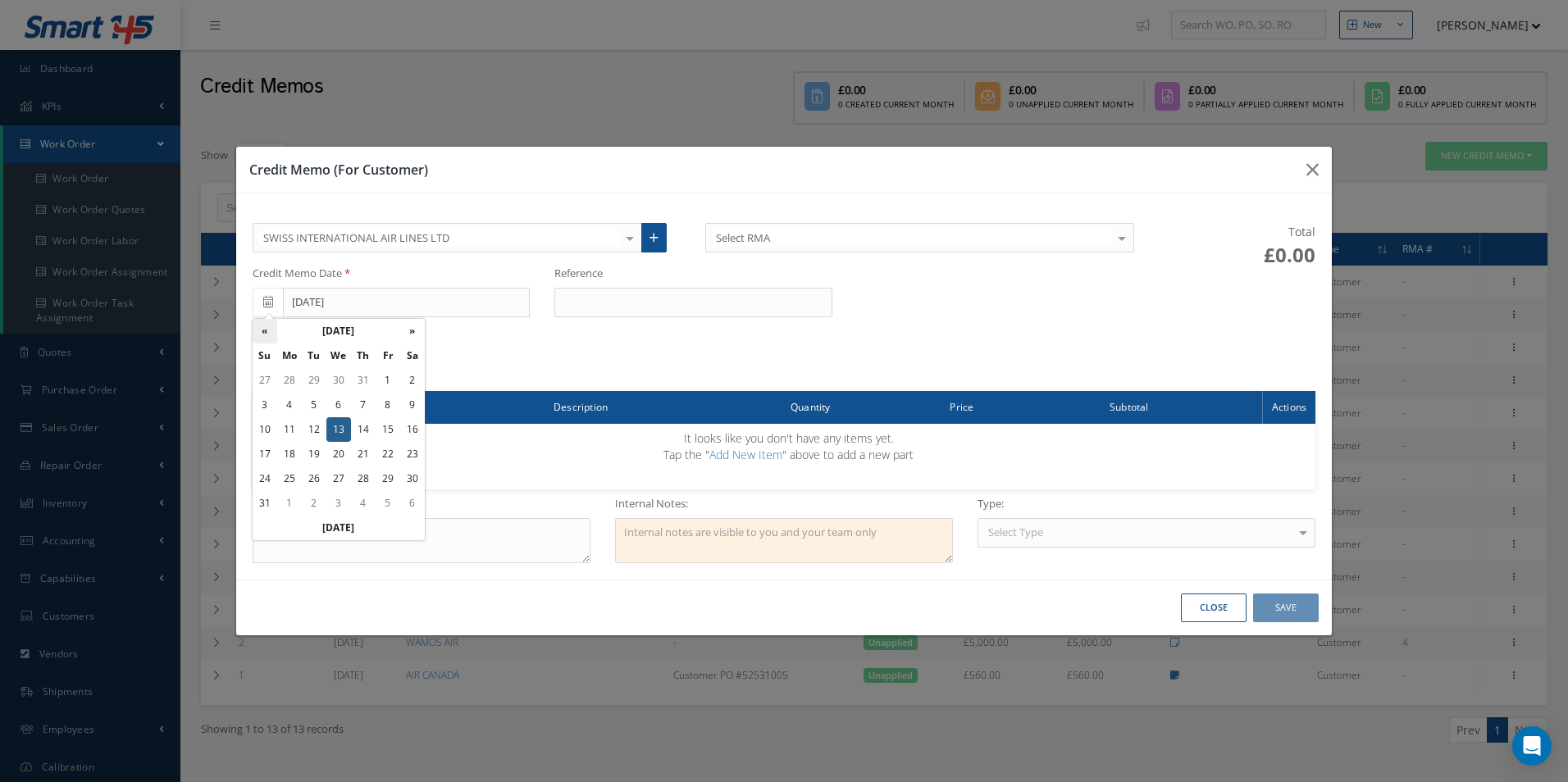
click at [265, 336] on th "«" at bounding box center [265, 331] width 24 height 24
click at [361, 483] on td "31" at bounding box center [363, 479] width 24 height 24
type input "[DATE]"
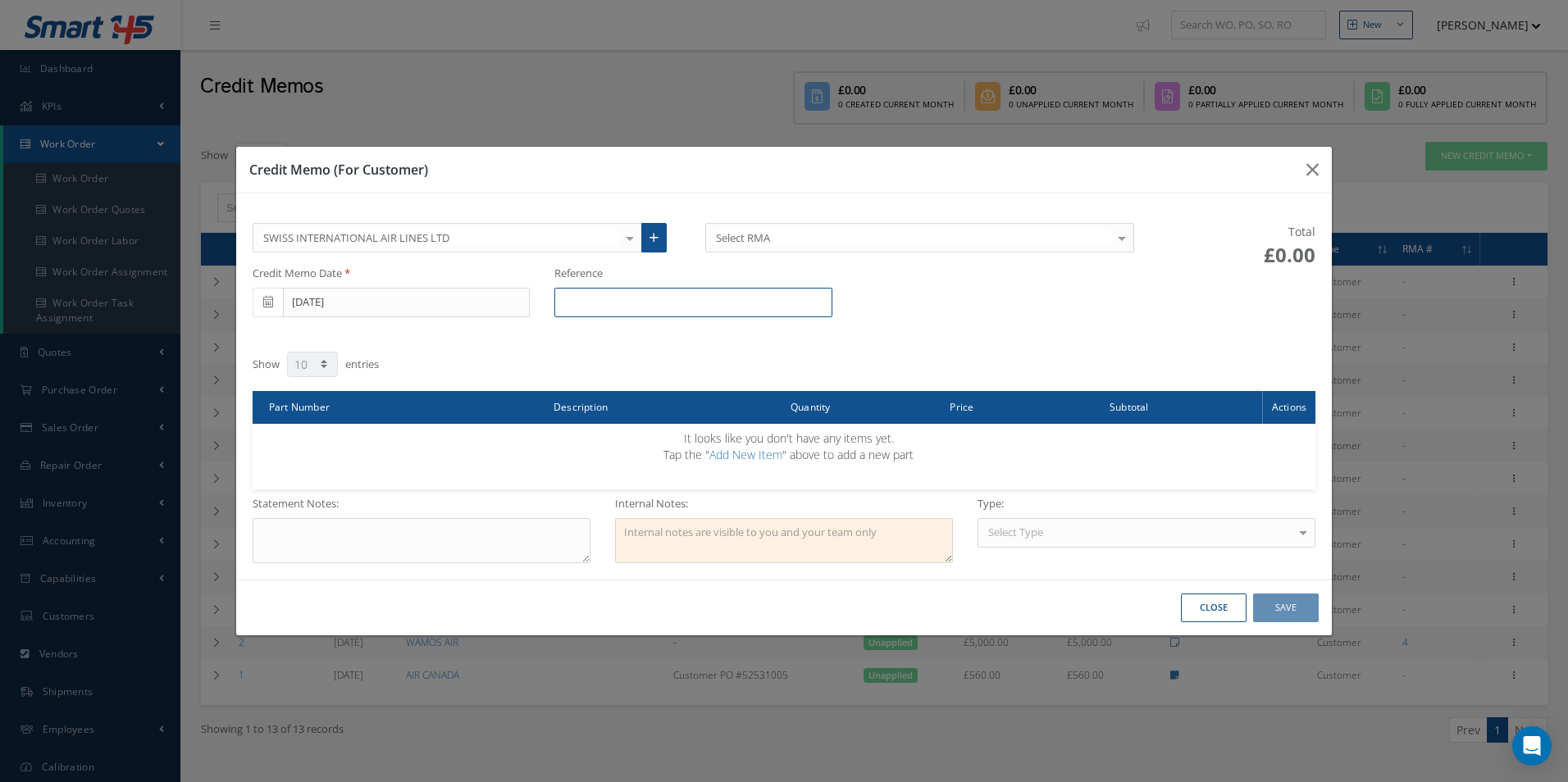
click at [605, 299] on input "text" at bounding box center [693, 302] width 277 height 29
click at [765, 304] on input "text" at bounding box center [693, 302] width 277 height 29
paste input "R1228725"
type input "R1228725"
click at [406, 531] on textarea at bounding box center [422, 541] width 338 height 45
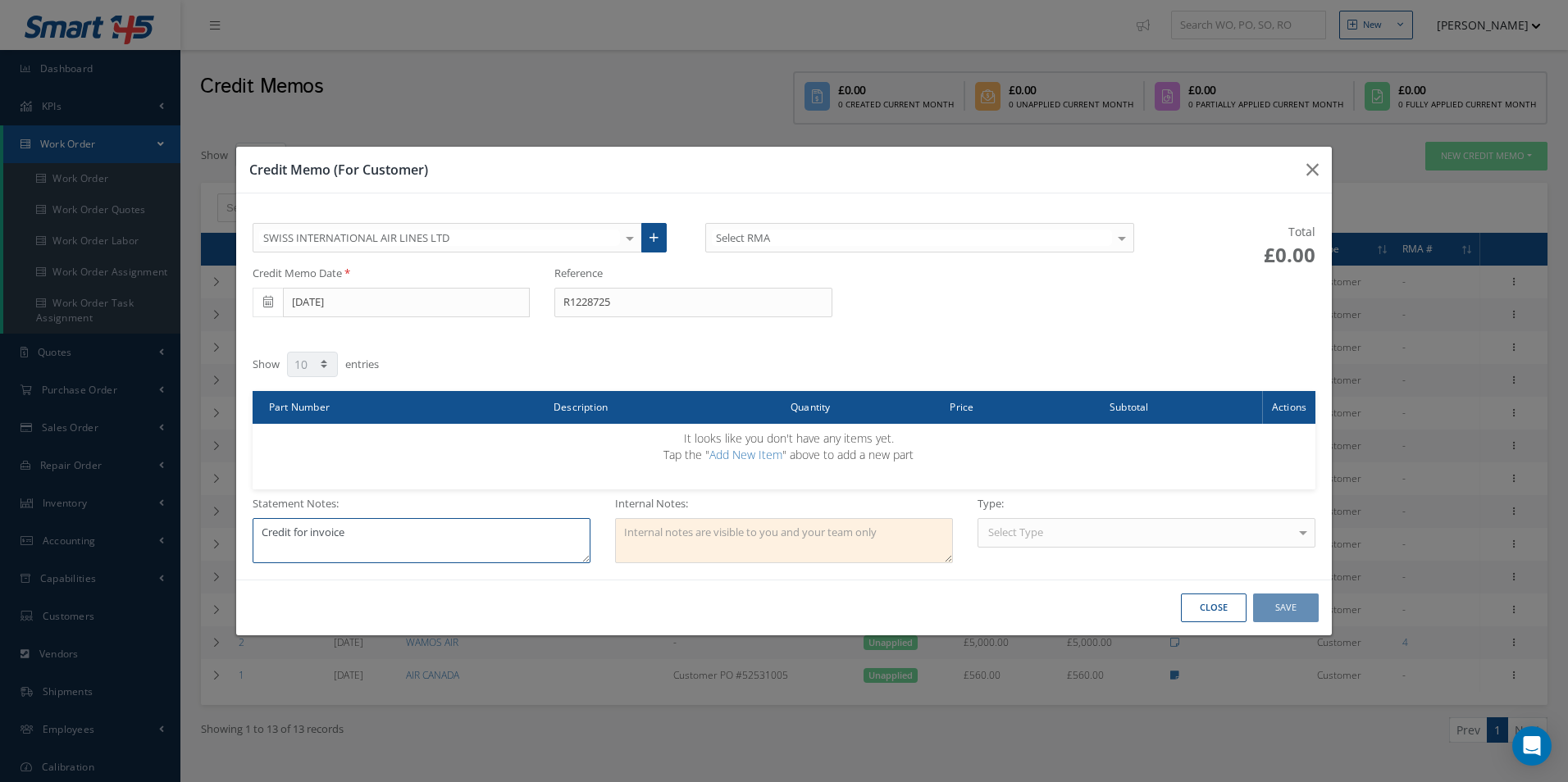
paste textarea "100012430"
type textarea "Credit for invoice 100012430"
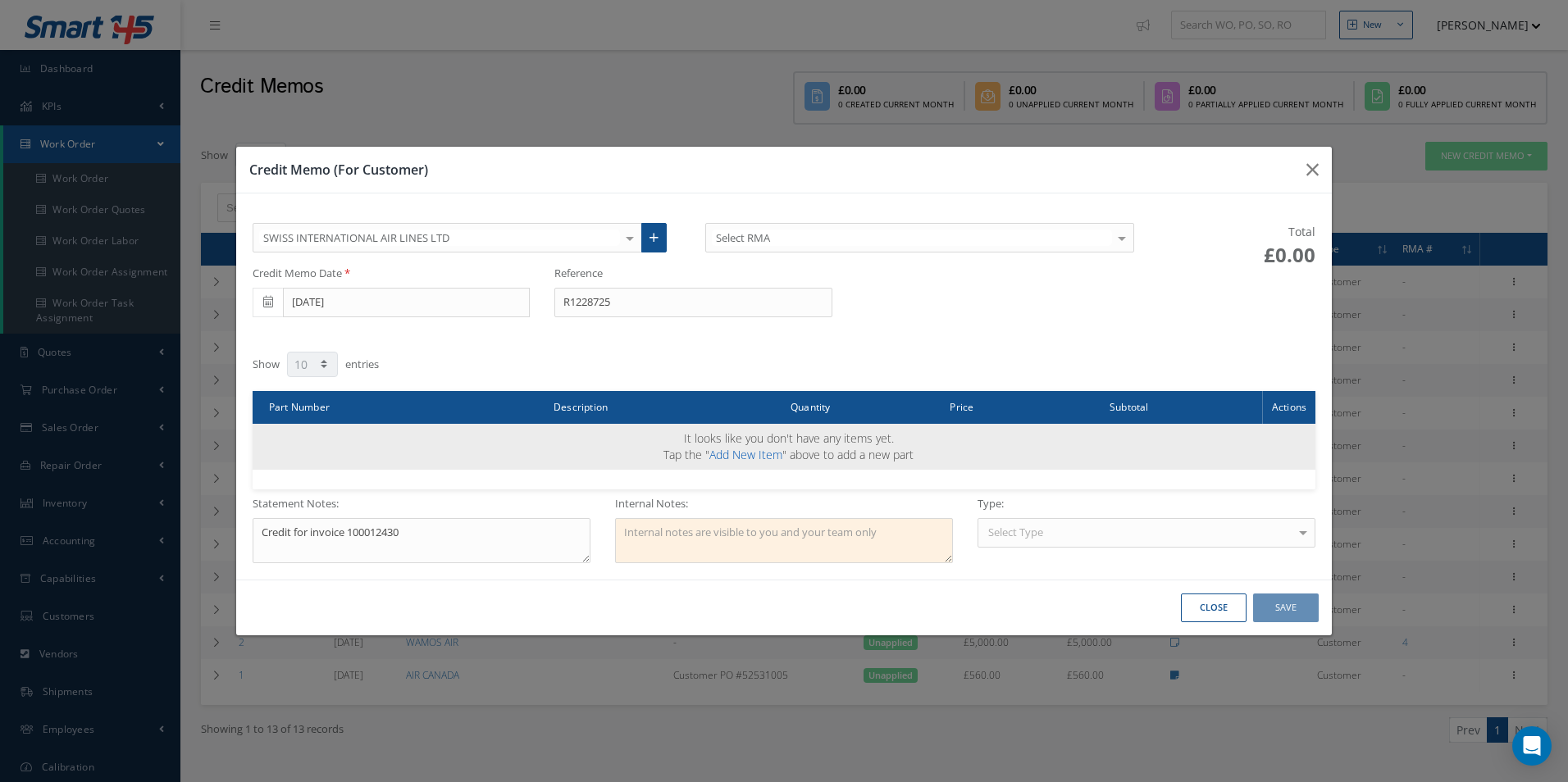
click at [729, 454] on link "Add New Item" at bounding box center [746, 454] width 73 height 16
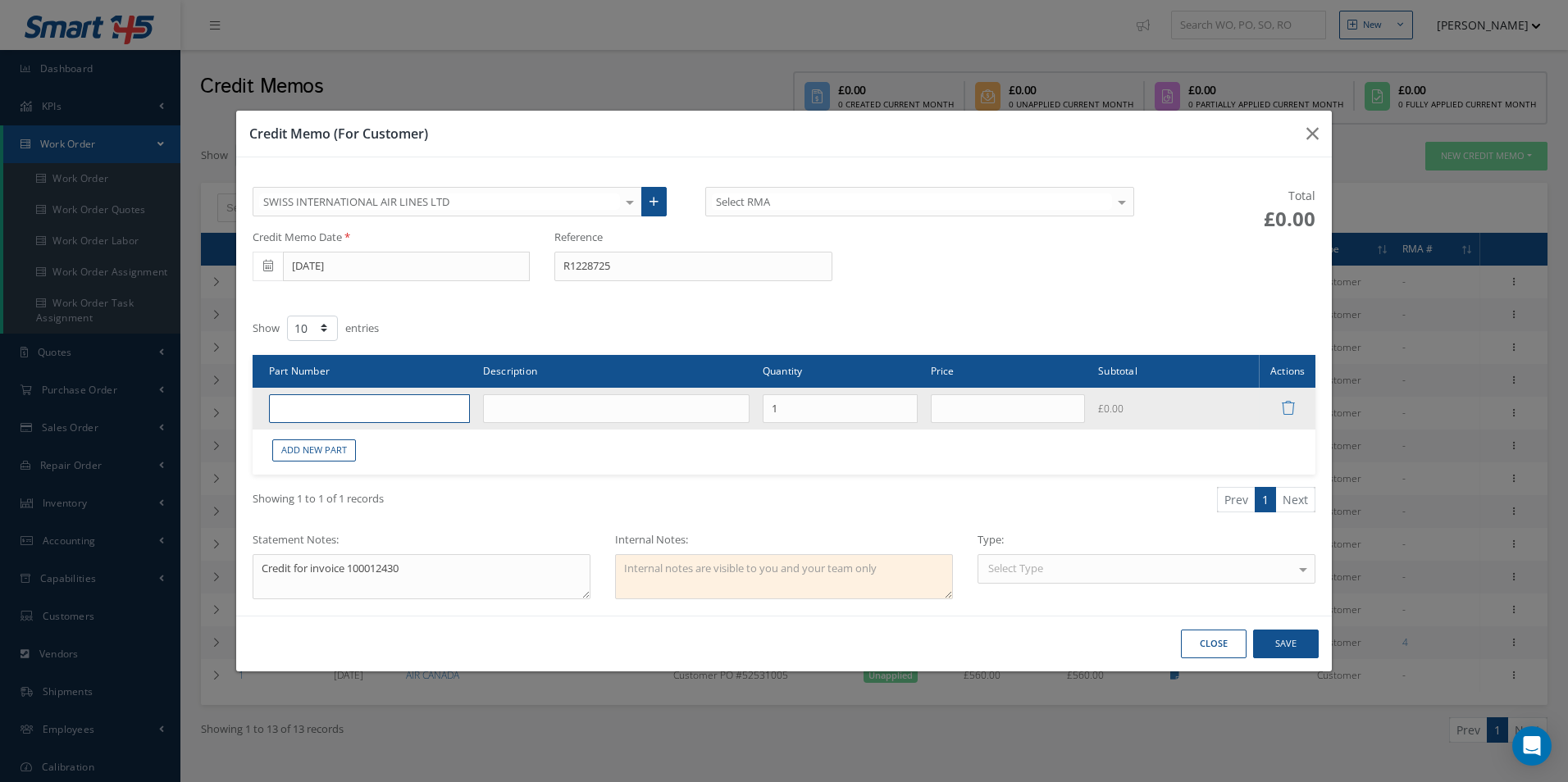
click at [418, 406] on input "text" at bounding box center [370, 408] width 201 height 29
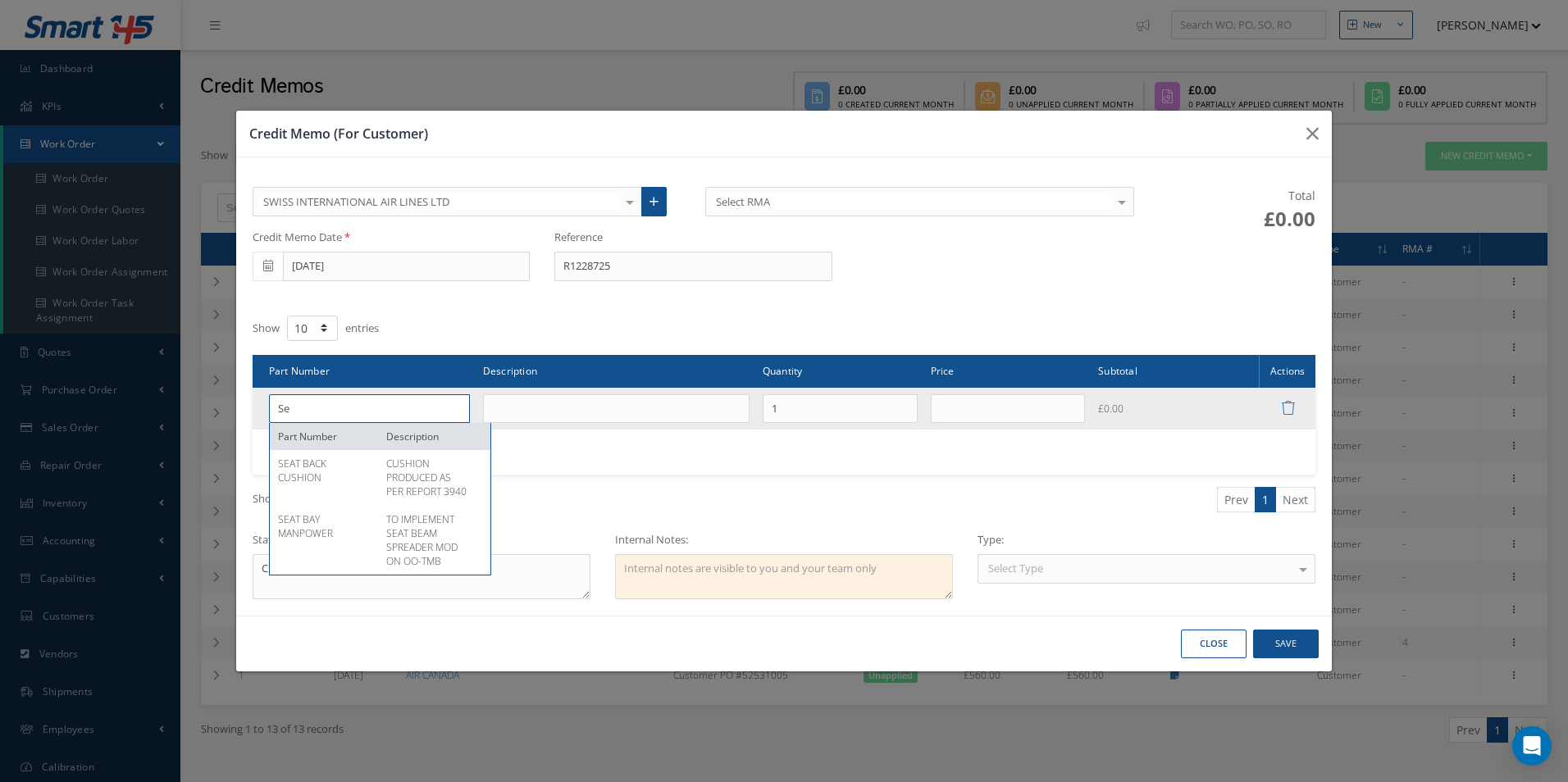
type input "S"
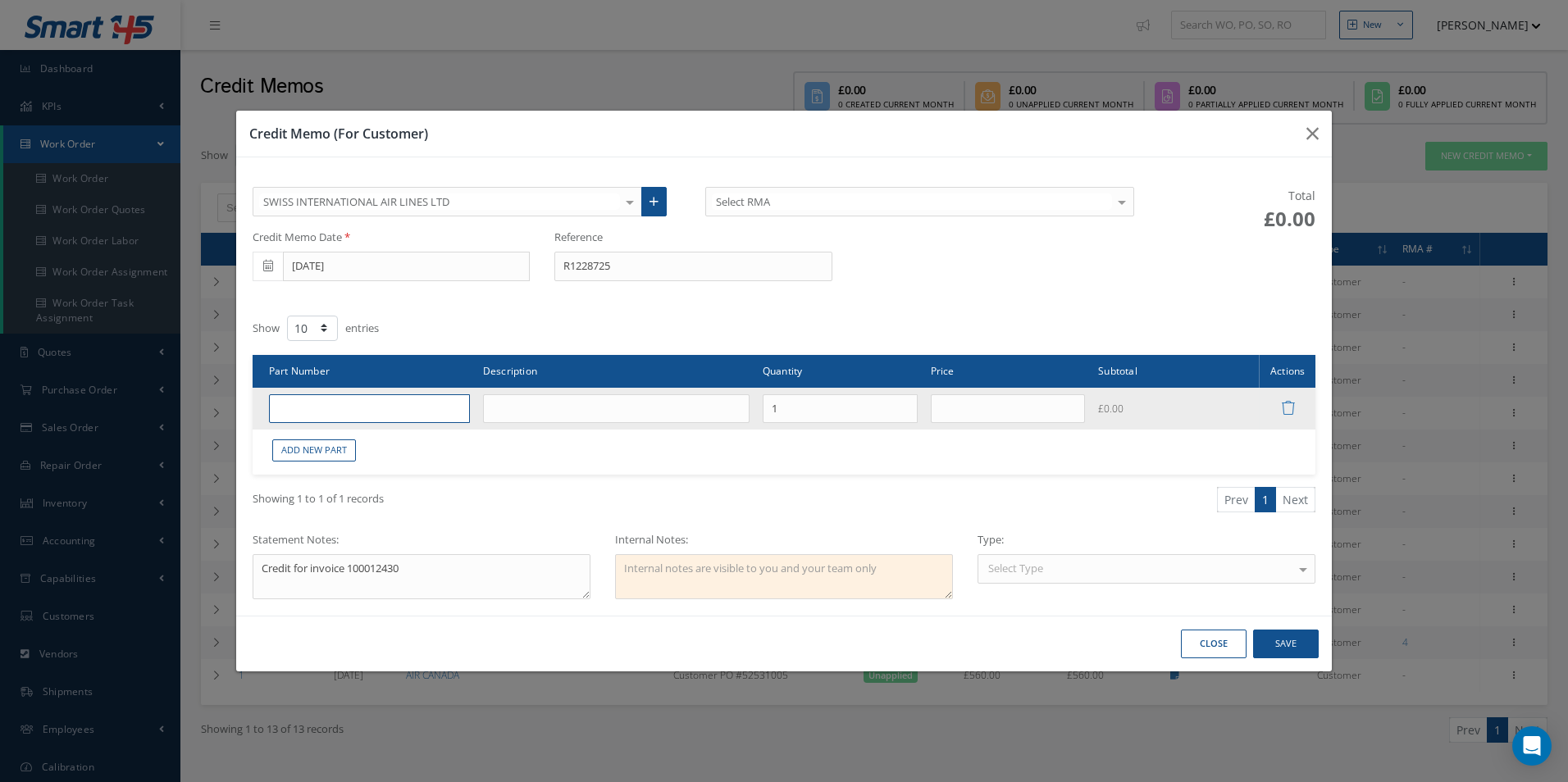
click at [366, 400] on input "text" at bounding box center [370, 408] width 201 height 29
paste input "SEAT BACKREST"
type input "SEAT BACKREST"
click at [564, 409] on input "text" at bounding box center [617, 408] width 267 height 29
paste input "SEAT BACKREST"
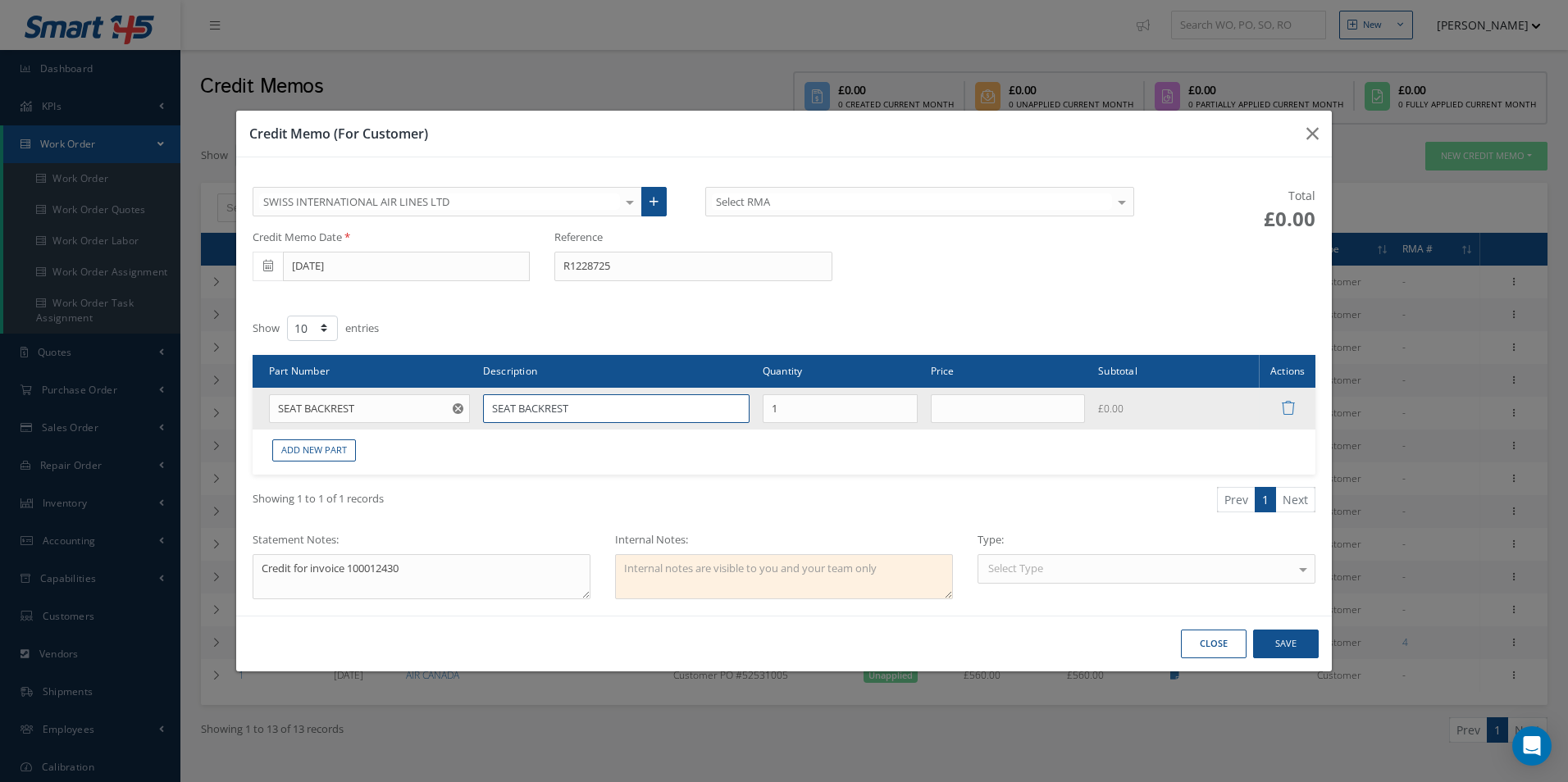
type input "SEAT BACKREST"
type input "£332"
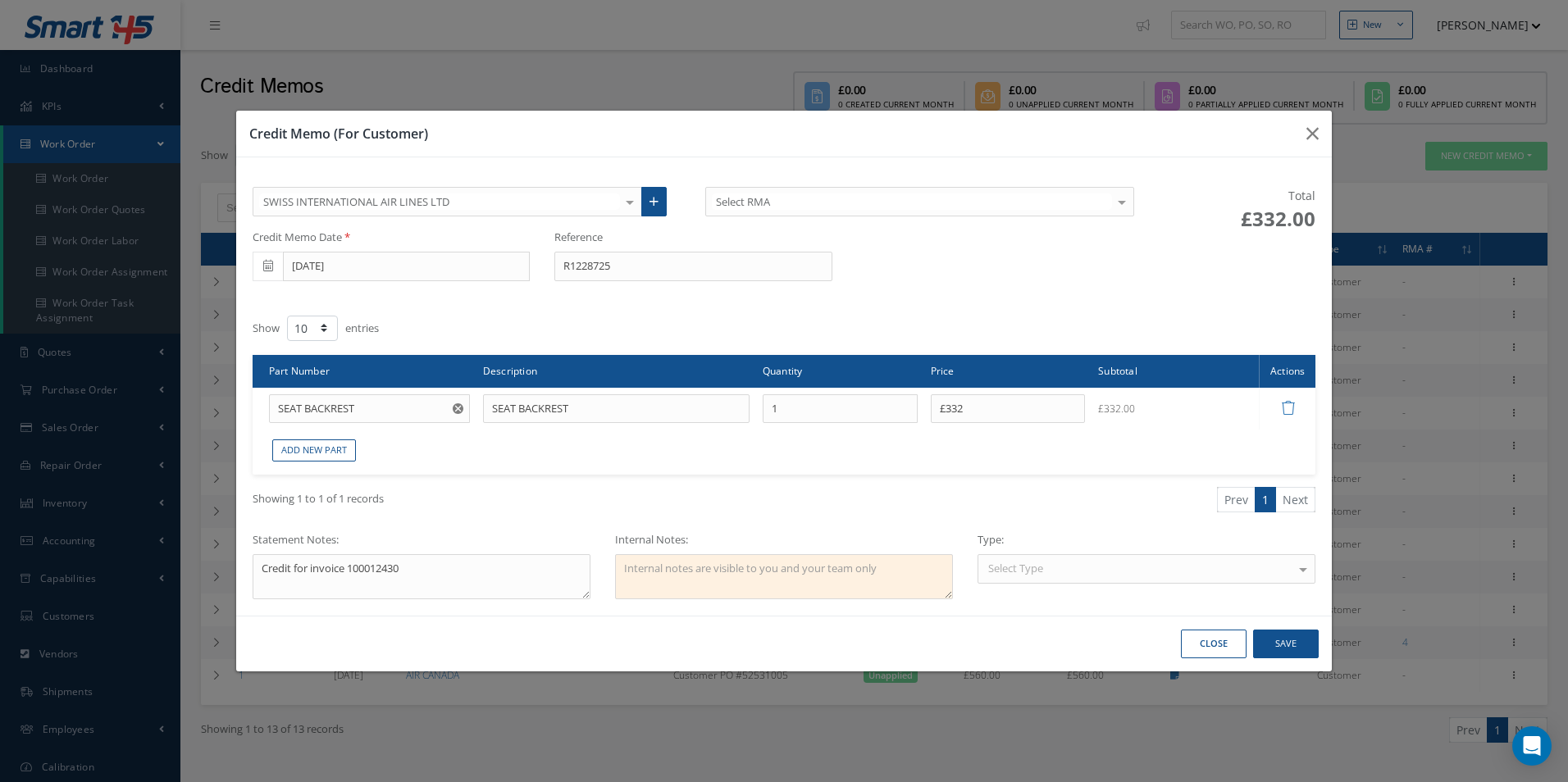
click at [1153, 571] on div "Select Type" at bounding box center [1146, 569] width 338 height 29
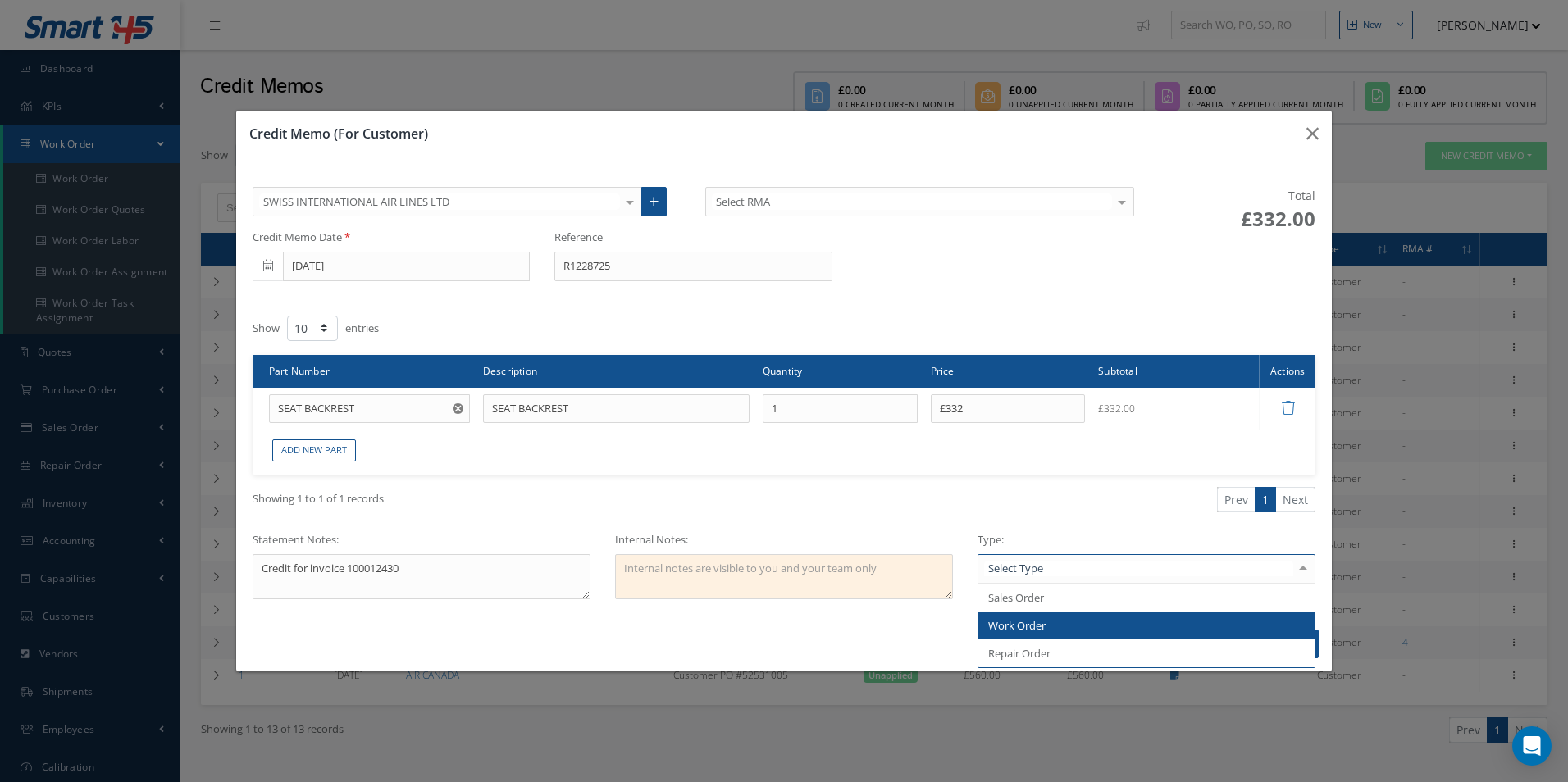
click at [1057, 616] on span "Work Order" at bounding box center [1146, 626] width 336 height 28
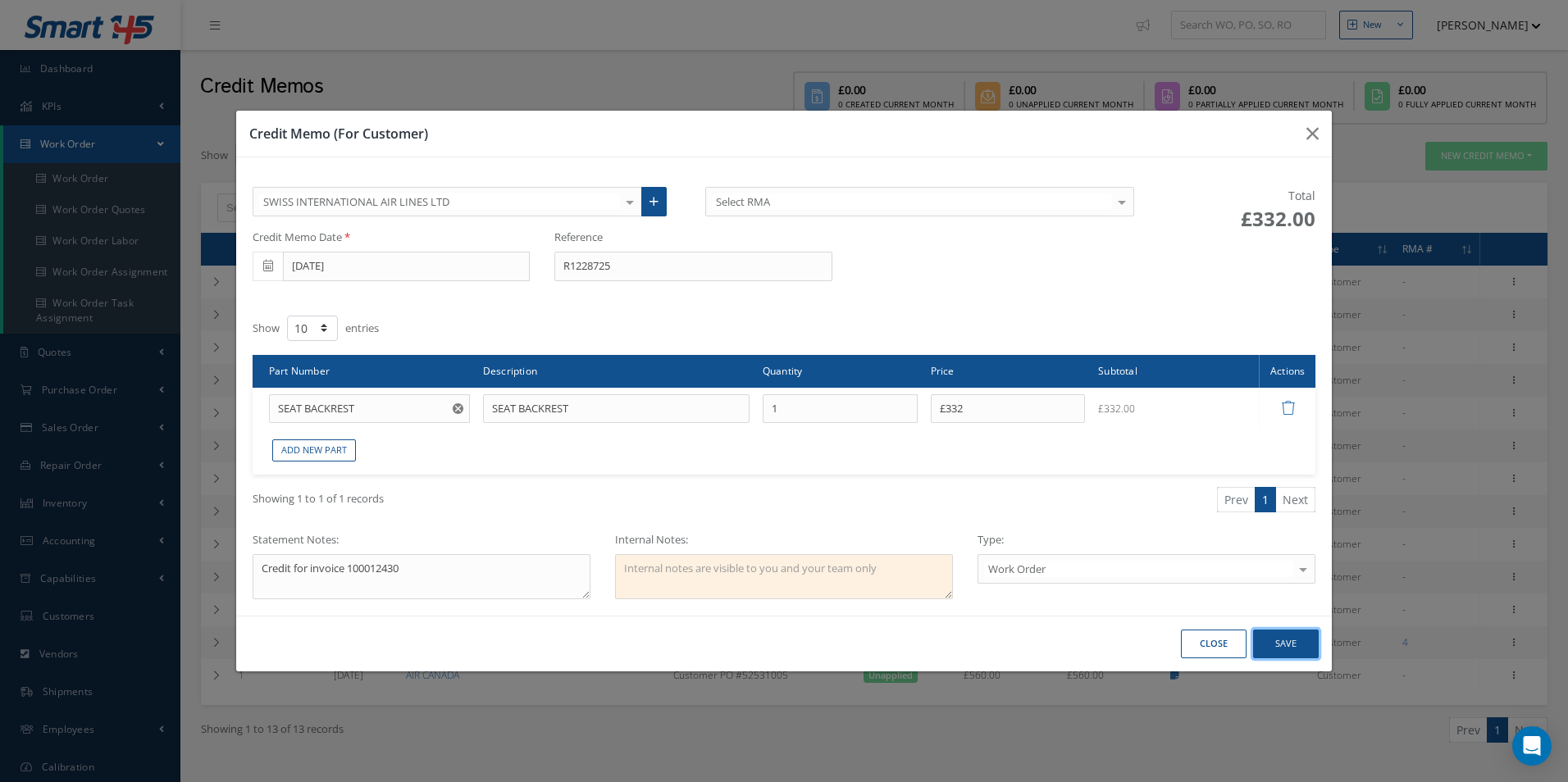
click at [0, 0] on button "Save" at bounding box center [0, 0] width 0 height 0
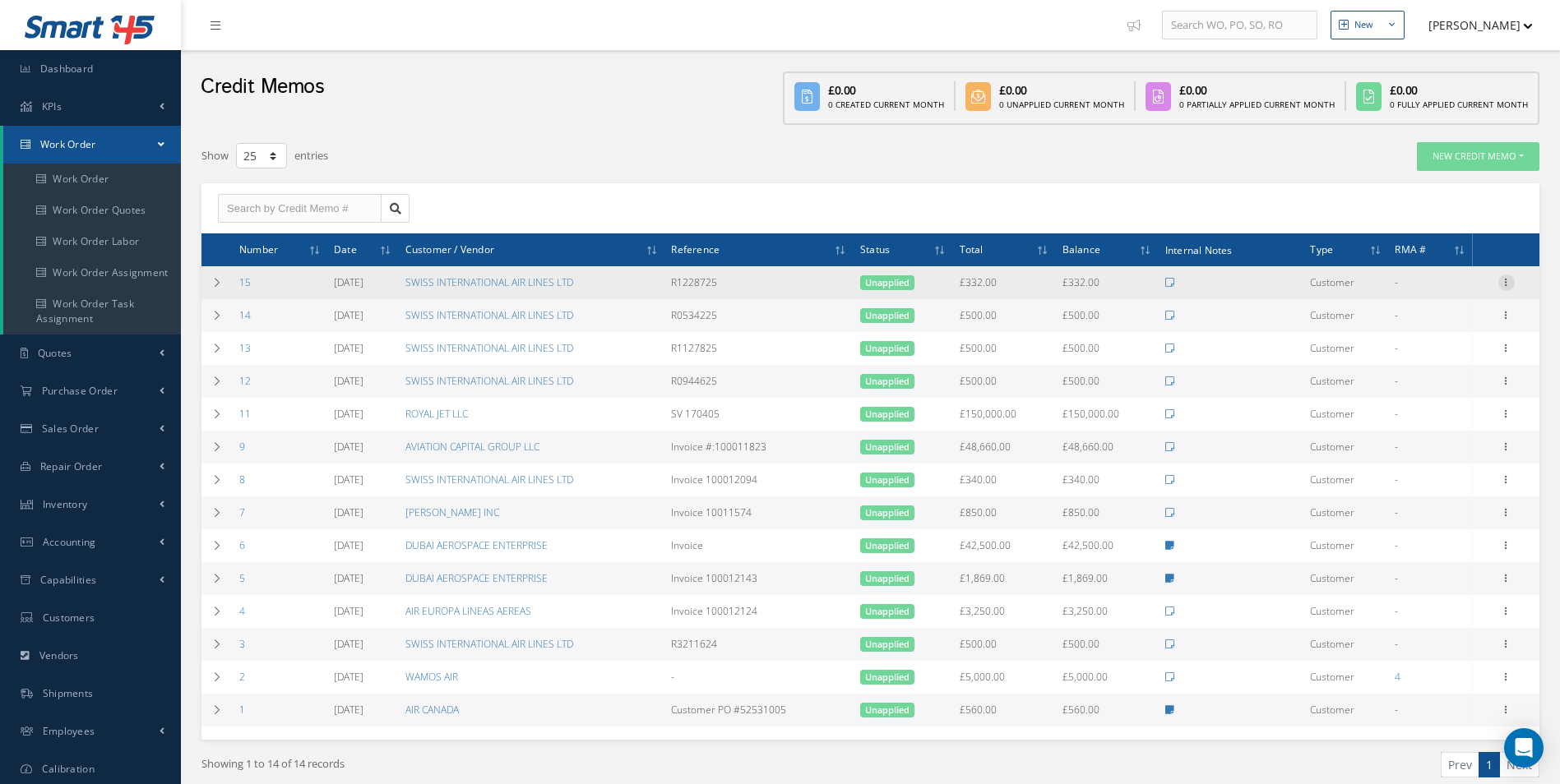
click at [1514, 287] on icon at bounding box center [1506, 281] width 16 height 13
click at [1422, 306] on link "Print" at bounding box center [1431, 314] width 130 height 22
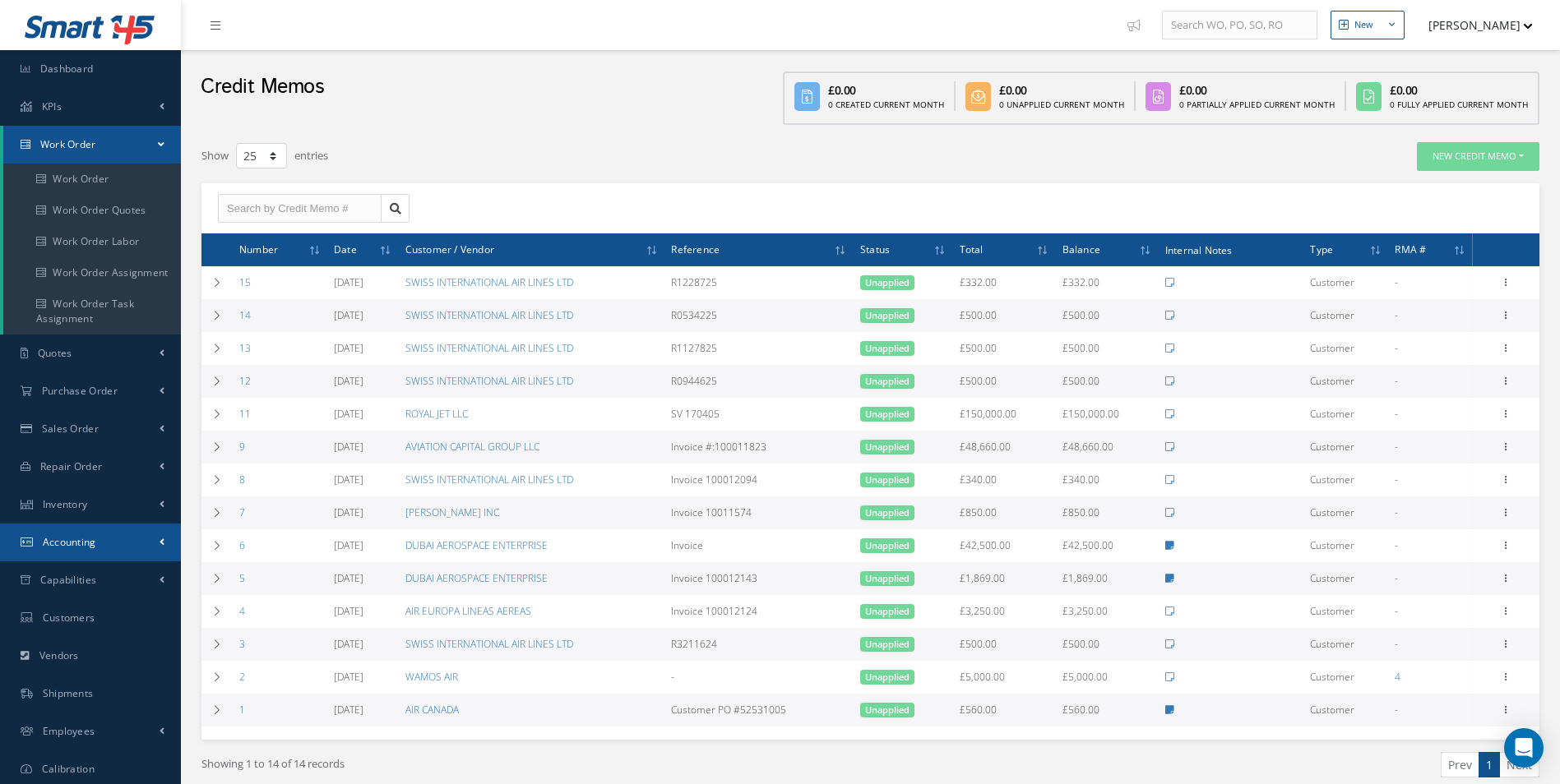
click at [81, 531] on link "Accounting" at bounding box center [90, 542] width 181 height 38
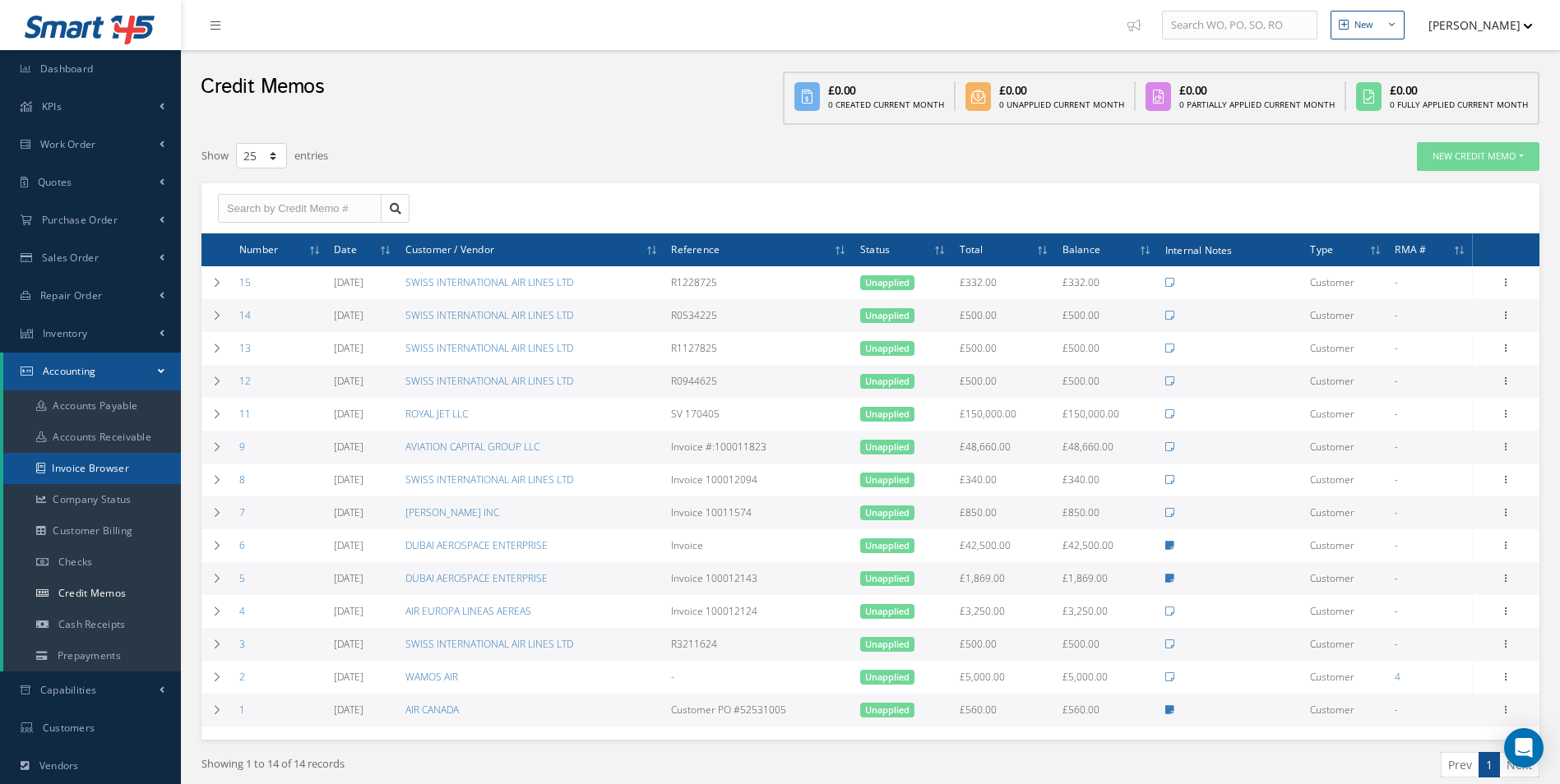
click at [86, 465] on link "Invoice Browser" at bounding box center [91, 468] width 178 height 31
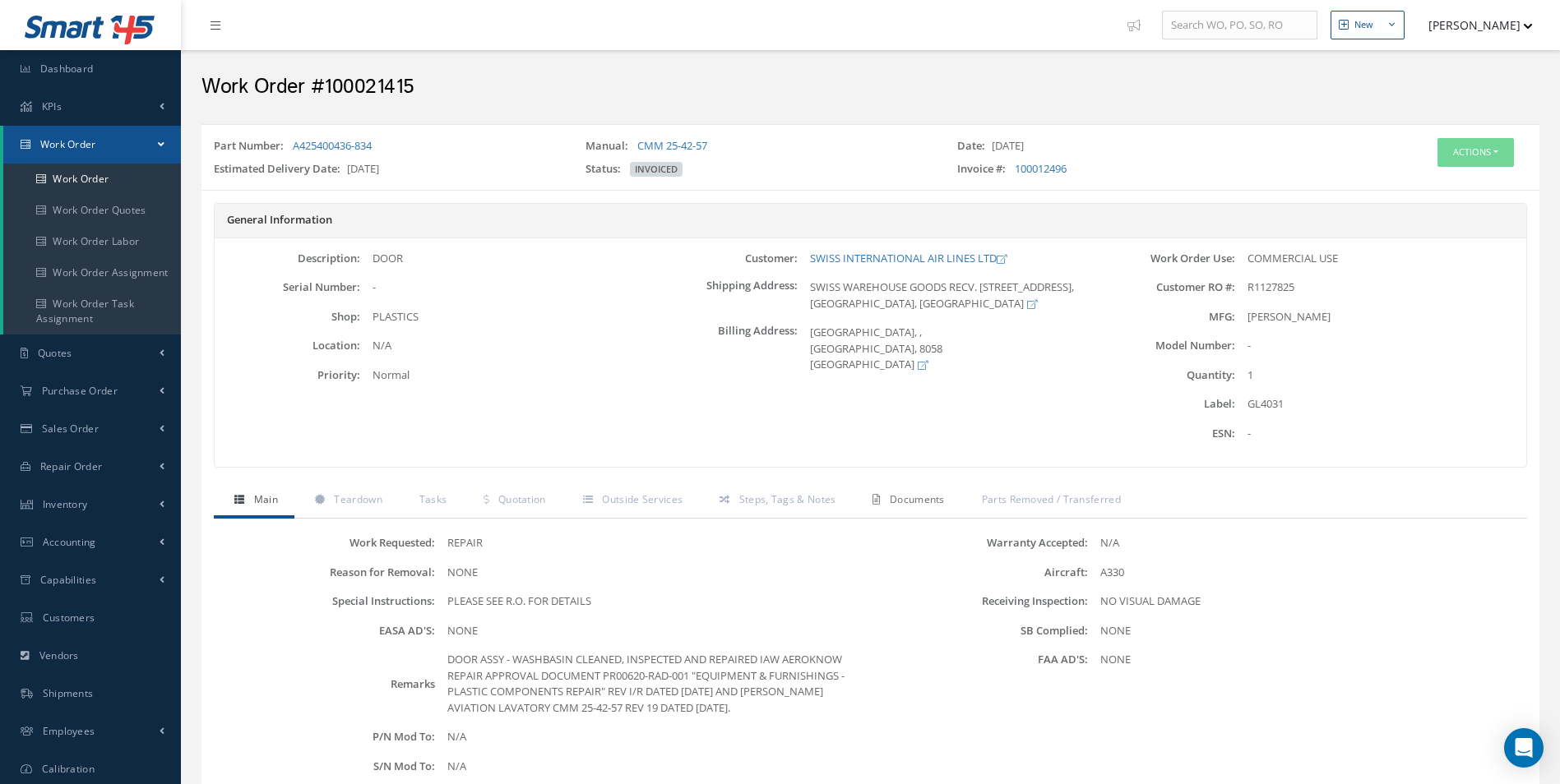
click at [890, 499] on span "Documents" at bounding box center [917, 499] width 56 height 14
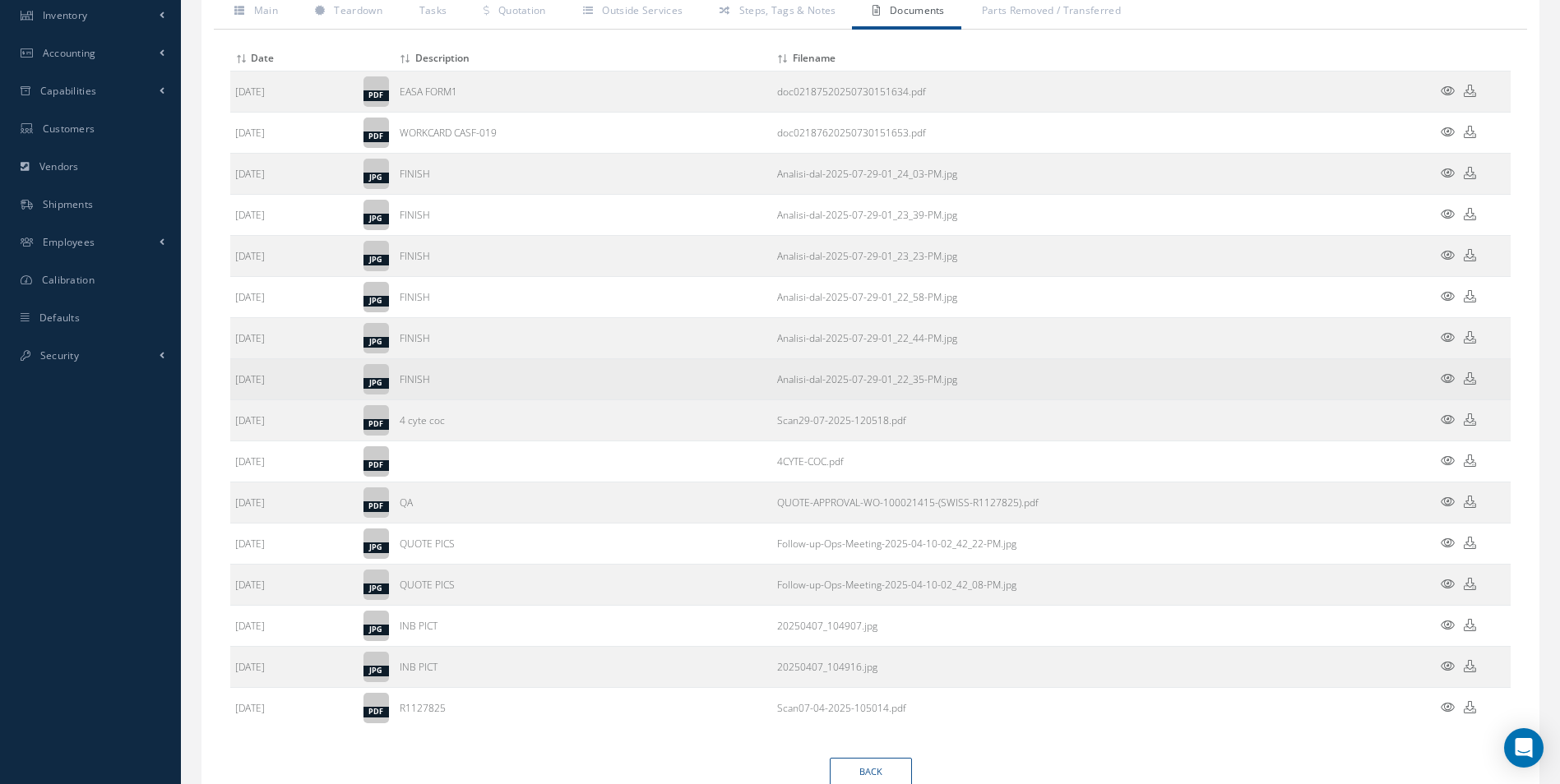
scroll to position [493, 0]
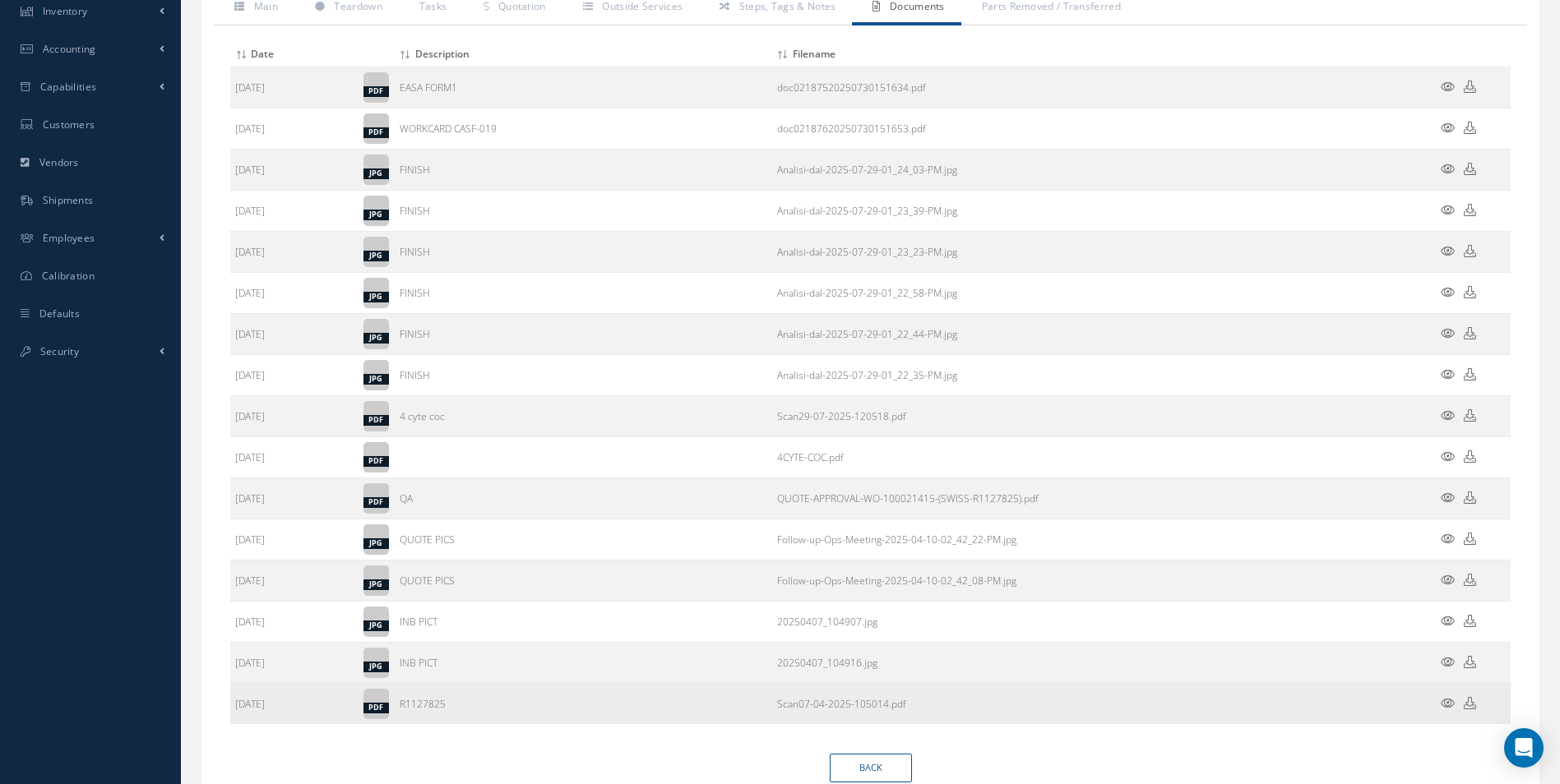
click at [1467, 702] on icon at bounding box center [1470, 703] width 12 height 12
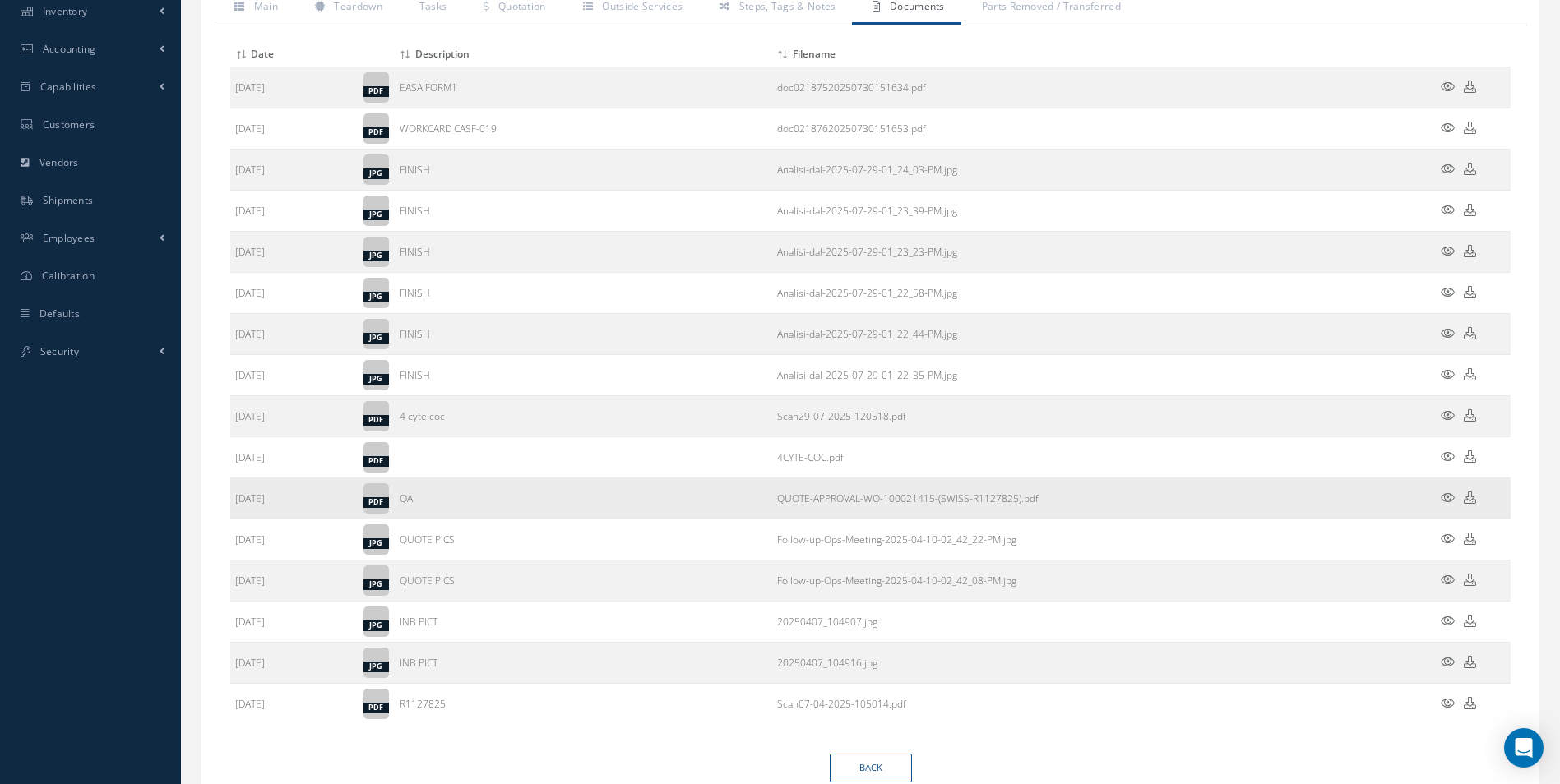
click at [1467, 495] on icon at bounding box center [1470, 497] width 12 height 12
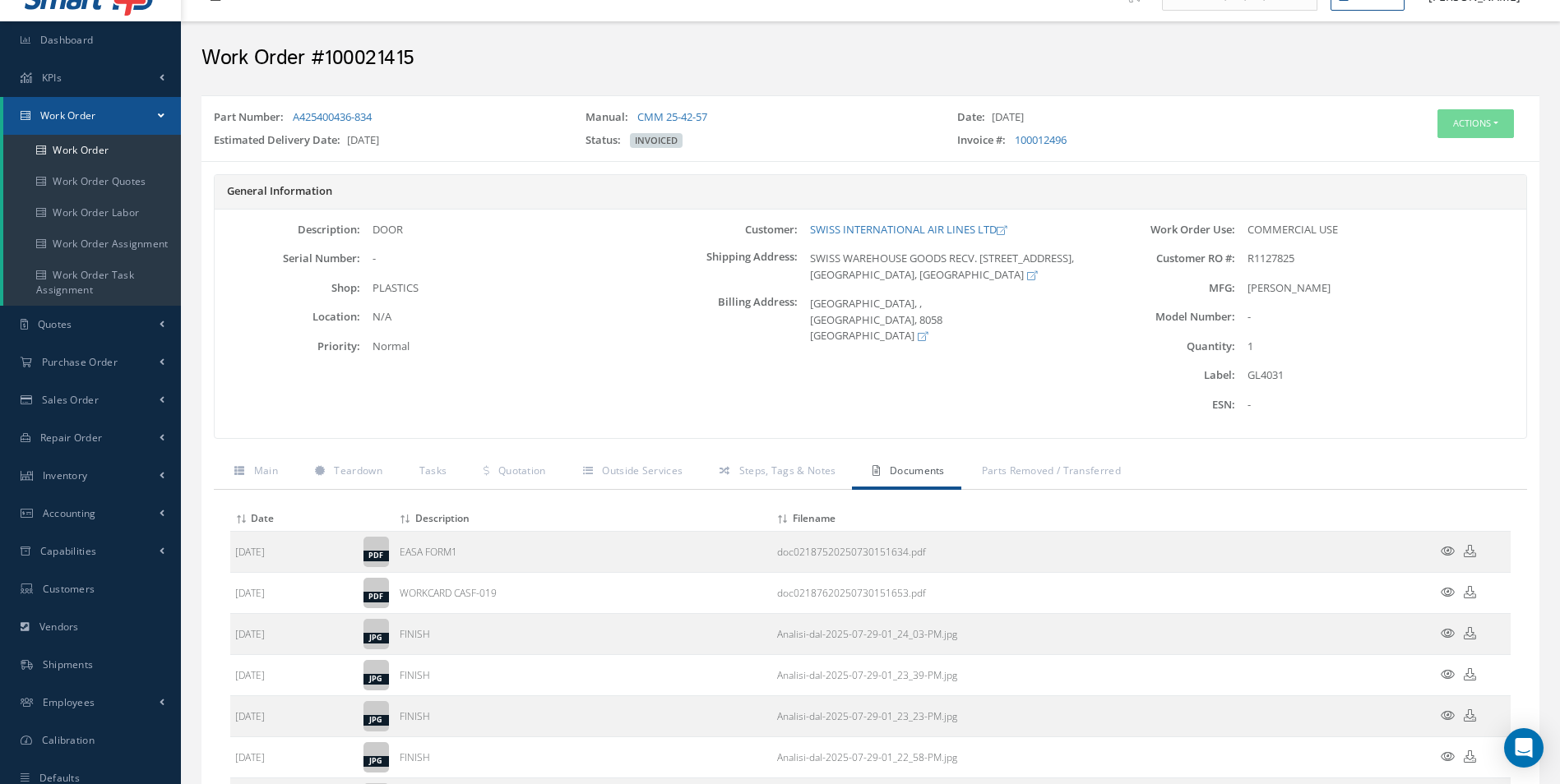
scroll to position [0, 0]
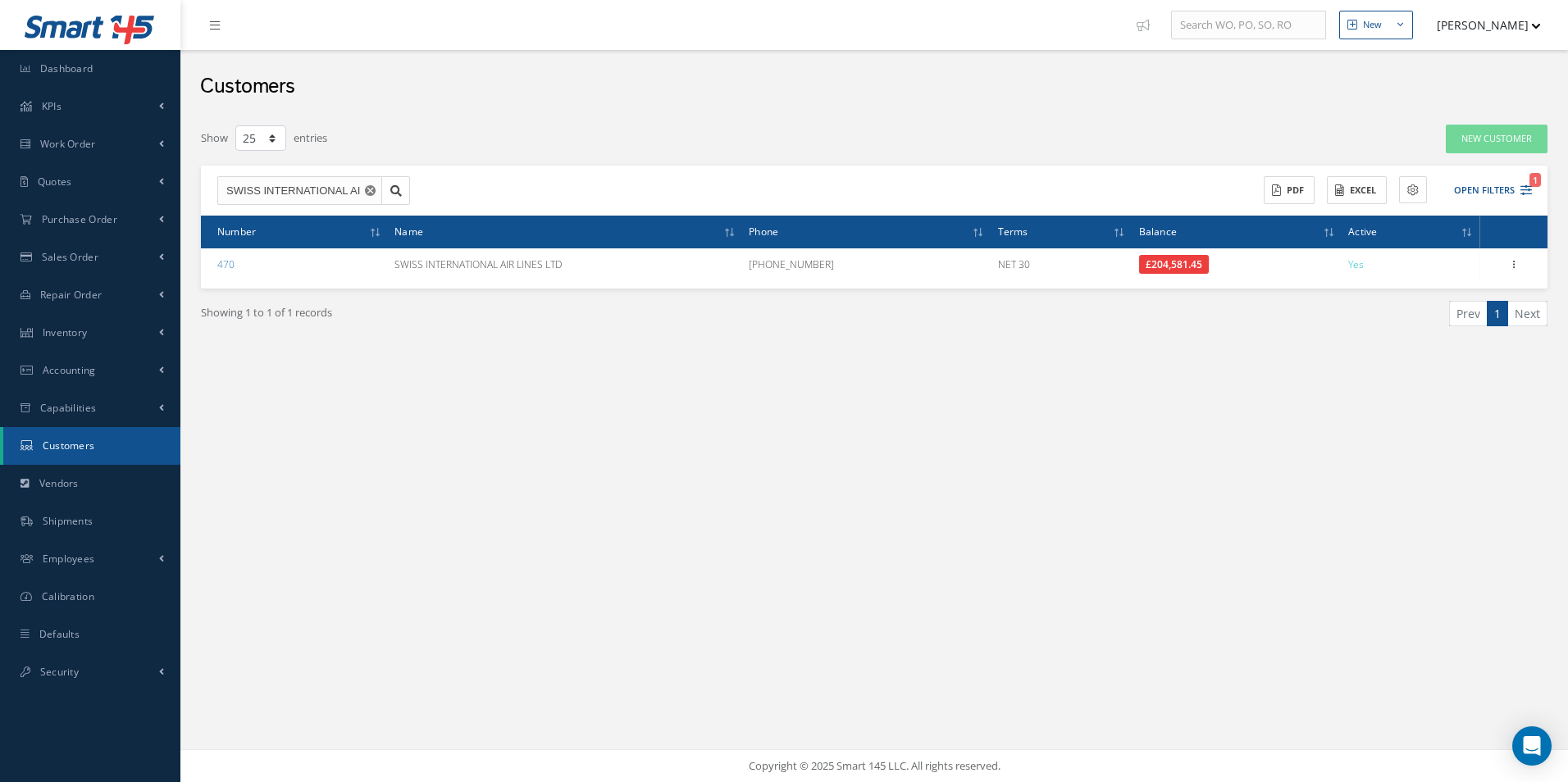
select select "25"
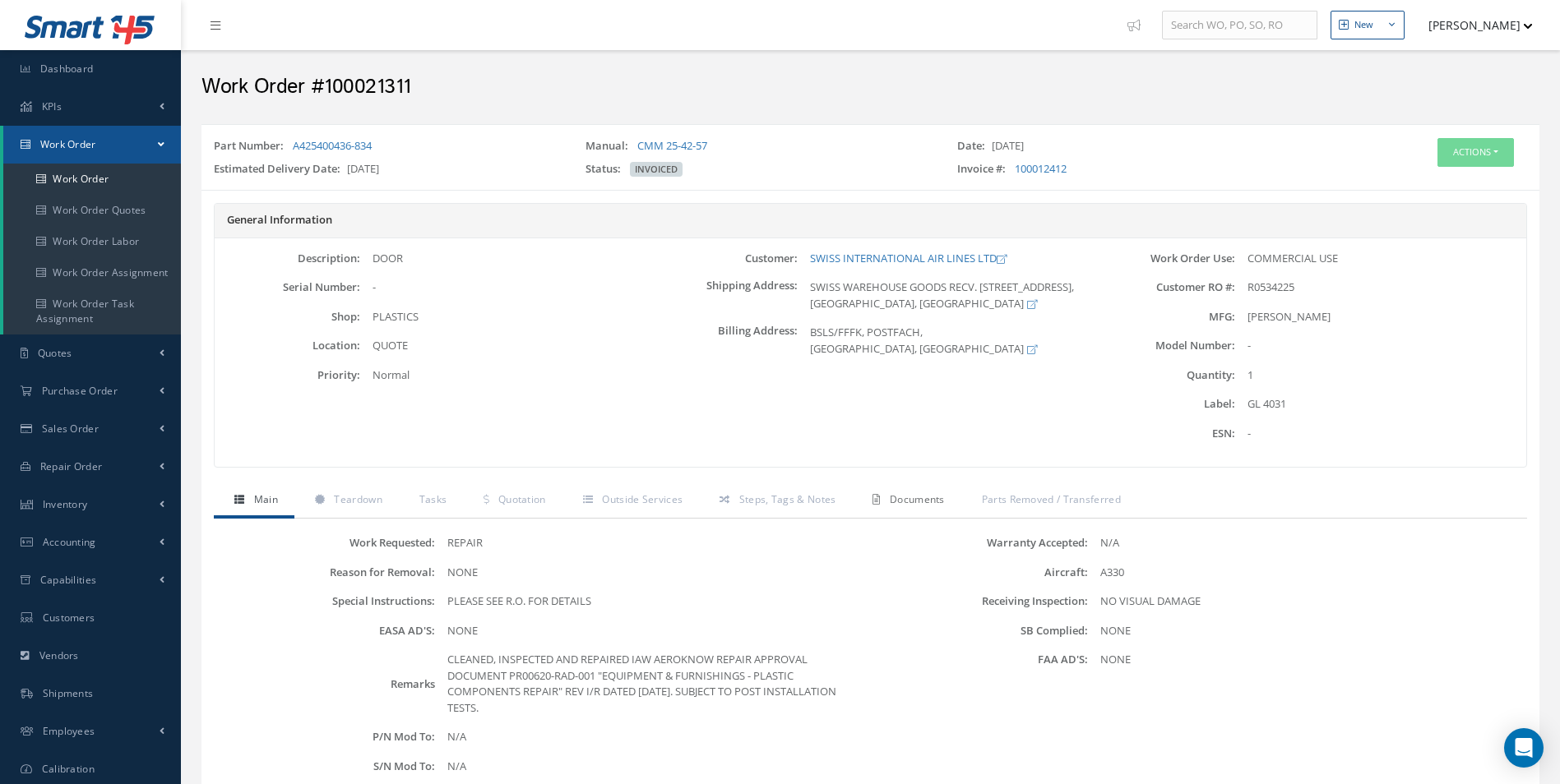
drag, startPoint x: 885, startPoint y: 491, endPoint x: 893, endPoint y: 491, distance: 8.0
click at [885, 491] on link "Documents" at bounding box center [906, 502] width 108 height 35
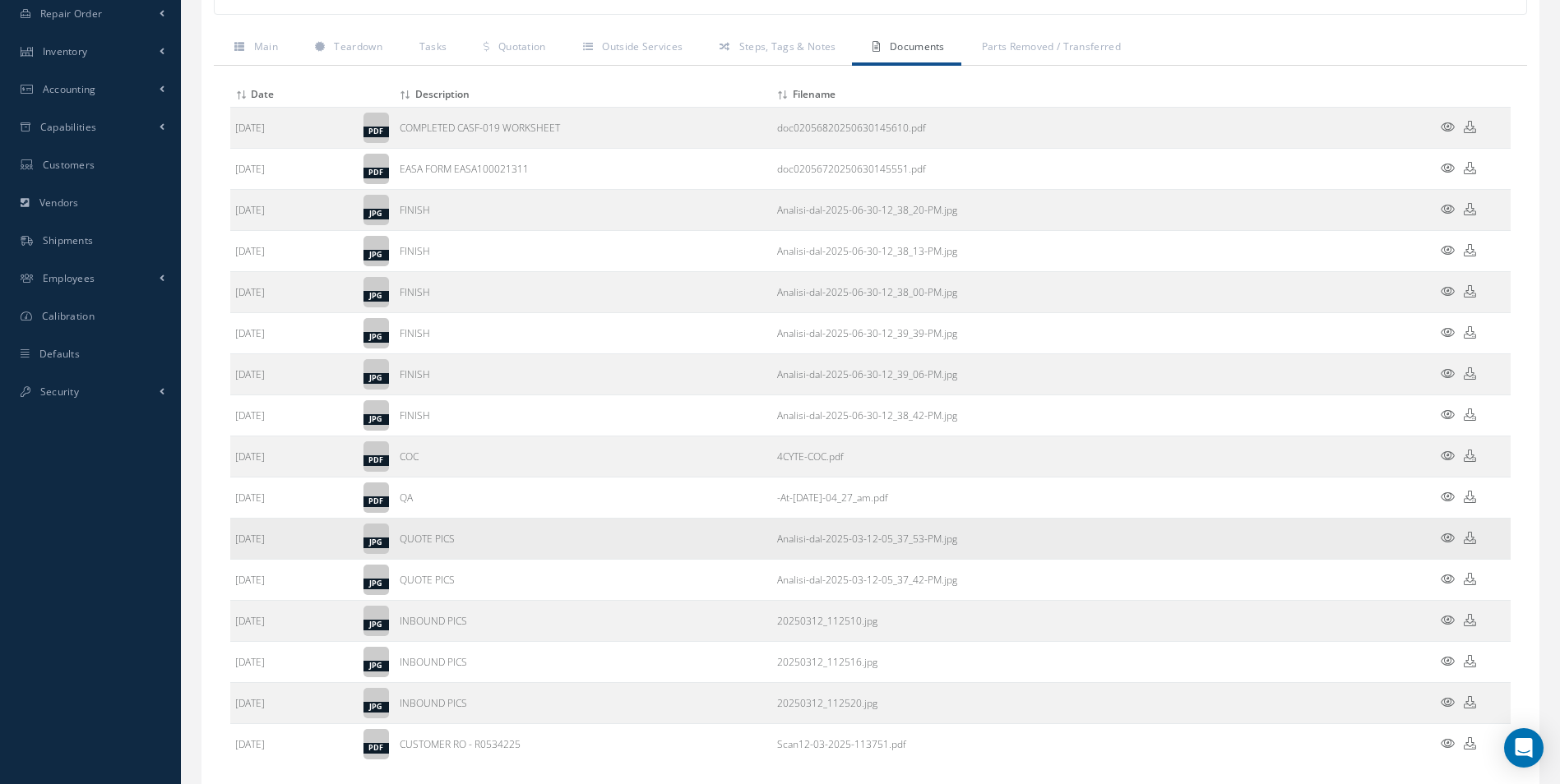
scroll to position [557, 0]
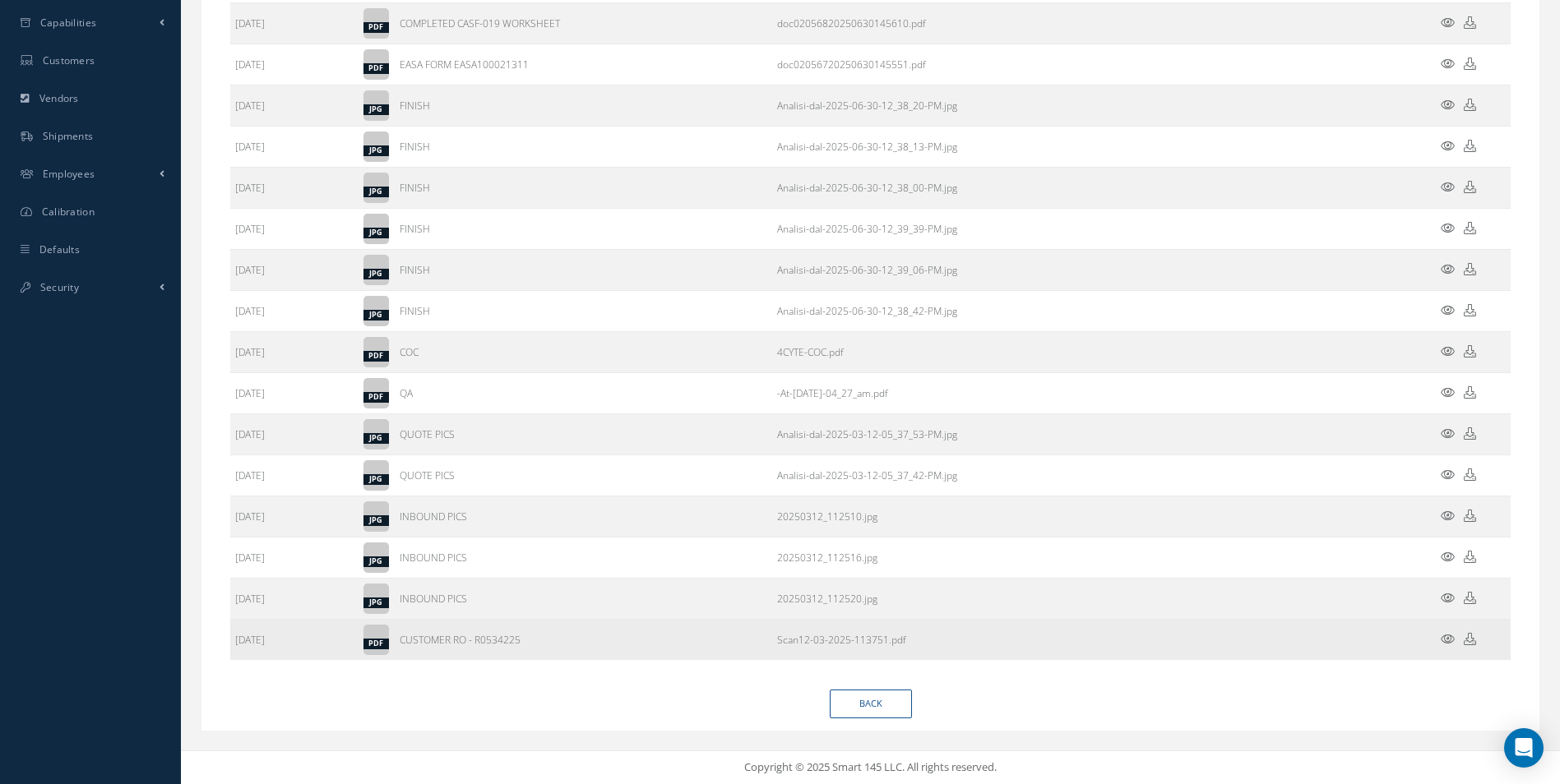
click at [1473, 641] on icon at bounding box center [1470, 639] width 12 height 12
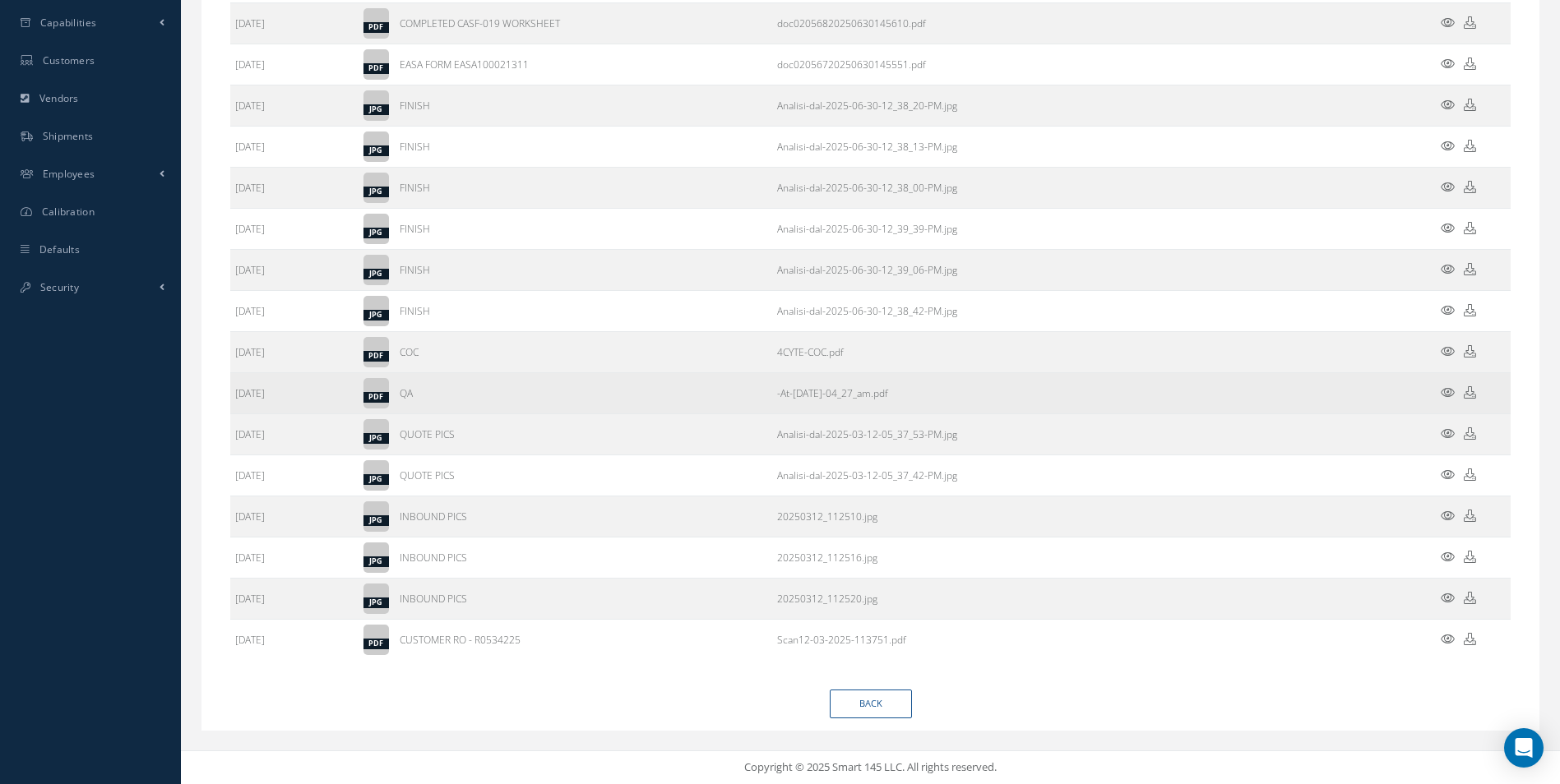
click at [1472, 398] on icon at bounding box center [1470, 392] width 12 height 12
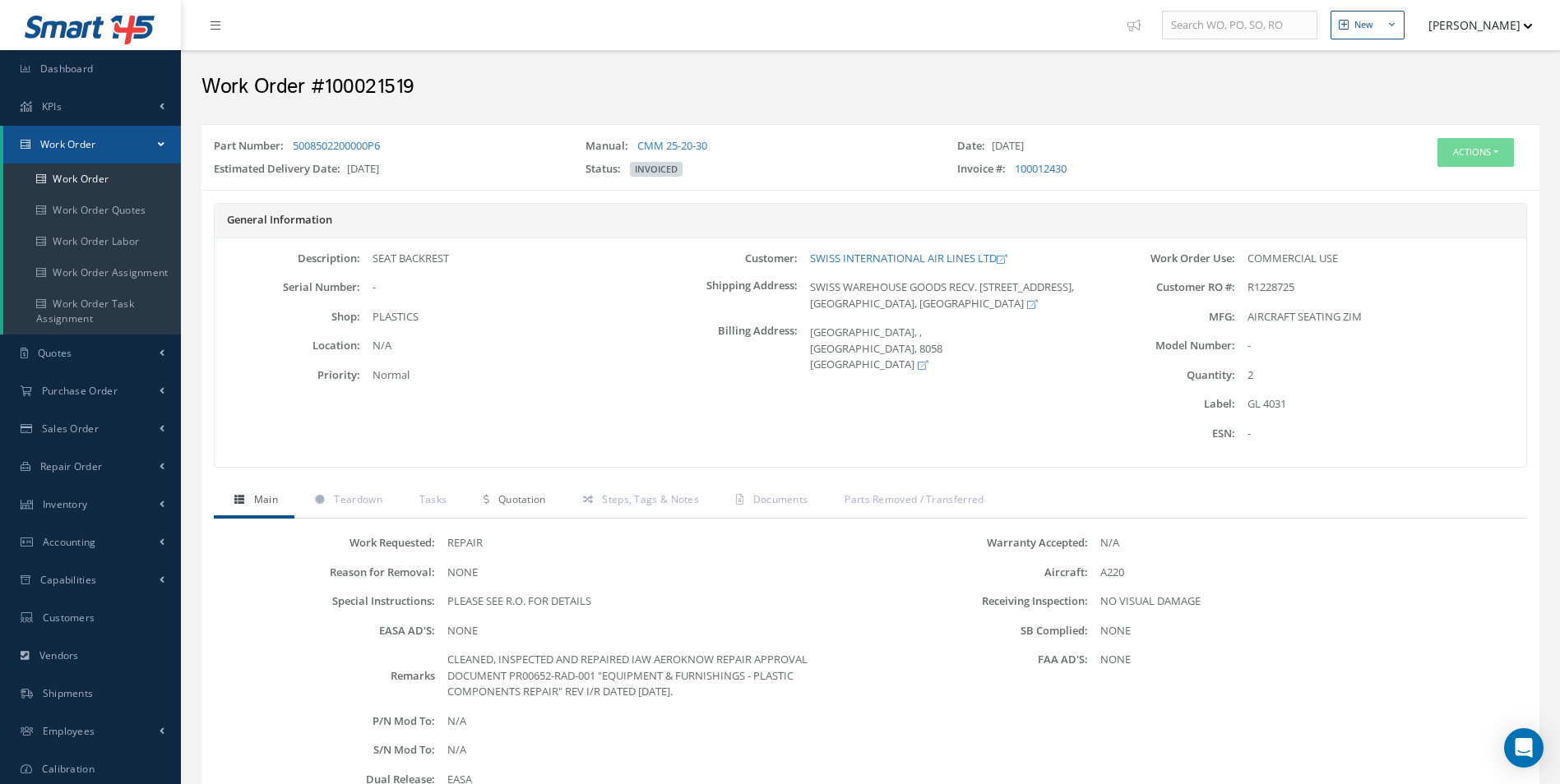
click at [540, 513] on link "Quotation" at bounding box center [512, 502] width 99 height 35
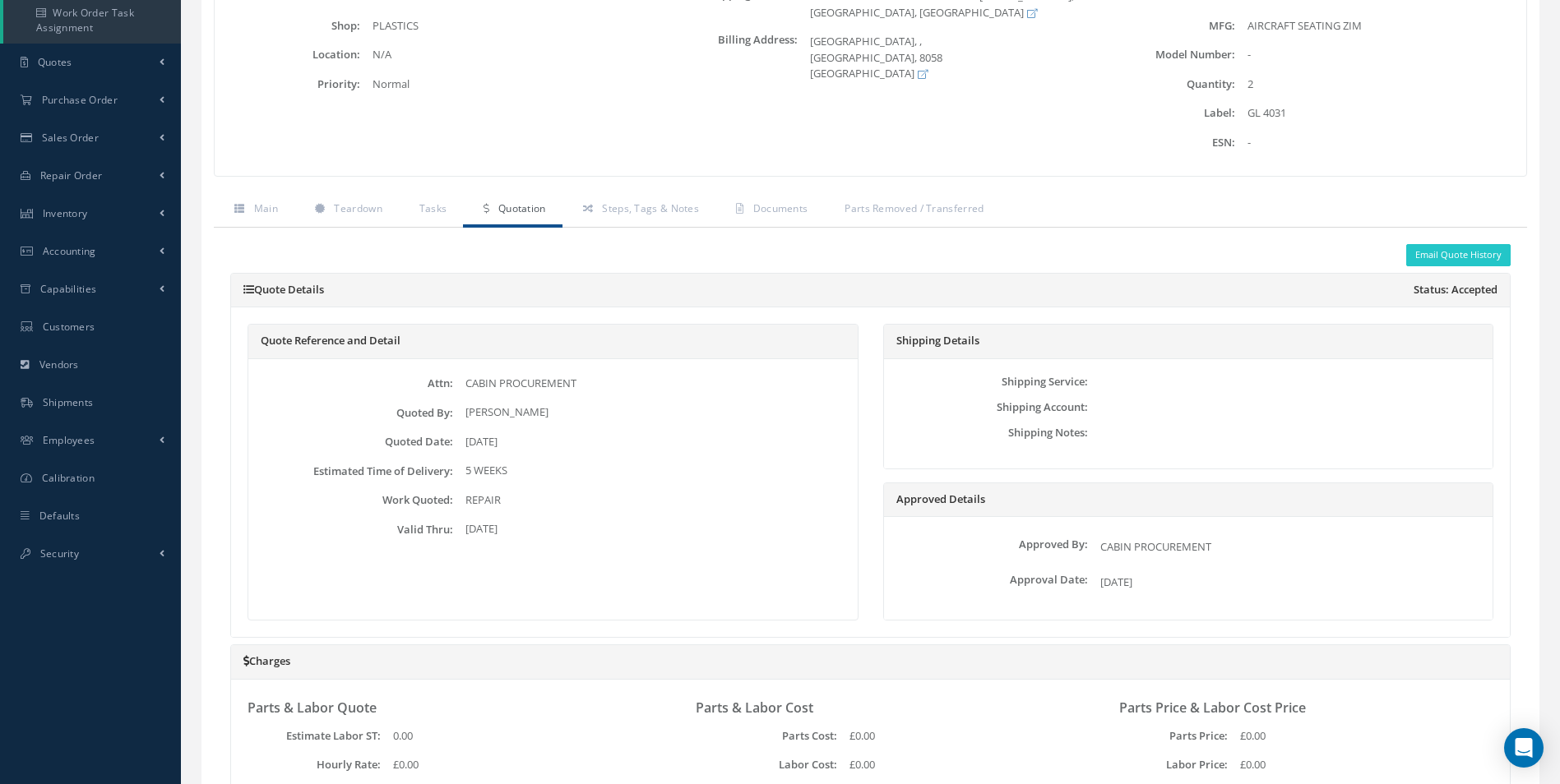
scroll to position [165, 0]
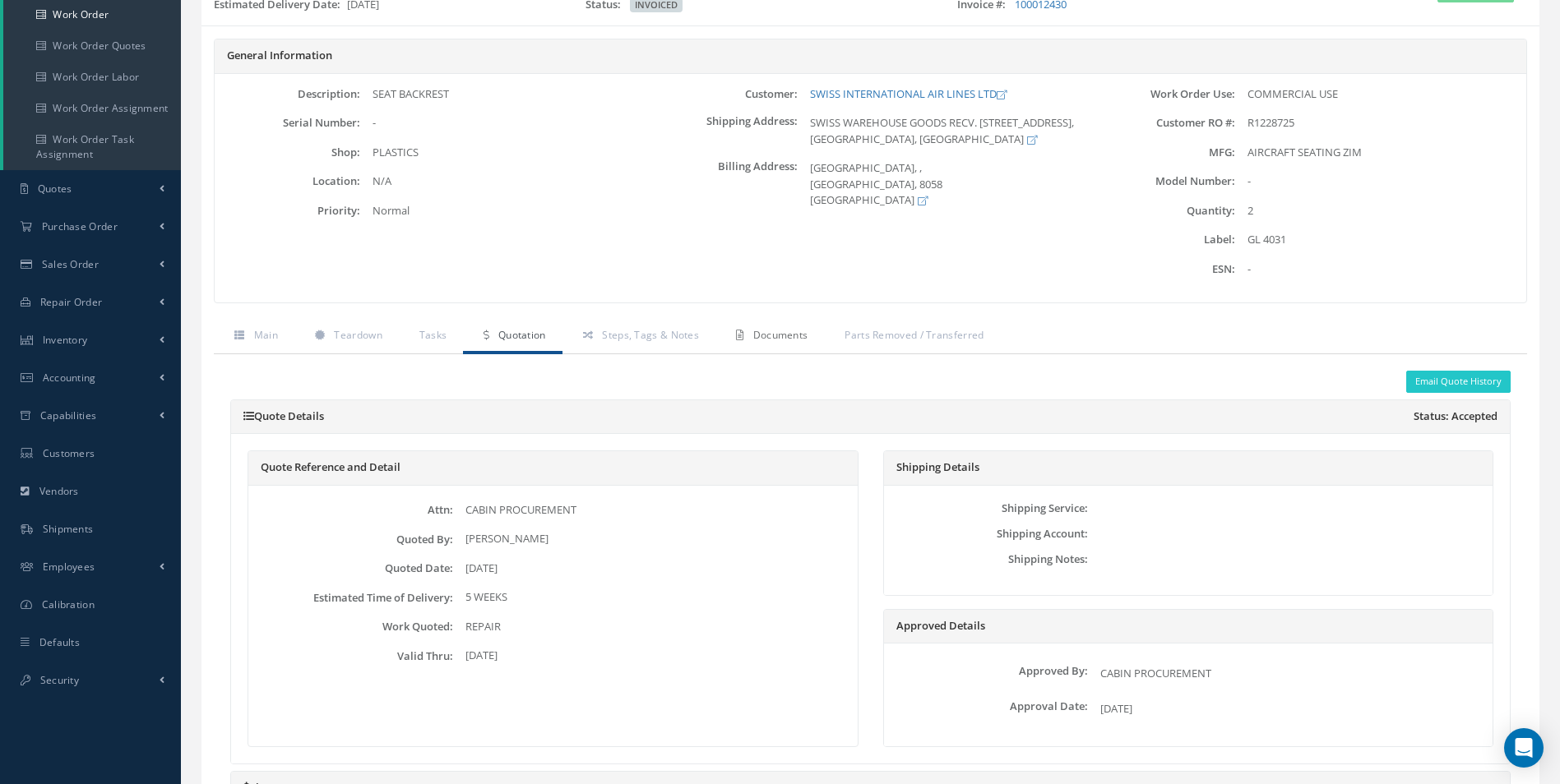
click at [764, 340] on span "Documents" at bounding box center [780, 335] width 56 height 14
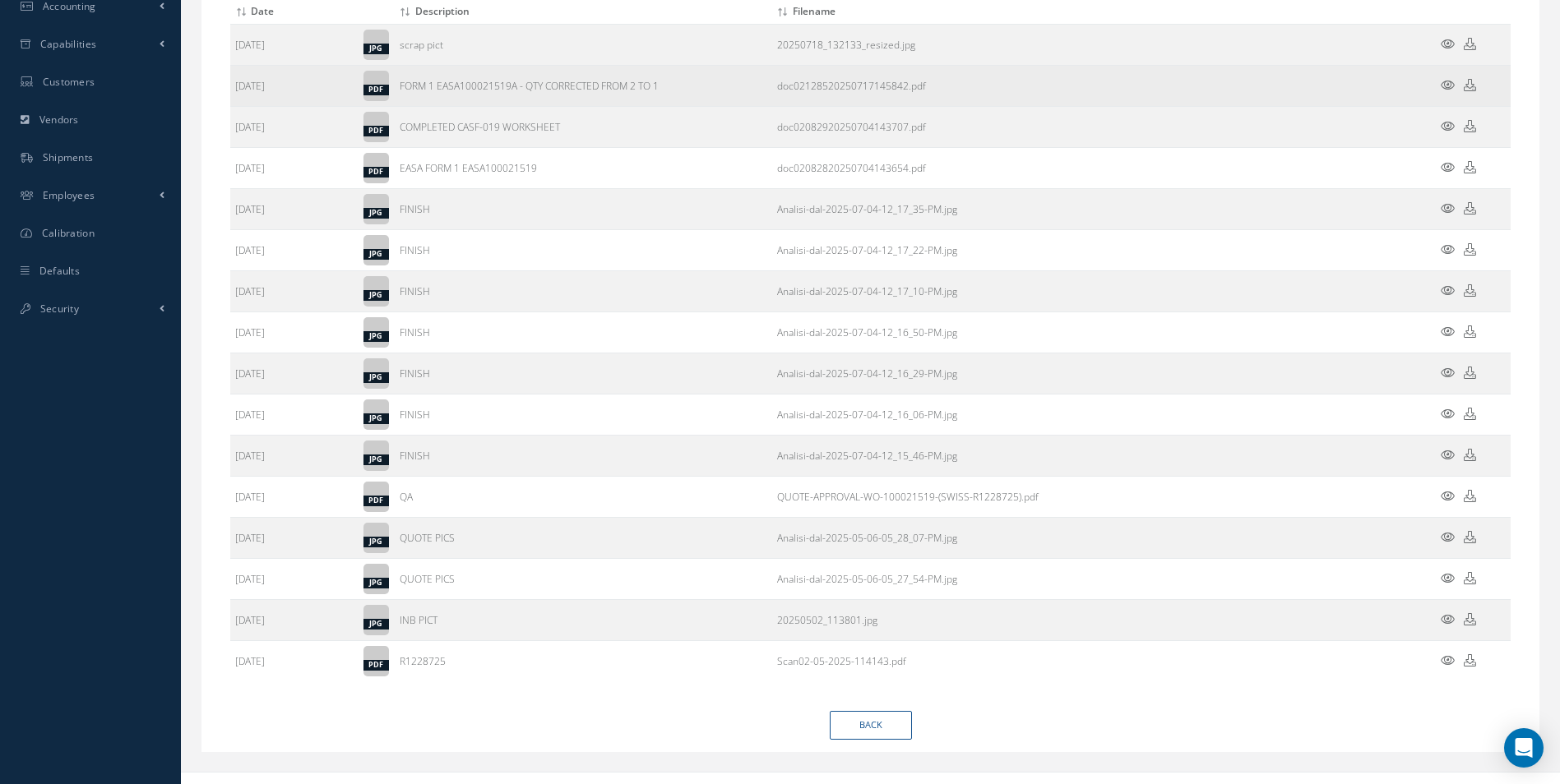
scroll to position [557, 0]
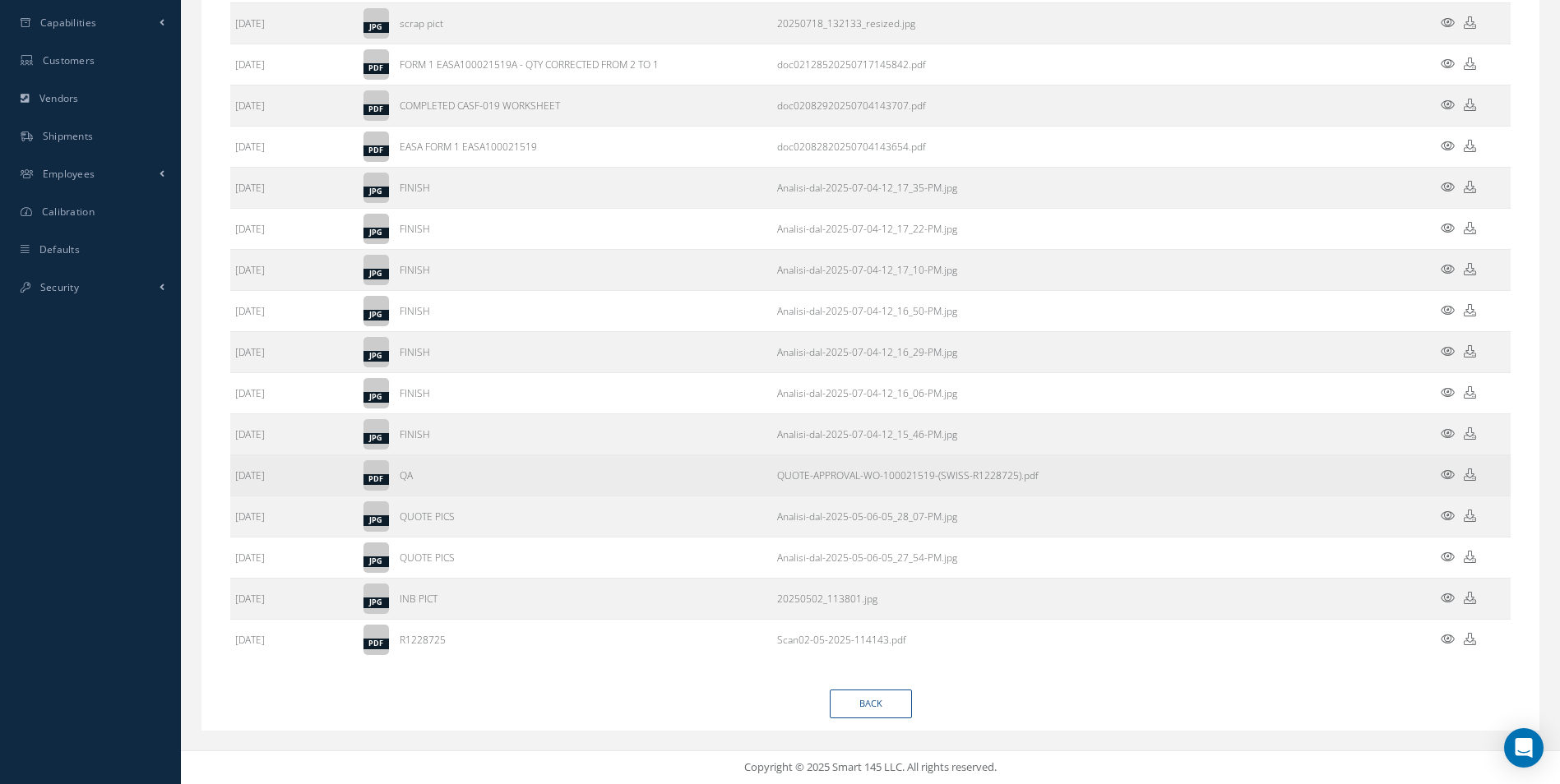
click at [1475, 476] on icon at bounding box center [1470, 474] width 12 height 12
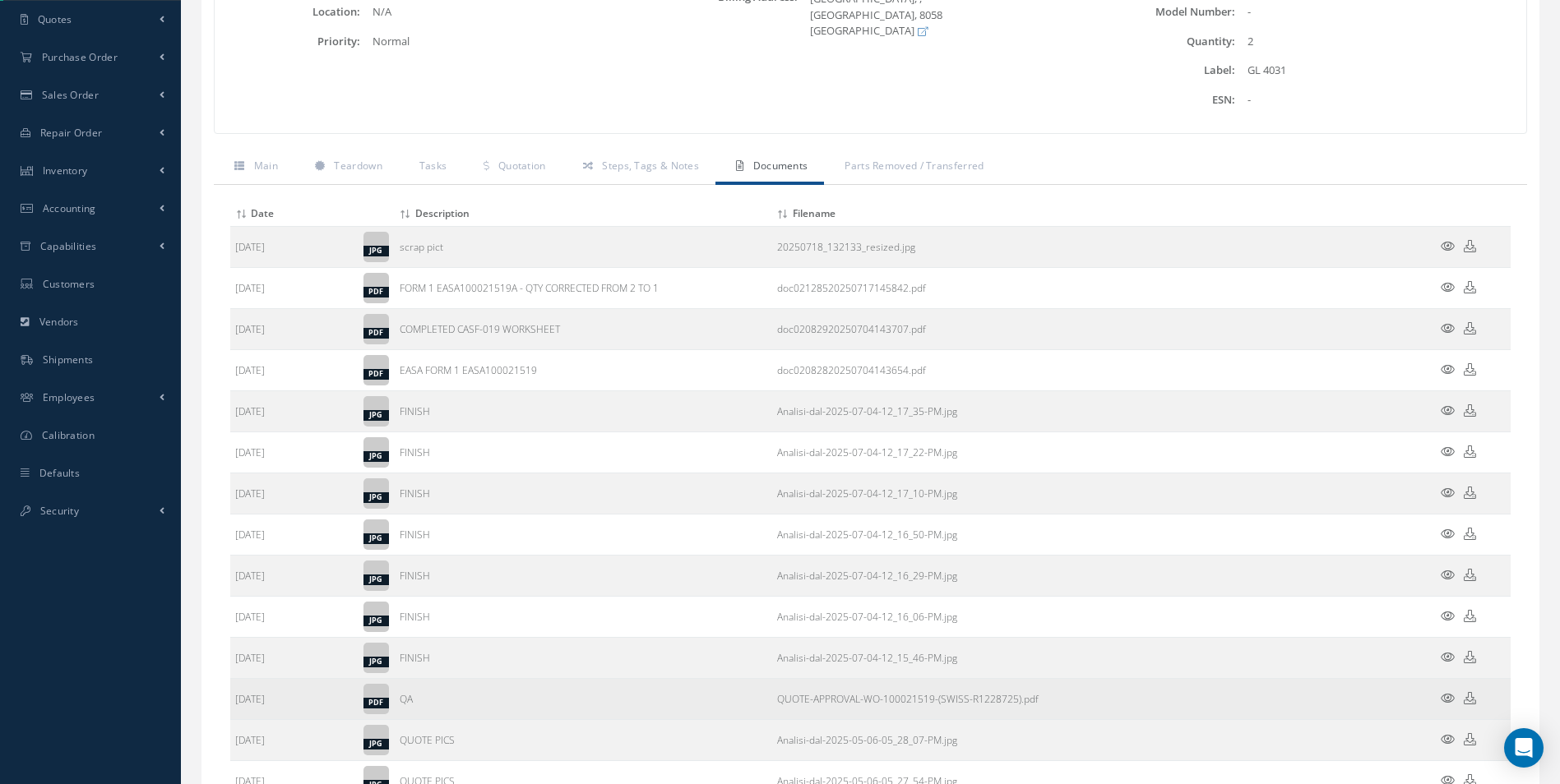
scroll to position [311, 0]
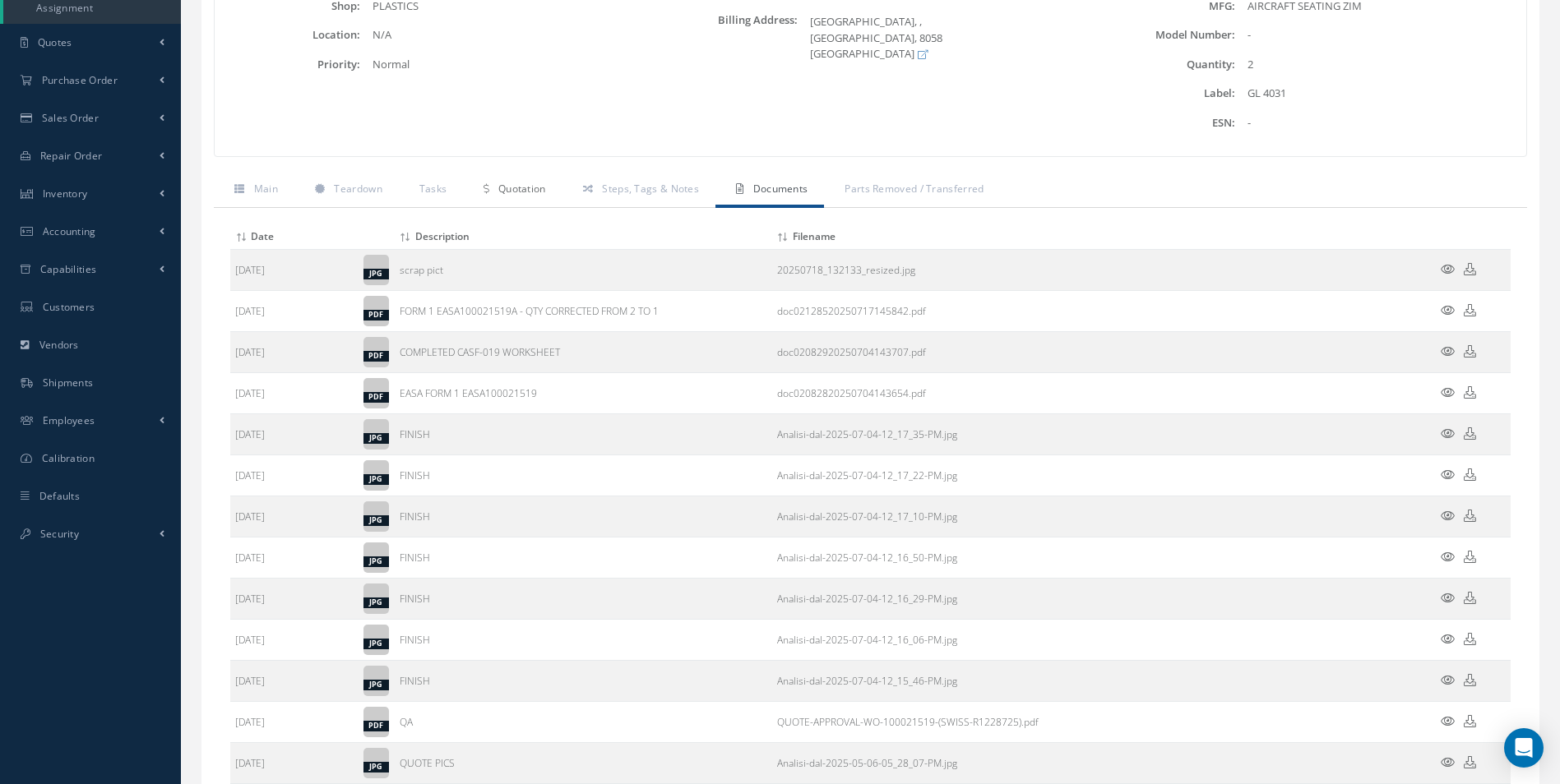
click at [498, 185] on span "Quotation" at bounding box center [522, 188] width 48 height 14
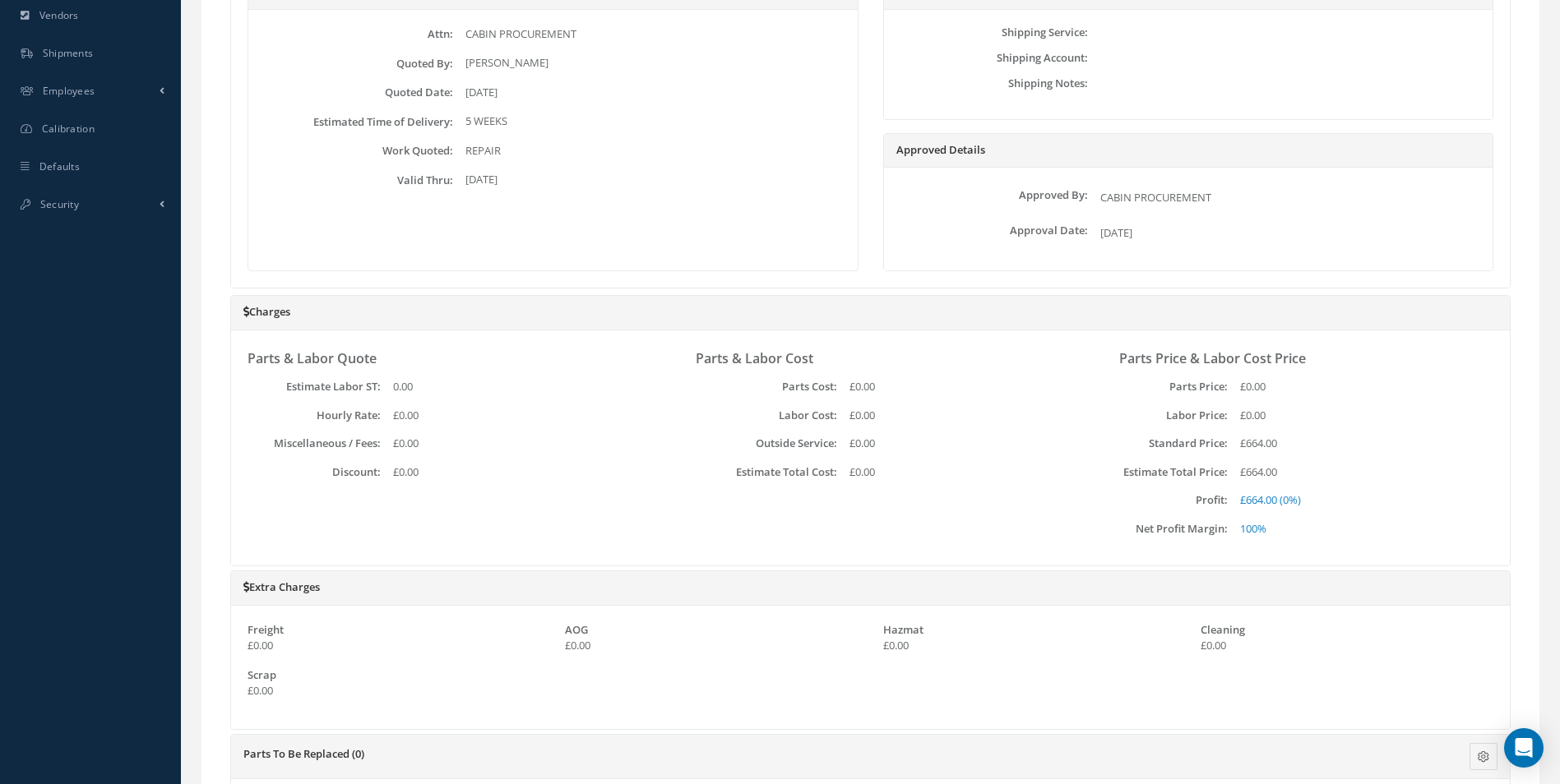
scroll to position [839, 0]
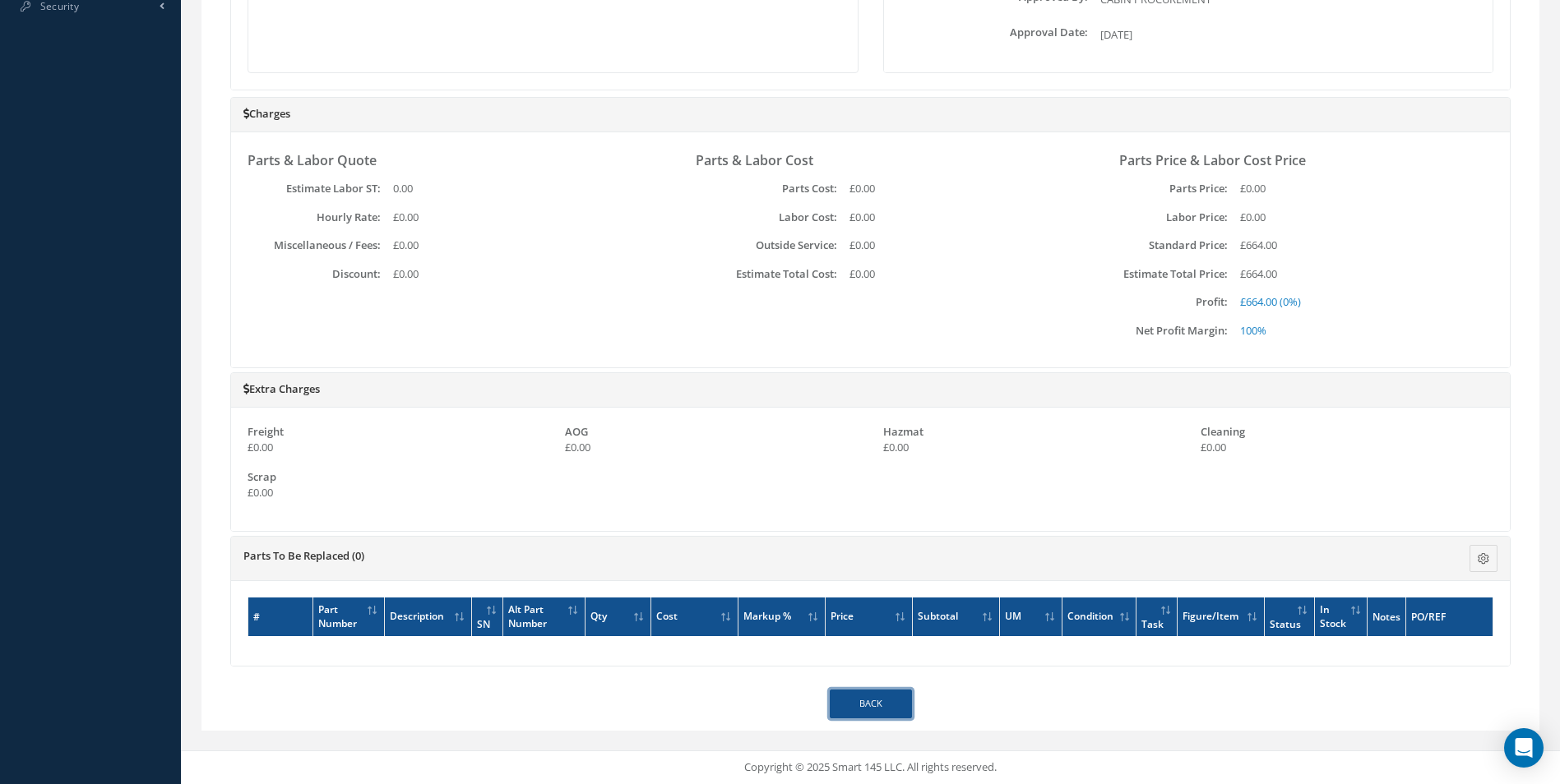
click at [891, 703] on link "Back" at bounding box center [870, 704] width 82 height 29
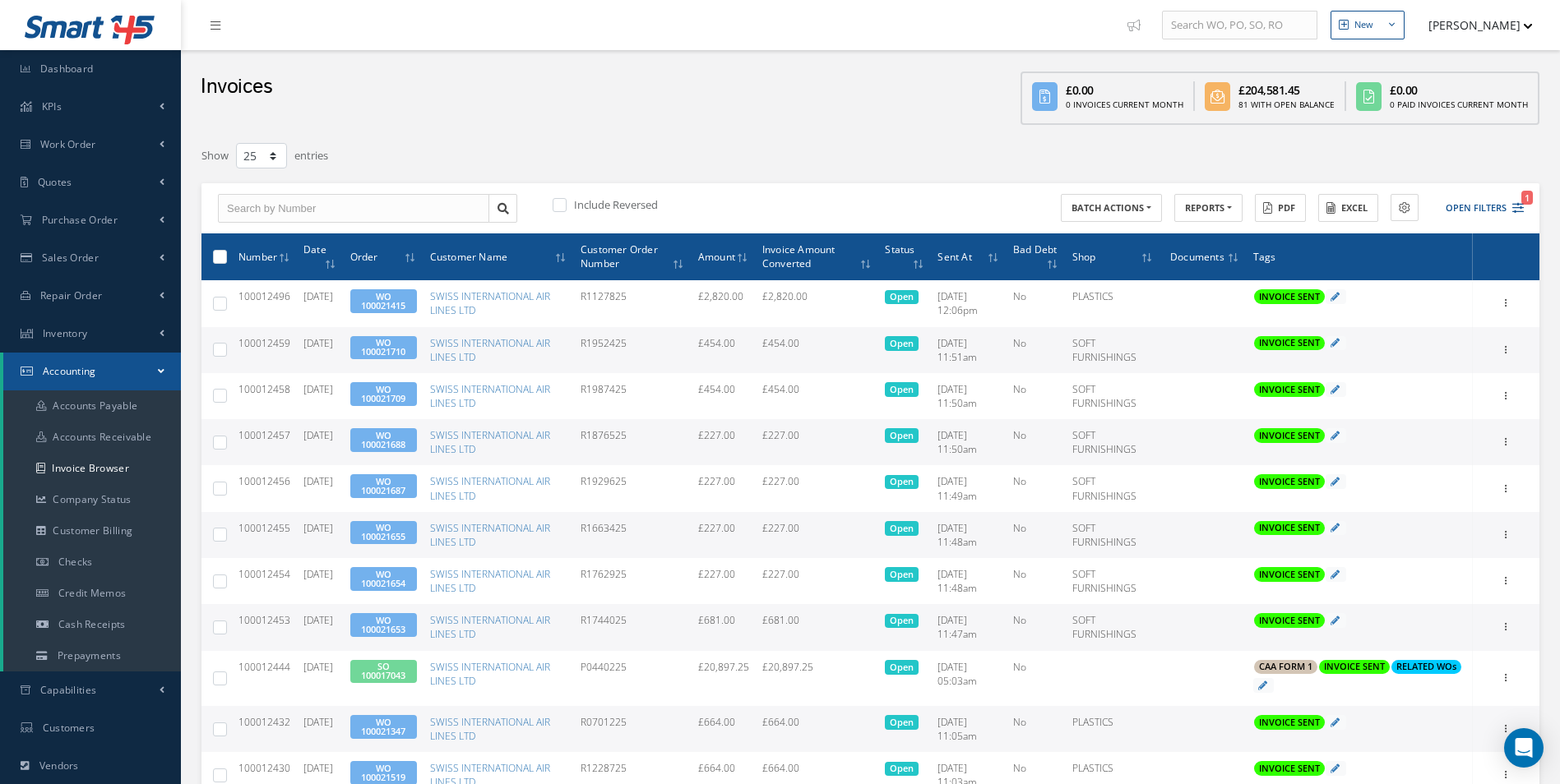
select select "25"
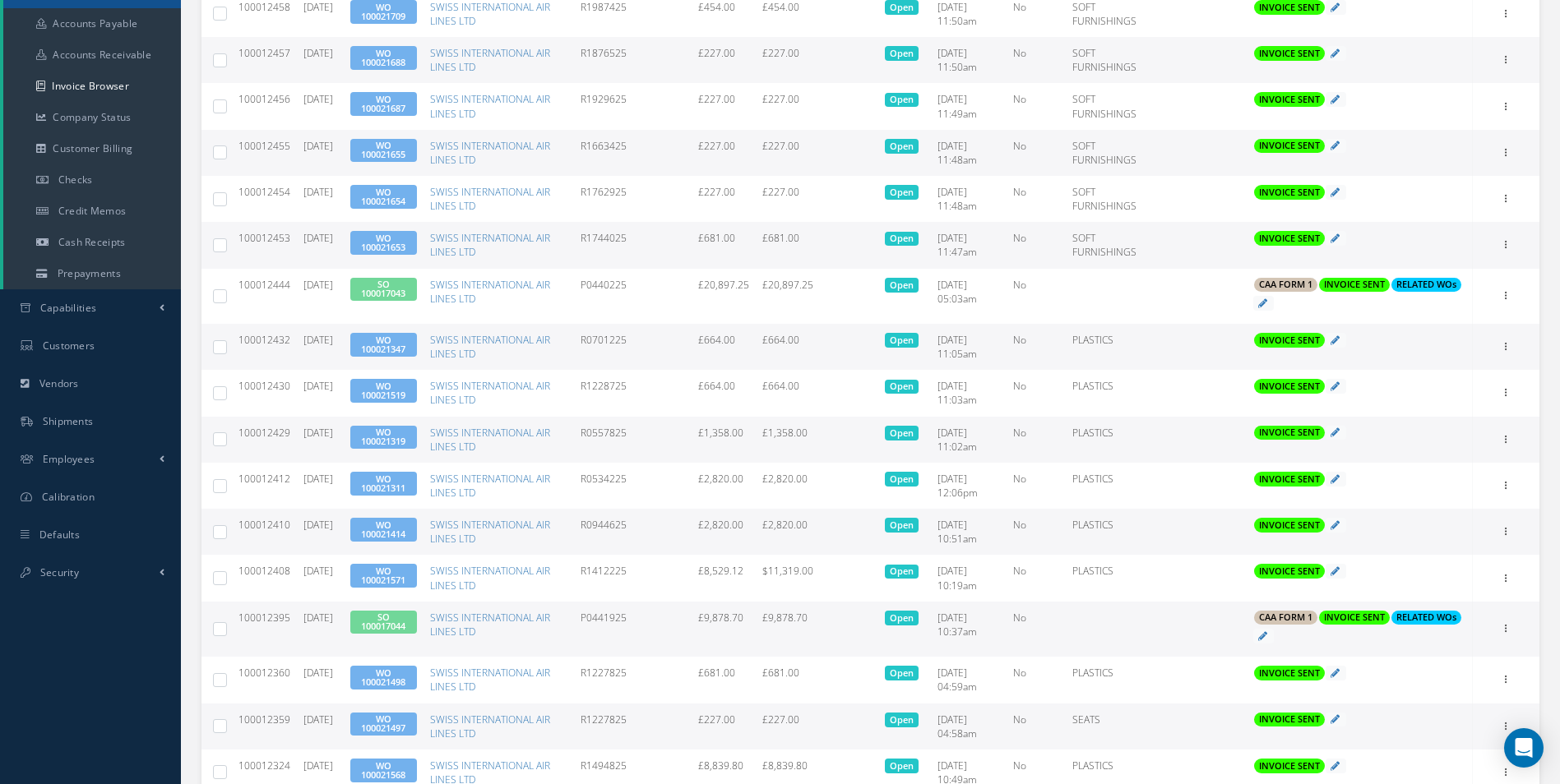
scroll to position [411, 0]
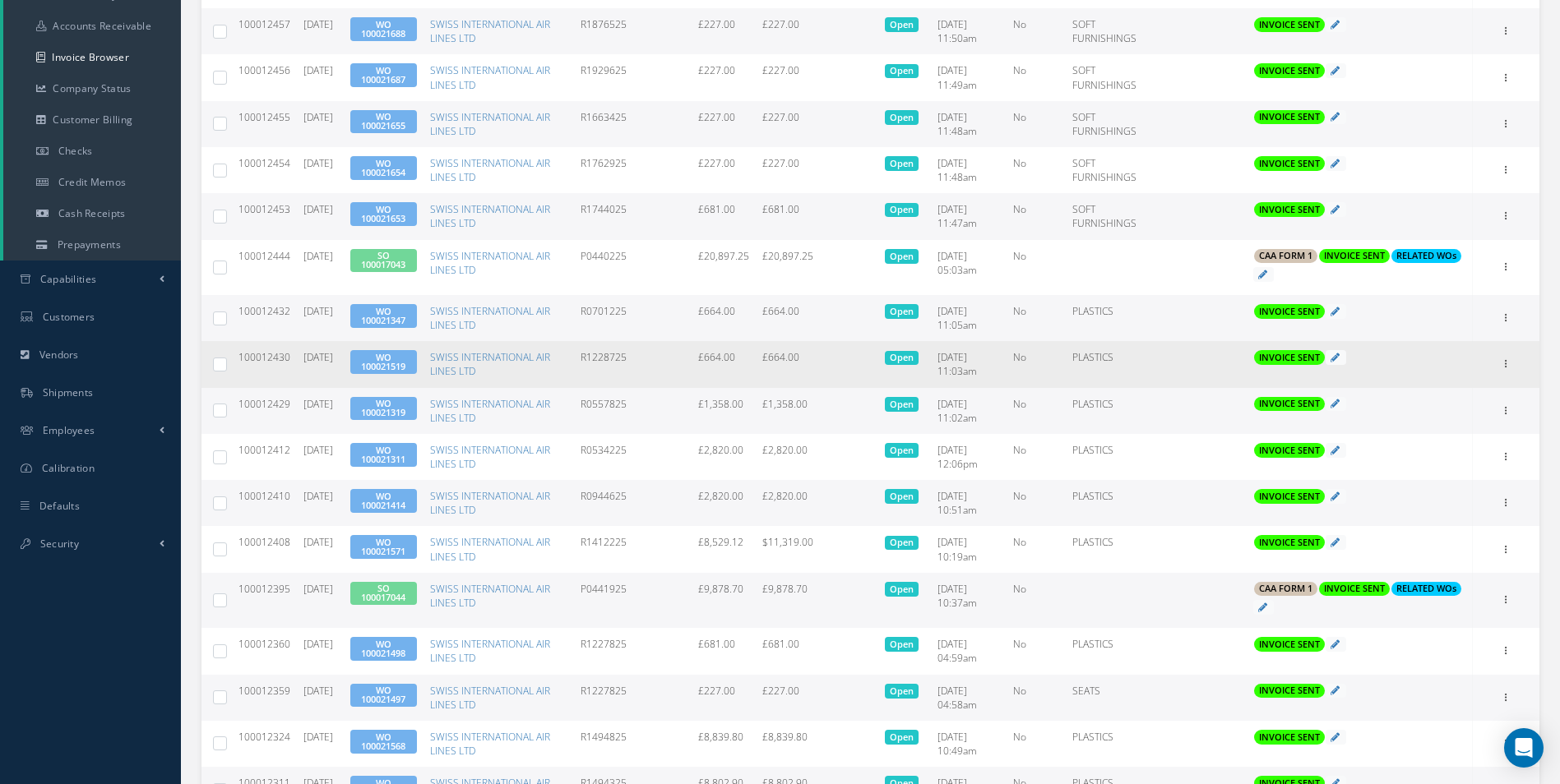
click at [374, 359] on span "WO 100021519" at bounding box center [383, 361] width 67 height 24
click at [417, 364] on span "WO 100021519" at bounding box center [383, 361] width 67 height 24
click at [398, 360] on link "WO 100021519" at bounding box center [382, 361] width 44 height 22
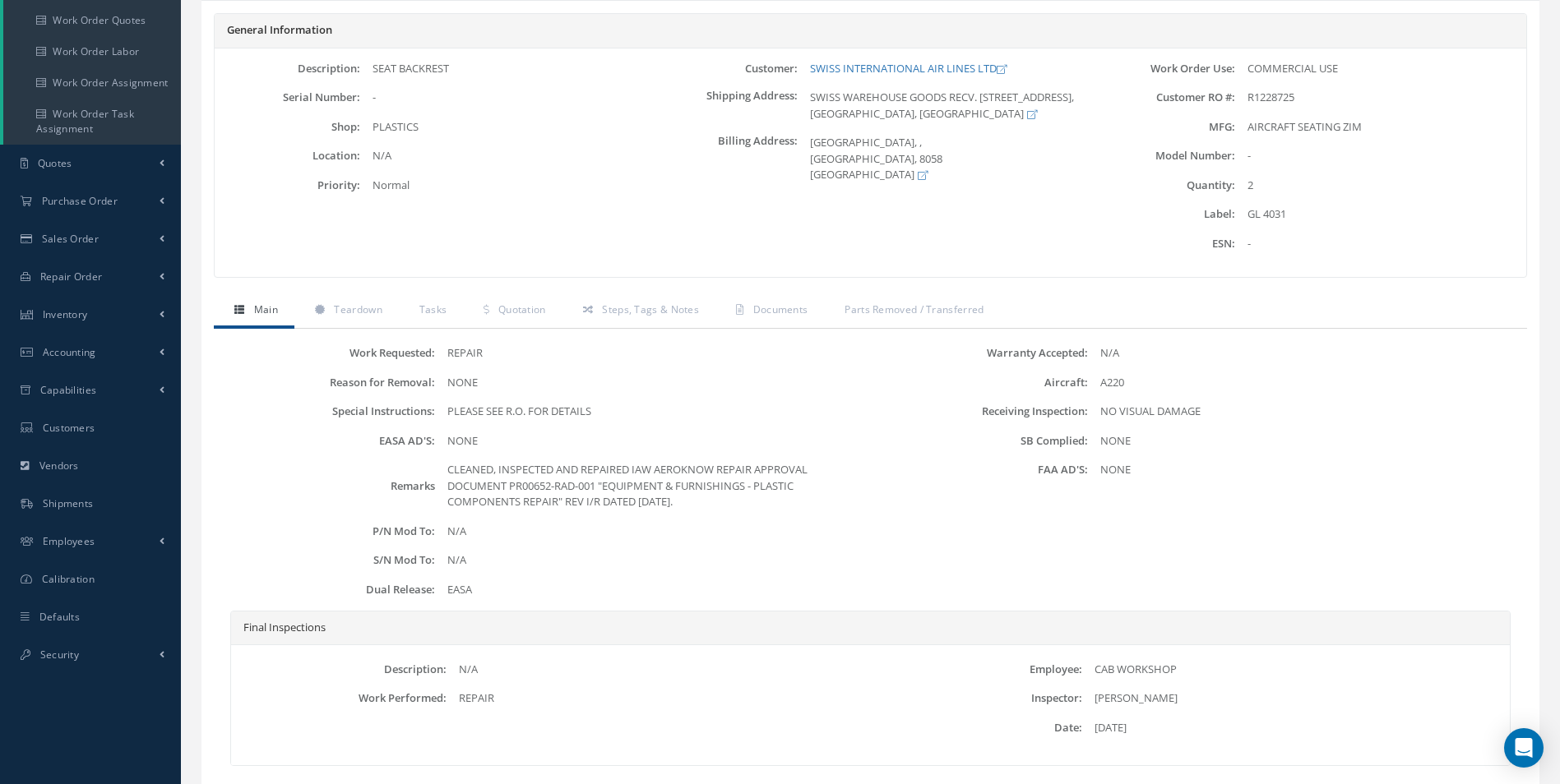
scroll to position [299, 0]
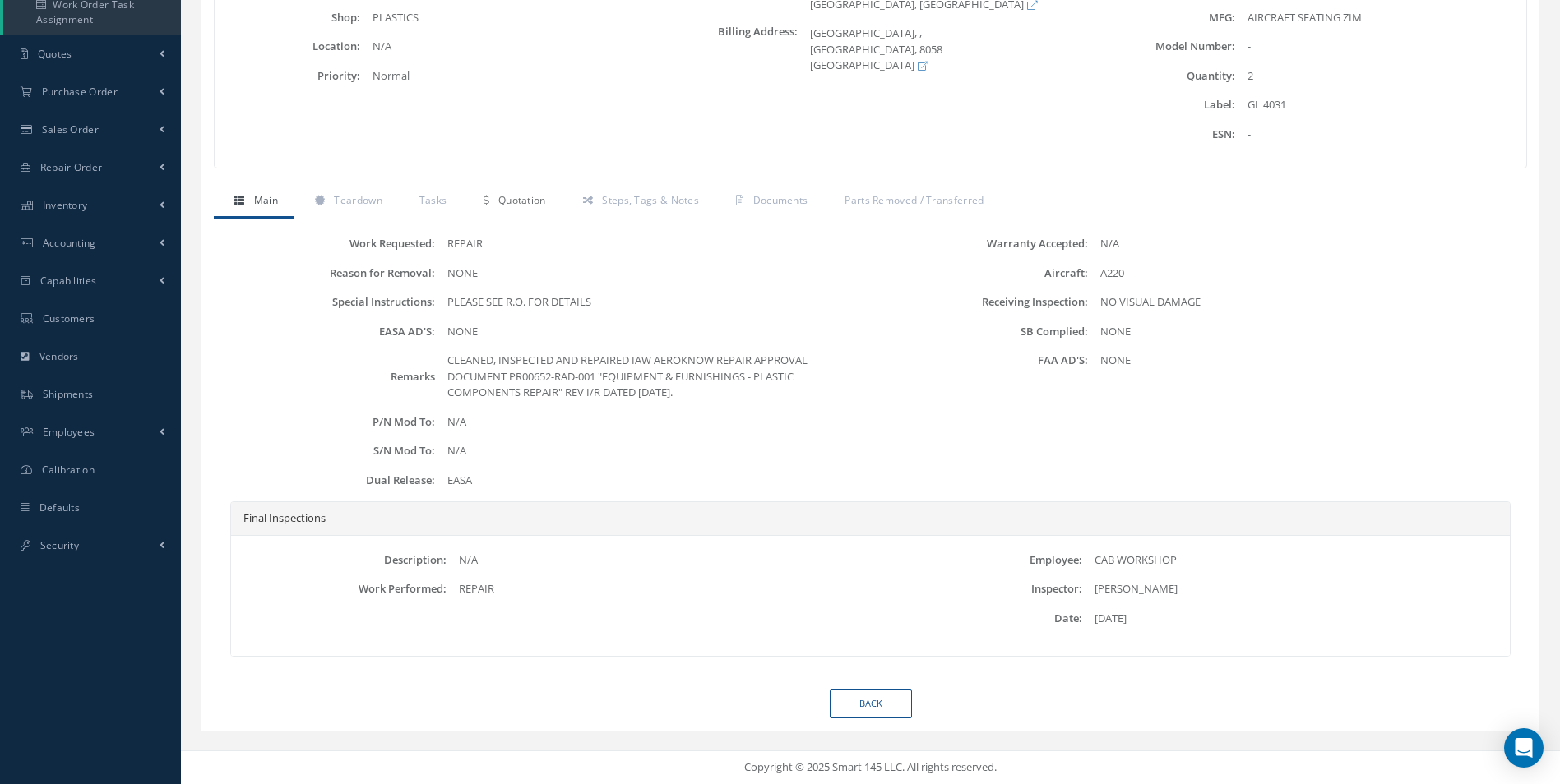
click at [523, 203] on span "Quotation" at bounding box center [522, 200] width 48 height 14
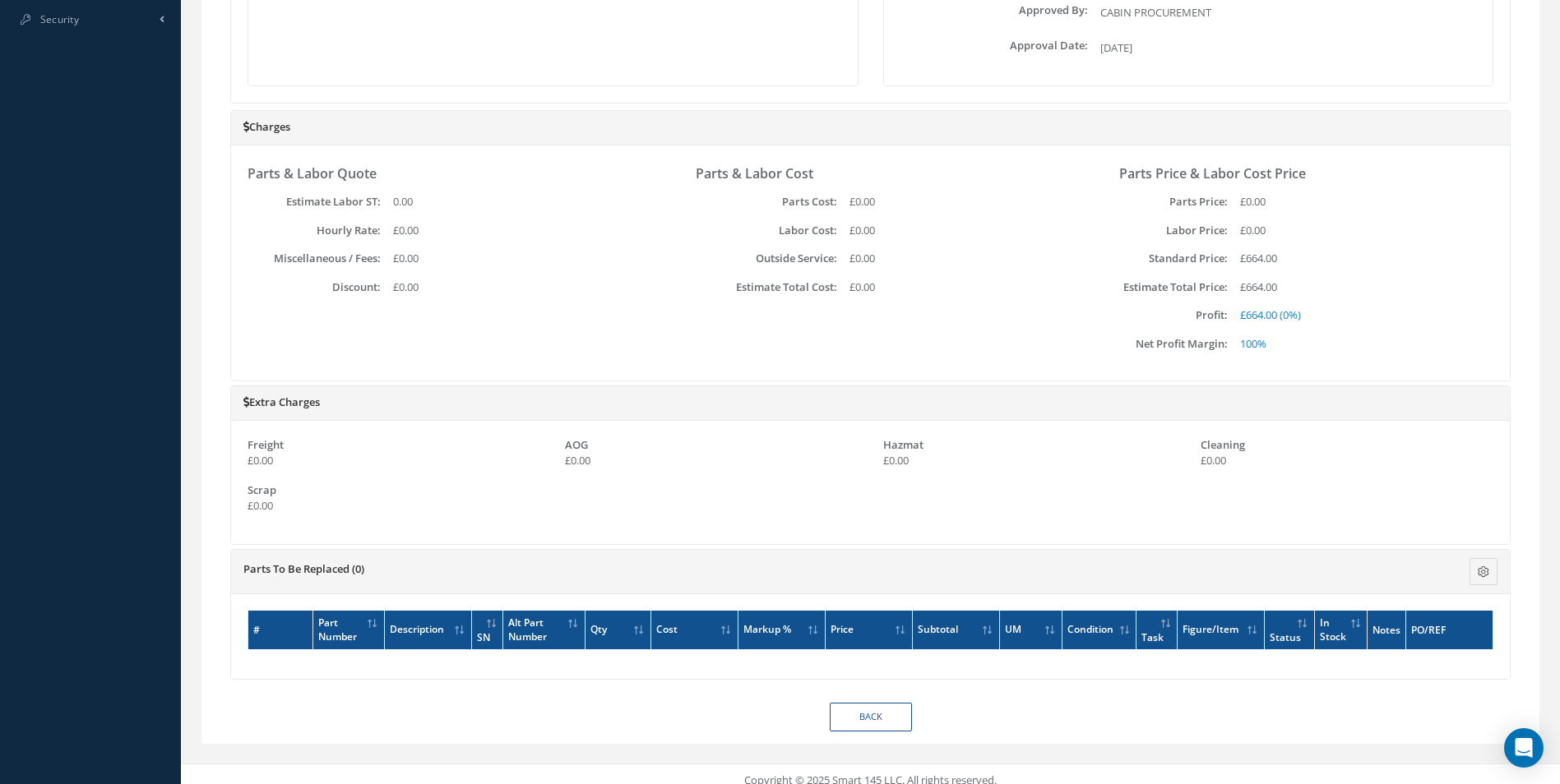
scroll to position [839, 0]
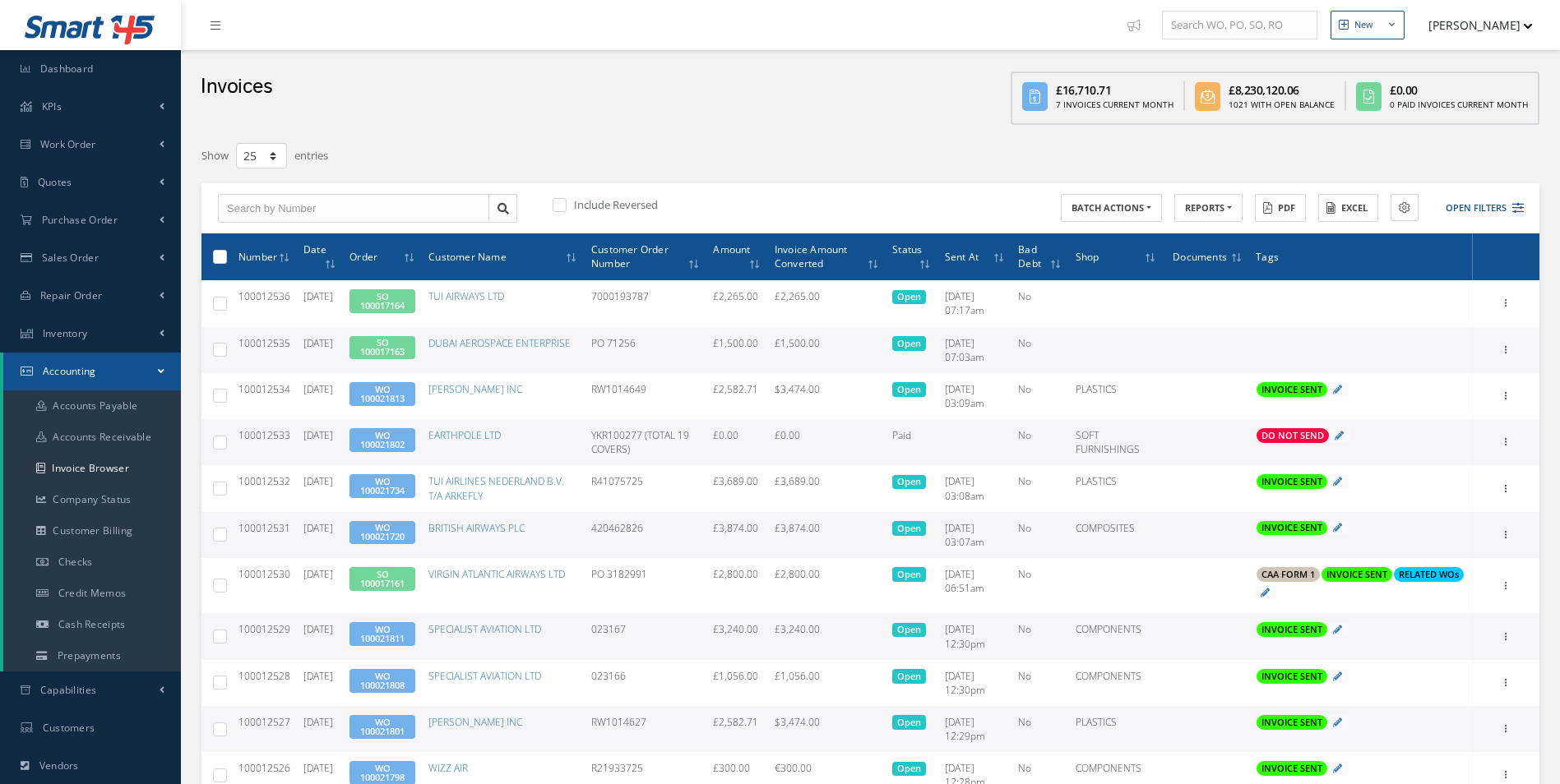
select select "25"
click at [1476, 210] on button "Open Filters" at bounding box center [1477, 208] width 93 height 27
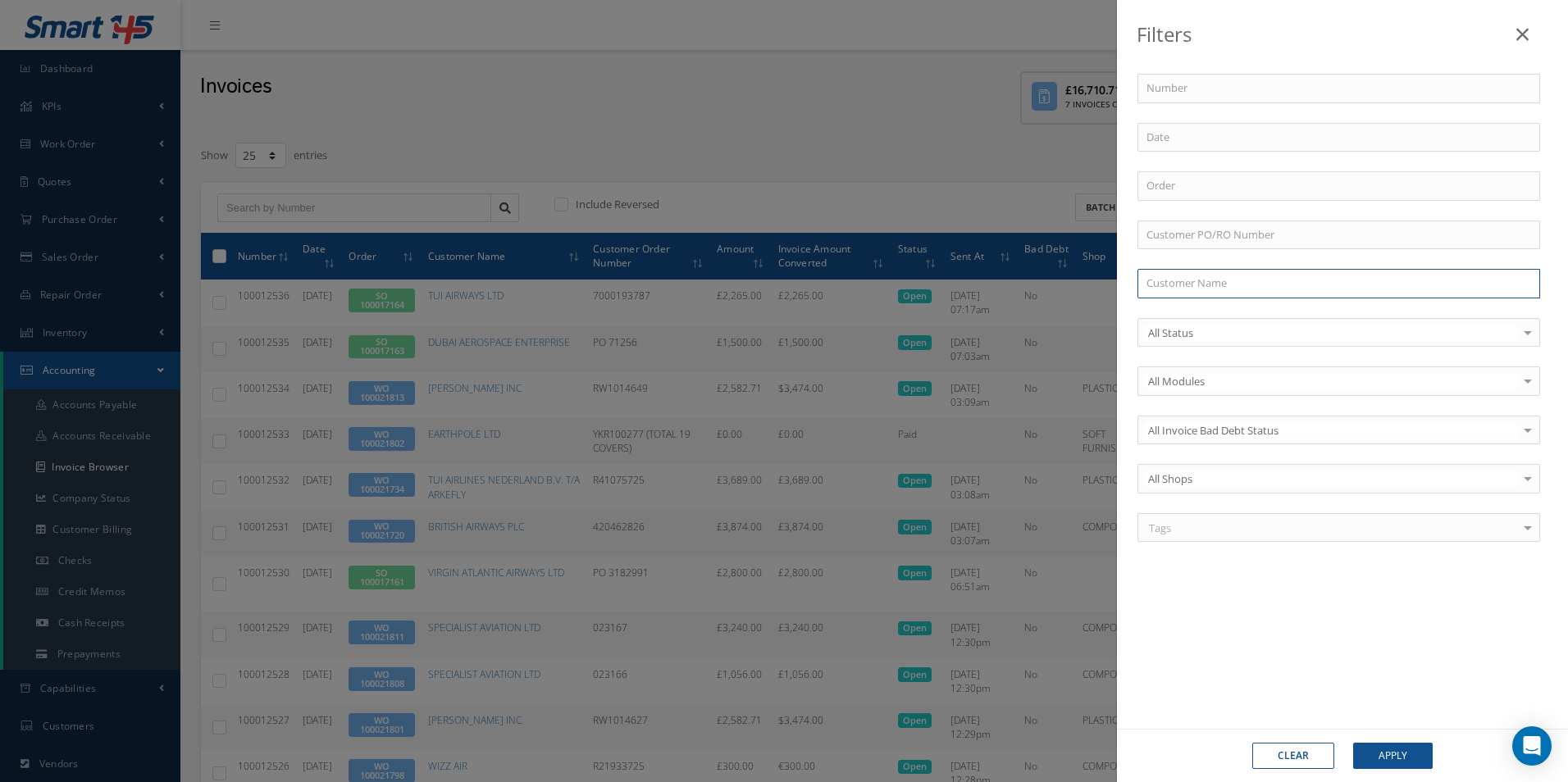
click at [1210, 284] on input "text" at bounding box center [1339, 284] width 403 height 29
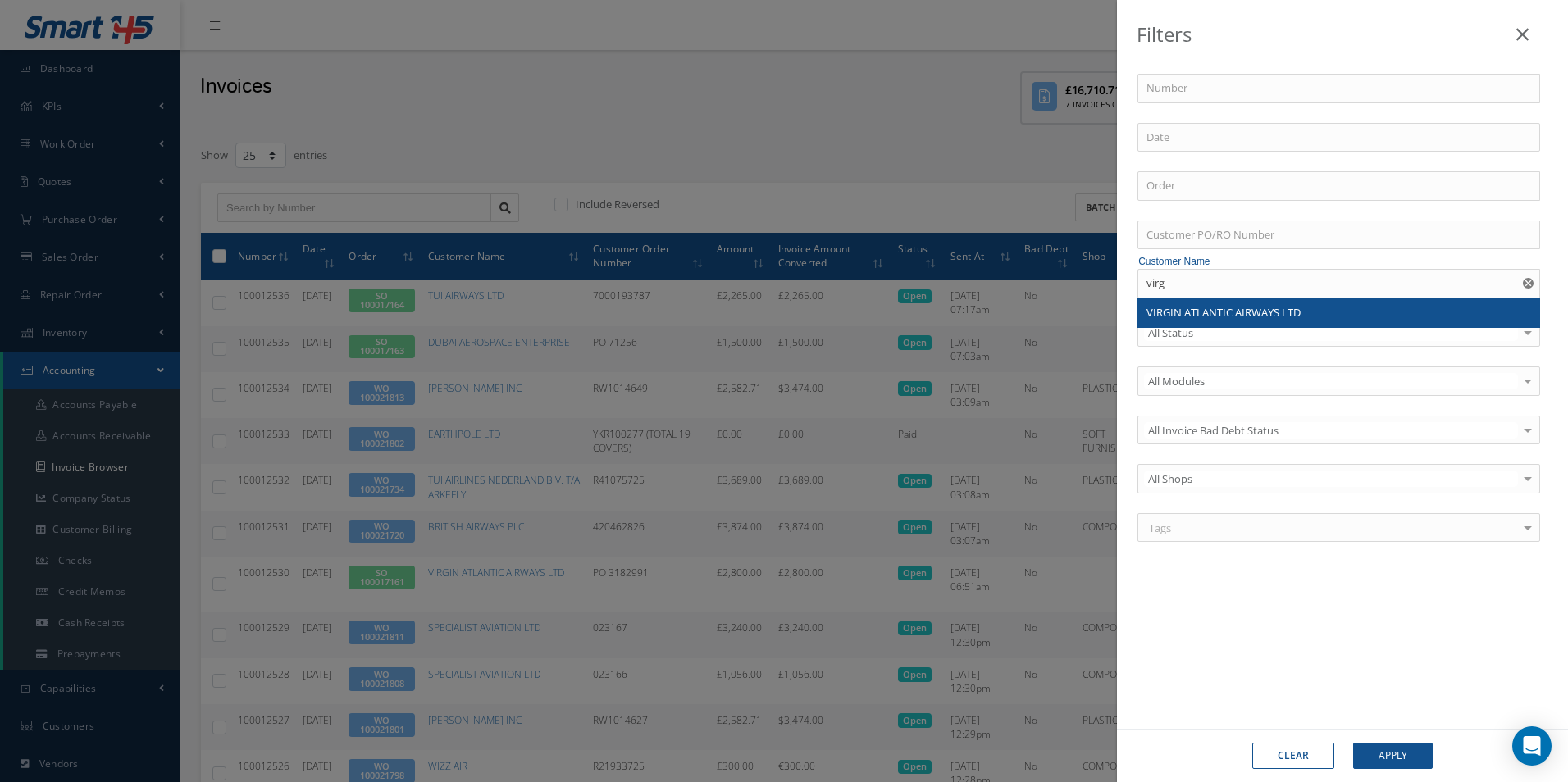
click at [1349, 314] on div "VIRGIN ATLANTIC AIRWAYS LTD" at bounding box center [1339, 313] width 385 height 16
type input "VIRGIN ATLANTIC AIRWAYS LTD"
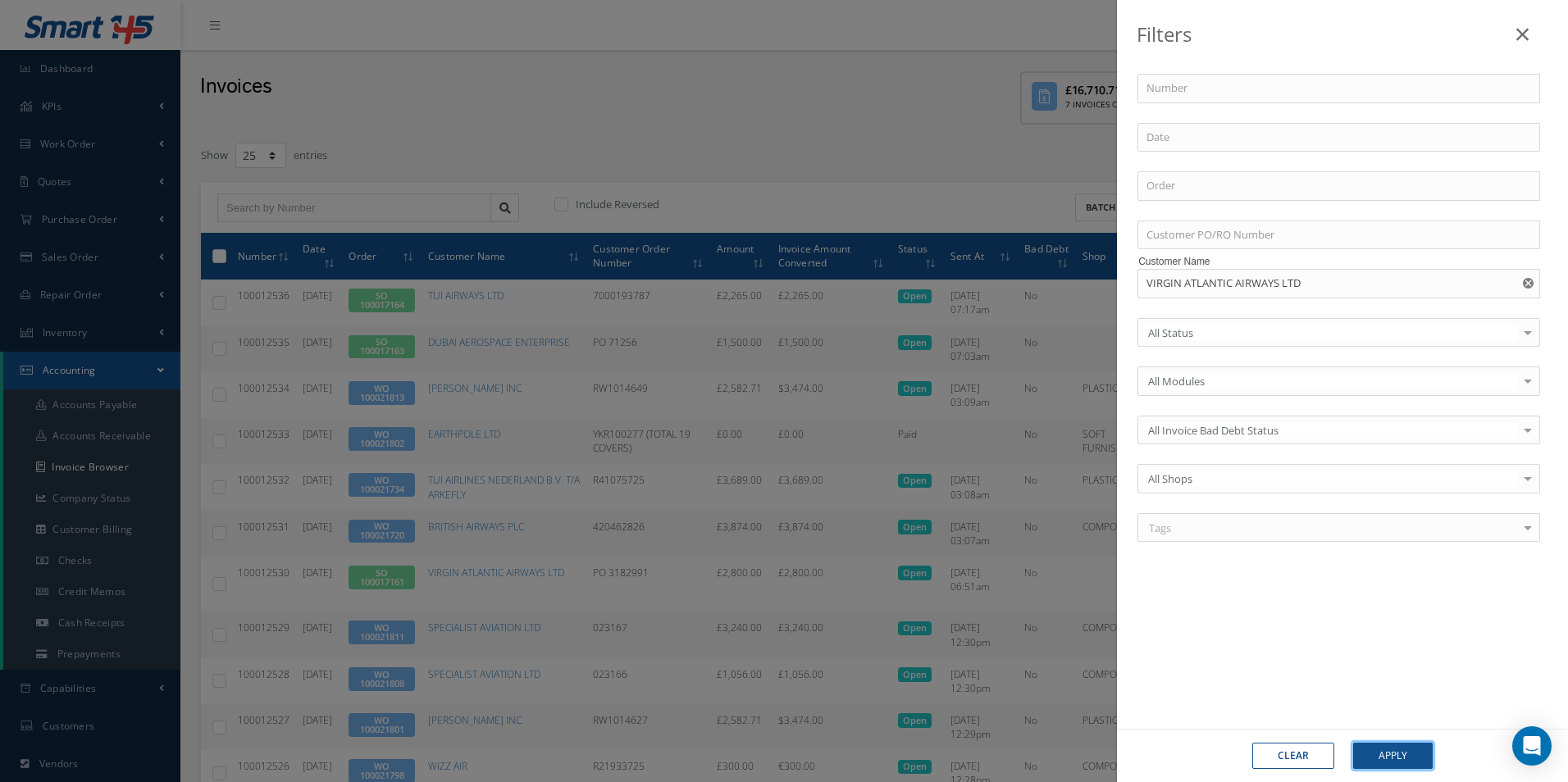
click at [1400, 756] on button "Apply" at bounding box center [1392, 756] width 80 height 26
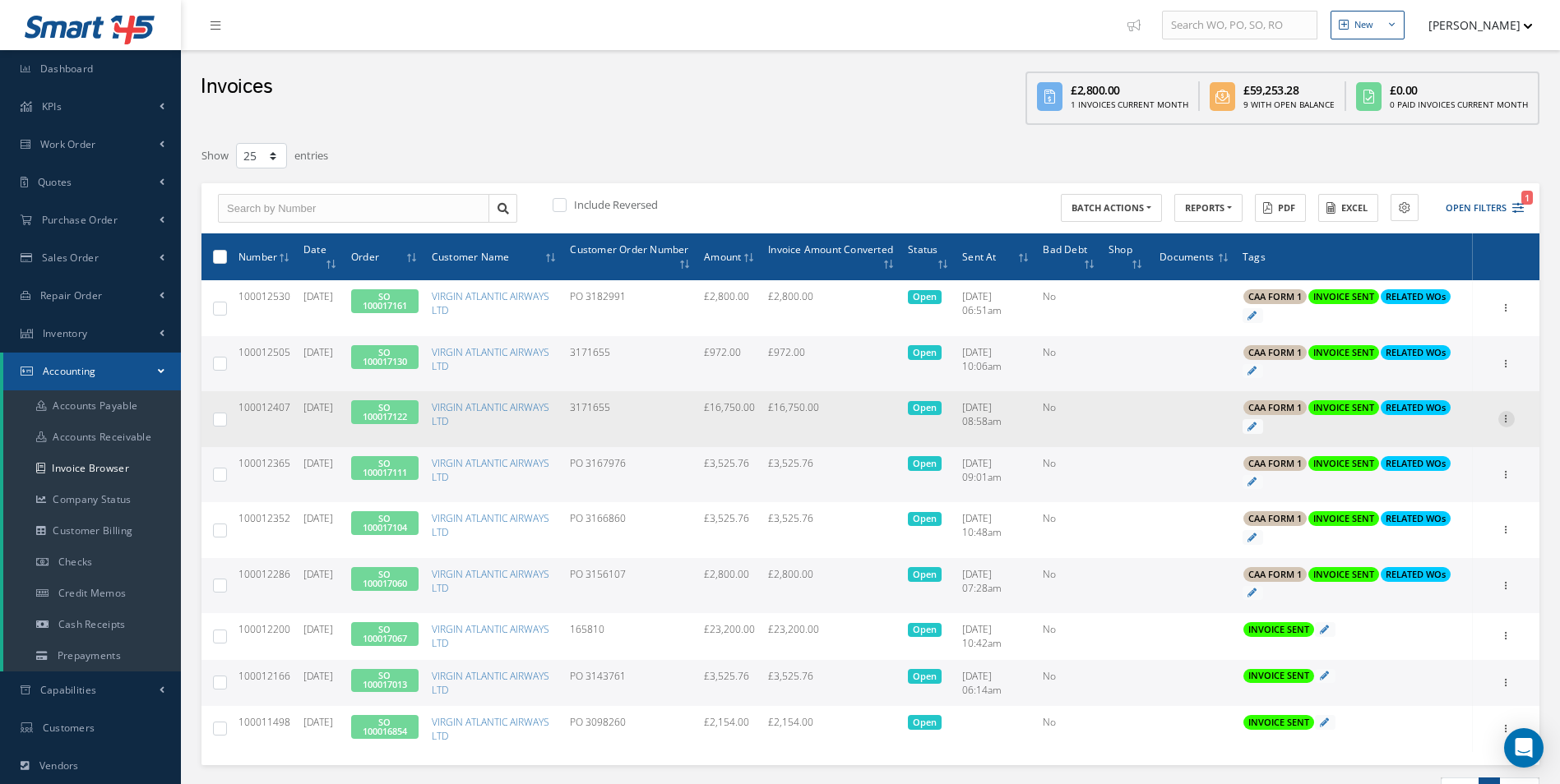
click at [1503, 420] on icon at bounding box center [1506, 418] width 16 height 13
click at [1422, 430] on link "Print" at bounding box center [1431, 430] width 130 height 22
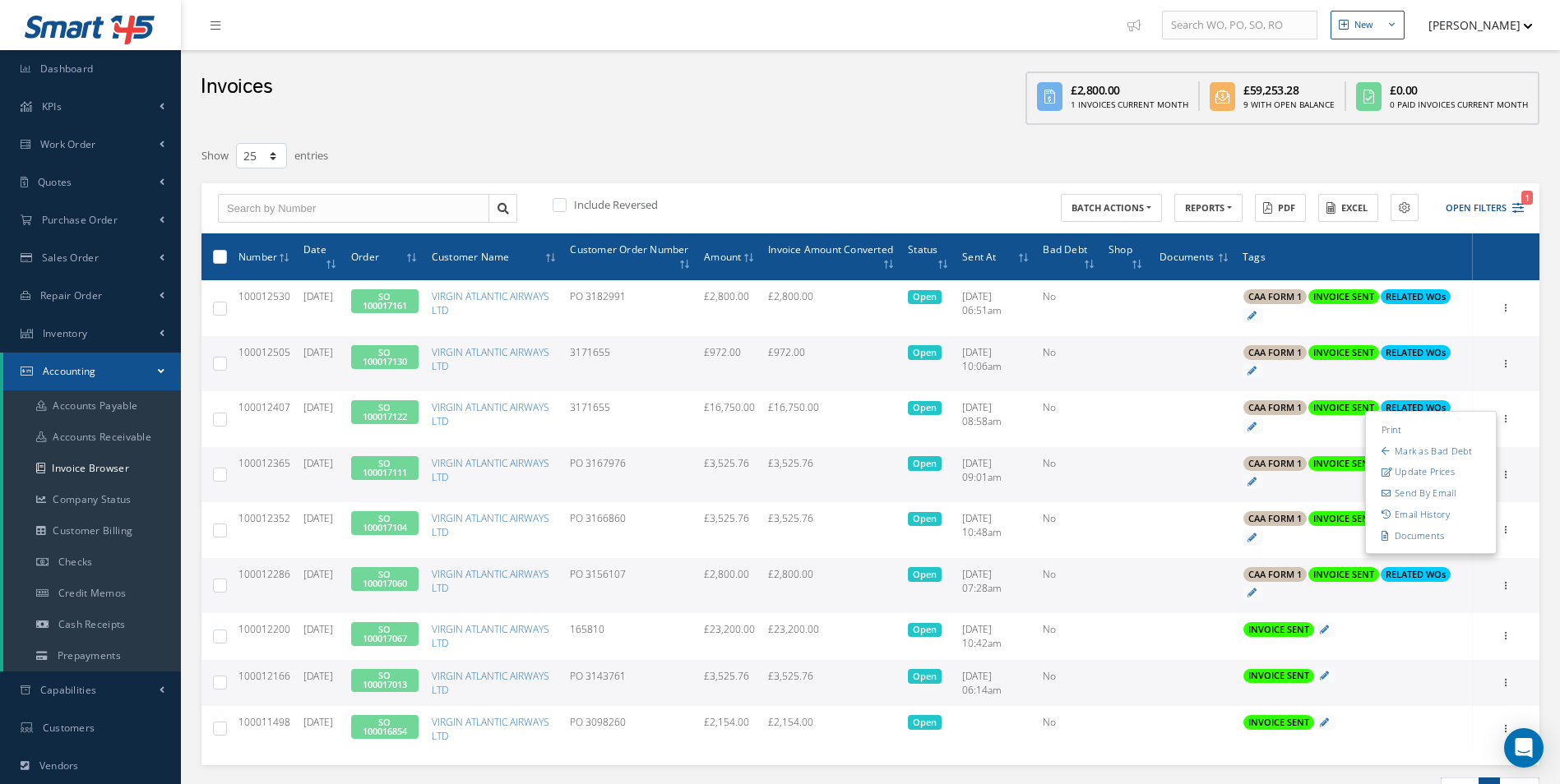
click at [1510, 374] on div "Print Mark as Bad Debt Update Prices Send By Email Email History Documents" at bounding box center [1506, 364] width 20 height 20
click at [1506, 368] on icon at bounding box center [1506, 362] width 16 height 13
click at [1424, 382] on link "Print" at bounding box center [1431, 375] width 130 height 22
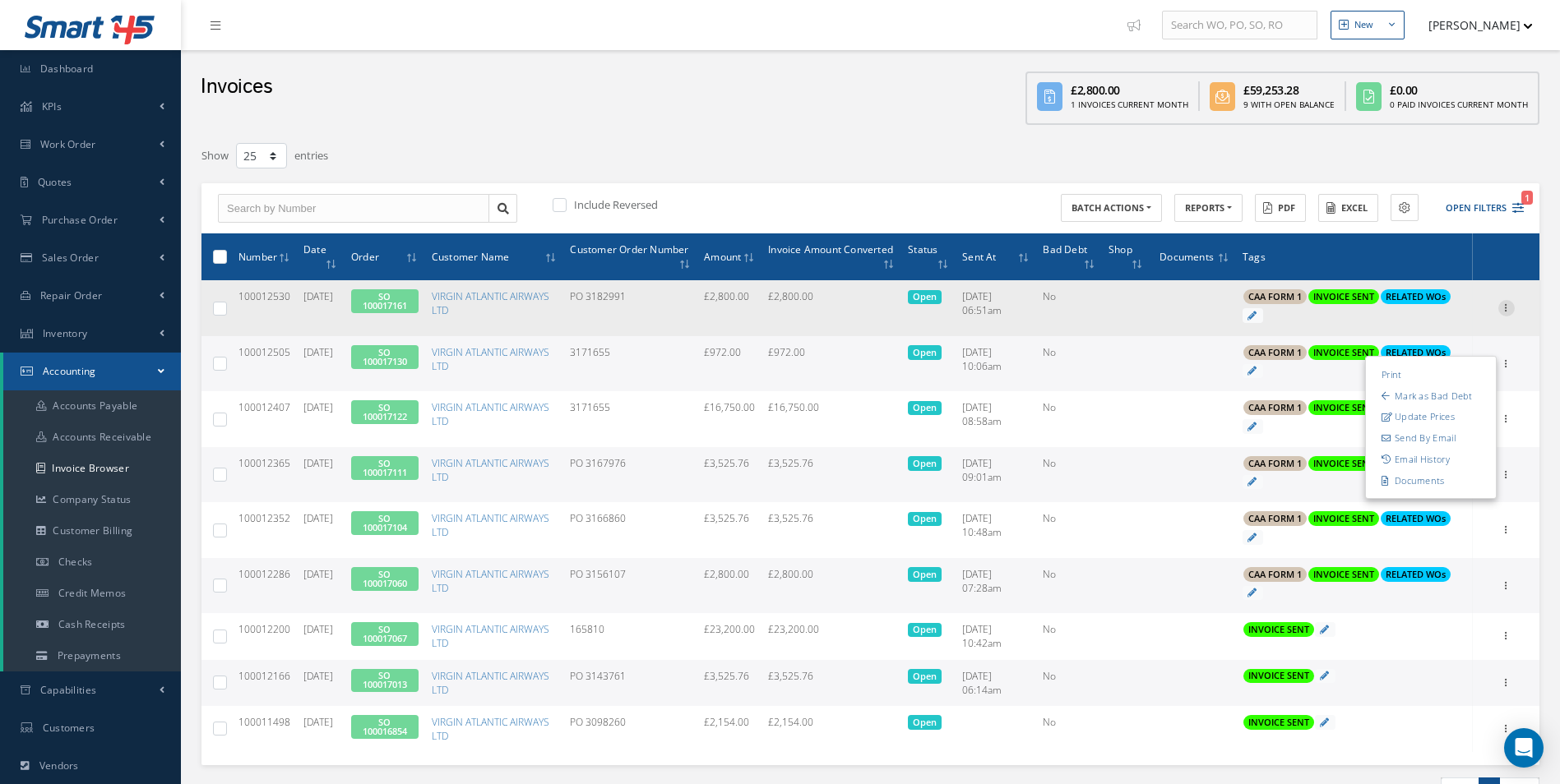
click at [1512, 309] on icon at bounding box center [1506, 307] width 16 height 13
click at [1396, 315] on link "Print" at bounding box center [1431, 319] width 130 height 22
